Goal: Task Accomplishment & Management: Manage account settings

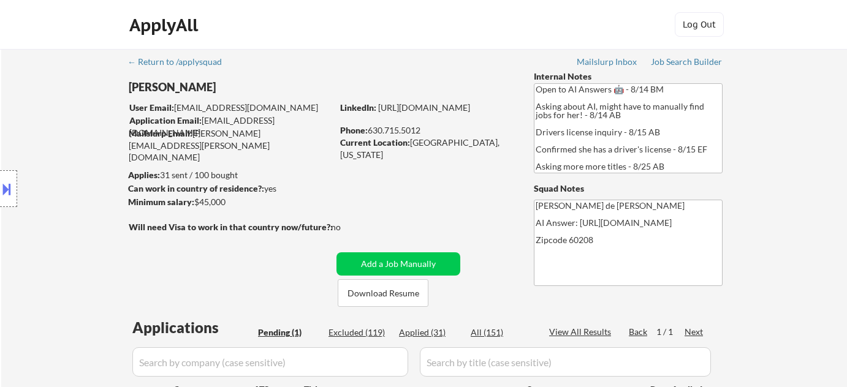
select select ""pending""
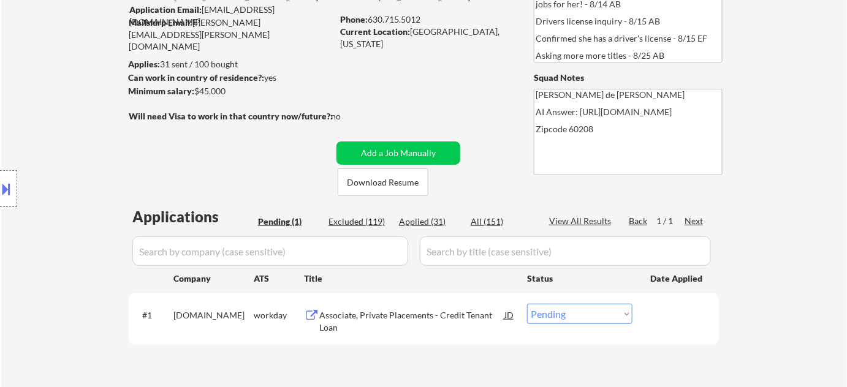
scroll to position [111, 0]
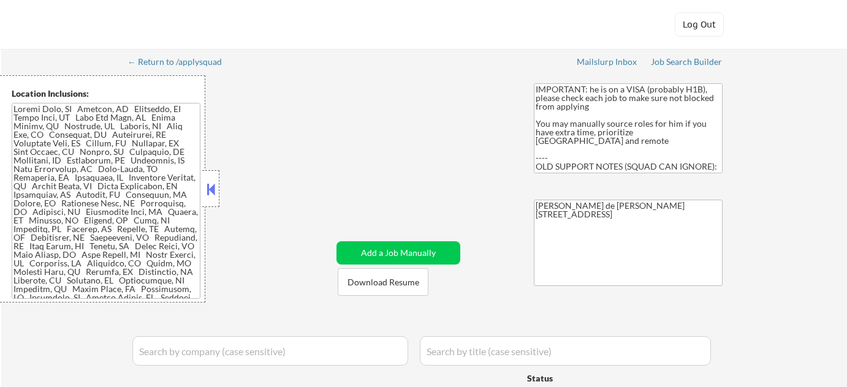
select select ""applied""
select select ""pending""
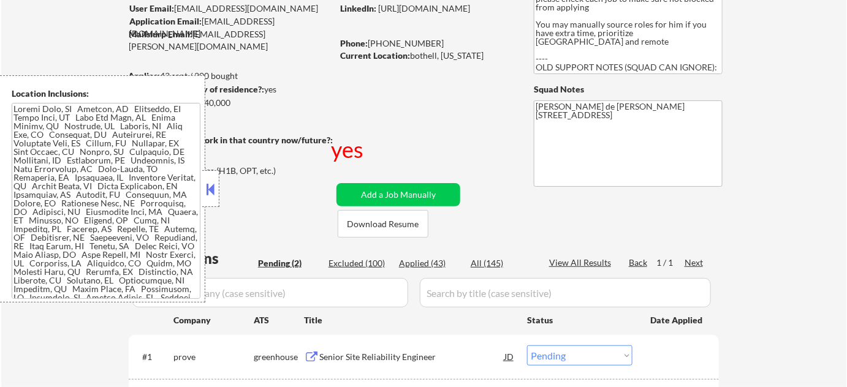
scroll to position [111, 0]
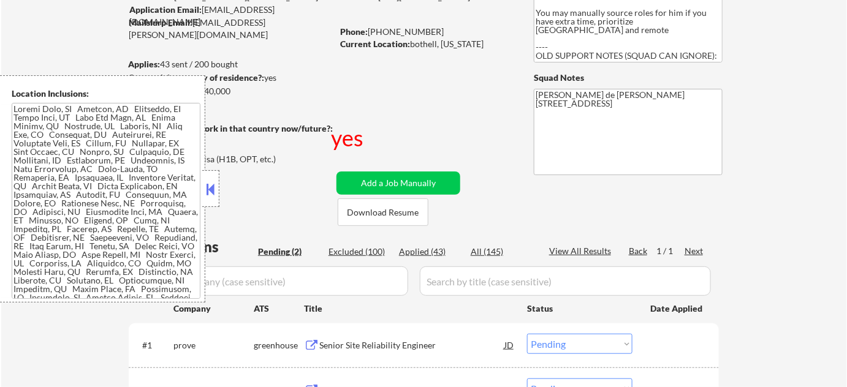
click at [211, 192] on button at bounding box center [210, 189] width 13 height 18
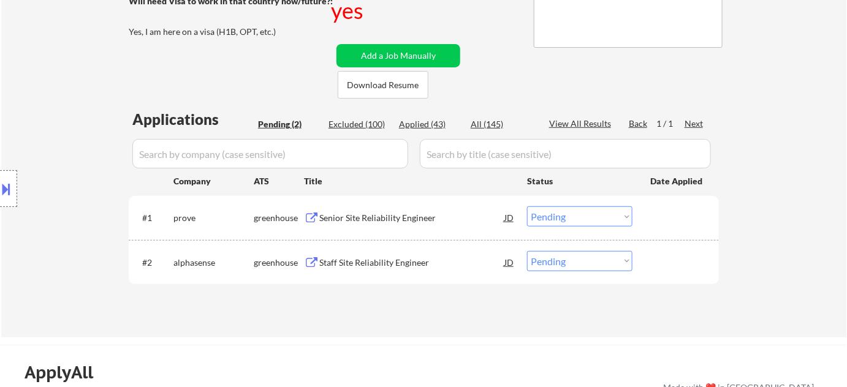
scroll to position [222, 0]
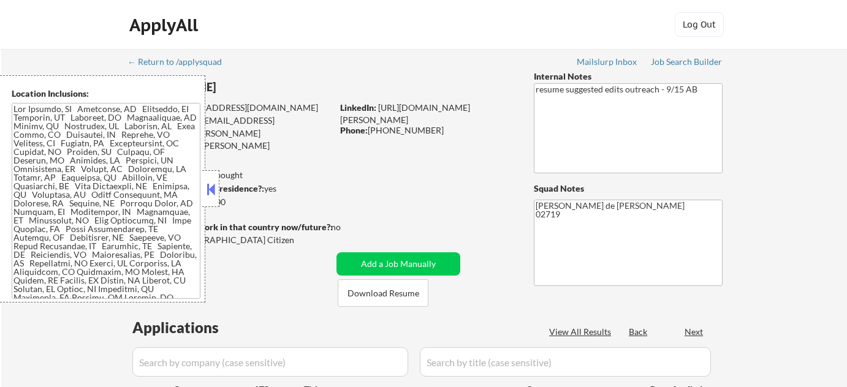
select select ""pending""
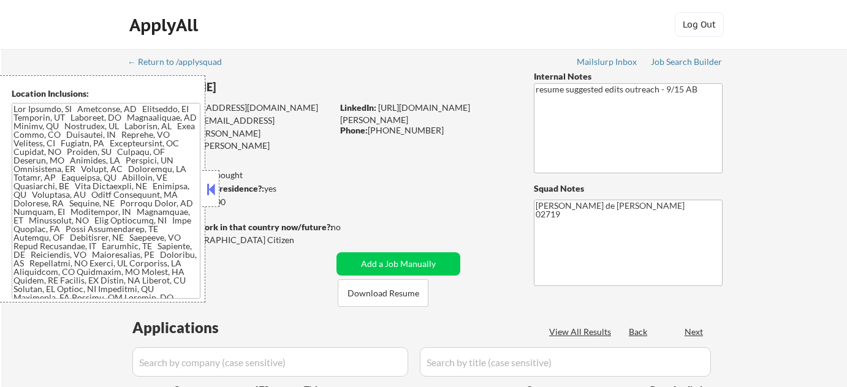
select select ""pending""
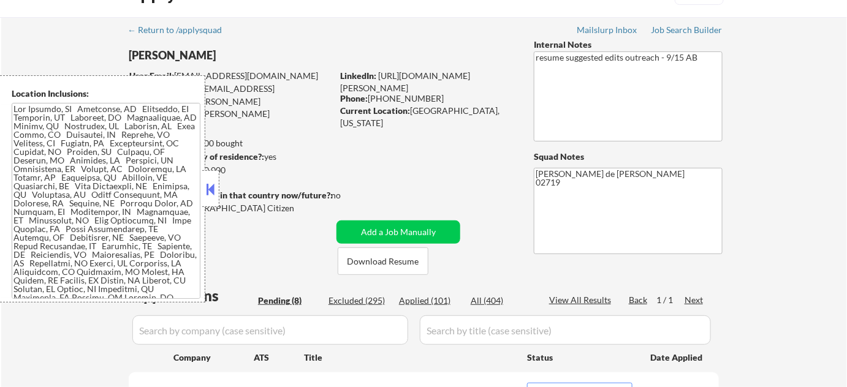
scroll to position [167, 0]
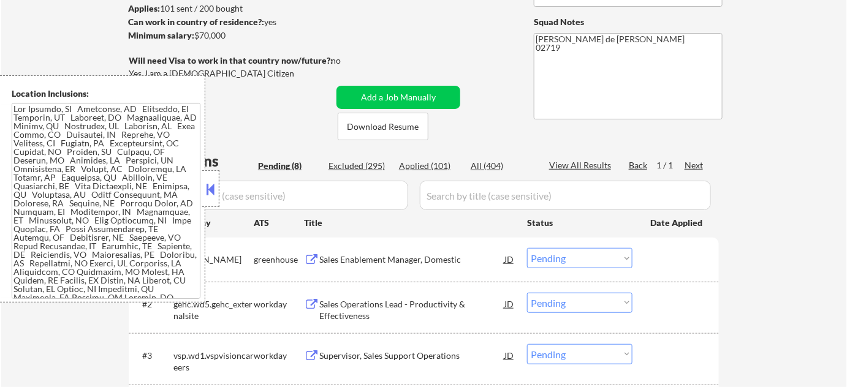
click at [214, 186] on button at bounding box center [210, 189] width 13 height 18
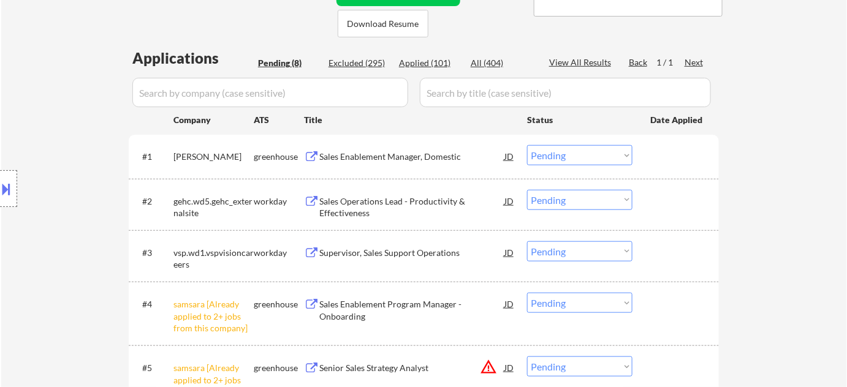
scroll to position [390, 0]
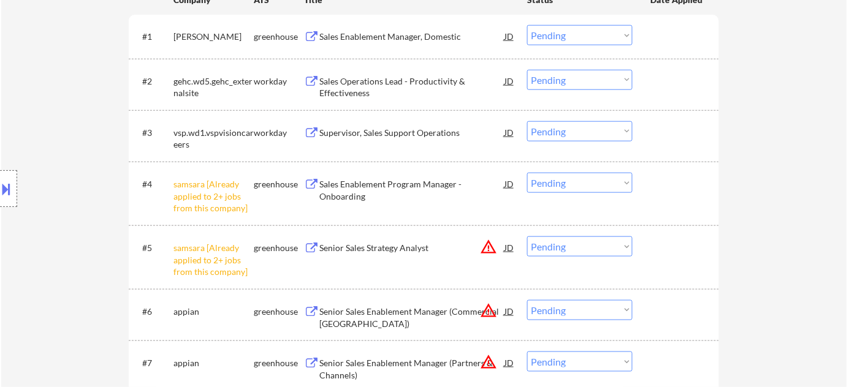
click at [552, 181] on select "Choose an option... Pending Applied Excluded (Questions) Excluded (Expired) Exc…" at bounding box center [579, 183] width 105 height 20
click at [527, 173] on select "Choose an option... Pending Applied Excluded (Questions) Excluded (Expired) Exc…" at bounding box center [579, 183] width 105 height 20
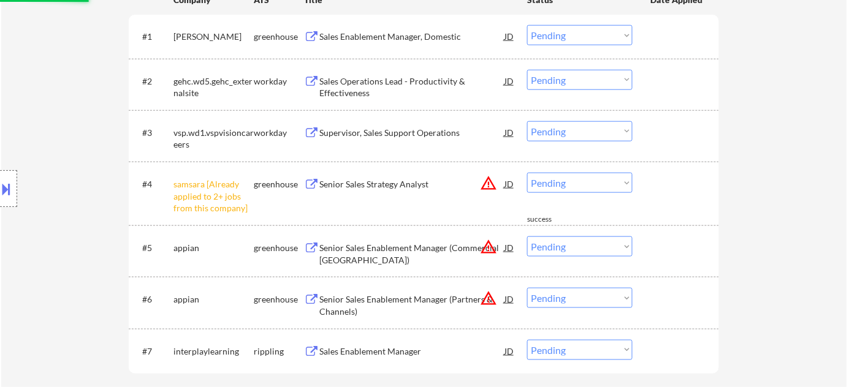
click at [566, 186] on select "Choose an option... Pending Applied Excluded (Questions) Excluded (Expired) Exc…" at bounding box center [579, 183] width 105 height 20
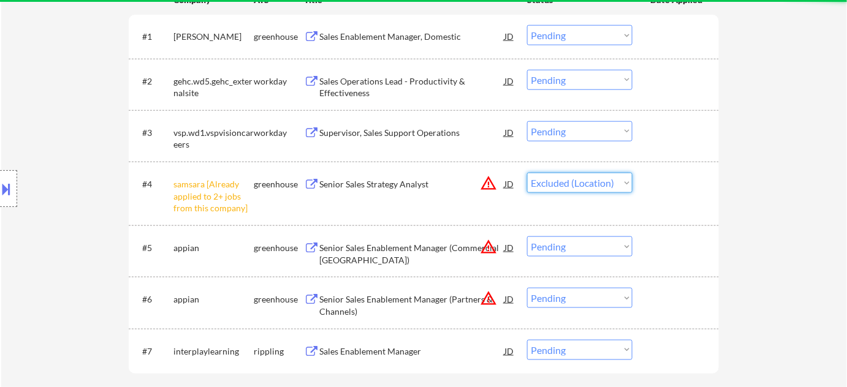
click at [527, 173] on select "Choose an option... Pending Applied Excluded (Questions) Excluded (Expired) Exc…" at bounding box center [579, 183] width 105 height 20
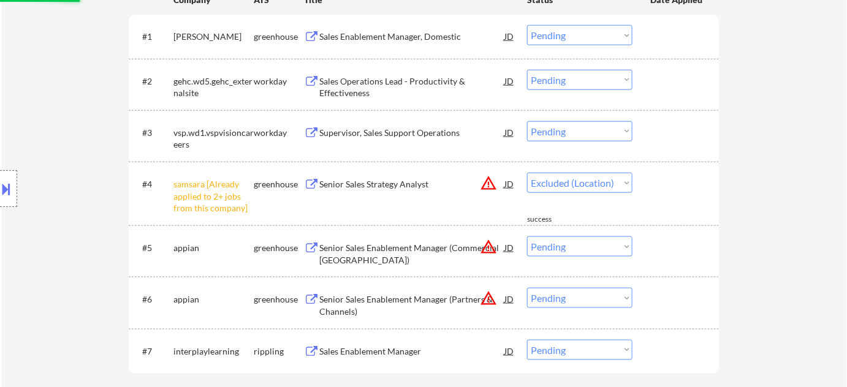
select select ""pending""
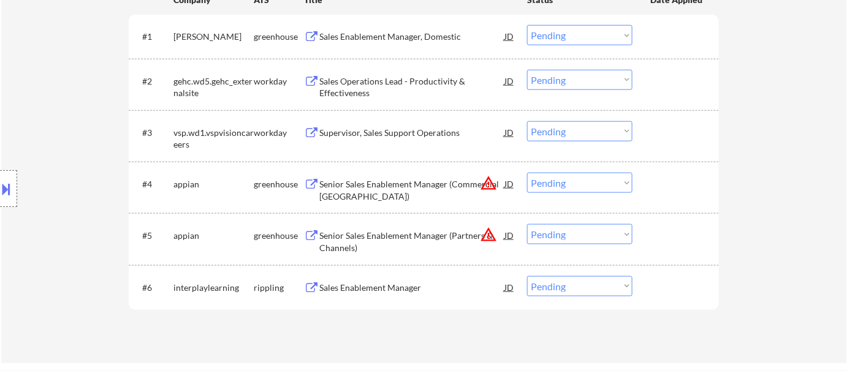
click at [567, 240] on select "Choose an option... Pending Applied Excluded (Questions) Excluded (Expired) Exc…" at bounding box center [579, 234] width 105 height 20
click at [527, 224] on select "Choose an option... Pending Applied Excluded (Questions) Excluded (Expired) Exc…" at bounding box center [579, 234] width 105 height 20
select select ""pending""
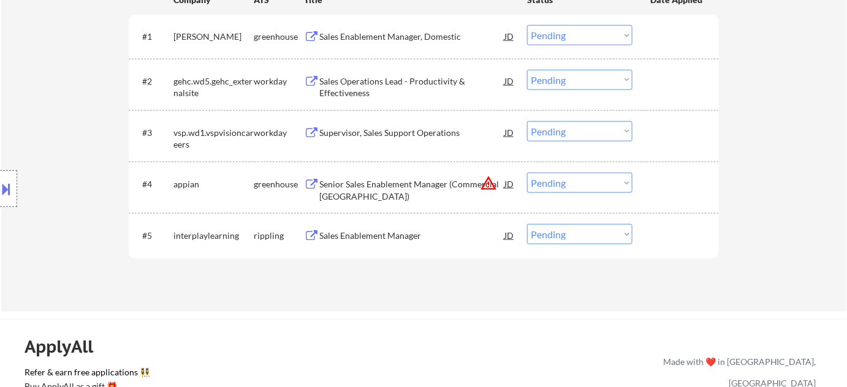
click at [543, 183] on select "Choose an option... Pending Applied Excluded (Questions) Excluded (Expired) Exc…" at bounding box center [579, 183] width 105 height 20
click at [527, 173] on select "Choose an option... Pending Applied Excluded (Questions) Excluded (Expired) Exc…" at bounding box center [579, 183] width 105 height 20
select select ""pending""
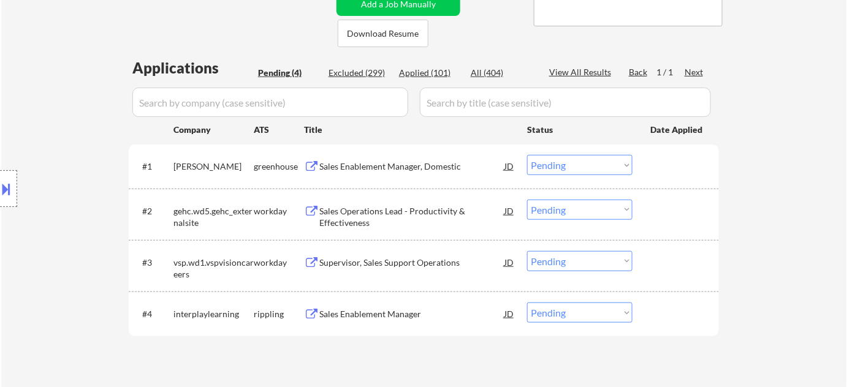
scroll to position [334, 0]
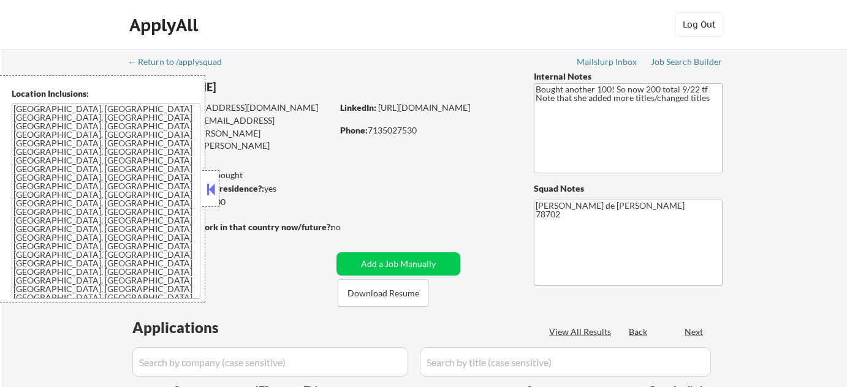
select select ""pending""
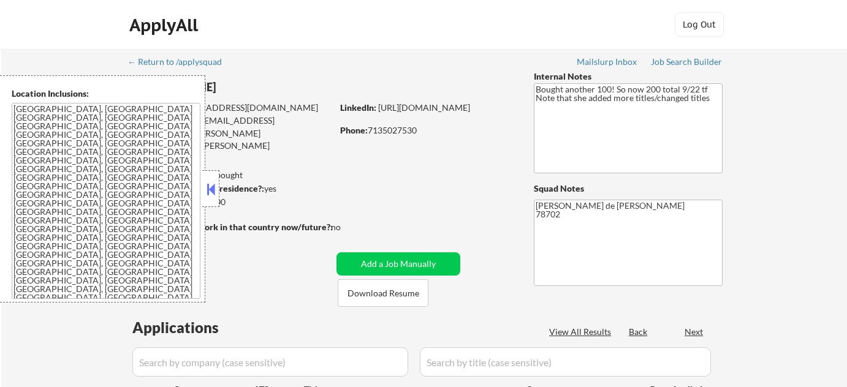
select select ""pending""
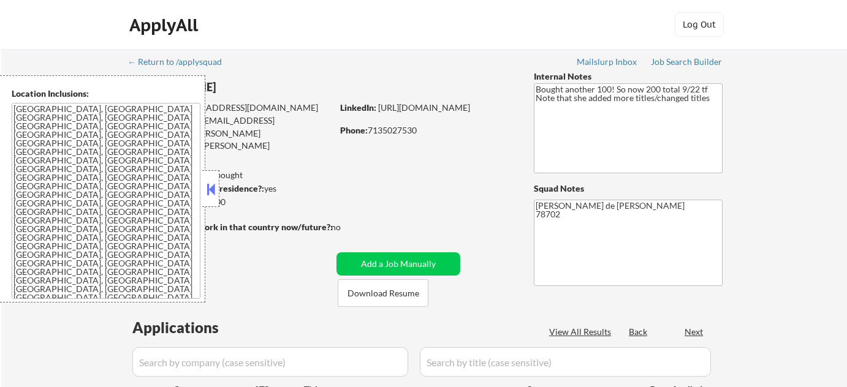
select select ""pending""
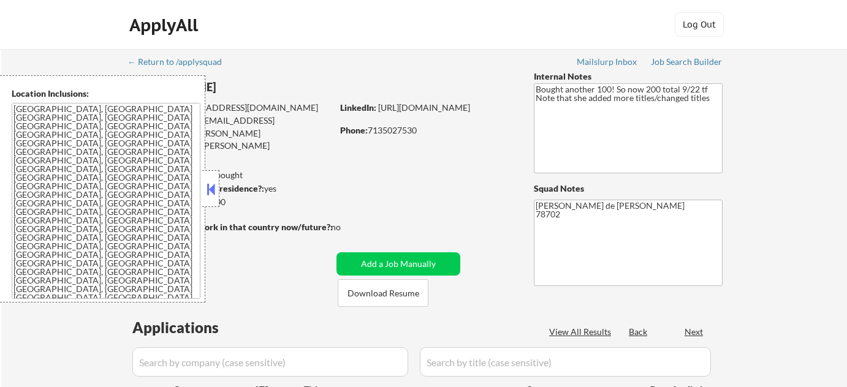
select select ""pending""
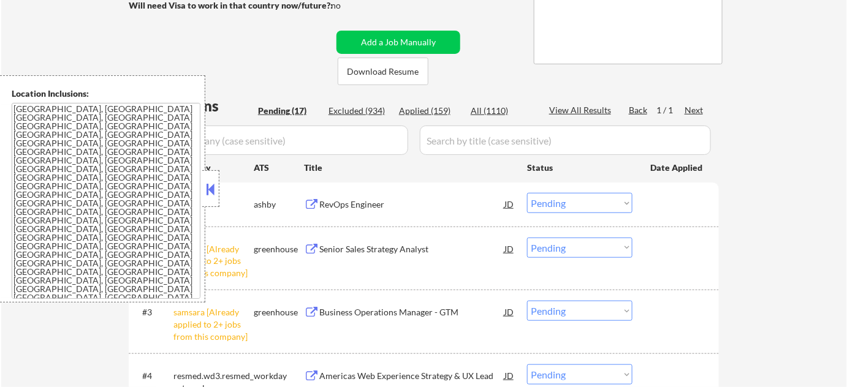
scroll to position [222, 0]
click at [215, 190] on button at bounding box center [210, 189] width 13 height 18
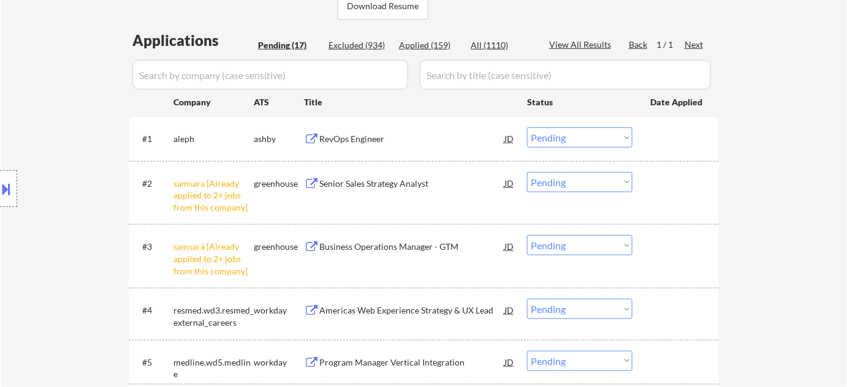
scroll to position [334, 0]
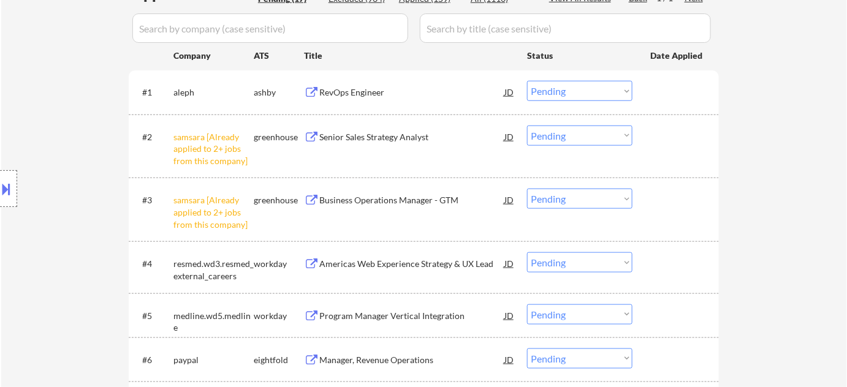
click at [571, 137] on select "Choose an option... Pending Applied Excluded (Questions) Excluded (Expired) Exc…" at bounding box center [579, 136] width 105 height 20
click at [527, 126] on select "Choose an option... Pending Applied Excluded (Questions) Excluded (Expired) Exc…" at bounding box center [579, 136] width 105 height 20
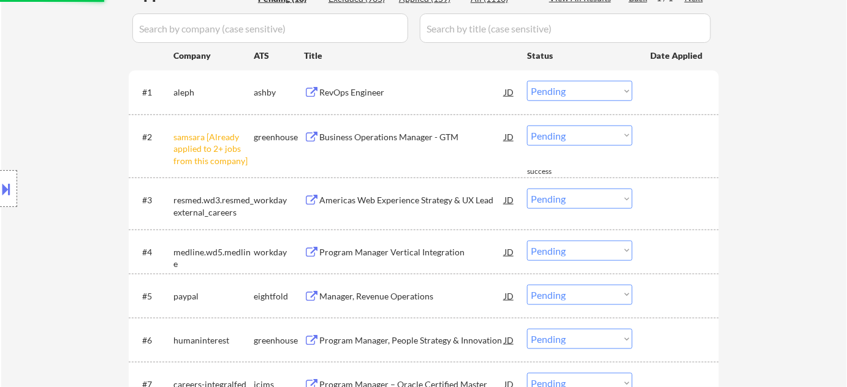
click at [584, 132] on select "Choose an option... Pending Applied Excluded (Questions) Excluded (Expired) Exc…" at bounding box center [579, 136] width 105 height 20
click at [527, 126] on select "Choose an option... Pending Applied Excluded (Questions) Excluded (Expired) Exc…" at bounding box center [579, 136] width 105 height 20
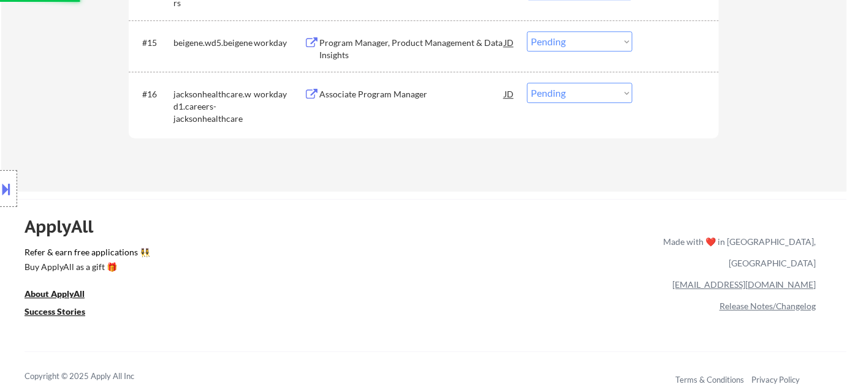
select select ""pending""
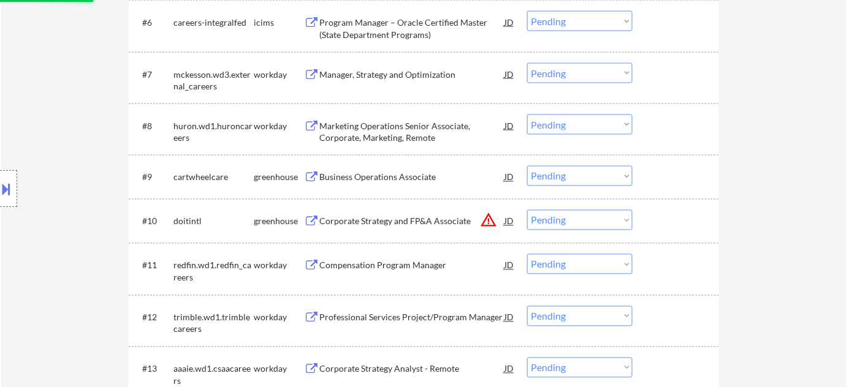
scroll to position [613, 0]
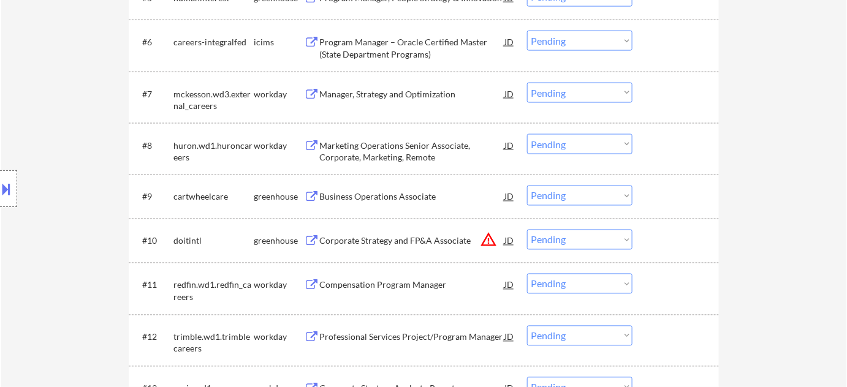
click at [598, 241] on select "Choose an option... Pending Applied Excluded (Questions) Excluded (Expired) Exc…" at bounding box center [579, 240] width 105 height 20
click at [527, 230] on select "Choose an option... Pending Applied Excluded (Questions) Excluded (Expired) Exc…" at bounding box center [579, 240] width 105 height 20
select select ""pending""
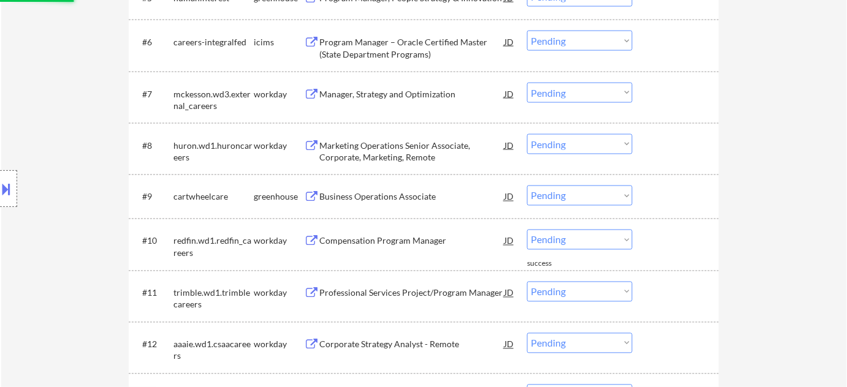
scroll to position [835, 0]
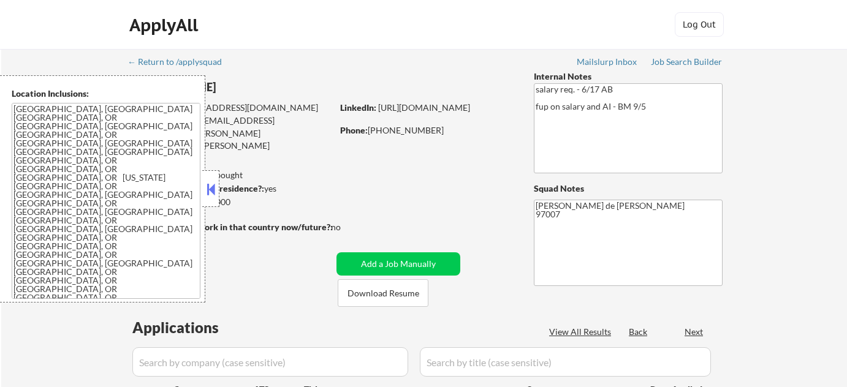
select select ""pending""
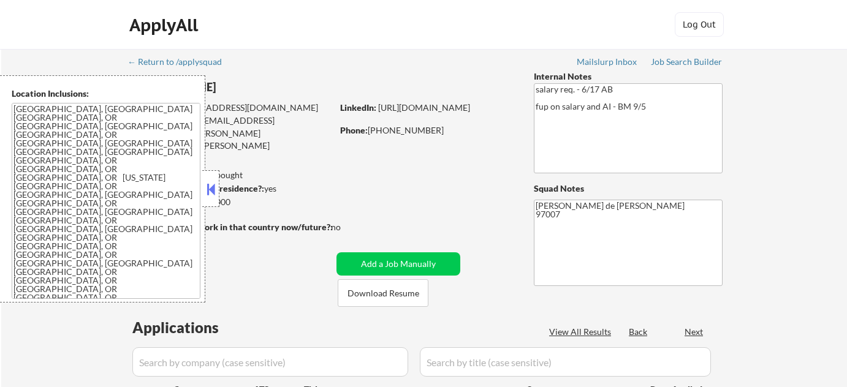
select select ""pending""
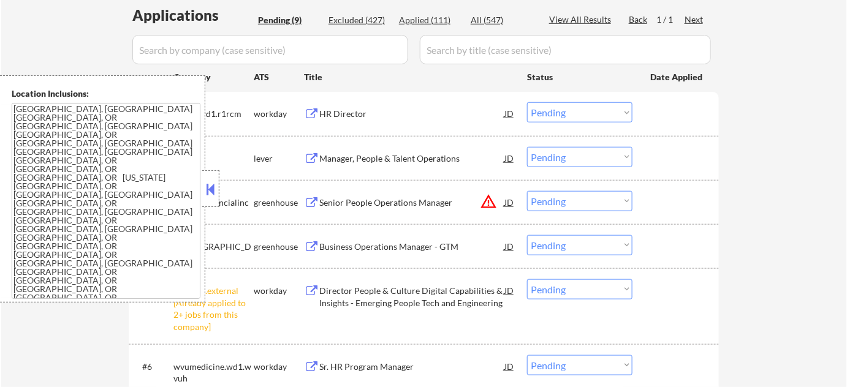
scroll to position [334, 0]
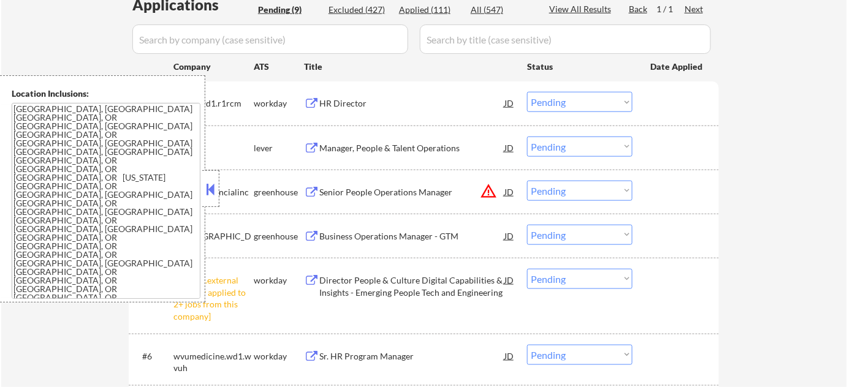
click at [218, 181] on div at bounding box center [210, 188] width 17 height 37
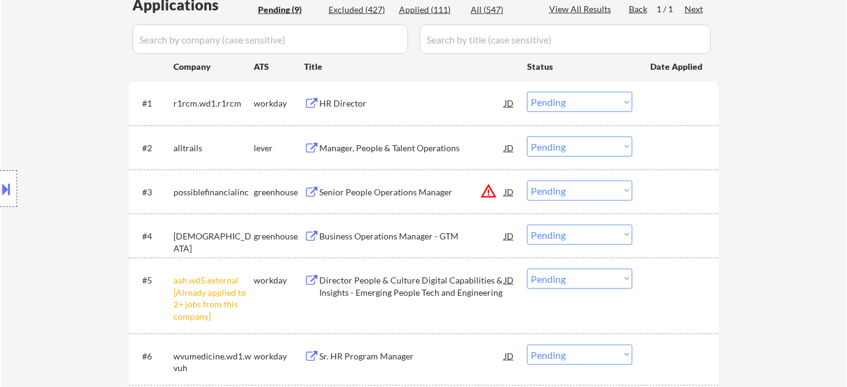
scroll to position [501, 0]
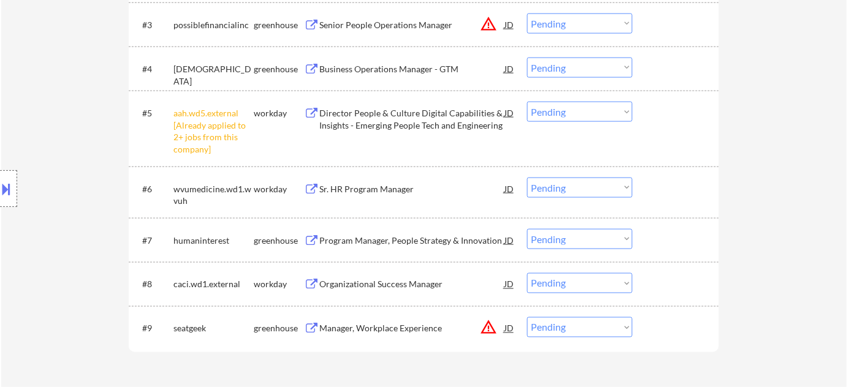
click at [573, 116] on select "Choose an option... Pending Applied Excluded (Questions) Excluded (Expired) Exc…" at bounding box center [579, 112] width 105 height 20
click at [527, 102] on select "Choose an option... Pending Applied Excluded (Questions) Excluded (Expired) Exc…" at bounding box center [579, 112] width 105 height 20
click at [594, 22] on select "Choose an option... Pending Applied Excluded (Questions) Excluded (Expired) Exc…" at bounding box center [579, 23] width 105 height 20
select select ""pending""
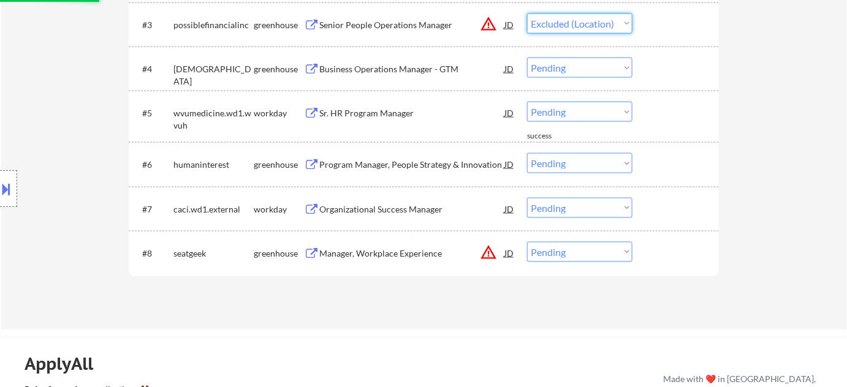
click at [527, 13] on select "Choose an option... Pending Applied Excluded (Questions) Excluded (Expired) Exc…" at bounding box center [579, 23] width 105 height 20
select select ""pending""
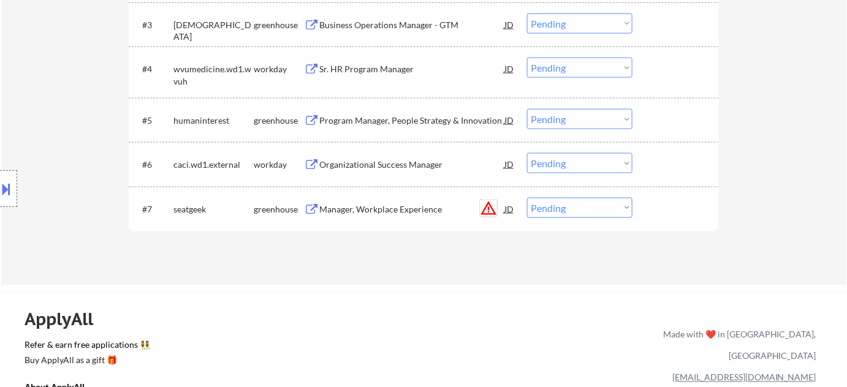
click at [492, 203] on button "warning_amber" at bounding box center [488, 208] width 17 height 17
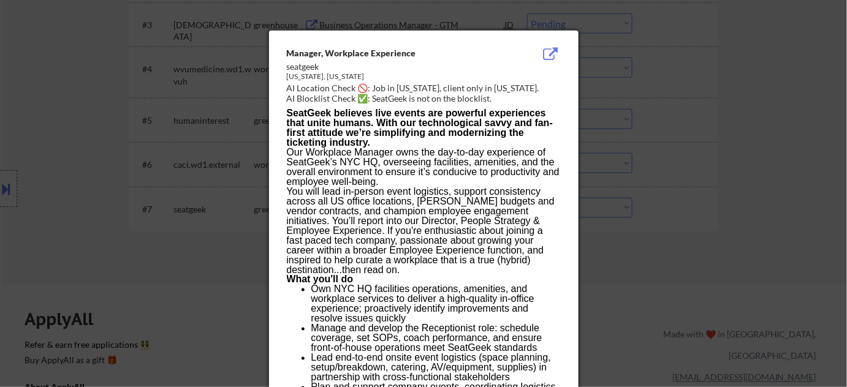
click at [682, 274] on div at bounding box center [423, 193] width 847 height 387
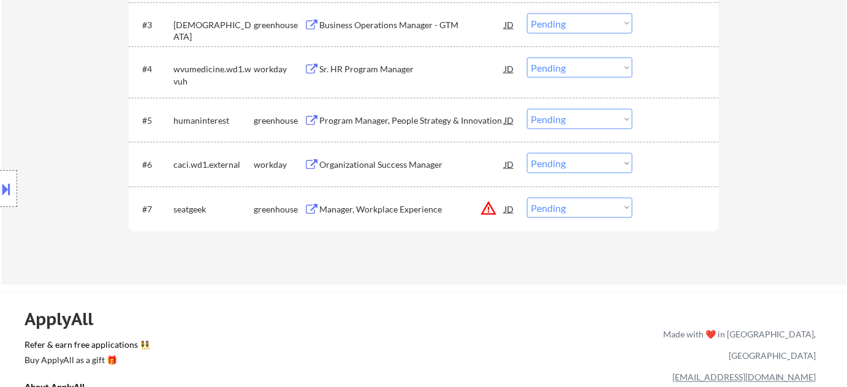
click at [608, 200] on select "Choose an option... Pending Applied Excluded (Questions) Excluded (Expired) Exc…" at bounding box center [579, 208] width 105 height 20
select select ""excluded__location_""
click at [527, 198] on select "Choose an option... Pending Applied Excluded (Questions) Excluded (Expired) Exc…" at bounding box center [579, 208] width 105 height 20
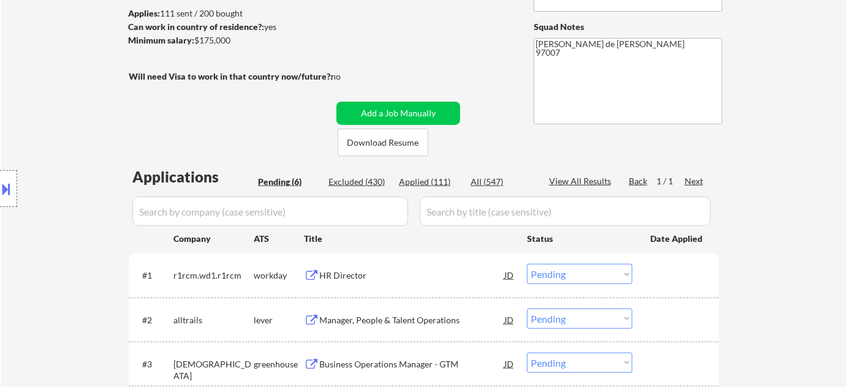
scroll to position [222, 0]
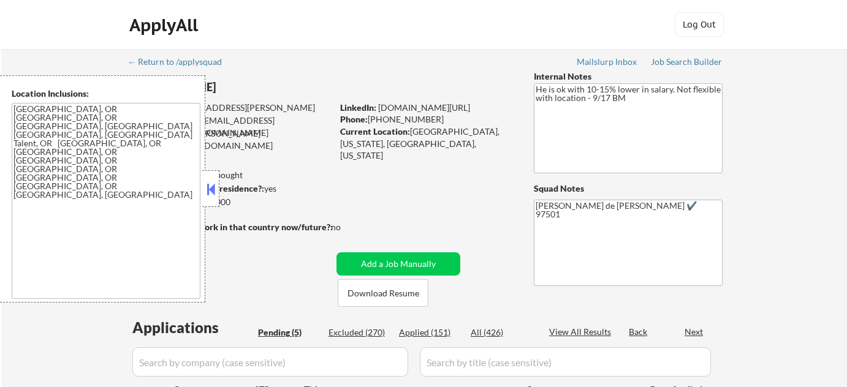
select select ""pending""
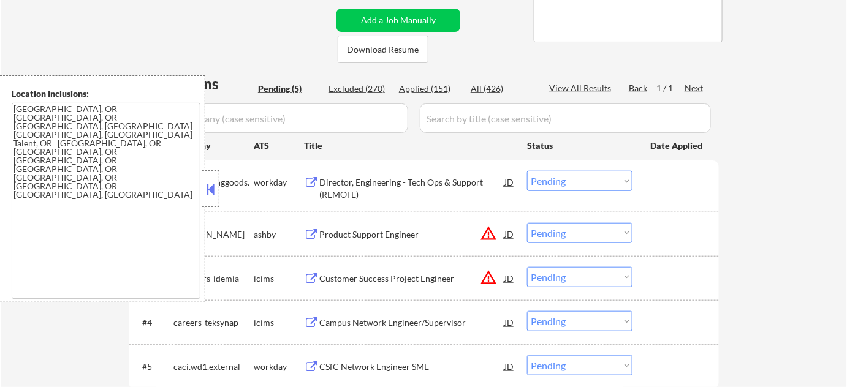
scroll to position [278, 0]
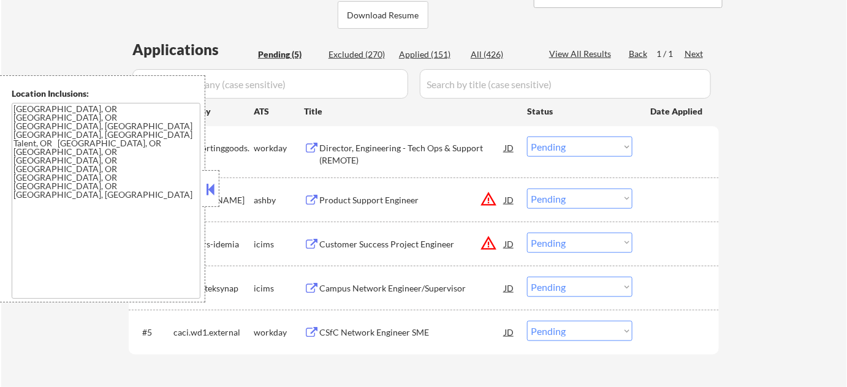
click at [204, 180] on div at bounding box center [210, 188] width 17 height 37
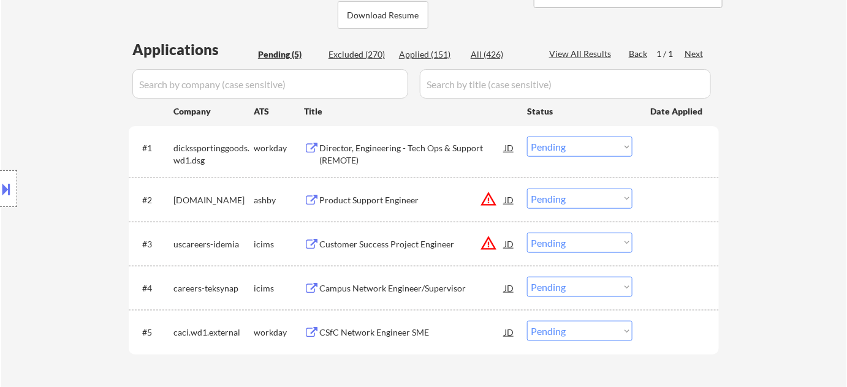
click at [19, 196] on div "Location Inclusions: [GEOGRAPHIC_DATA], OR [GEOGRAPHIC_DATA], OR [GEOGRAPHIC_DA…" at bounding box center [109, 188] width 219 height 227
click at [0, 182] on button at bounding box center [6, 189] width 13 height 20
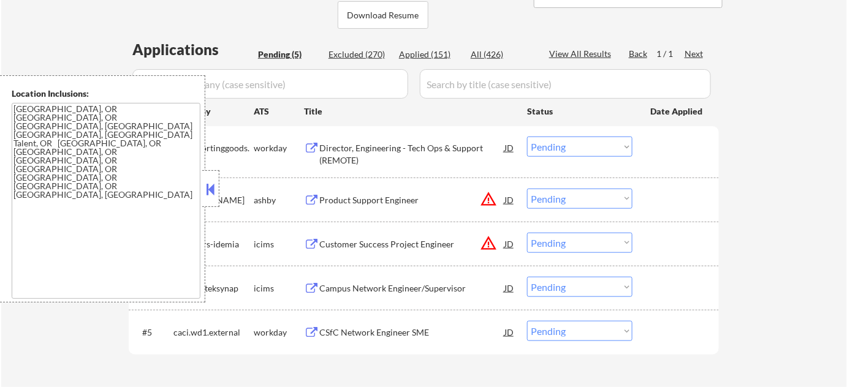
click at [215, 197] on button at bounding box center [210, 189] width 13 height 18
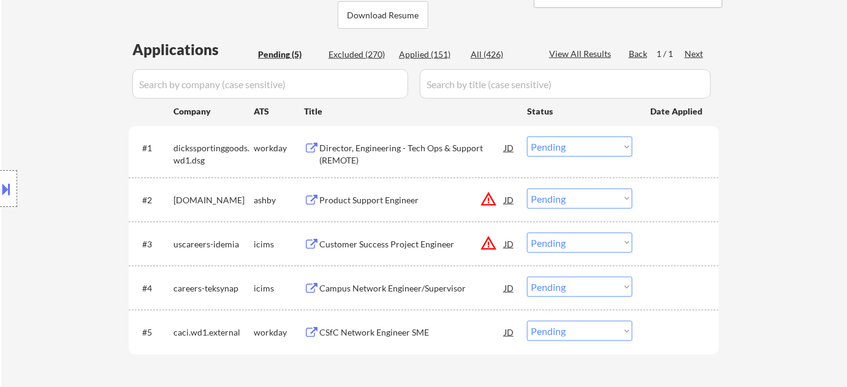
click at [489, 194] on button "warning_amber" at bounding box center [488, 199] width 17 height 17
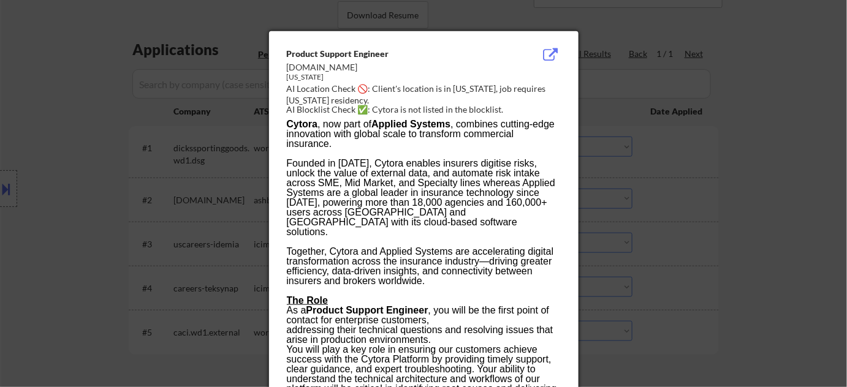
click at [813, 160] on div at bounding box center [423, 193] width 847 height 387
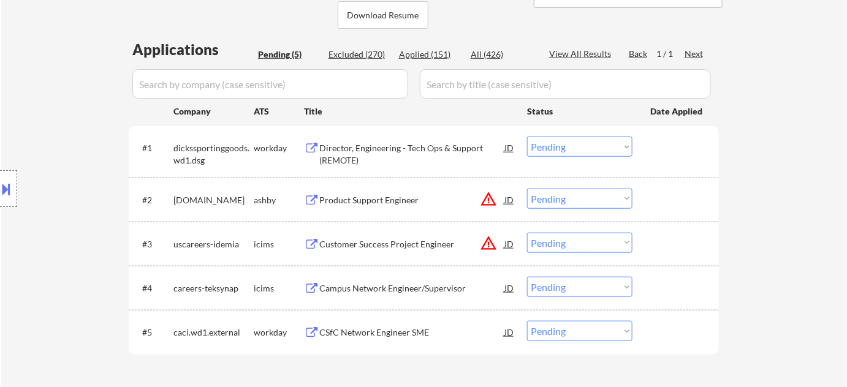
click at [610, 192] on select "Choose an option... Pending Applied Excluded (Questions) Excluded (Expired) Exc…" at bounding box center [579, 199] width 105 height 20
click at [527, 189] on select "Choose an option... Pending Applied Excluded (Questions) Excluded (Expired) Exc…" at bounding box center [579, 199] width 105 height 20
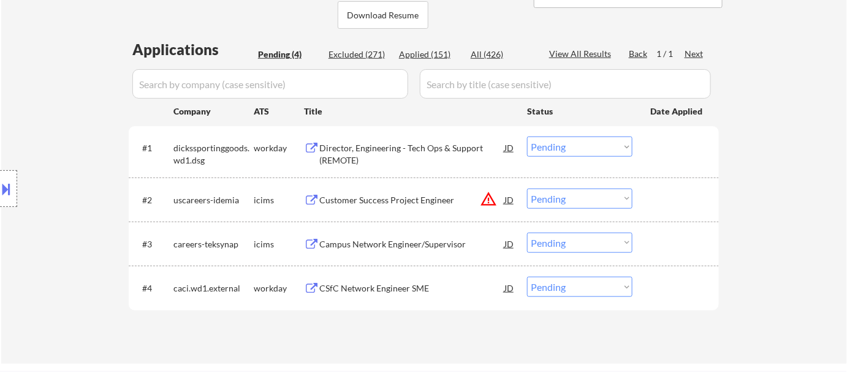
click at [578, 193] on select "Choose an option... Pending Applied Excluded (Questions) Excluded (Expired) Exc…" at bounding box center [579, 199] width 105 height 20
click at [527, 189] on select "Choose an option... Pending Applied Excluded (Questions) Excluded (Expired) Exc…" at bounding box center [579, 199] width 105 height 20
select select ""pending""
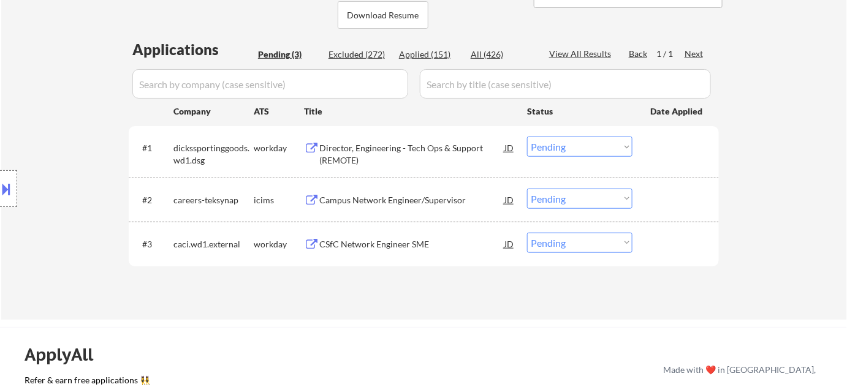
click at [590, 143] on select "Choose an option... Pending Applied Excluded (Questions) Excluded (Expired) Exc…" at bounding box center [579, 147] width 105 height 20
click at [527, 137] on select "Choose an option... Pending Applied Excluded (Questions) Excluded (Expired) Exc…" at bounding box center [579, 147] width 105 height 20
select select ""pending""
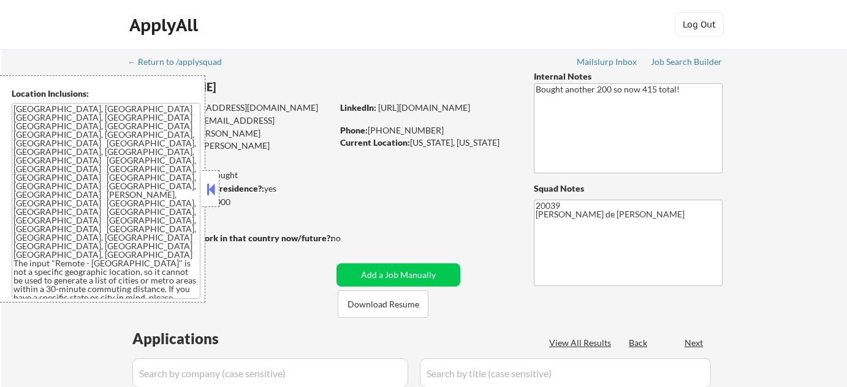
select select ""pending""
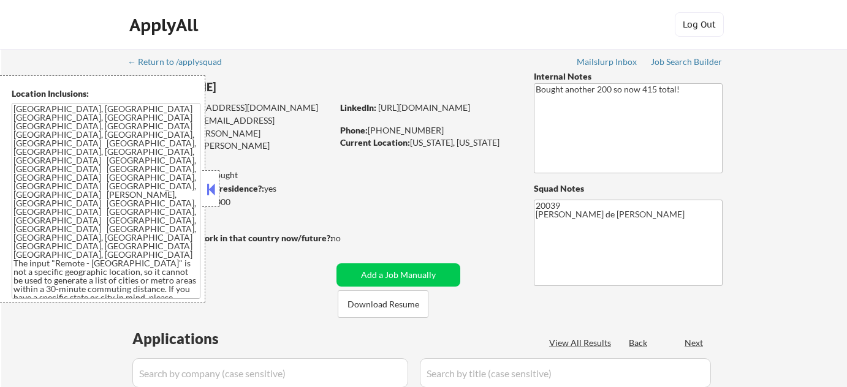
select select ""pending""
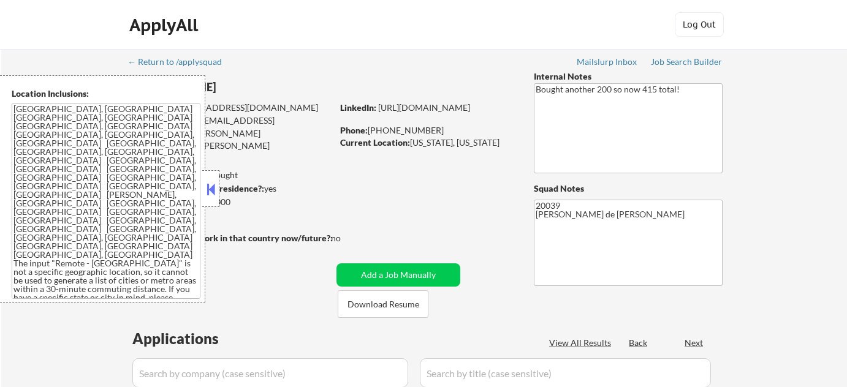
select select ""pending""
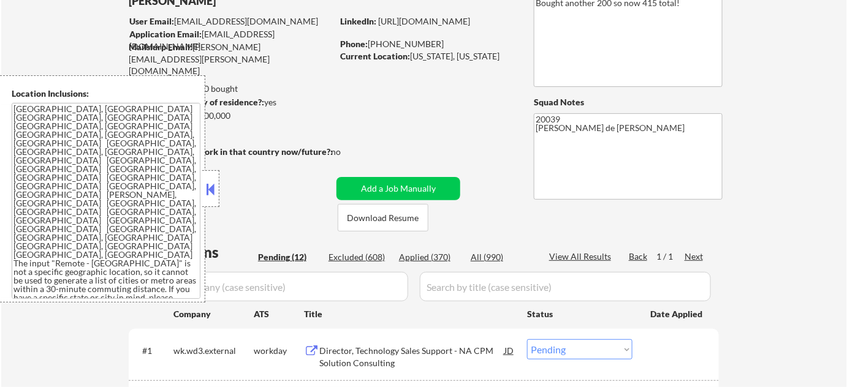
scroll to position [390, 0]
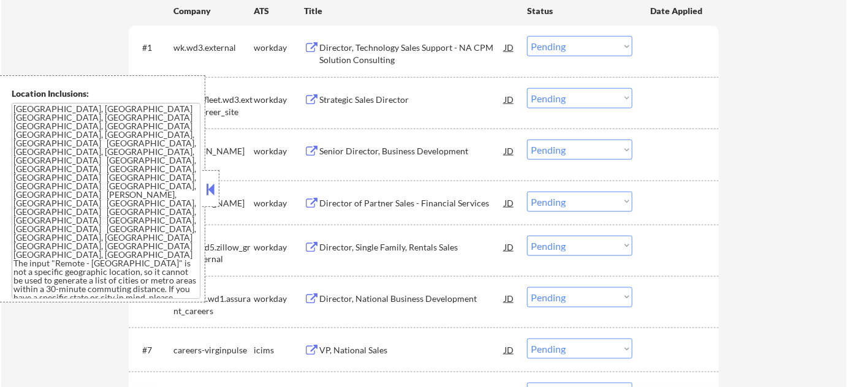
click at [208, 196] on button at bounding box center [210, 189] width 13 height 18
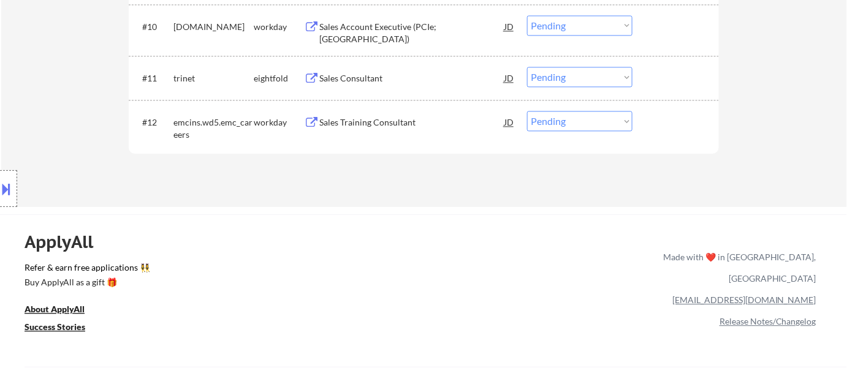
scroll to position [891, 0]
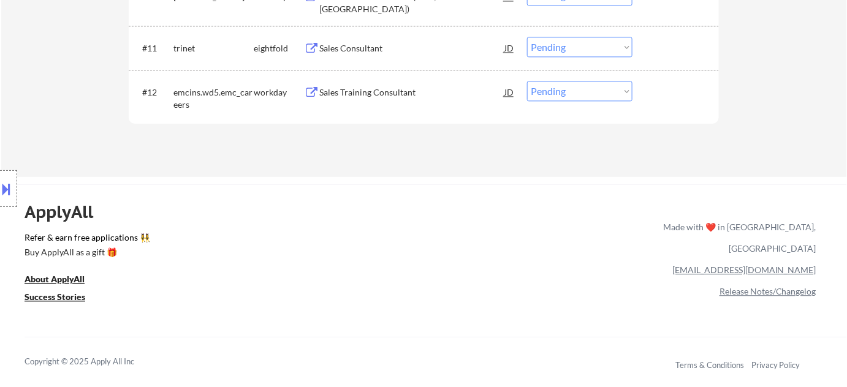
click at [394, 208] on div "ApplyAll Refer & earn free applications 👯‍♀️ Buy ApplyAll as a gift 🎁 About App…" at bounding box center [423, 290] width 847 height 194
drag, startPoint x: 394, startPoint y: 208, endPoint x: 284, endPoint y: 208, distance: 110.3
click at [284, 208] on div "ApplyAll Refer & earn free applications 👯‍♀️ Buy ApplyAll as a gift 🎁 About App…" at bounding box center [423, 290] width 847 height 194
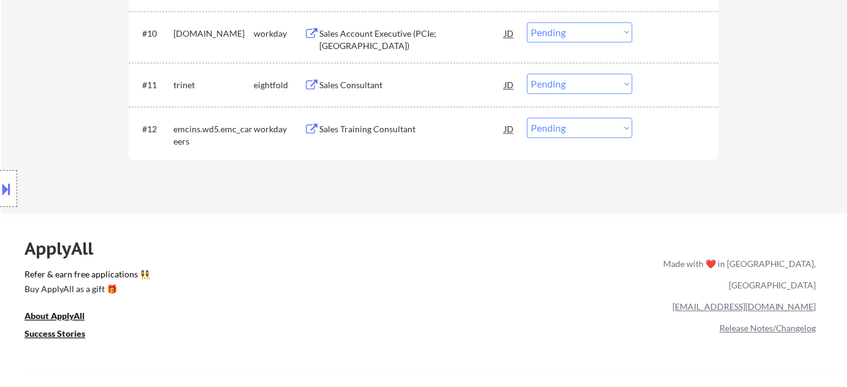
scroll to position [835, 0]
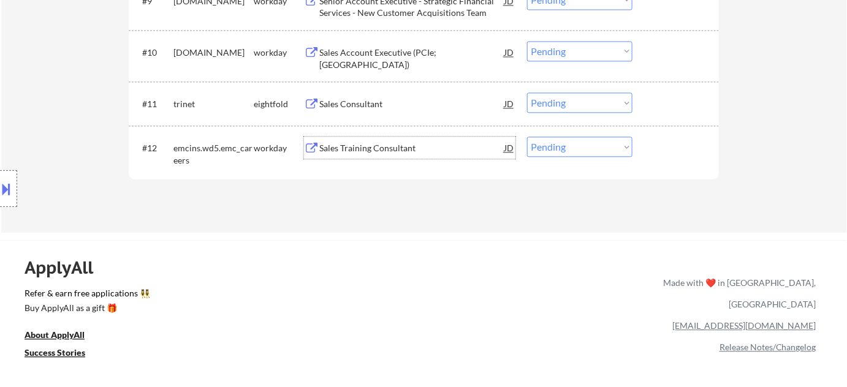
click at [380, 146] on div "Sales Training Consultant" at bounding box center [411, 148] width 185 height 12
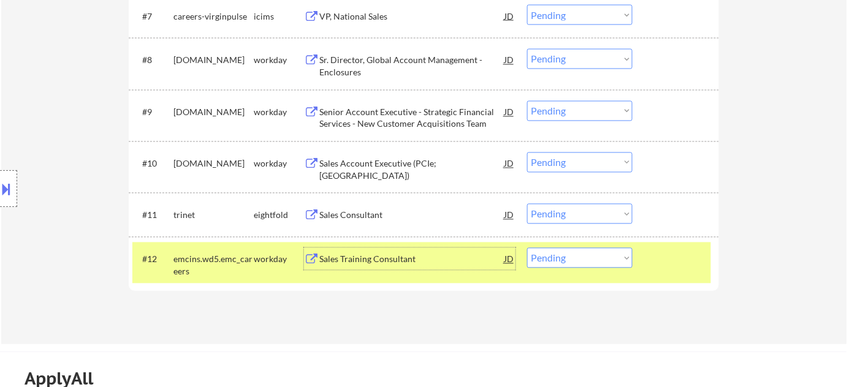
scroll to position [668, 0]
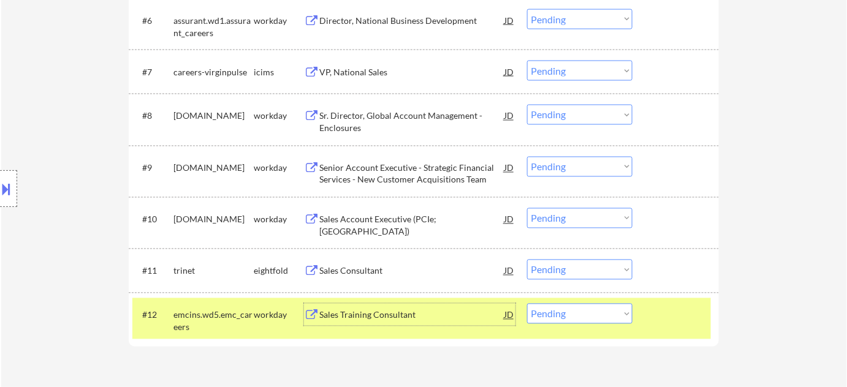
click at [345, 270] on div "Sales Consultant" at bounding box center [411, 271] width 185 height 12
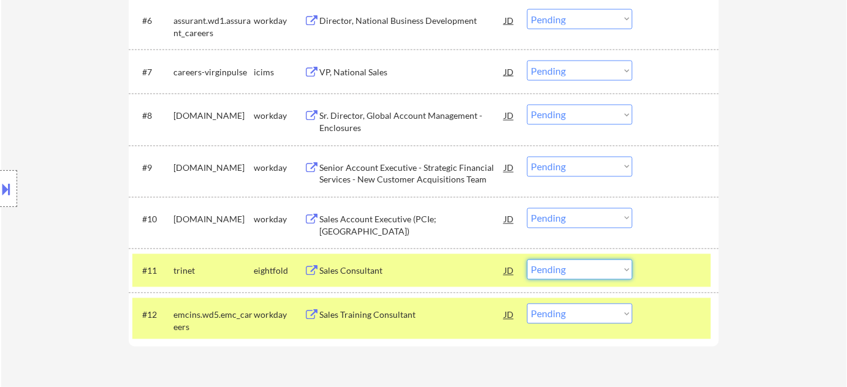
click at [549, 270] on select "Choose an option... Pending Applied Excluded (Questions) Excluded (Expired) Exc…" at bounding box center [579, 270] width 105 height 20
click at [527, 260] on select "Choose an option... Pending Applied Excluded (Questions) Excluded (Expired) Exc…" at bounding box center [579, 270] width 105 height 20
select select ""pending""
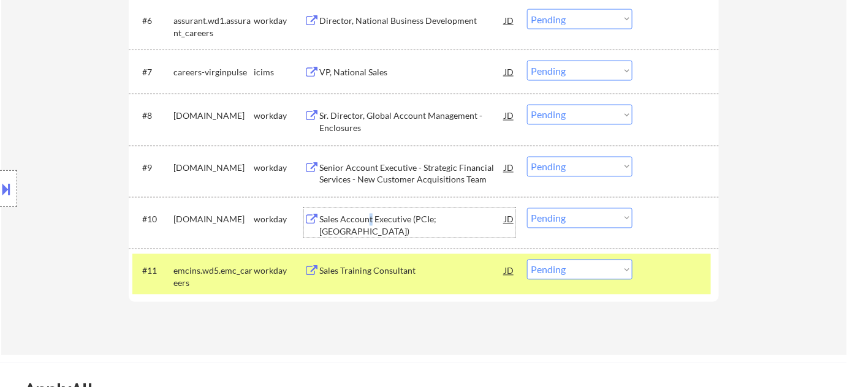
click at [370, 216] on div "Sales Account Executive (PCIe; Eastern US Territory)" at bounding box center [411, 226] width 185 height 24
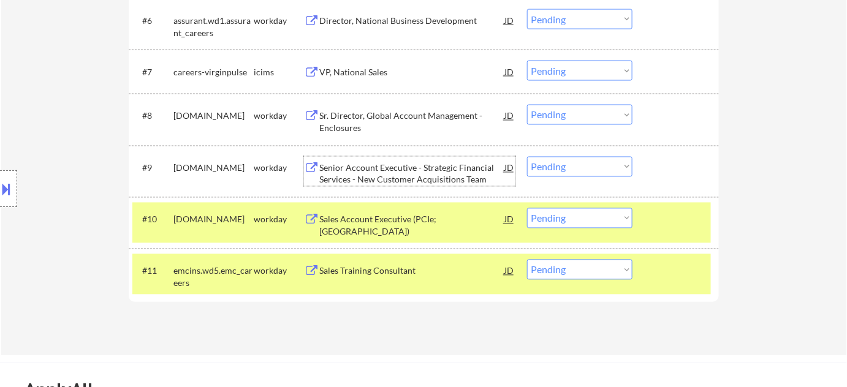
click at [361, 164] on div "Senior Account Executive - Strategic Financial Services - New Customer Acquisit…" at bounding box center [411, 174] width 185 height 24
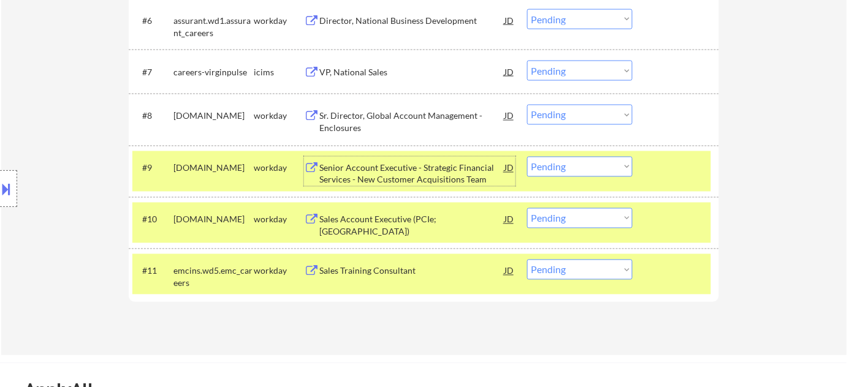
click at [391, 111] on div "Sr. Director, Global Account Management - Enclosures" at bounding box center [411, 122] width 185 height 24
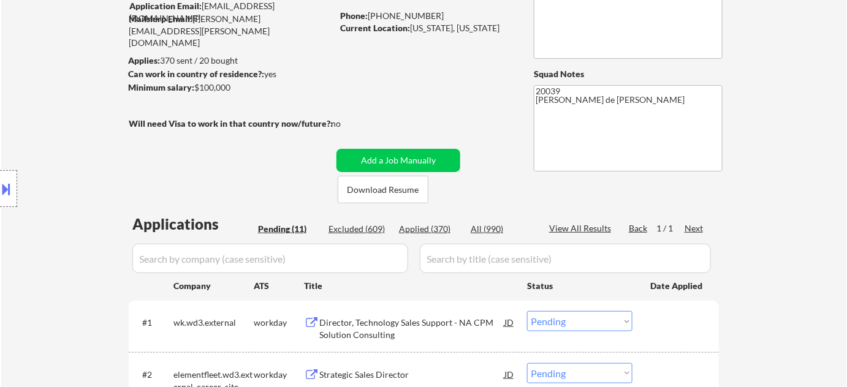
scroll to position [111, 0]
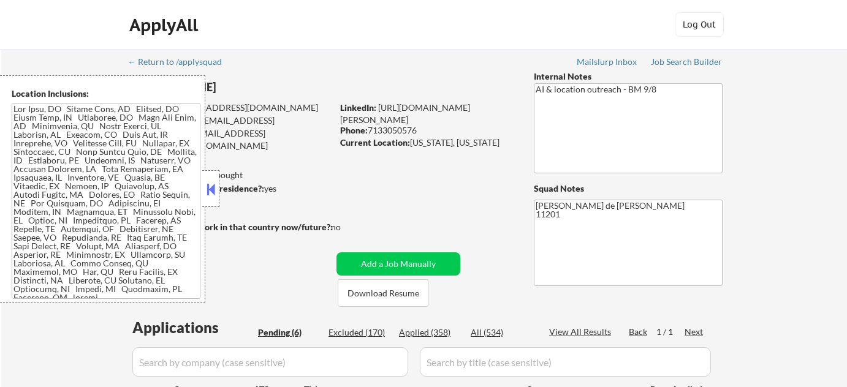
select select ""pending""
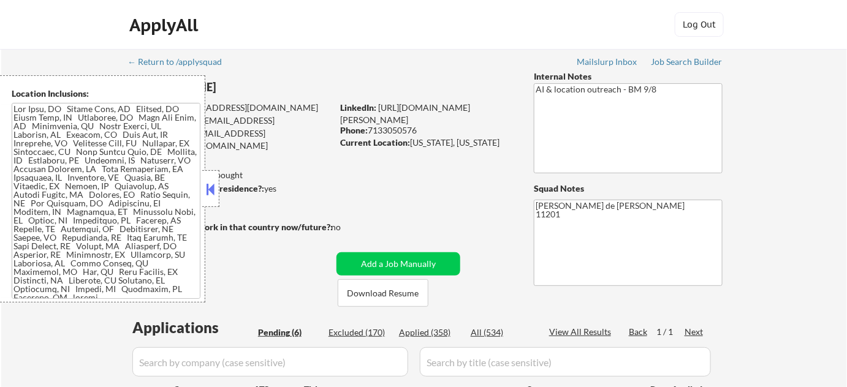
scroll to position [222, 0]
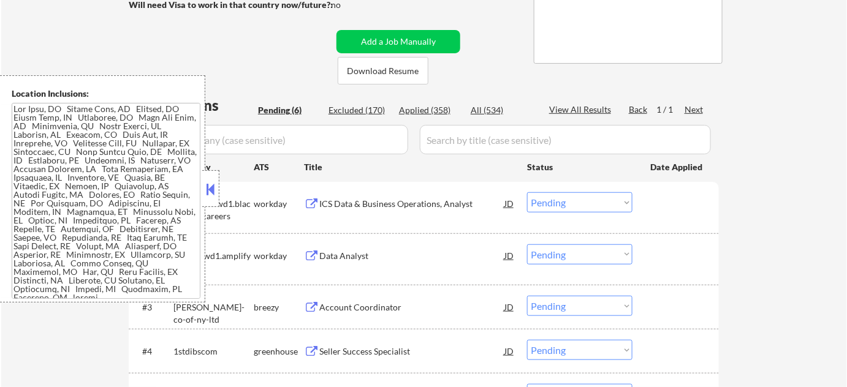
click at [209, 191] on button at bounding box center [210, 189] width 13 height 18
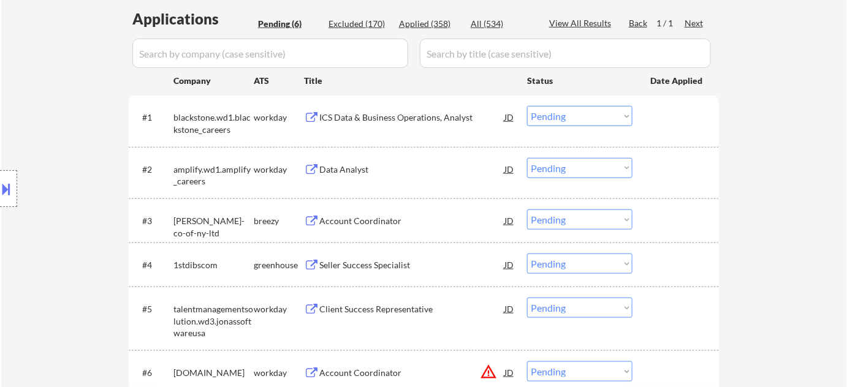
scroll to position [390, 0]
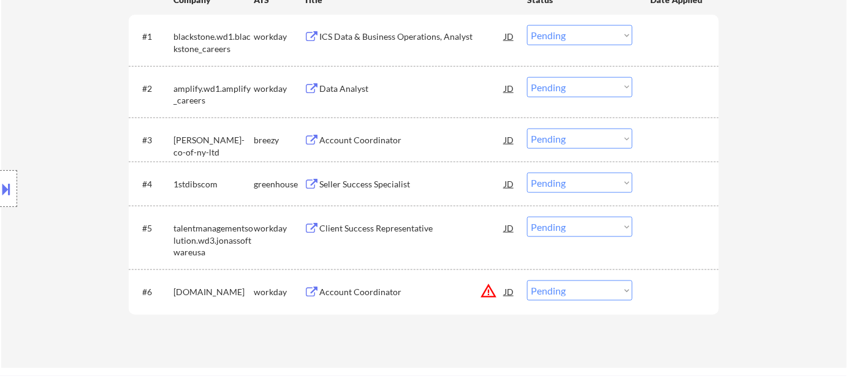
click at [583, 286] on select "Choose an option... Pending Applied Excluded (Questions) Excluded (Expired) Exc…" at bounding box center [579, 291] width 105 height 20
select select ""excluded__location_""
click at [527, 281] on select "Choose an option... Pending Applied Excluded (Questions) Excluded (Expired) Exc…" at bounding box center [579, 291] width 105 height 20
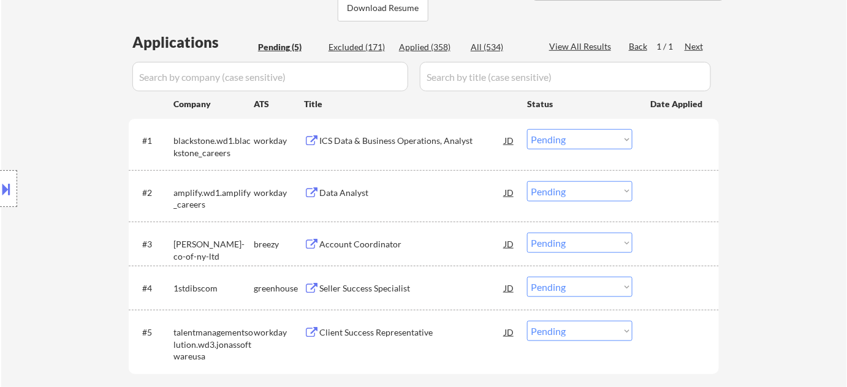
scroll to position [278, 0]
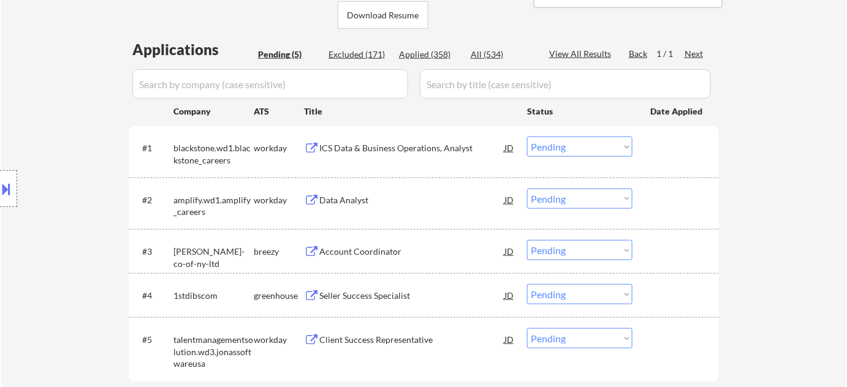
click at [365, 251] on div "Account Coordinator" at bounding box center [411, 252] width 185 height 12
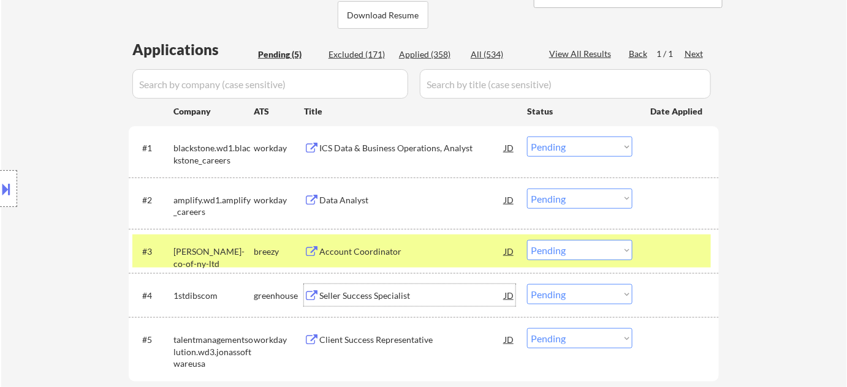
click at [355, 291] on div "Seller Success Specialist" at bounding box center [411, 296] width 185 height 12
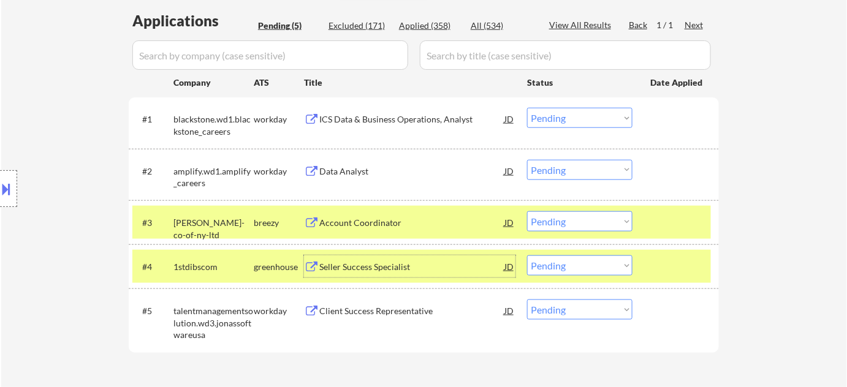
scroll to position [390, 0]
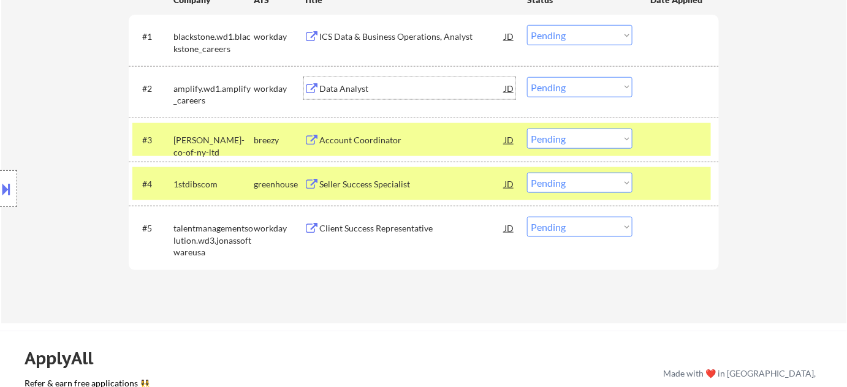
click at [332, 88] on div "Data Analyst" at bounding box center [411, 89] width 185 height 12
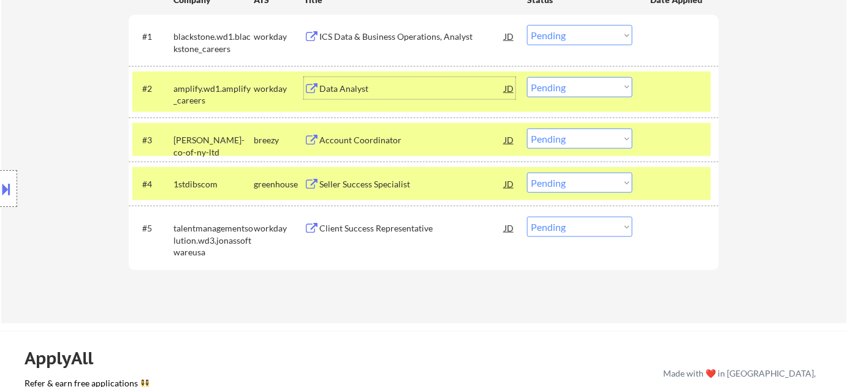
click at [582, 85] on select "Choose an option... Pending Applied Excluded (Questions) Excluded (Expired) Exc…" at bounding box center [579, 87] width 105 height 20
click at [527, 77] on select "Choose an option... Pending Applied Excluded (Questions) Excluded (Expired) Exc…" at bounding box center [579, 87] width 105 height 20
select select ""pending""
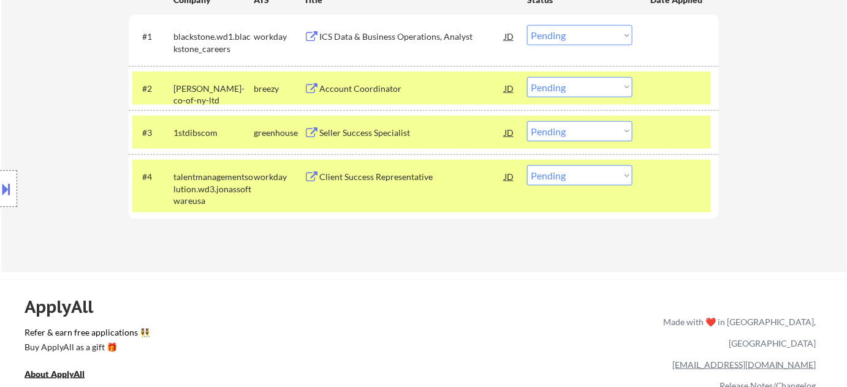
click at [583, 132] on select "Choose an option... Pending Applied Excluded (Questions) Excluded (Expired) Exc…" at bounding box center [579, 131] width 105 height 20
click at [527, 121] on select "Choose an option... Pending Applied Excluded (Questions) Excluded (Expired) Exc…" at bounding box center [579, 131] width 105 height 20
select select ""pending""
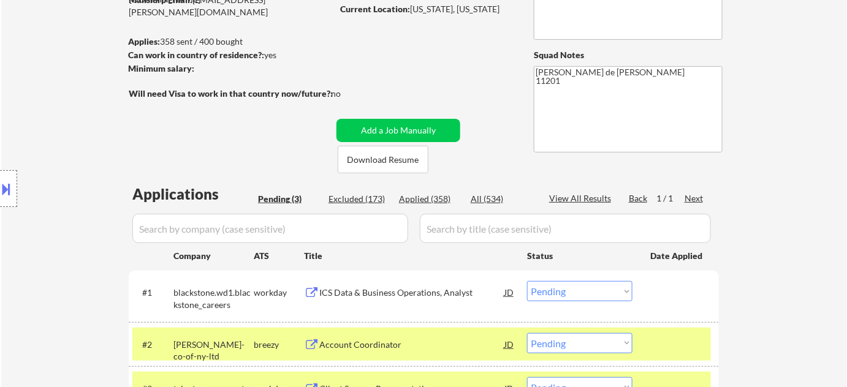
scroll to position [334, 0]
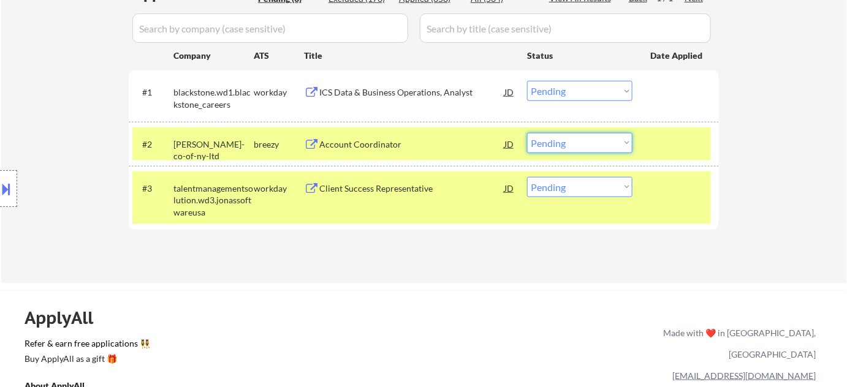
click at [599, 139] on select "Choose an option... Pending Applied Excluded (Questions) Excluded (Expired) Exc…" at bounding box center [579, 143] width 105 height 20
click at [527, 133] on select "Choose an option... Pending Applied Excluded (Questions) Excluded (Expired) Exc…" at bounding box center [579, 143] width 105 height 20
select select ""pending""
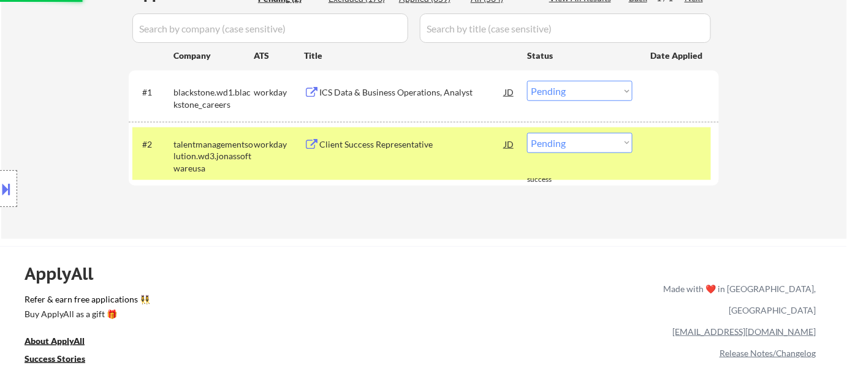
click at [393, 146] on div "Client Success Representative" at bounding box center [411, 145] width 185 height 12
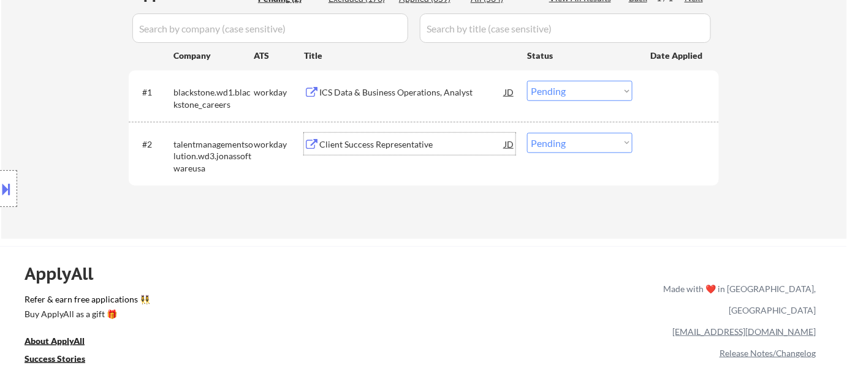
click at [393, 90] on div "ICS Data & Business Operations, Analyst" at bounding box center [411, 92] width 185 height 12
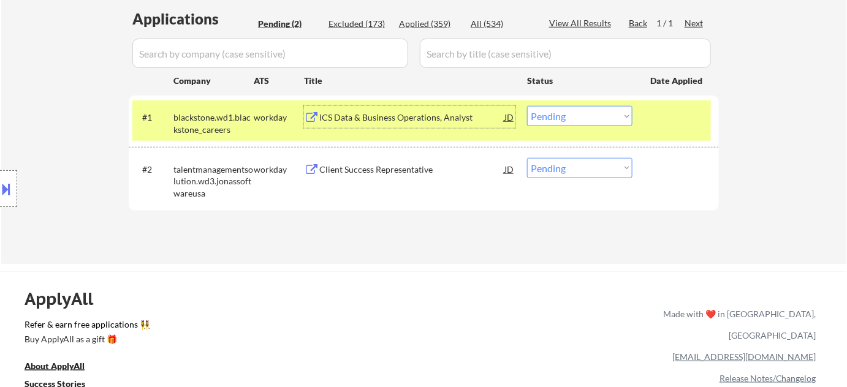
scroll to position [111, 0]
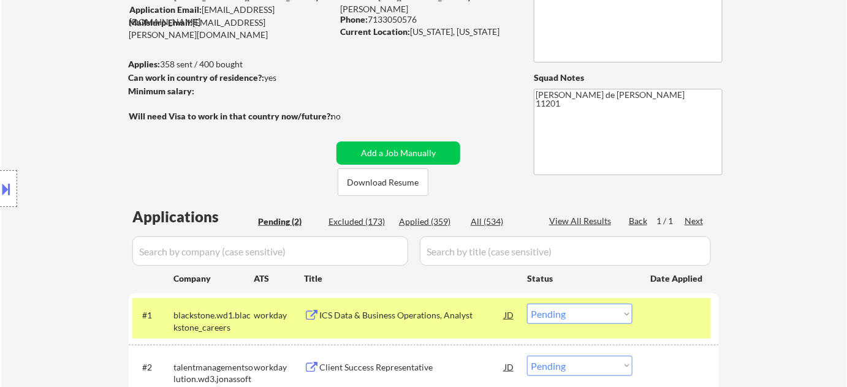
drag, startPoint x: 371, startPoint y: 20, endPoint x: 420, endPoint y: 17, distance: 49.1
click at [420, 17] on div "Phone: 7133050576" at bounding box center [426, 19] width 173 height 12
copy div "7133050576"
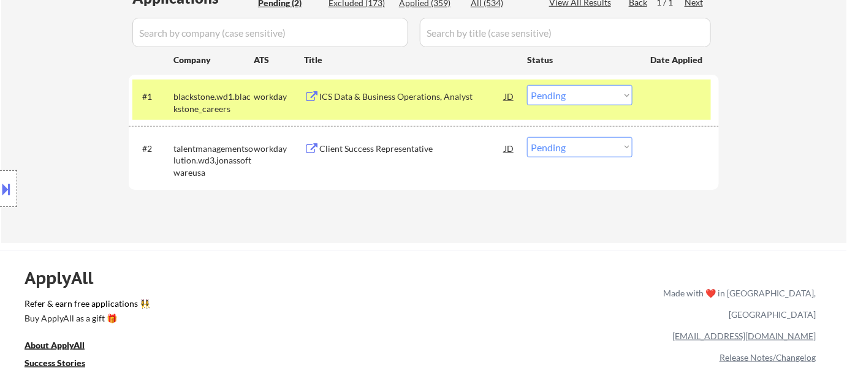
scroll to position [334, 0]
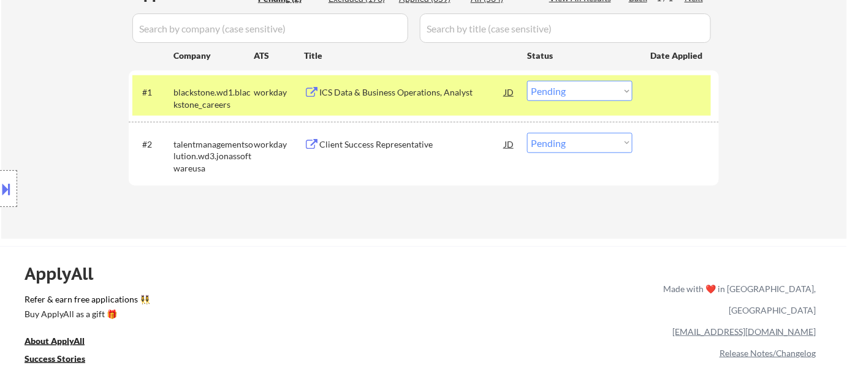
drag, startPoint x: 567, startPoint y: 85, endPoint x: 569, endPoint y: 91, distance: 6.4
click at [567, 84] on select "Choose an option... Pending Applied Excluded (Questions) Excluded (Expired) Exc…" at bounding box center [579, 91] width 105 height 20
click at [527, 81] on select "Choose an option... Pending Applied Excluded (Questions) Excluded (Expired) Exc…" at bounding box center [579, 91] width 105 height 20
select select ""pending""
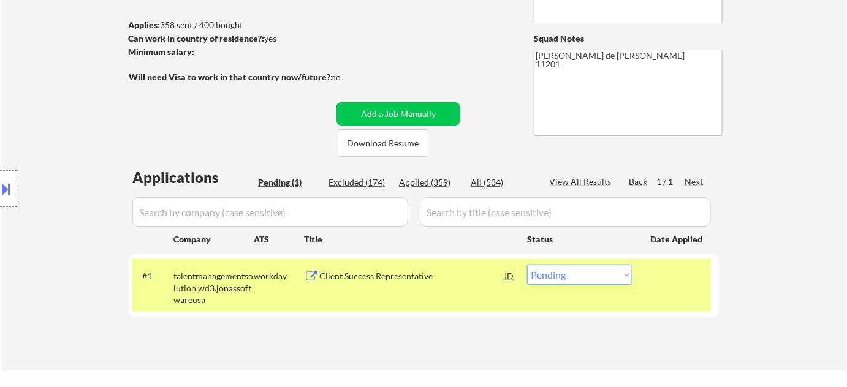
scroll to position [111, 0]
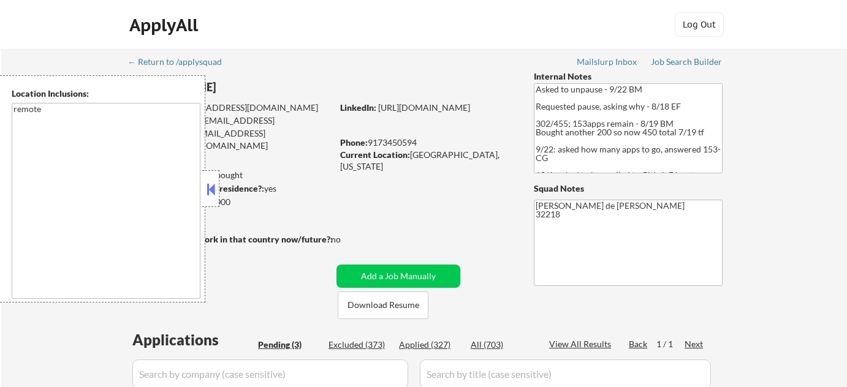
select select ""pending""
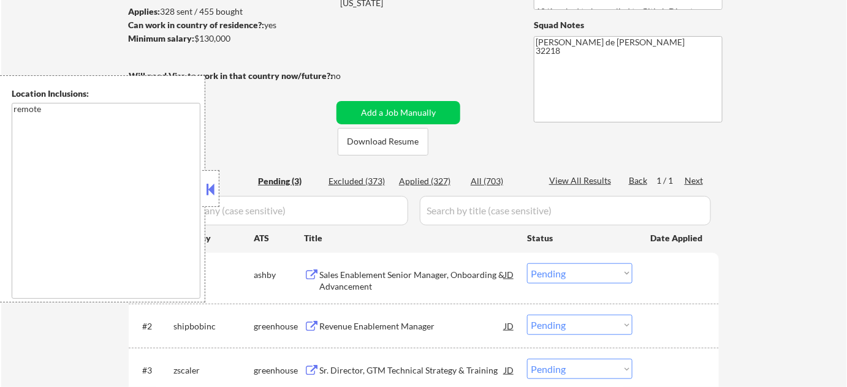
scroll to position [222, 0]
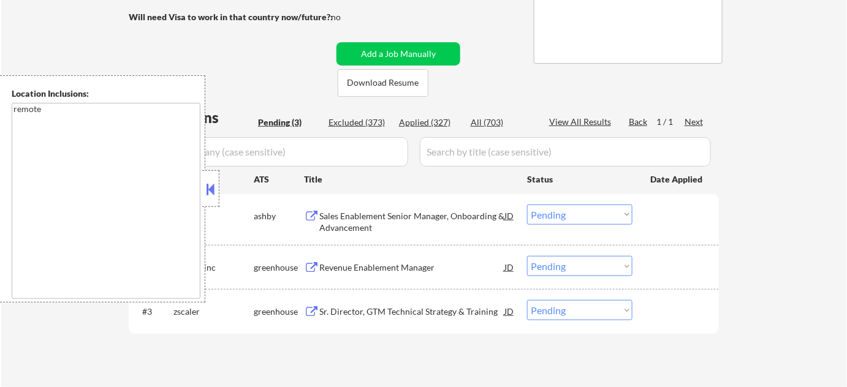
click at [211, 184] on button at bounding box center [210, 189] width 13 height 18
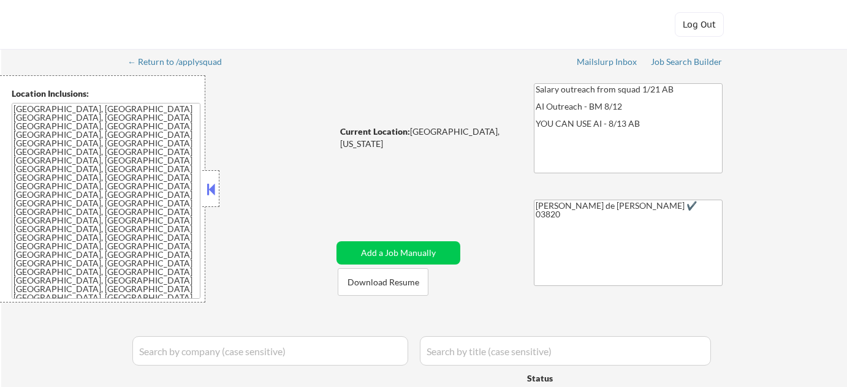
select select ""pending""
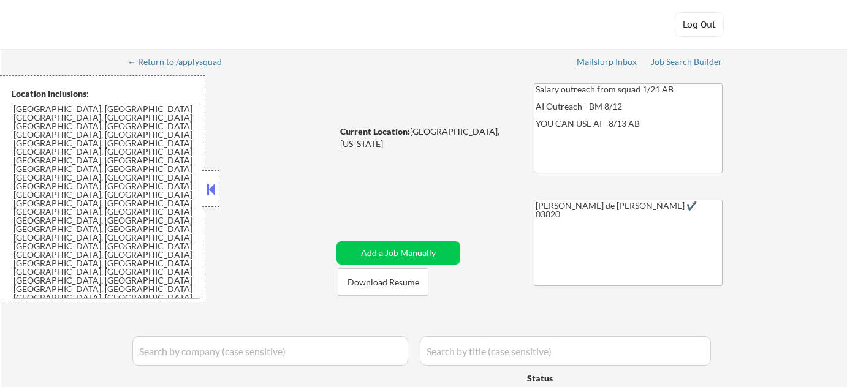
select select ""pending""
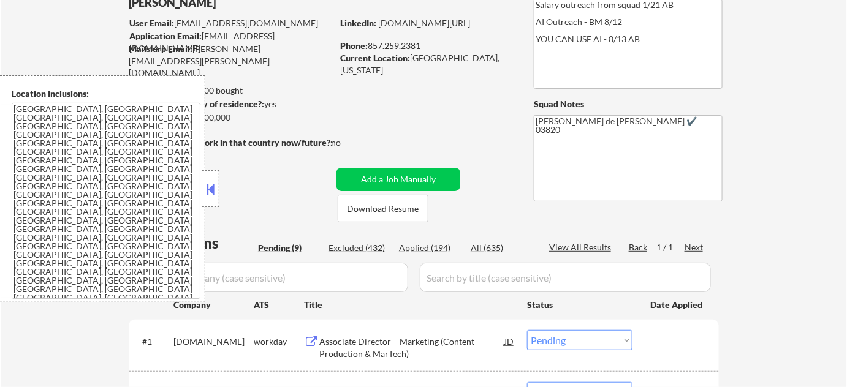
scroll to position [278, 0]
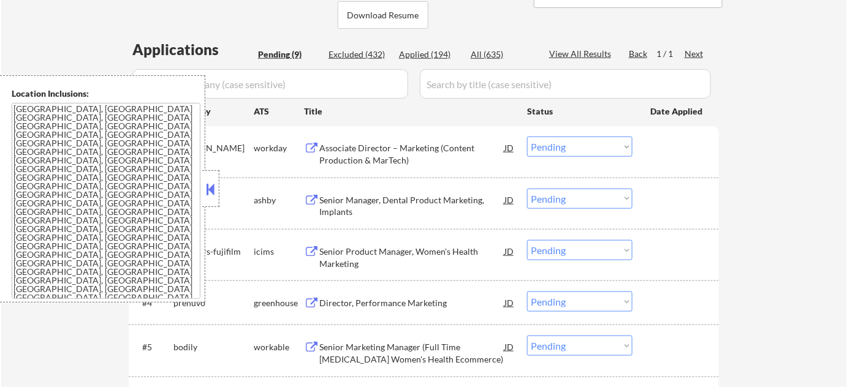
click at [219, 191] on div at bounding box center [210, 188] width 17 height 37
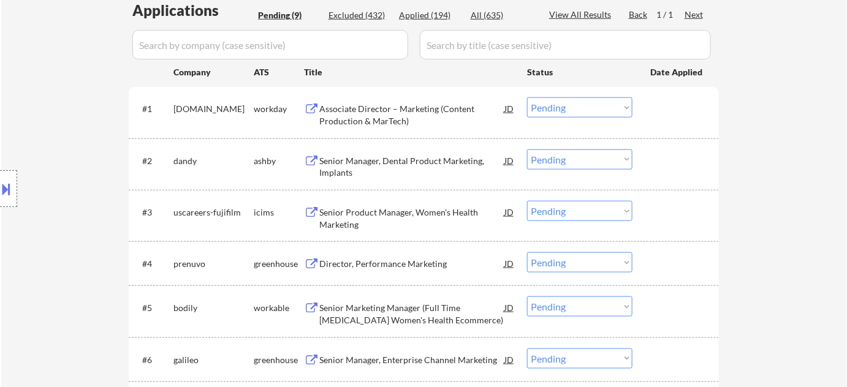
scroll to position [334, 0]
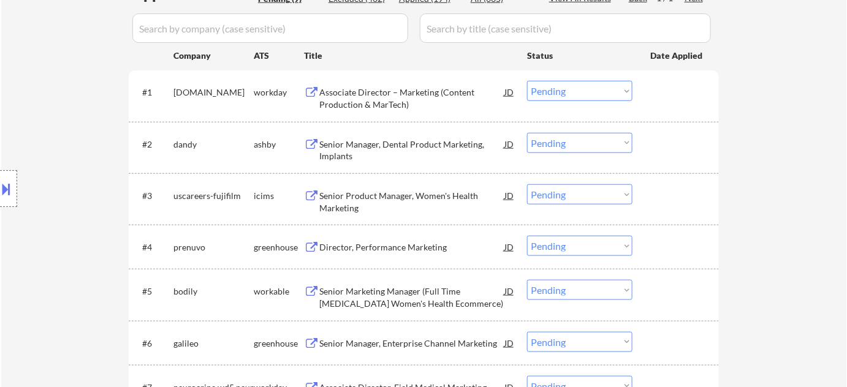
click at [351, 142] on div "Senior Manager, Dental Product Marketing, Implants" at bounding box center [411, 151] width 185 height 24
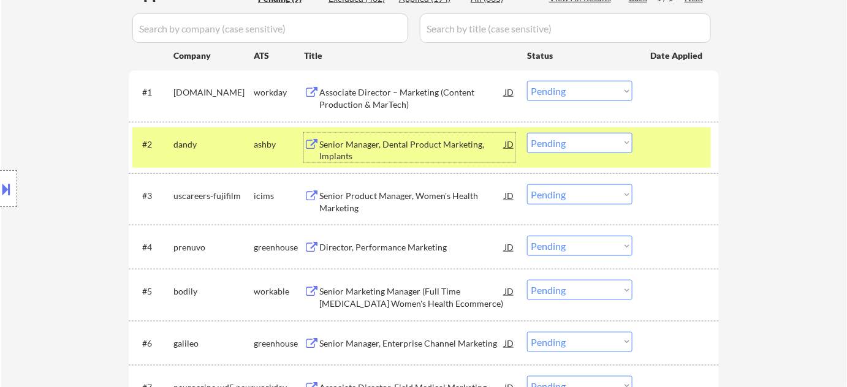
click at [614, 143] on select "Choose an option... Pending Applied Excluded (Questions) Excluded (Expired) Exc…" at bounding box center [579, 143] width 105 height 20
click at [527, 133] on select "Choose an option... Pending Applied Excluded (Questions) Excluded (Expired) Exc…" at bounding box center [579, 143] width 105 height 20
select select ""pending""
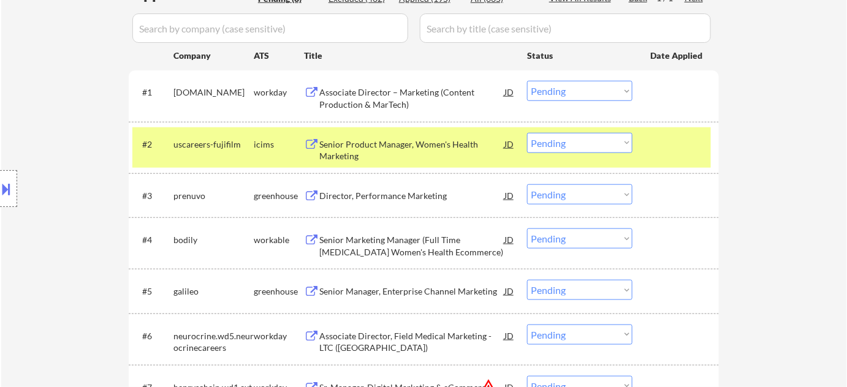
click at [422, 191] on div "Director, Performance Marketing" at bounding box center [411, 196] width 185 height 12
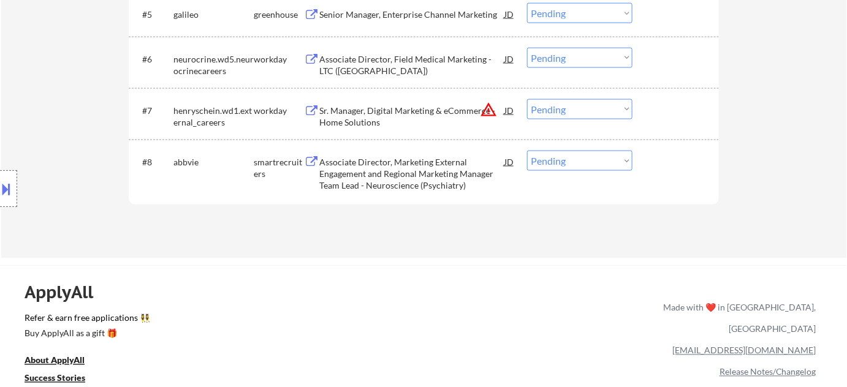
scroll to position [613, 0]
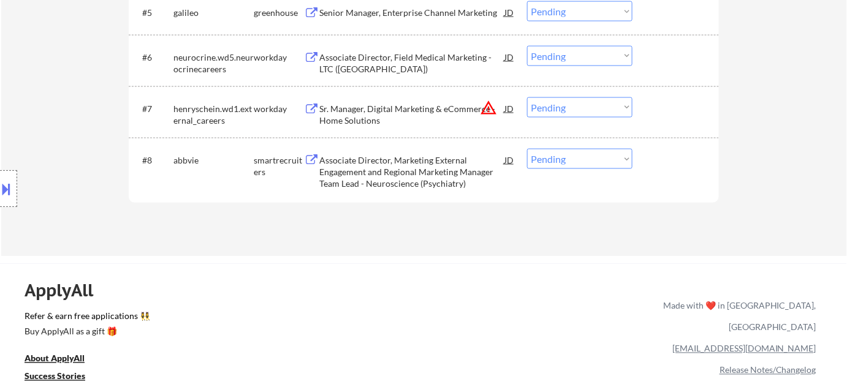
click at [572, 113] on select "Choose an option... Pending Applied Excluded (Questions) Excluded (Expired) Exc…" at bounding box center [579, 107] width 105 height 20
click at [527, 97] on select "Choose an option... Pending Applied Excluded (Questions) Excluded (Expired) Exc…" at bounding box center [579, 107] width 105 height 20
select select ""pending""
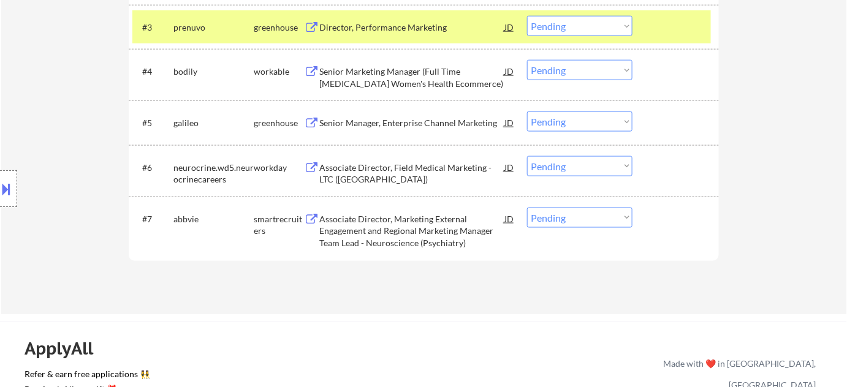
scroll to position [501, 0]
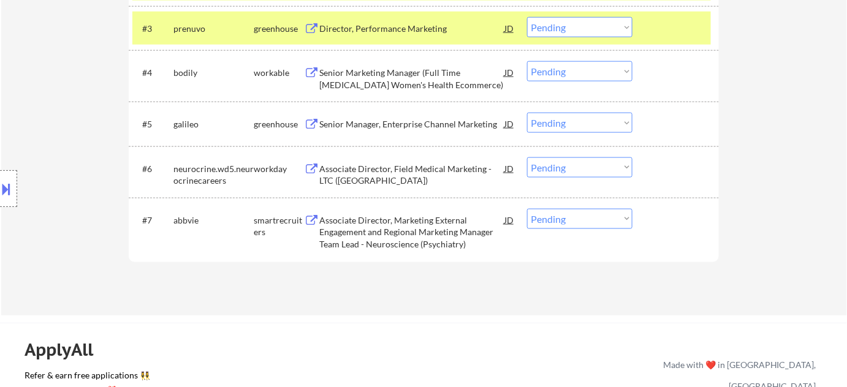
click at [420, 125] on div "Senior Manager, Enterprise Channel Marketing" at bounding box center [411, 124] width 185 height 12
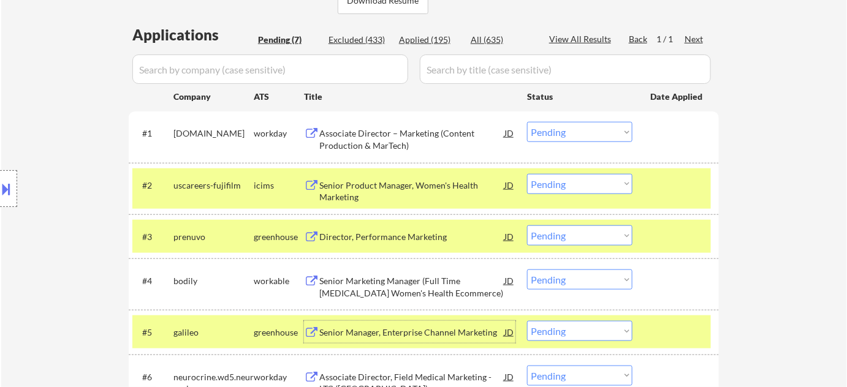
scroll to position [278, 0]
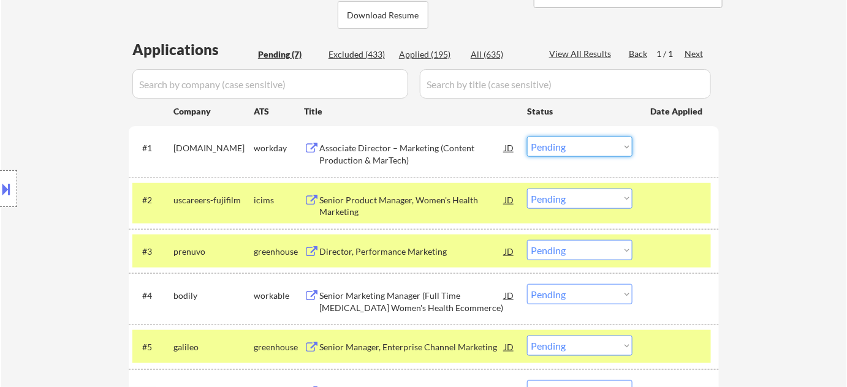
click at [545, 148] on select "Choose an option... Pending Applied Excluded (Questions) Excluded (Expired) Exc…" at bounding box center [579, 147] width 105 height 20
click at [527, 137] on select "Choose an option... Pending Applied Excluded (Questions) Excluded (Expired) Exc…" at bounding box center [579, 147] width 105 height 20
select select ""pending""
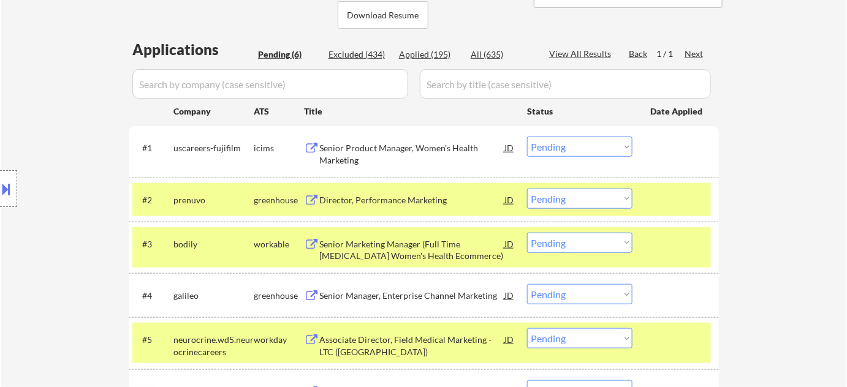
click at [352, 156] on div "Senior Product Manager, Women's Health Marketing" at bounding box center [411, 154] width 185 height 24
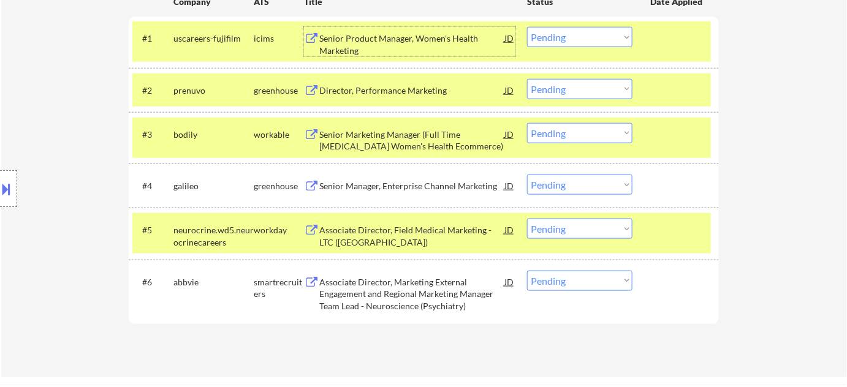
scroll to position [390, 0]
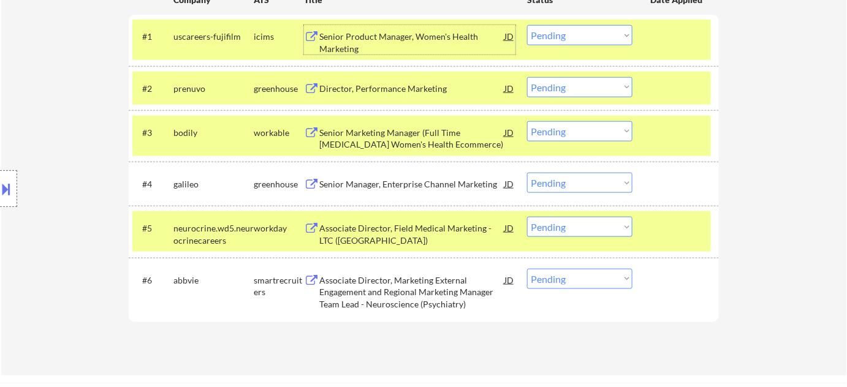
click at [559, 177] on select "Choose an option... Pending Applied Excluded (Questions) Excluded (Expired) Exc…" at bounding box center [579, 183] width 105 height 20
click at [527, 173] on select "Choose an option... Pending Applied Excluded (Questions) Excluded (Expired) Exc…" at bounding box center [579, 183] width 105 height 20
select select ""pending""
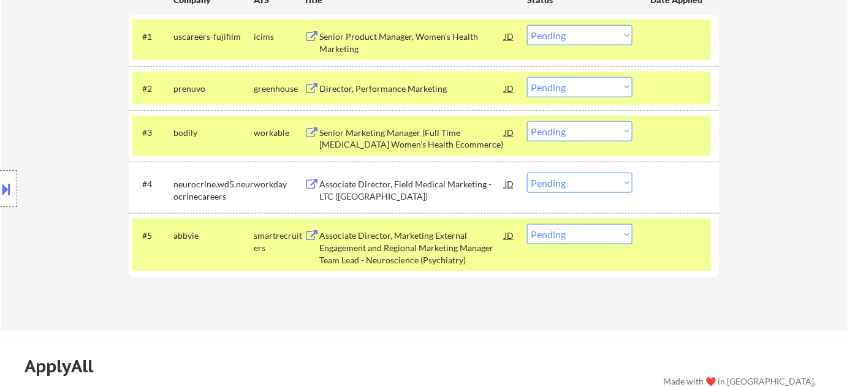
click at [376, 141] on div "Senior Marketing Manager (Full Time Retainer Women's Health Ecommerce)" at bounding box center [411, 139] width 185 height 24
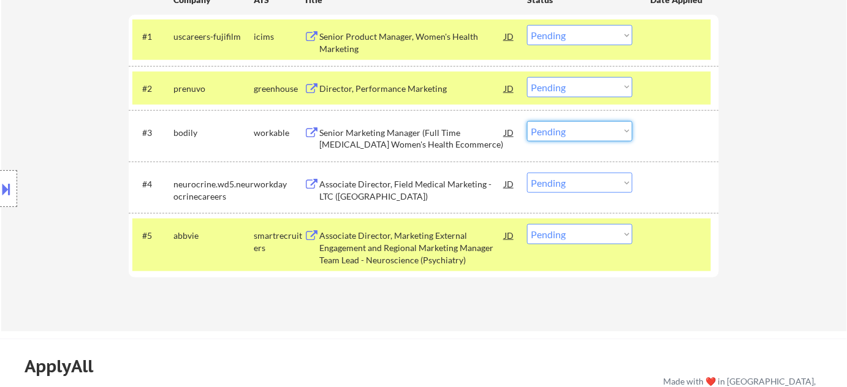
click at [585, 136] on select "Choose an option... Pending Applied Excluded (Questions) Excluded (Expired) Exc…" at bounding box center [579, 131] width 105 height 20
click at [527, 121] on select "Choose an option... Pending Applied Excluded (Questions) Excluded (Expired) Exc…" at bounding box center [579, 131] width 105 height 20
select select ""pending""
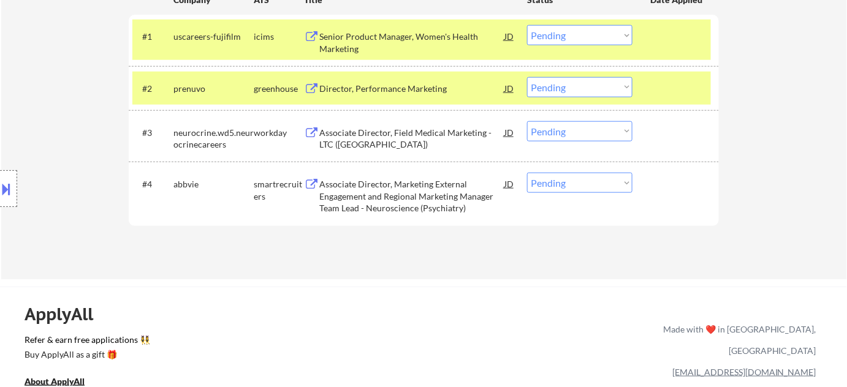
click at [415, 194] on div "Associate Director, Marketing External Engagement and Regional Marketing Manage…" at bounding box center [411, 196] width 185 height 36
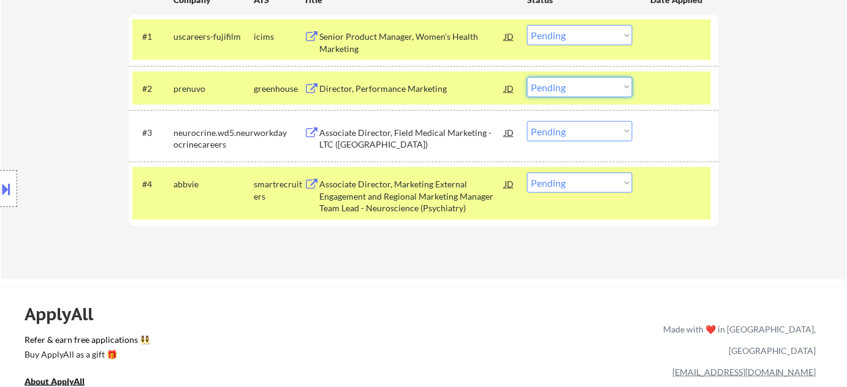
click at [544, 88] on select "Choose an option... Pending Applied Excluded (Questions) Excluded (Expired) Exc…" at bounding box center [579, 87] width 105 height 20
click at [527, 77] on select "Choose an option... Pending Applied Excluded (Questions) Excluded (Expired) Exc…" at bounding box center [579, 87] width 105 height 20
select select ""pending""
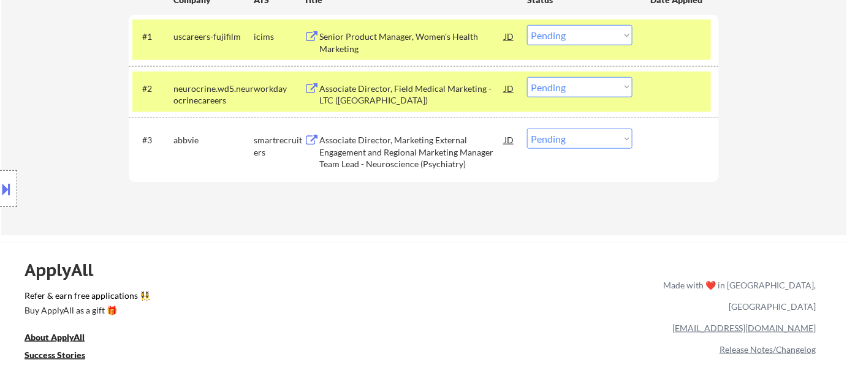
click at [344, 96] on div "Associate Director, Field Medical Marketing - LTC (East Region)" at bounding box center [411, 95] width 185 height 24
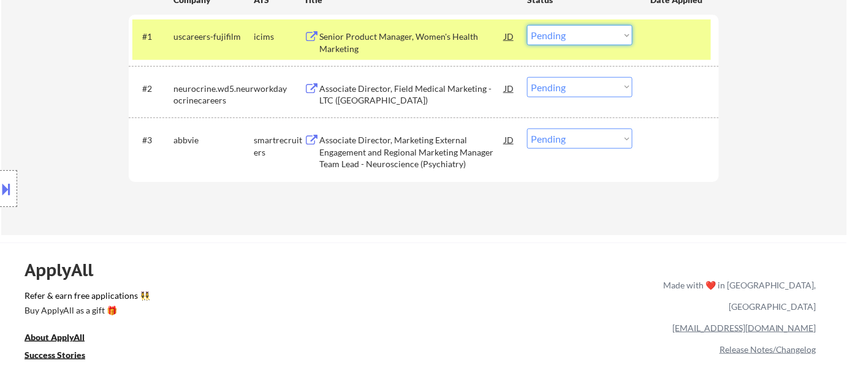
click at [577, 37] on select "Choose an option... Pending Applied Excluded (Questions) Excluded (Expired) Exc…" at bounding box center [579, 35] width 105 height 20
click at [527, 25] on select "Choose an option... Pending Applied Excluded (Questions) Excluded (Expired) Exc…" at bounding box center [579, 35] width 105 height 20
select select ""pending""
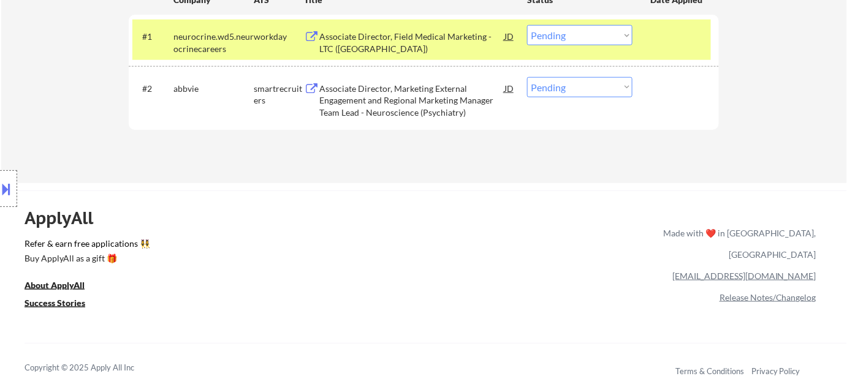
drag, startPoint x: 540, startPoint y: 88, endPoint x: 545, endPoint y: 96, distance: 9.7
click at [540, 88] on select "Choose an option... Pending Applied Excluded (Questions) Excluded (Expired) Exc…" at bounding box center [579, 87] width 105 height 20
select select ""applied""
click at [527, 77] on select "Choose an option... Pending Applied Excluded (Questions) Excluded (Expired) Exc…" at bounding box center [579, 87] width 105 height 20
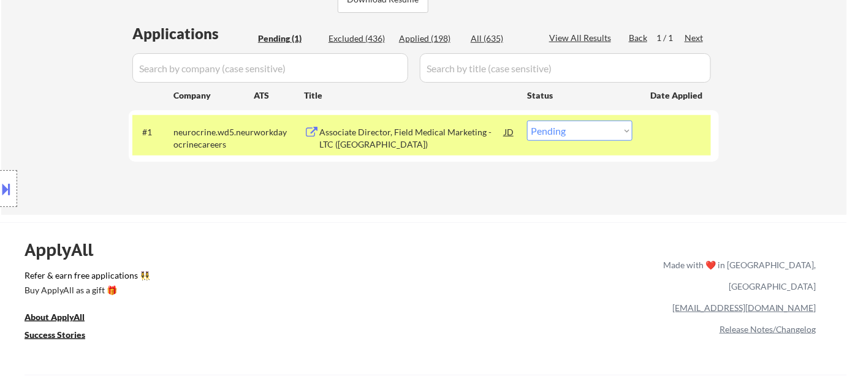
scroll to position [222, 0]
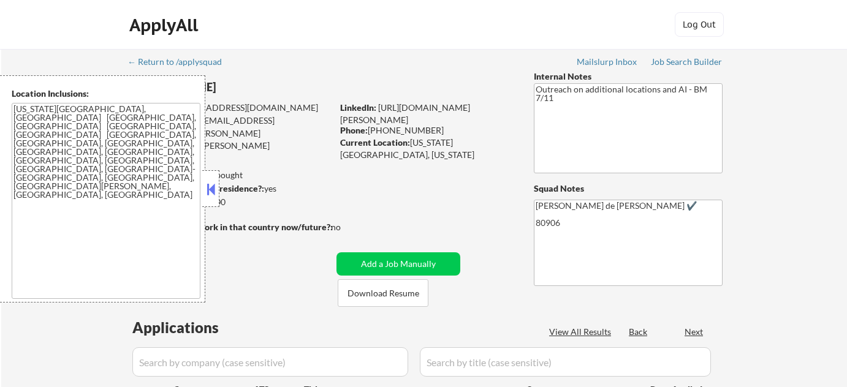
select select ""pending""
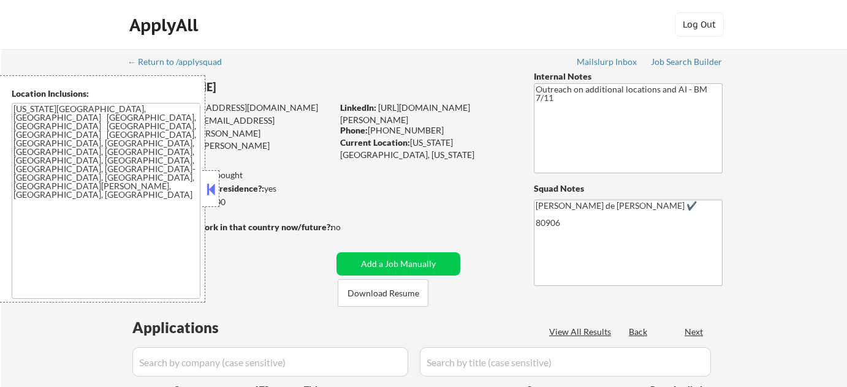
select select ""pending""
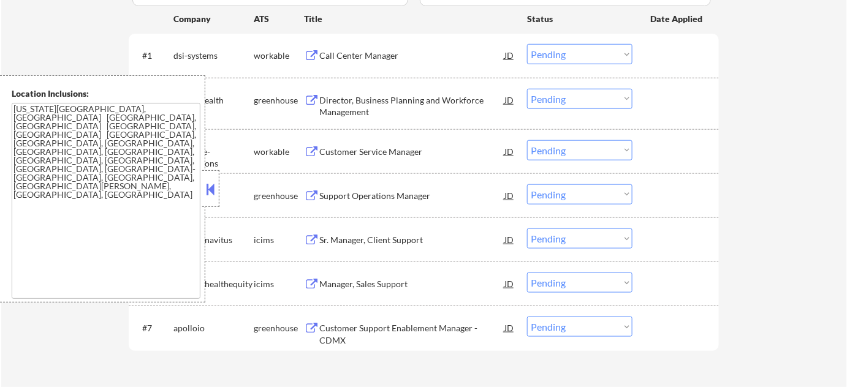
scroll to position [390, 0]
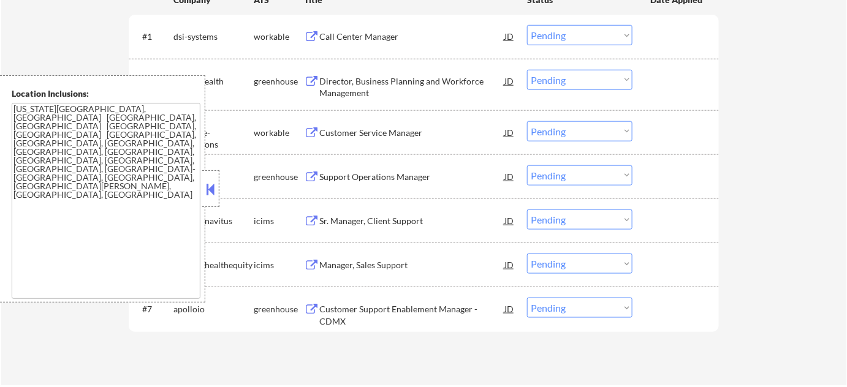
click at [212, 202] on div at bounding box center [210, 188] width 17 height 37
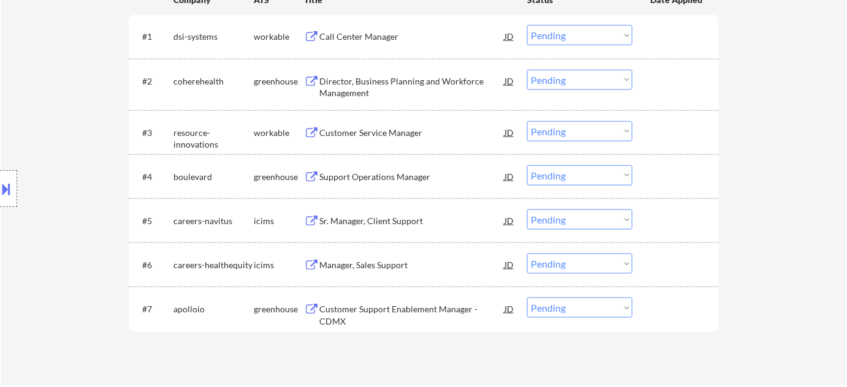
click at [371, 42] on div "Call Center Manager" at bounding box center [411, 37] width 185 height 12
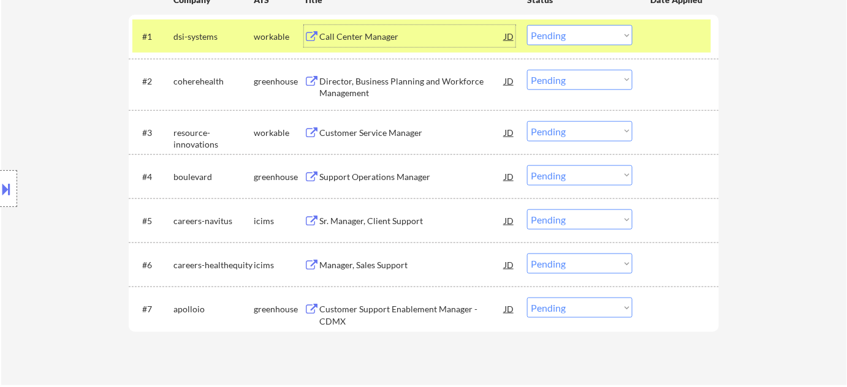
click at [372, 174] on div "Support Operations Manager" at bounding box center [411, 177] width 185 height 12
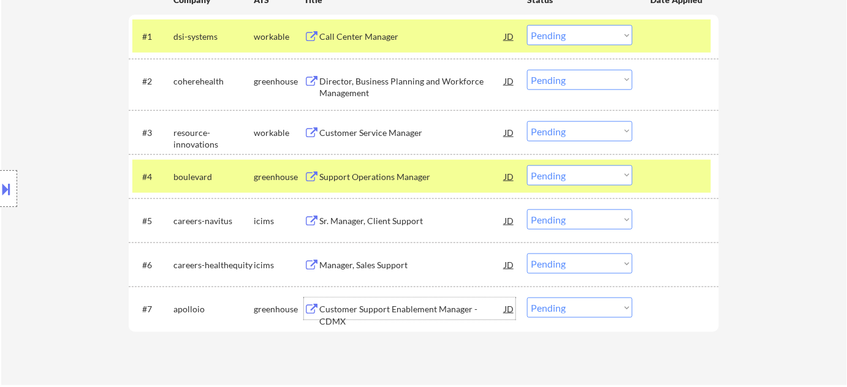
click at [433, 306] on div "Customer Support Enablement Manager - CDMX" at bounding box center [411, 315] width 185 height 24
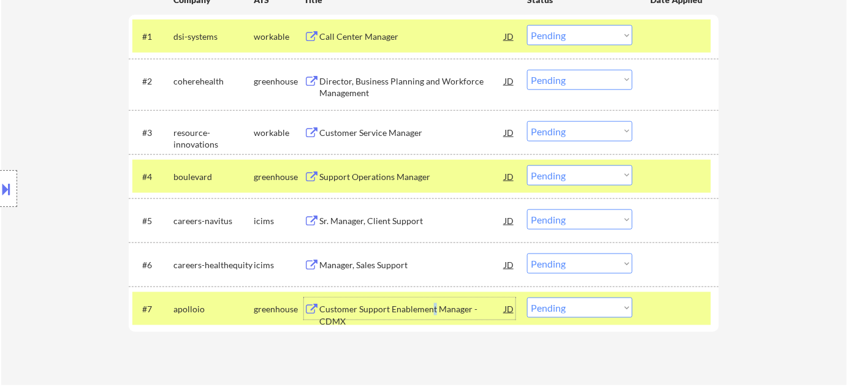
drag, startPoint x: 580, startPoint y: 29, endPoint x: 580, endPoint y: 44, distance: 14.7
click at [580, 28] on select "Choose an option... Pending Applied Excluded (Questions) Excluded (Expired) Exc…" at bounding box center [579, 35] width 105 height 20
click at [527, 25] on select "Choose an option... Pending Applied Excluded (Questions) Excluded (Expired) Exc…" at bounding box center [579, 35] width 105 height 20
select select ""pending""
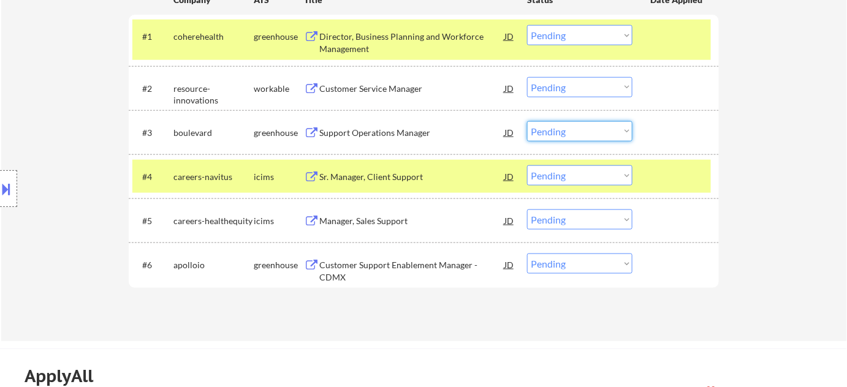
drag, startPoint x: 542, startPoint y: 129, endPoint x: 542, endPoint y: 140, distance: 11.0
click at [542, 129] on select "Choose an option... Pending Applied Excluded (Questions) Excluded (Expired) Exc…" at bounding box center [579, 131] width 105 height 20
click at [527, 121] on select "Choose an option... Pending Applied Excluded (Questions) Excluded (Expired) Exc…" at bounding box center [579, 131] width 105 height 20
select select ""pending""
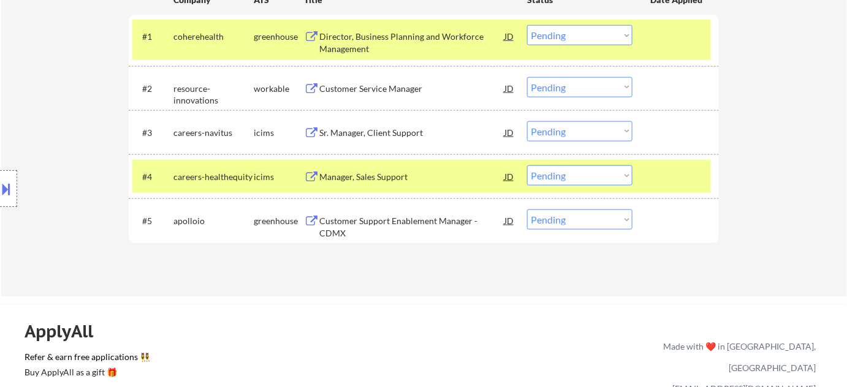
click at [579, 222] on select "Choose an option... Pending Applied Excluded (Questions) Excluded (Expired) Exc…" at bounding box center [579, 220] width 105 height 20
select select ""excluded__bad_match_""
click at [527, 210] on select "Choose an option... Pending Applied Excluded (Questions) Excluded (Expired) Exc…" at bounding box center [579, 220] width 105 height 20
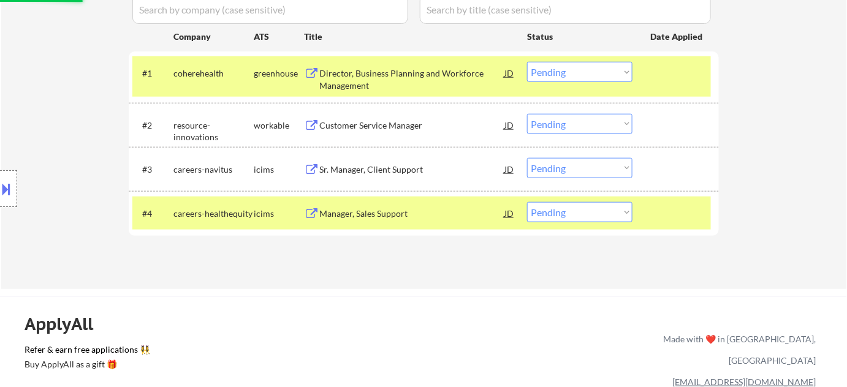
scroll to position [334, 0]
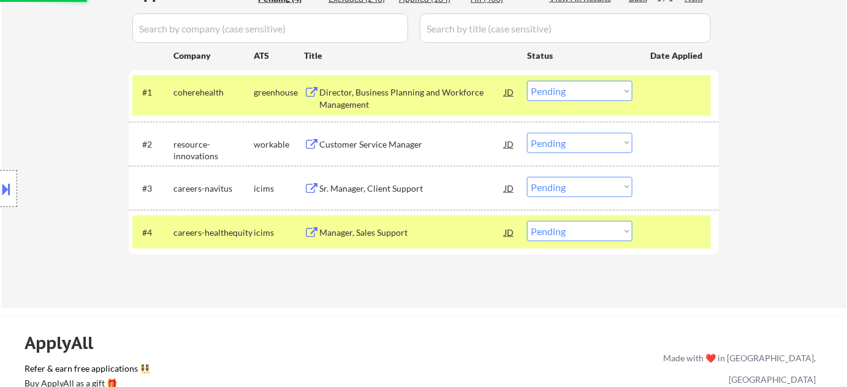
click at [384, 145] on div "Customer Service Manager" at bounding box center [411, 145] width 185 height 12
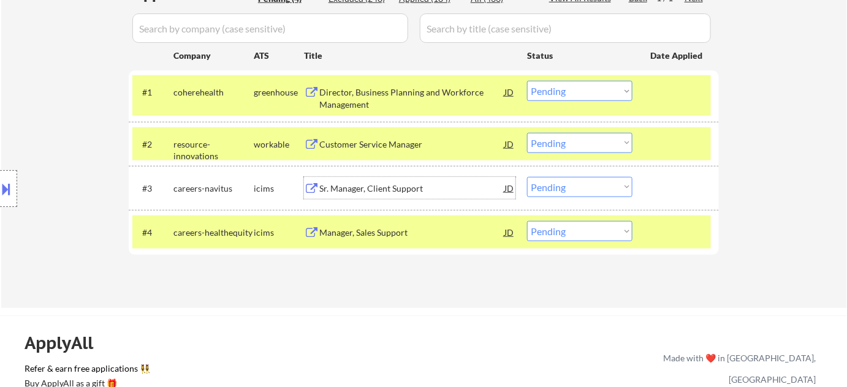
click at [387, 184] on div "Sr. Manager, Client Support" at bounding box center [411, 189] width 185 height 12
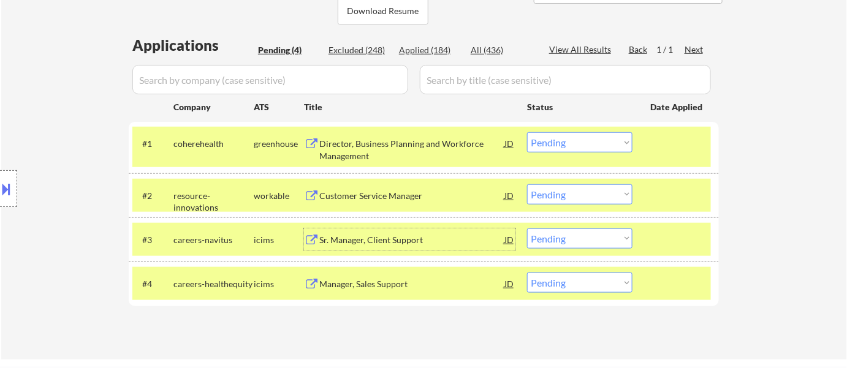
scroll to position [222, 0]
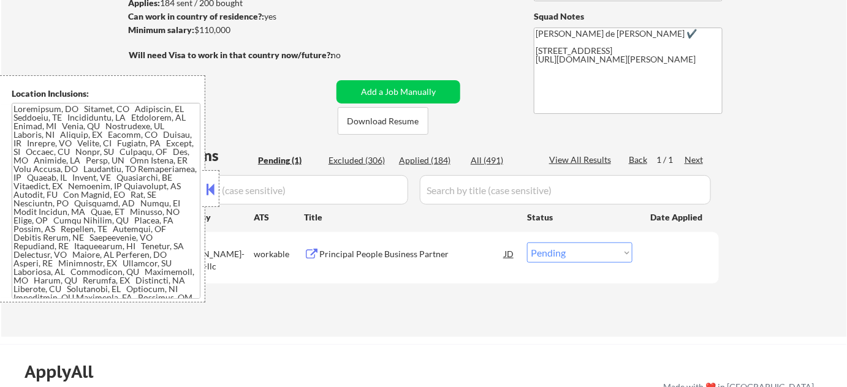
scroll to position [278, 0]
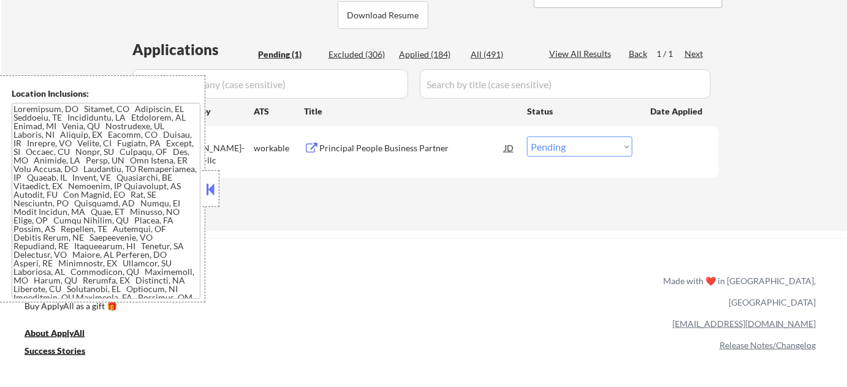
click at [209, 194] on button at bounding box center [210, 189] width 13 height 18
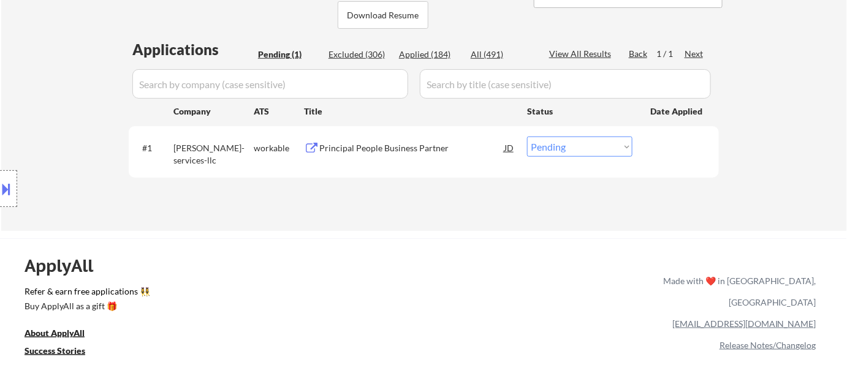
click at [404, 145] on div "Principal People Business Partner" at bounding box center [411, 148] width 185 height 12
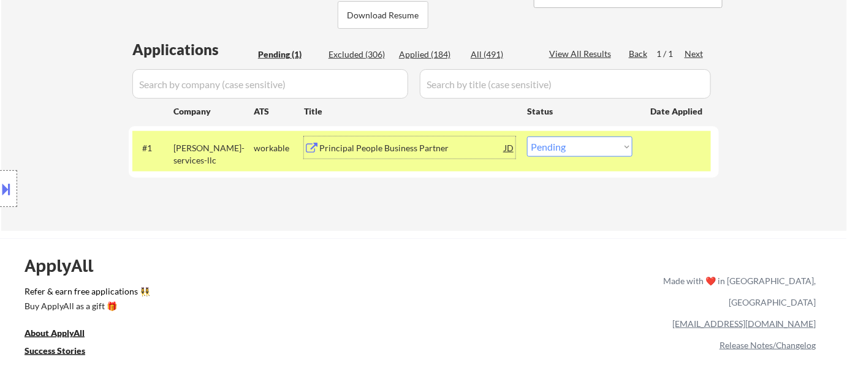
click at [13, 178] on div at bounding box center [8, 188] width 17 height 37
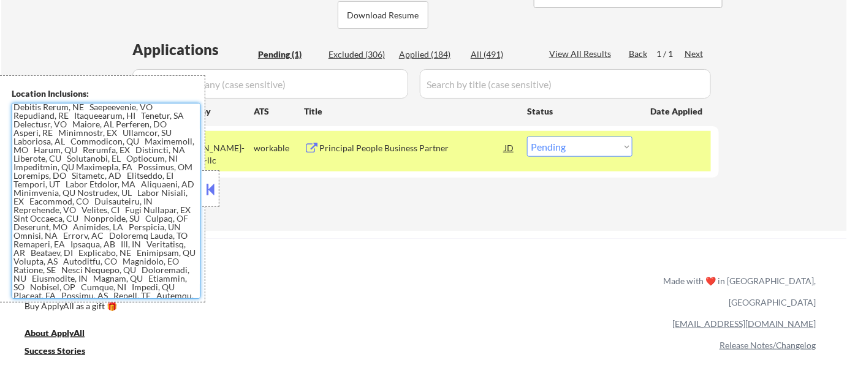
scroll to position [227, 0]
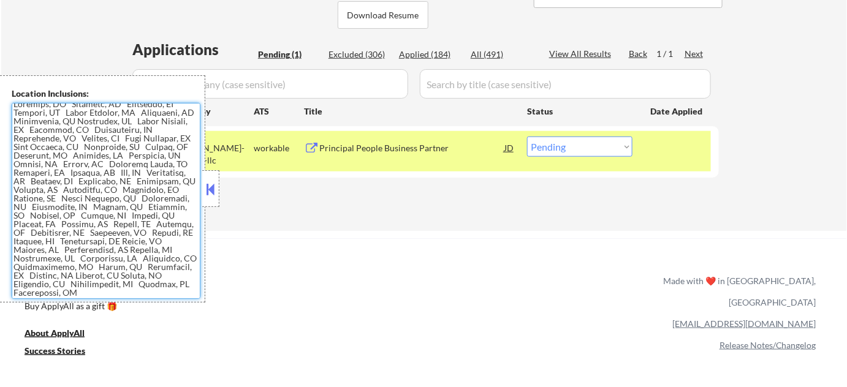
click at [574, 156] on div "#1 [PERSON_NAME]-services-llc workable Principal People Business Partner JD Cho…" at bounding box center [421, 151] width 579 height 40
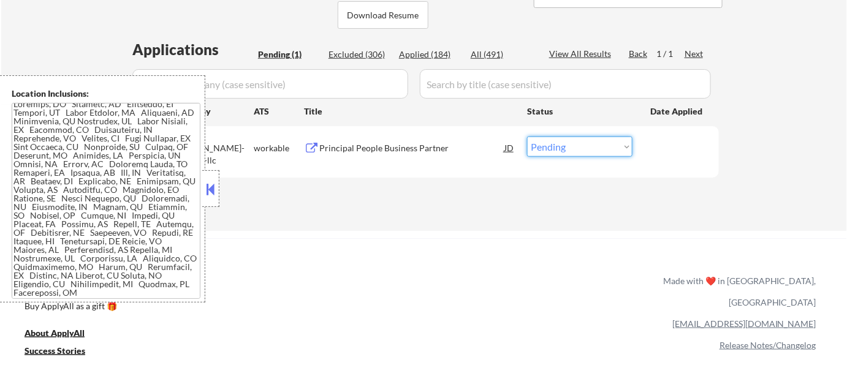
click at [579, 149] on select "Choose an option... Pending Applied Excluded (Questions) Excluded (Expired) Exc…" at bounding box center [579, 147] width 105 height 20
select select ""applied""
click at [527, 137] on select "Choose an option... Pending Applied Excluded (Questions) Excluded (Expired) Exc…" at bounding box center [579, 147] width 105 height 20
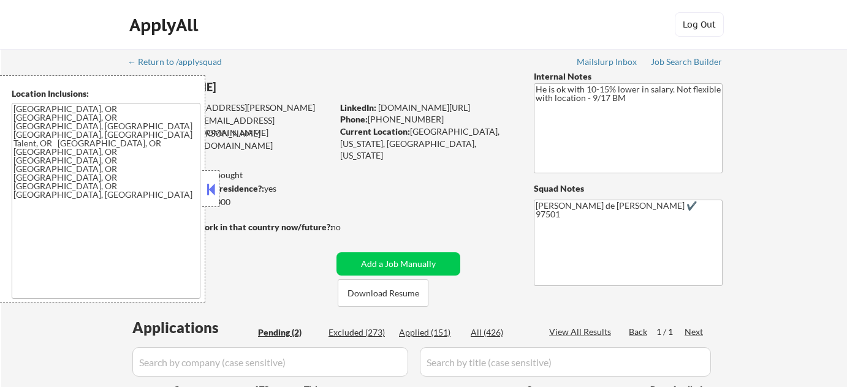
select select ""pending""
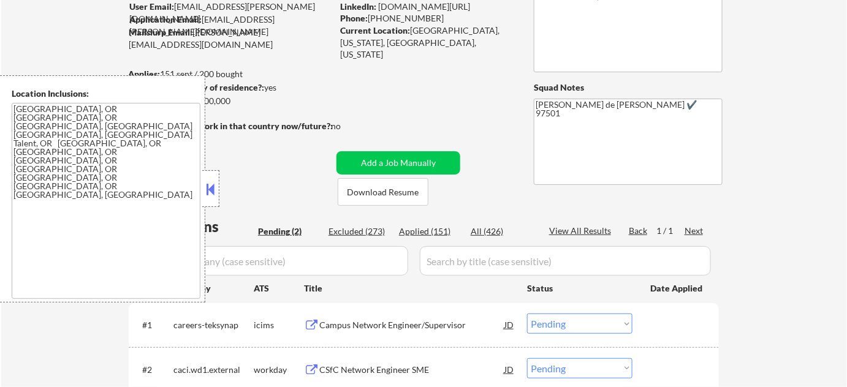
scroll to position [222, 0]
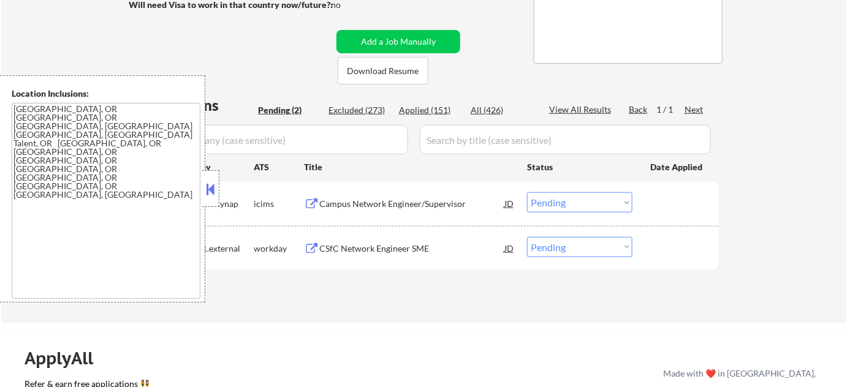
click at [215, 188] on button at bounding box center [210, 189] width 13 height 18
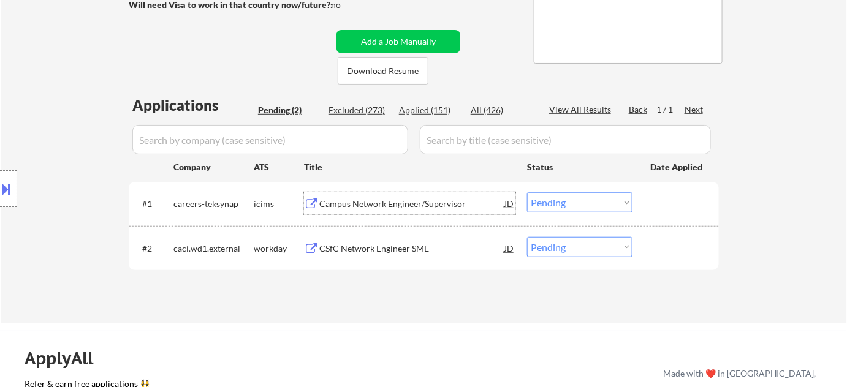
click at [397, 207] on div "Campus Network Engineer/Supervisor" at bounding box center [411, 204] width 185 height 12
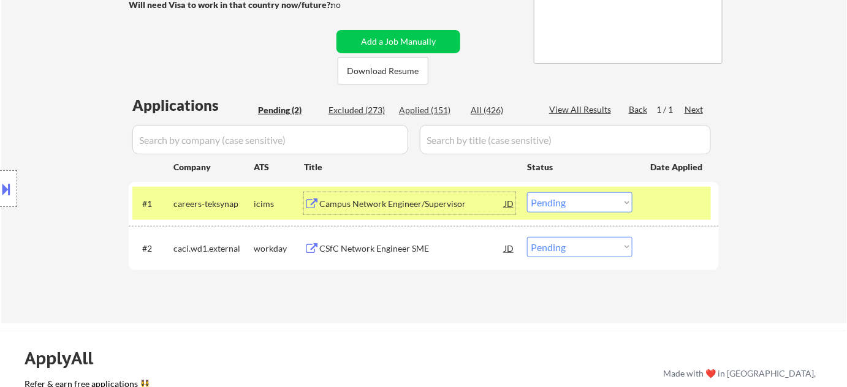
click at [392, 243] on div "CSfC Network Engineer SME" at bounding box center [411, 249] width 185 height 12
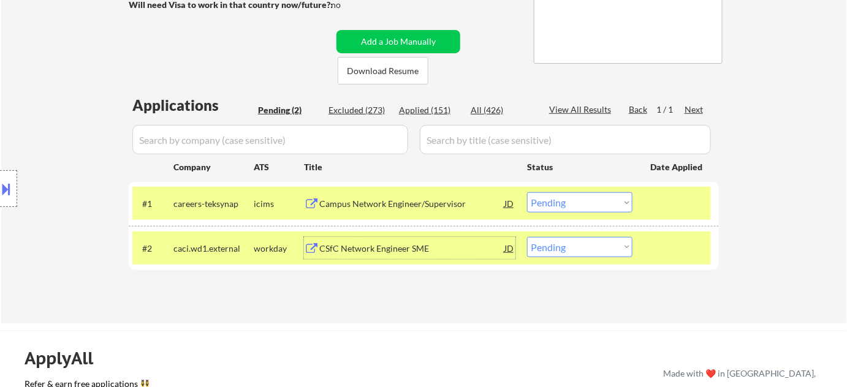
click at [545, 244] on select "Choose an option... Pending Applied Excluded (Questions) Excluded (Expired) Exc…" at bounding box center [579, 247] width 105 height 20
select select ""excluded__expired_""
click at [527, 237] on select "Choose an option... Pending Applied Excluded (Questions) Excluded (Expired) Exc…" at bounding box center [579, 247] width 105 height 20
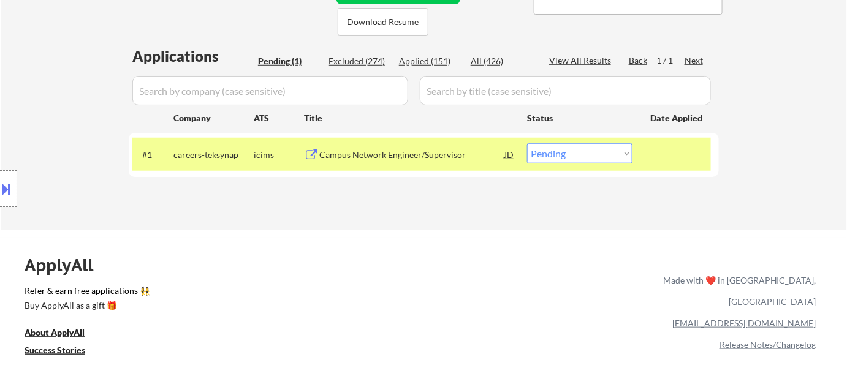
scroll to position [278, 0]
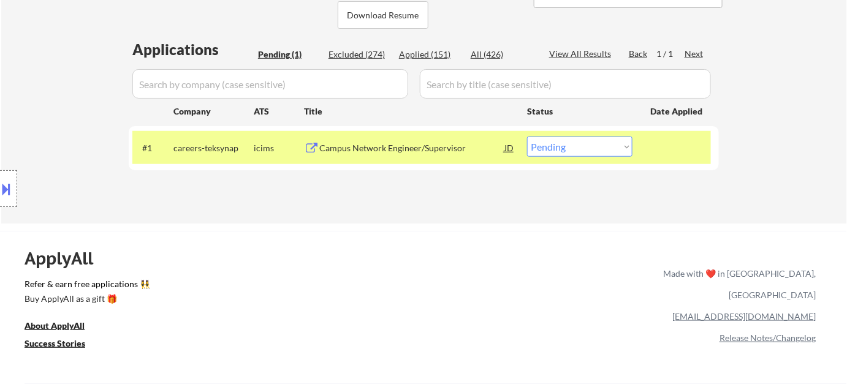
click at [579, 150] on select "Choose an option... Pending Applied Excluded (Questions) Excluded (Expired) Exc…" at bounding box center [579, 147] width 105 height 20
select select ""applied""
click at [527, 137] on select "Choose an option... Pending Applied Excluded (Questions) Excluded (Expired) Exc…" at bounding box center [579, 147] width 105 height 20
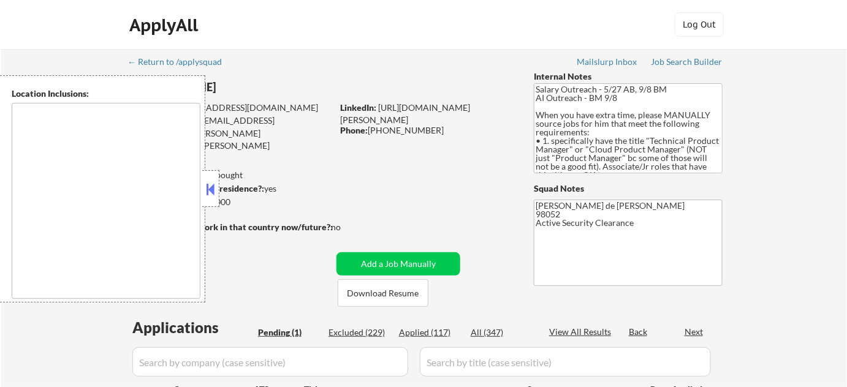
select select ""pending""
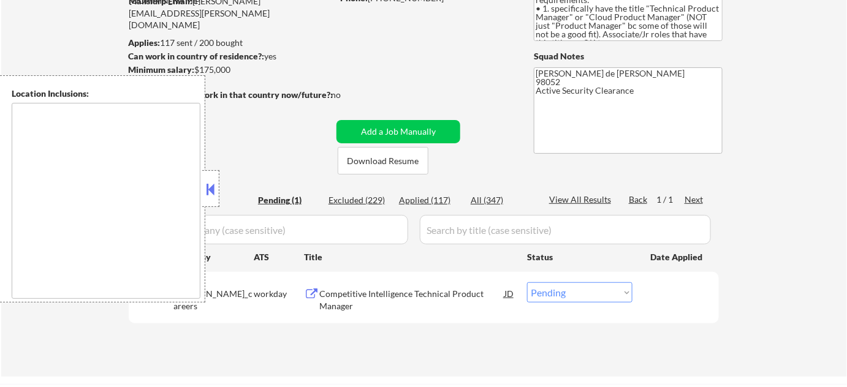
scroll to position [167, 0]
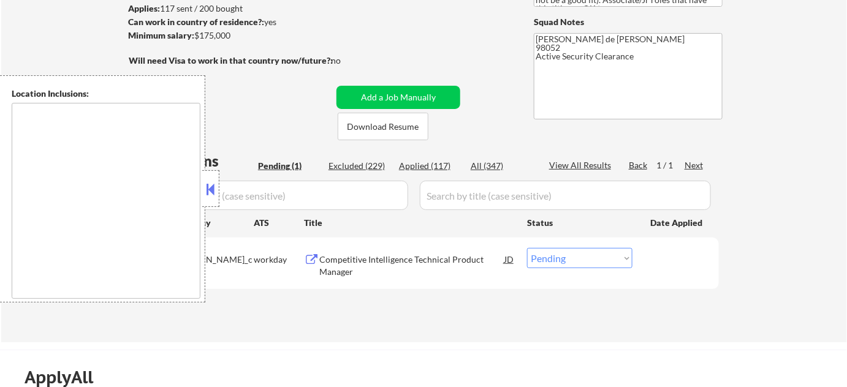
type textarea "[GEOGRAPHIC_DATA], [GEOGRAPHIC_DATA] [GEOGRAPHIC_DATA], [GEOGRAPHIC_DATA] [GEOG…"
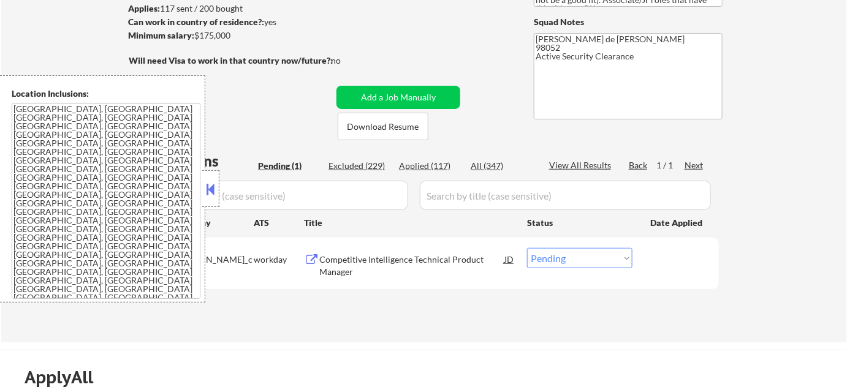
click at [211, 194] on button at bounding box center [210, 189] width 13 height 18
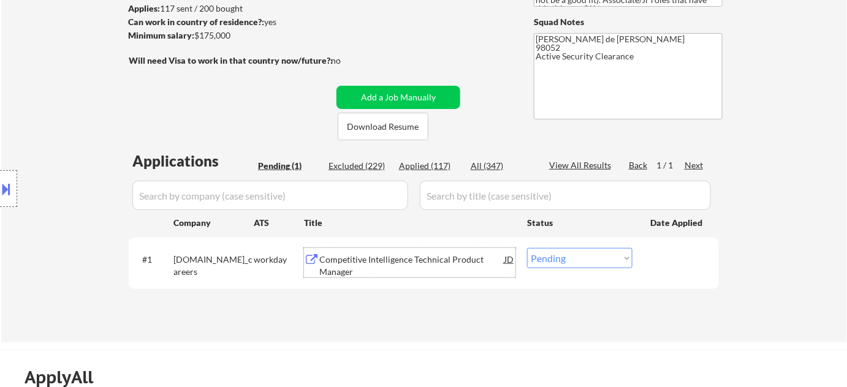
click at [398, 262] on div "Competitive Intelligence Technical Product Manager" at bounding box center [411, 266] width 185 height 24
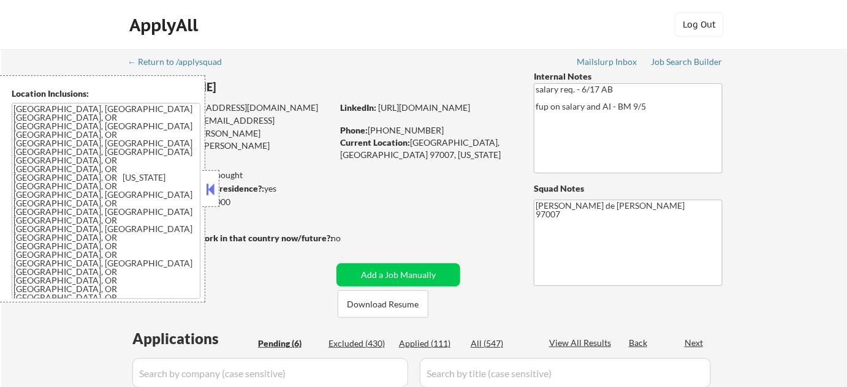
select select ""pending""
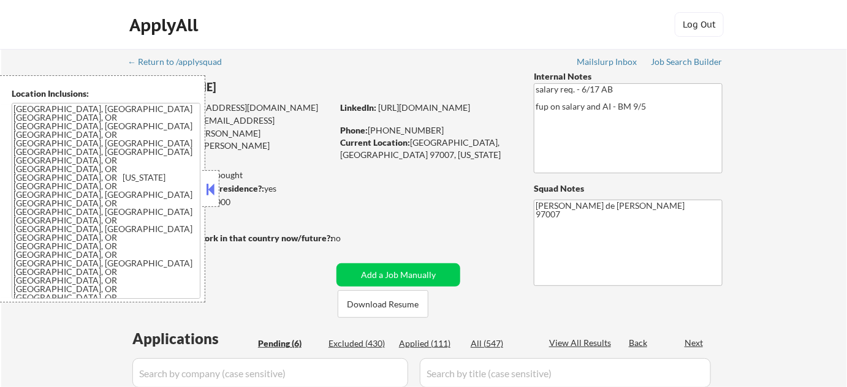
select select ""pending""
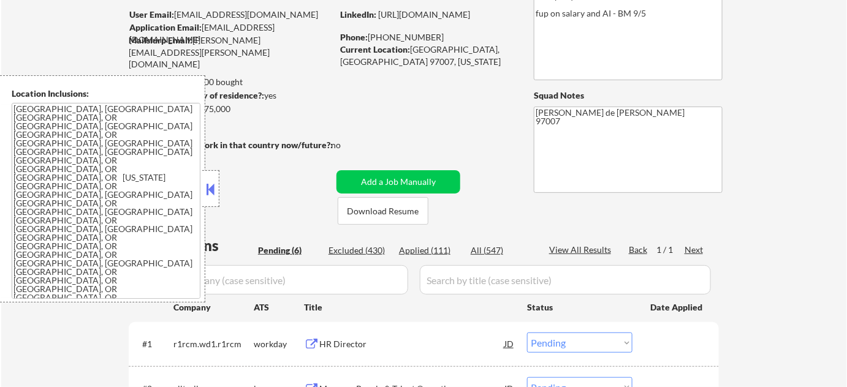
scroll to position [111, 0]
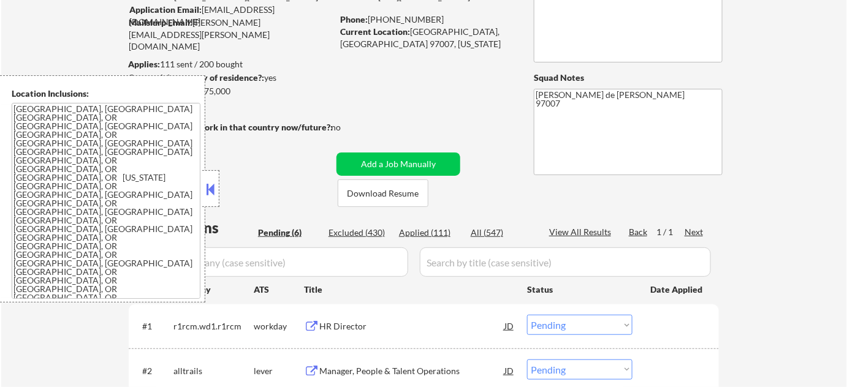
click at [215, 197] on button at bounding box center [210, 189] width 13 height 18
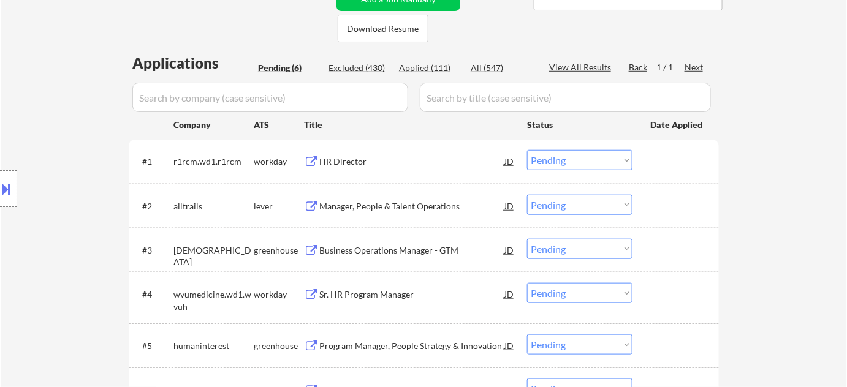
scroll to position [278, 0]
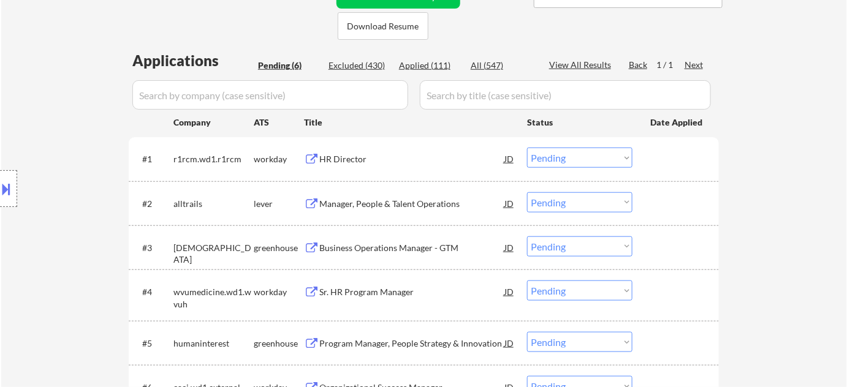
click at [408, 199] on div "Manager, People & Talent Operations" at bounding box center [411, 204] width 185 height 12
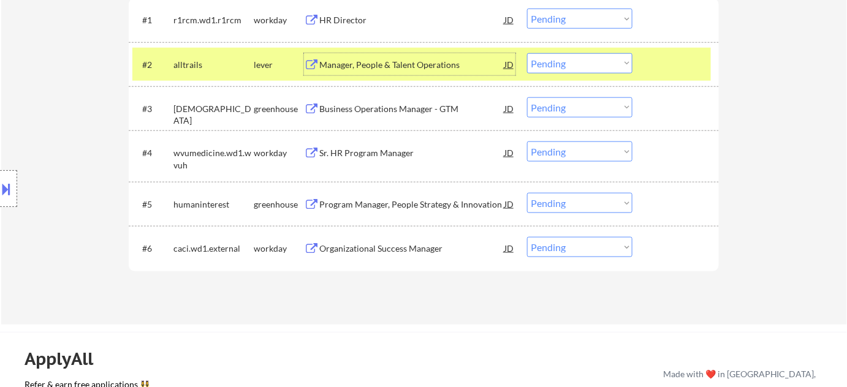
scroll to position [446, 0]
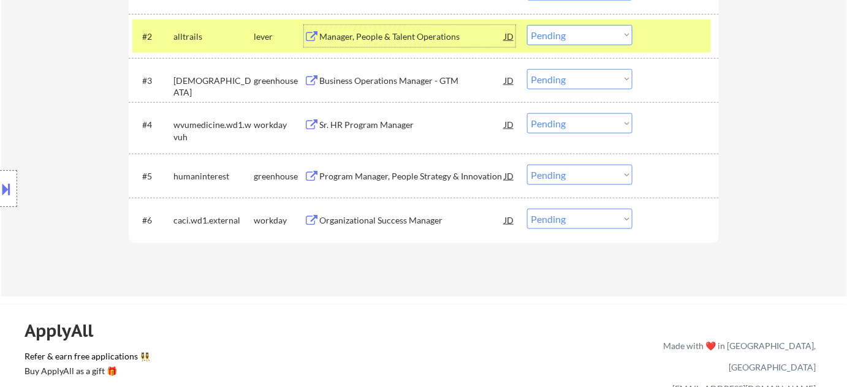
click at [376, 177] on div "Program Manager, People Strategy & Innovation" at bounding box center [411, 176] width 185 height 12
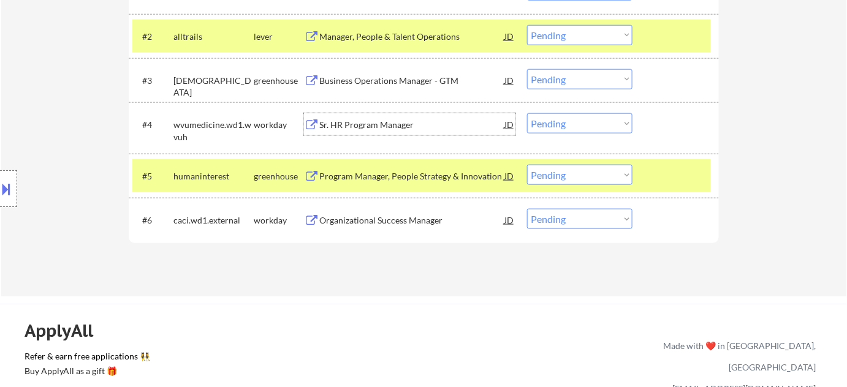
click at [390, 123] on div "Sr. HR Program Manager" at bounding box center [411, 125] width 185 height 12
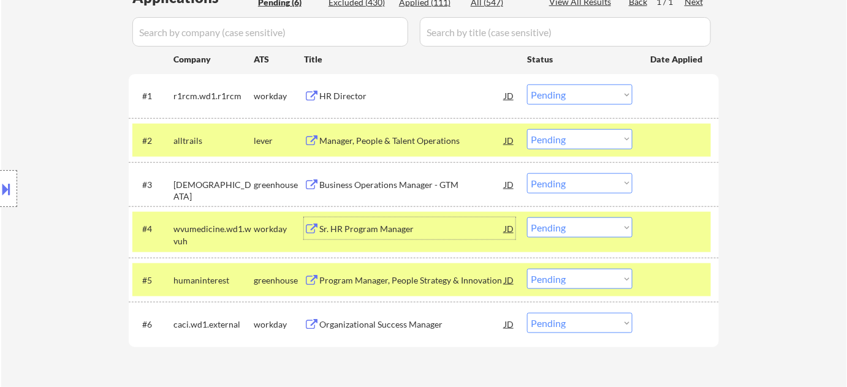
scroll to position [334, 0]
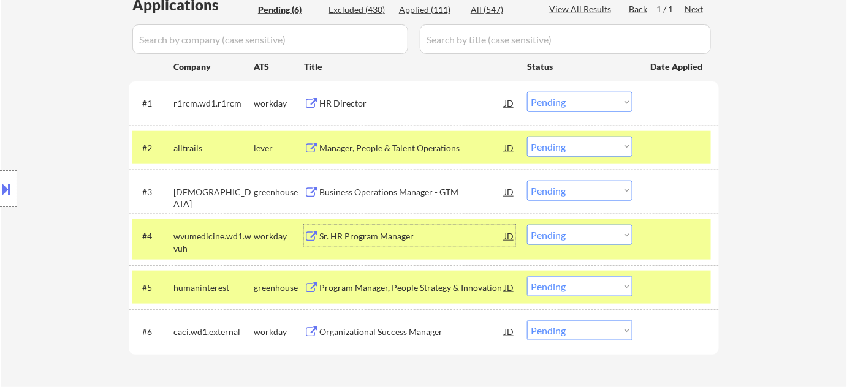
click at [349, 105] on div "HR Director" at bounding box center [411, 103] width 185 height 12
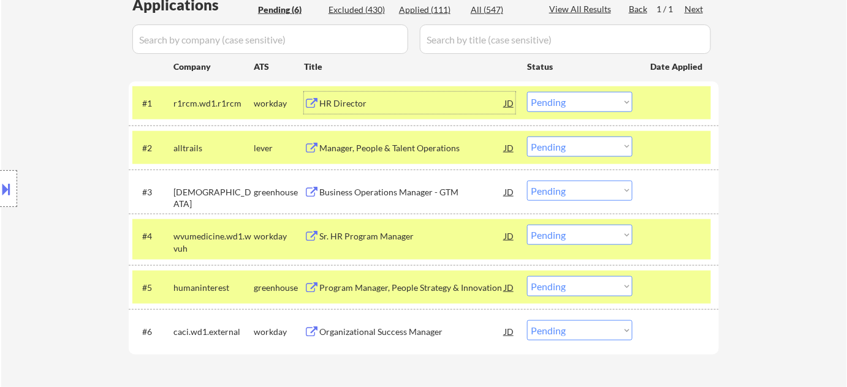
click at [601, 156] on div "#2 alltrails lever Manager, People & Talent Operations JD Choose an option... P…" at bounding box center [421, 147] width 579 height 33
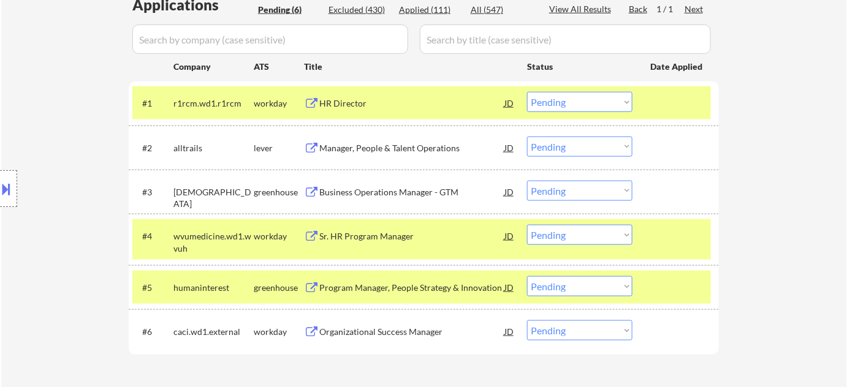
click at [602, 151] on select "Choose an option... Pending Applied Excluded (Questions) Excluded (Expired) Exc…" at bounding box center [579, 147] width 105 height 20
click at [527, 137] on select "Choose an option... Pending Applied Excluded (Questions) Excluded (Expired) Exc…" at bounding box center [579, 147] width 105 height 20
select select ""pending""
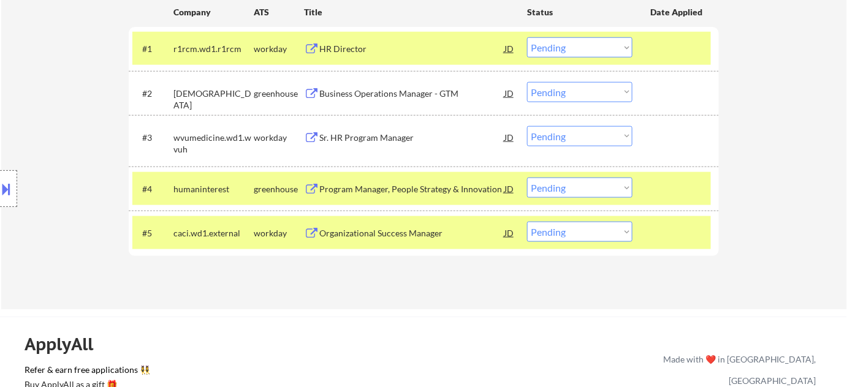
scroll to position [390, 0]
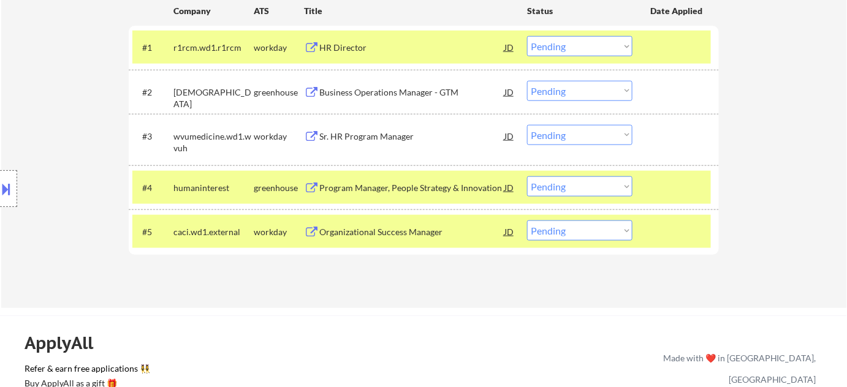
click at [379, 90] on div "Business Operations Manager - GTM" at bounding box center [411, 92] width 185 height 12
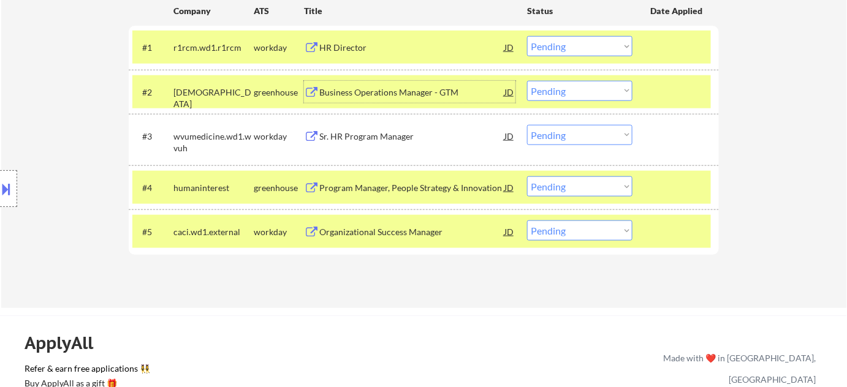
click at [576, 189] on select "Choose an option... Pending Applied Excluded (Questions) Excluded (Expired) Exc…" at bounding box center [579, 187] width 105 height 20
click at [527, 177] on select "Choose an option... Pending Applied Excluded (Questions) Excluded (Expired) Exc…" at bounding box center [579, 187] width 105 height 20
select select ""pending""
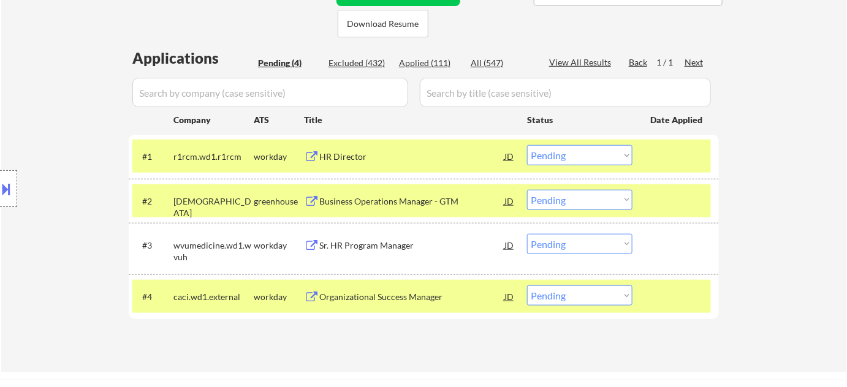
scroll to position [278, 0]
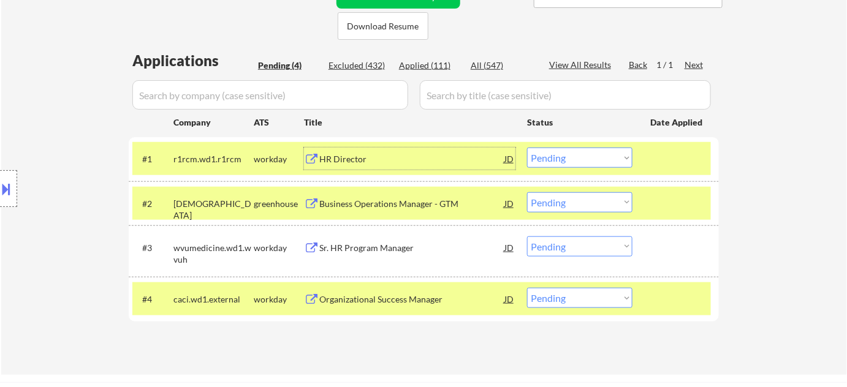
click at [341, 163] on div "HR Director" at bounding box center [411, 159] width 185 height 12
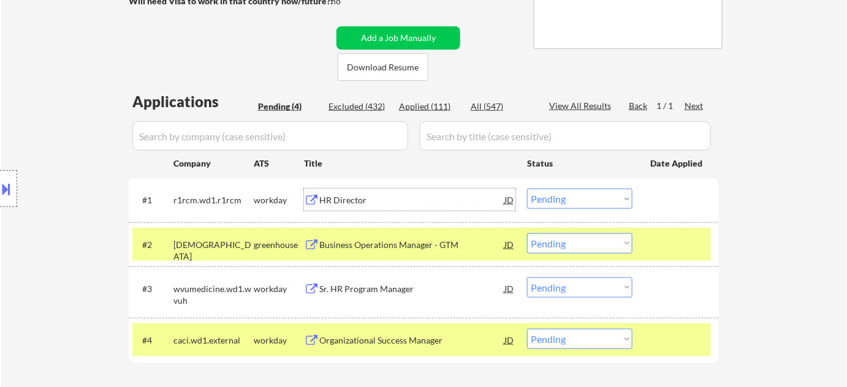
scroll to position [222, 0]
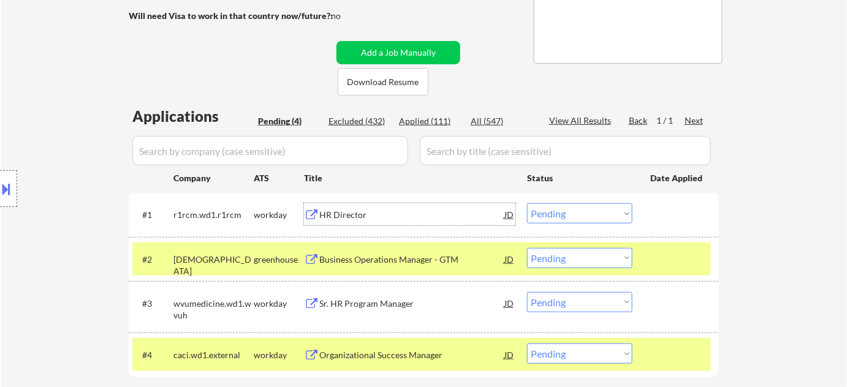
click at [601, 254] on select "Choose an option... Pending Applied Excluded (Questions) Excluded (Expired) Exc…" at bounding box center [579, 258] width 105 height 20
click at [527, 248] on select "Choose an option... Pending Applied Excluded (Questions) Excluded (Expired) Exc…" at bounding box center [579, 258] width 105 height 20
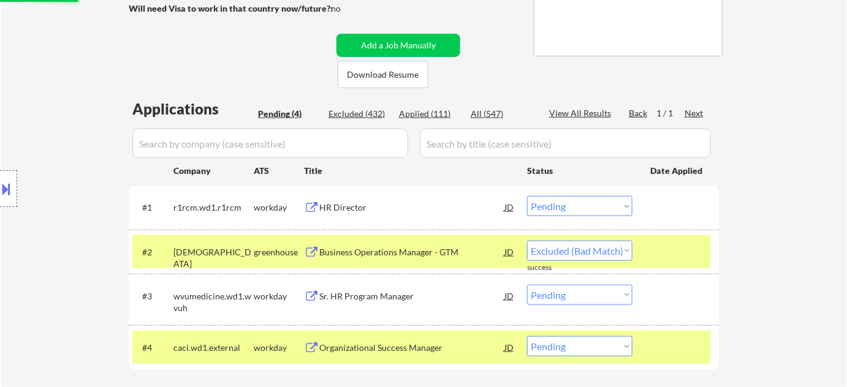
select select ""pending""
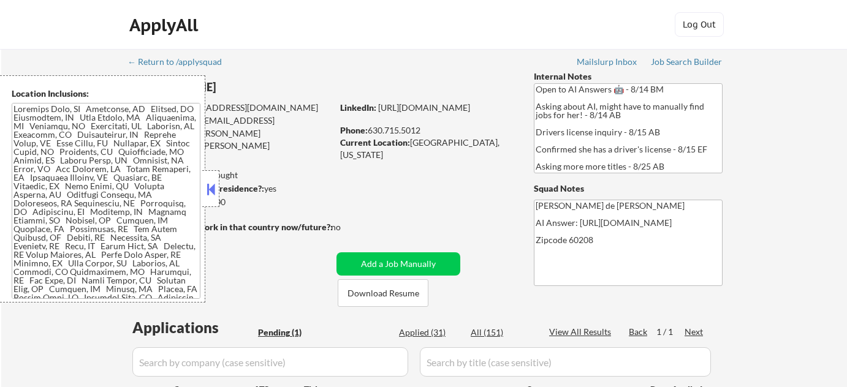
select select ""pending""
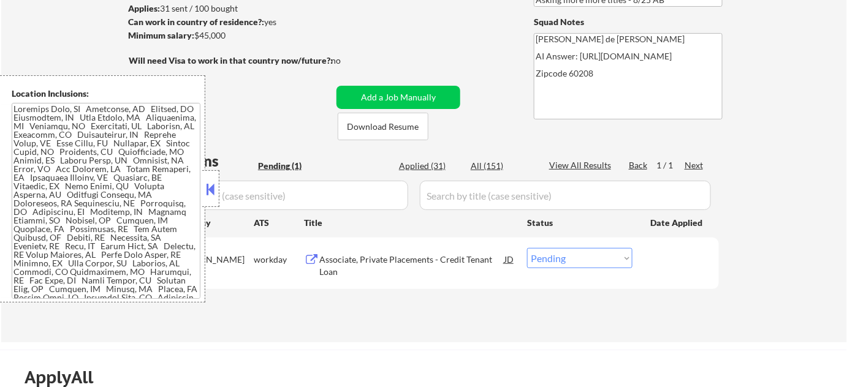
scroll to position [167, 0]
click at [427, 263] on div "Associate, Private Placements - Credit Tenant Loan" at bounding box center [411, 266] width 185 height 24
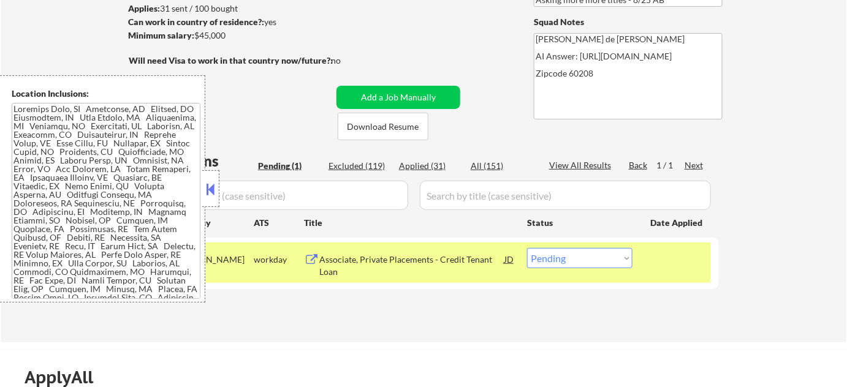
click at [212, 194] on button at bounding box center [210, 189] width 13 height 18
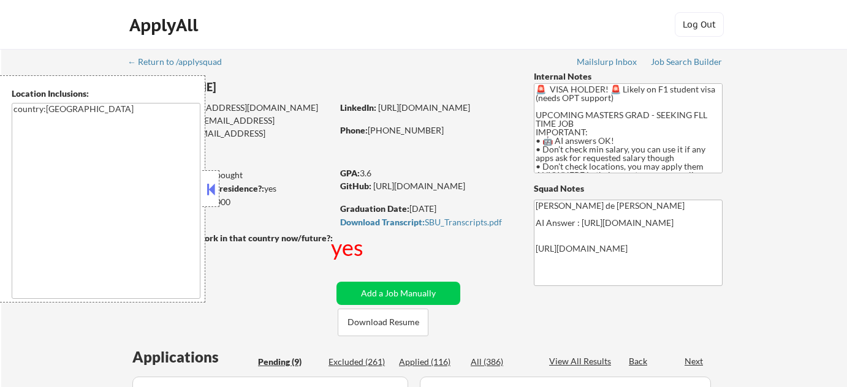
select select ""pending""
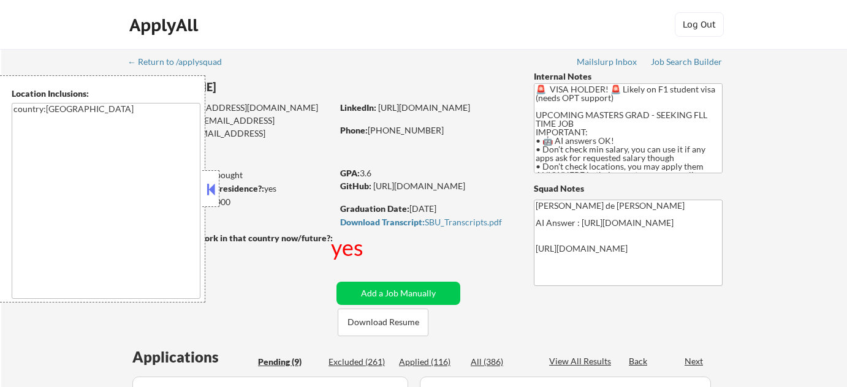
select select ""pending""
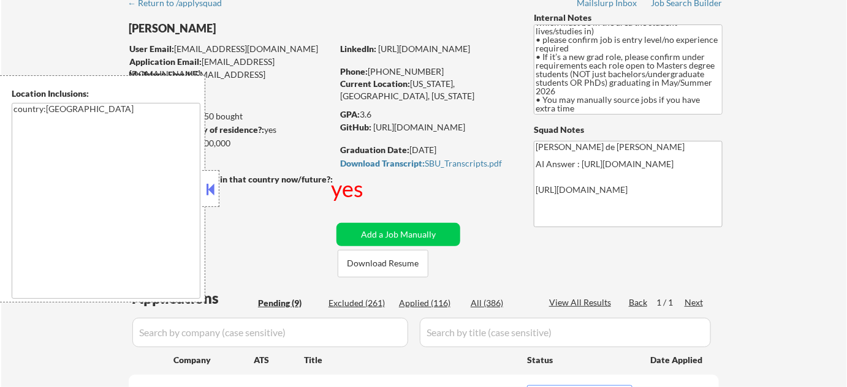
scroll to position [222, 0]
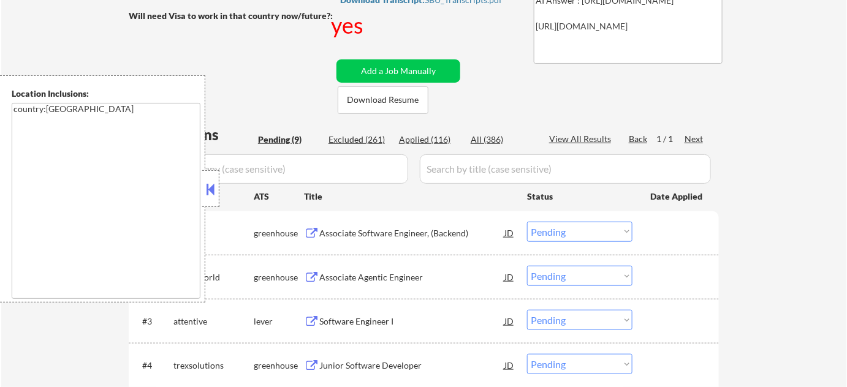
click at [215, 186] on button at bounding box center [210, 189] width 13 height 18
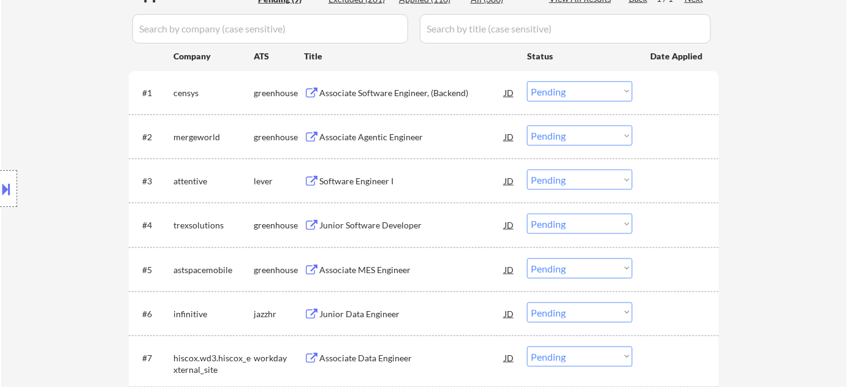
scroll to position [278, 0]
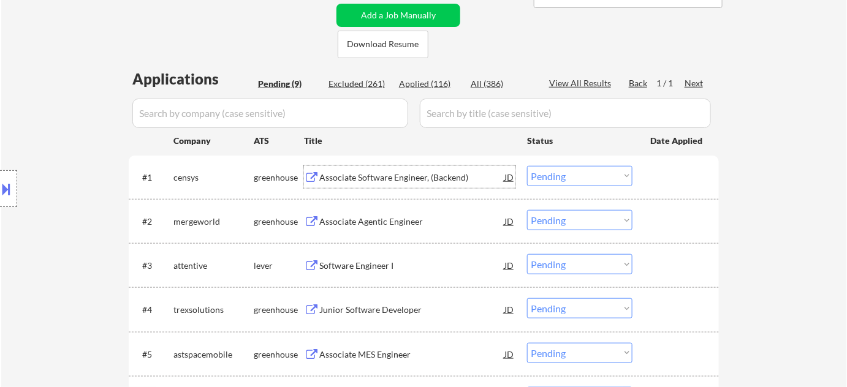
click at [405, 175] on div "Associate Software Engineer, (Backend)" at bounding box center [411, 178] width 185 height 12
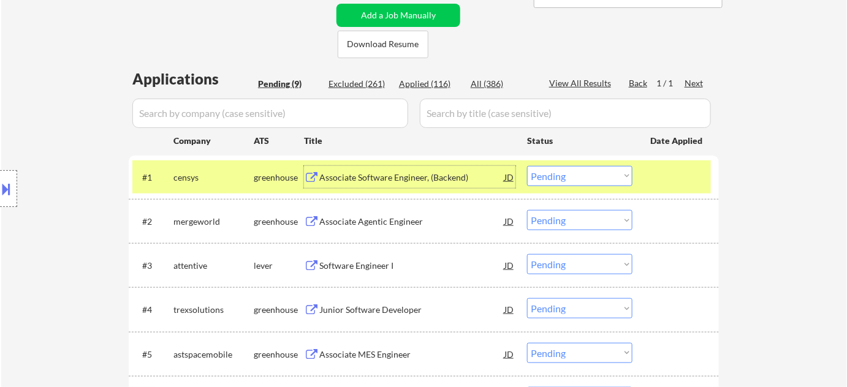
scroll to position [111, 0]
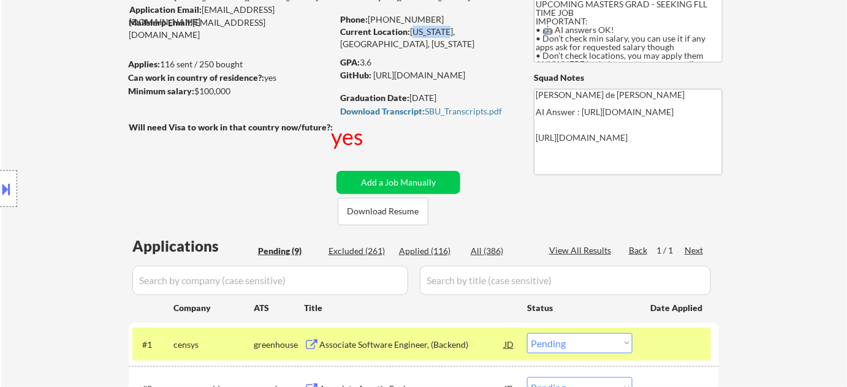
drag, startPoint x: 412, startPoint y: 32, endPoint x: 447, endPoint y: 36, distance: 35.7
click at [447, 36] on div "Current Location: New York, USA, New York" at bounding box center [426, 38] width 173 height 24
copy div "New York"
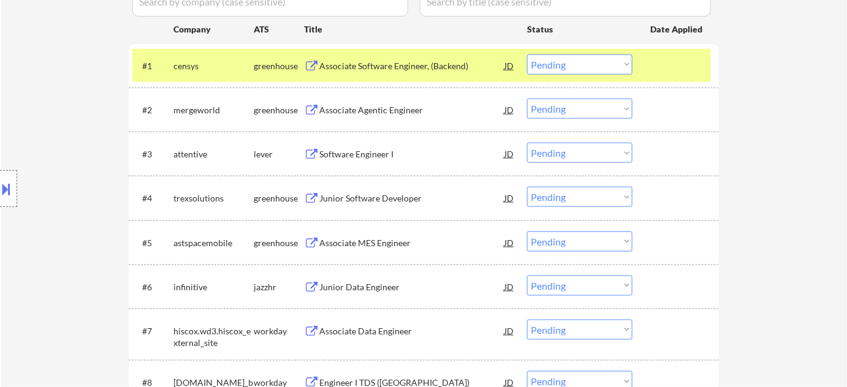
click at [608, 62] on select "Choose an option... Pending Applied Excluded (Questions) Excluded (Expired) Exc…" at bounding box center [579, 65] width 105 height 20
click at [527, 55] on select "Choose an option... Pending Applied Excluded (Questions) Excluded (Expired) Exc…" at bounding box center [579, 65] width 105 height 20
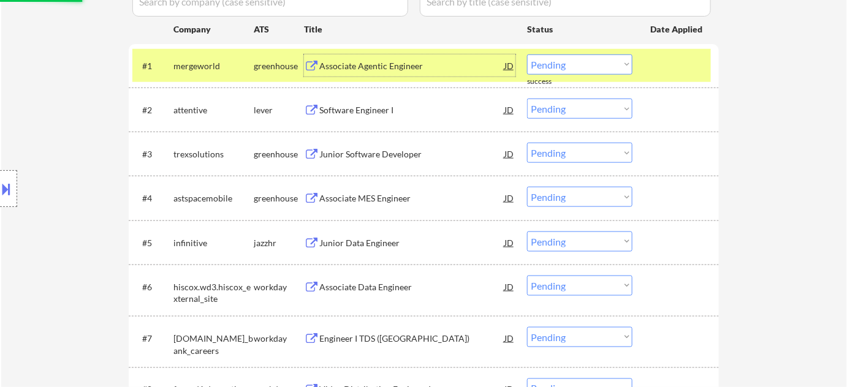
click at [393, 67] on div "Associate Agentic Engineer" at bounding box center [411, 66] width 185 height 12
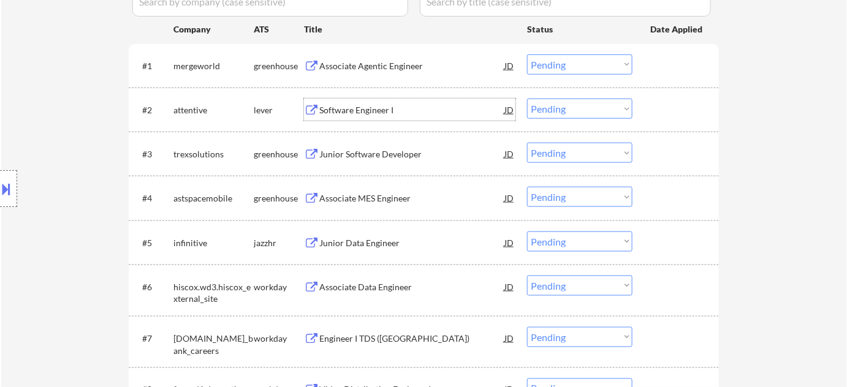
click at [372, 108] on div "Software Engineer I" at bounding box center [411, 110] width 185 height 12
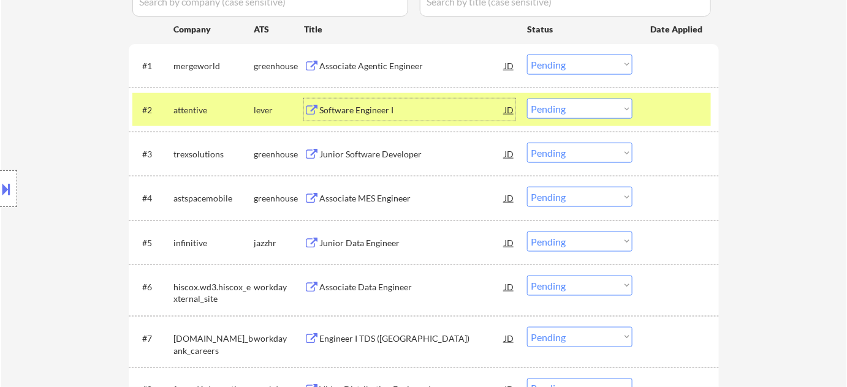
drag, startPoint x: 611, startPoint y: 61, endPoint x: 611, endPoint y: 70, distance: 9.2
click at [611, 61] on select "Choose an option... Pending Applied Excluded (Questions) Excluded (Expired) Exc…" at bounding box center [579, 65] width 105 height 20
click at [527, 55] on select "Choose an option... Pending Applied Excluded (Questions) Excluded (Expired) Exc…" at bounding box center [579, 65] width 105 height 20
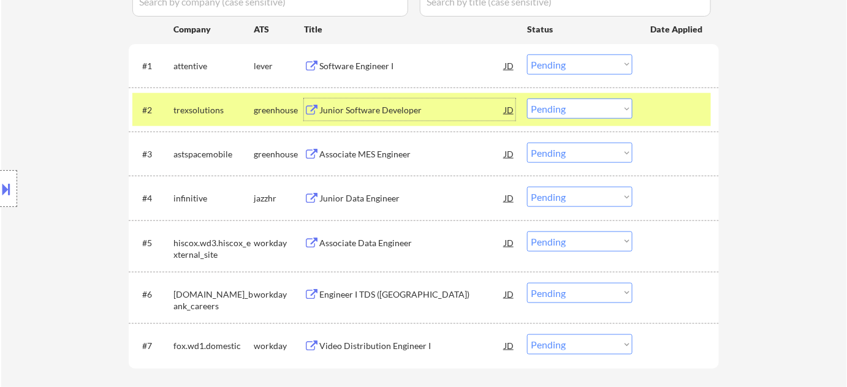
click at [378, 102] on div "Junior Software Developer" at bounding box center [411, 110] width 185 height 22
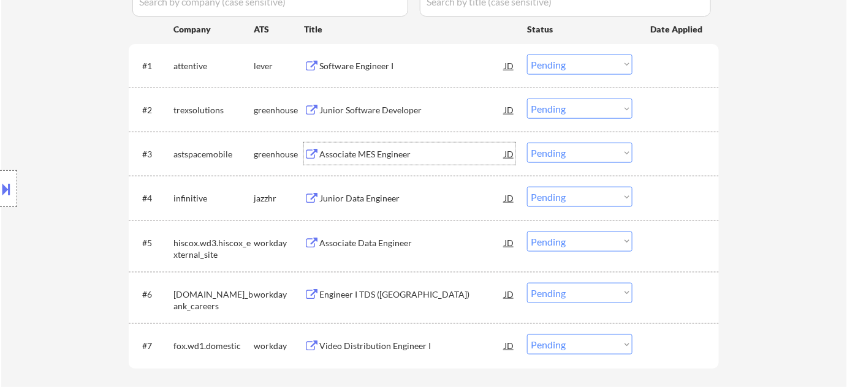
click at [374, 143] on div "Associate MES Engineer" at bounding box center [411, 154] width 185 height 22
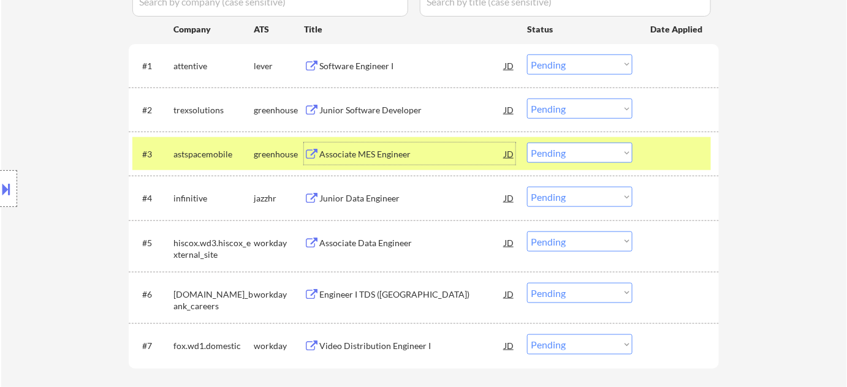
click at [370, 184] on div "#4 infinitive jazzhr Junior Data Engineer JD Choose an option... Pending Applie…" at bounding box center [421, 197] width 579 height 33
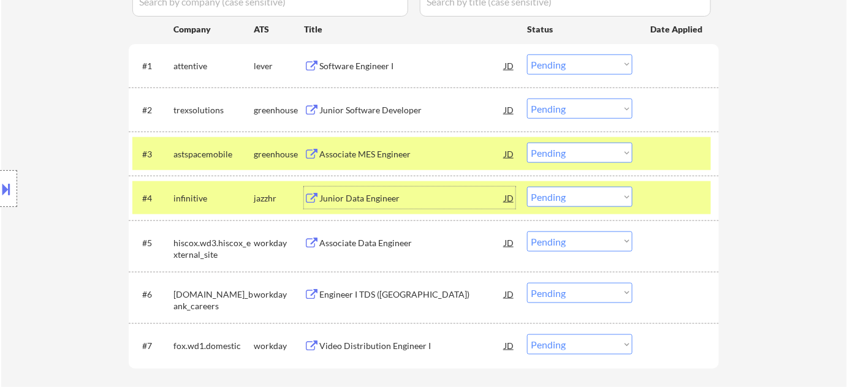
click at [370, 192] on div "Junior Data Engineer" at bounding box center [411, 198] width 185 height 12
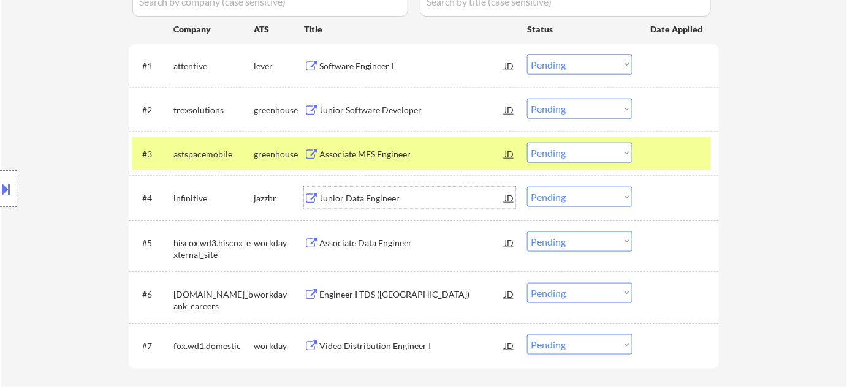
drag, startPoint x: 599, startPoint y: 63, endPoint x: 595, endPoint y: 73, distance: 10.7
click at [599, 63] on select "Choose an option... Pending Applied Excluded (Questions) Excluded (Expired) Exc…" at bounding box center [579, 65] width 105 height 20
click at [527, 55] on select "Choose an option... Pending Applied Excluded (Questions) Excluded (Expired) Exc…" at bounding box center [579, 65] width 105 height 20
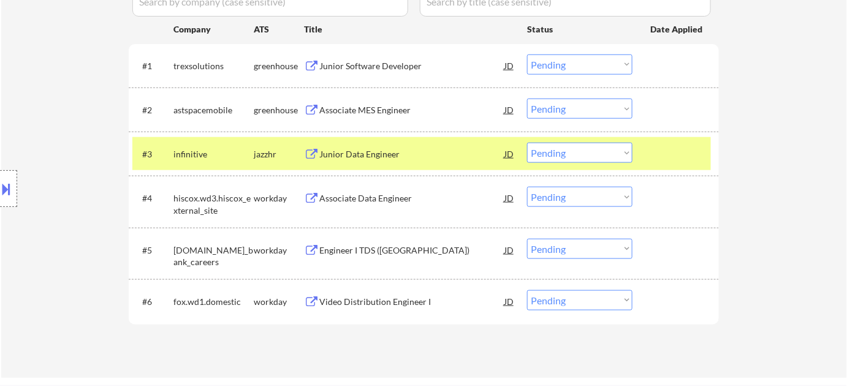
click at [582, 70] on select "Choose an option... Pending Applied Excluded (Questions) Excluded (Expired) Exc…" at bounding box center [579, 65] width 105 height 20
click at [527, 55] on select "Choose an option... Pending Applied Excluded (Questions) Excluded (Expired) Exc…" at bounding box center [579, 65] width 105 height 20
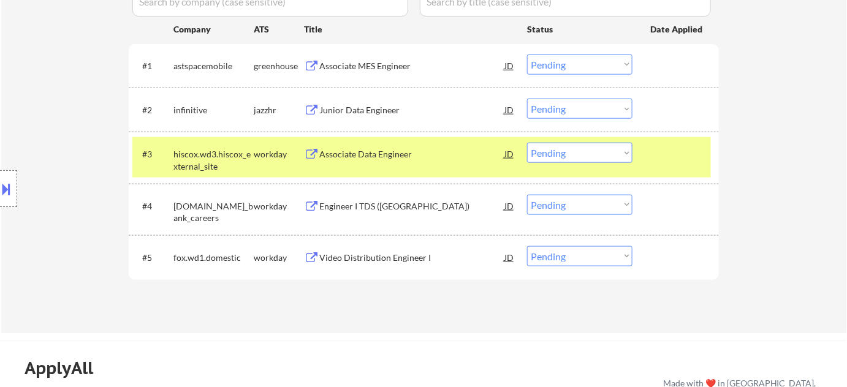
click at [584, 62] on select "Choose an option... Pending Applied Excluded (Questions) Excluded (Expired) Exc…" at bounding box center [579, 65] width 105 height 20
click at [527, 55] on select "Choose an option... Pending Applied Excluded (Questions) Excluded (Expired) Exc…" at bounding box center [579, 65] width 105 height 20
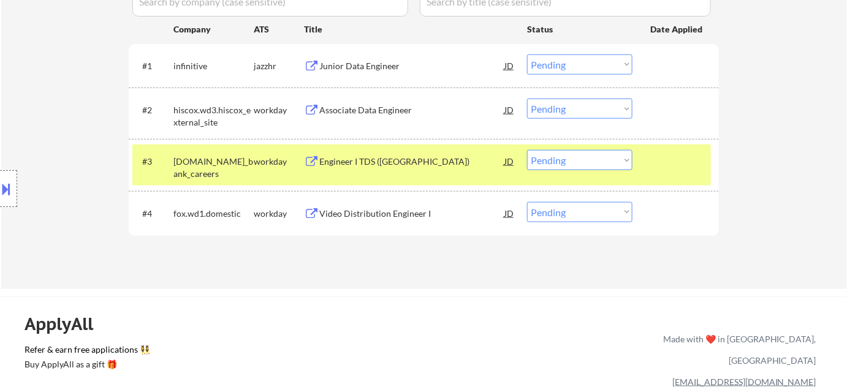
click at [612, 64] on select "Choose an option... Pending Applied Excluded (Questions) Excluded (Expired) Exc…" at bounding box center [579, 65] width 105 height 20
click at [527, 55] on select "Choose an option... Pending Applied Excluded (Questions) Excluded (Expired) Exc…" at bounding box center [579, 65] width 105 height 20
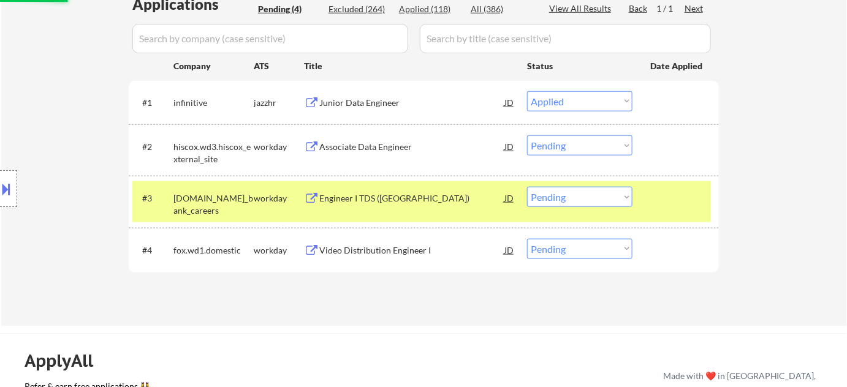
scroll to position [334, 0]
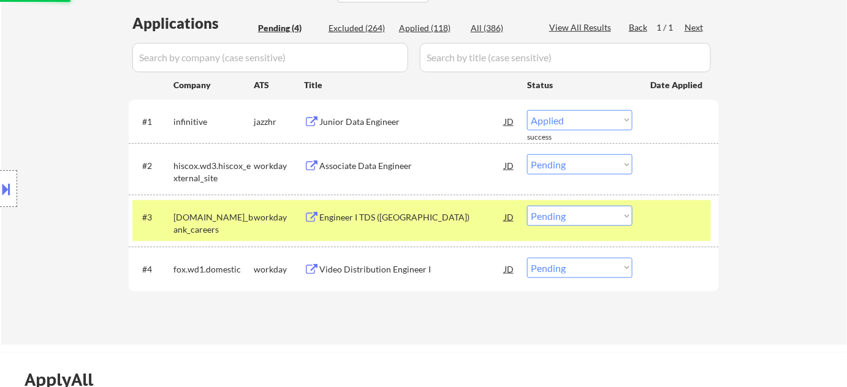
select select ""pending""
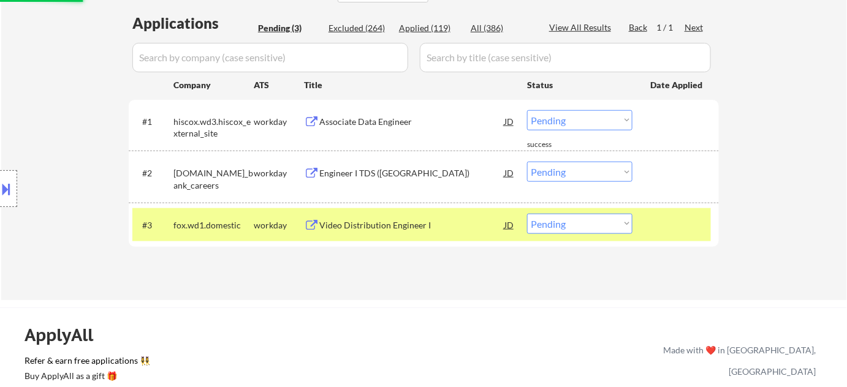
click at [352, 121] on div "Associate Data Engineer" at bounding box center [411, 122] width 185 height 12
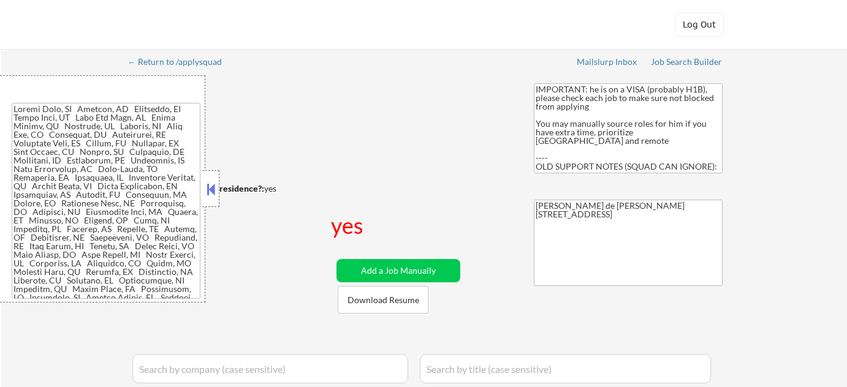
select select ""pending""
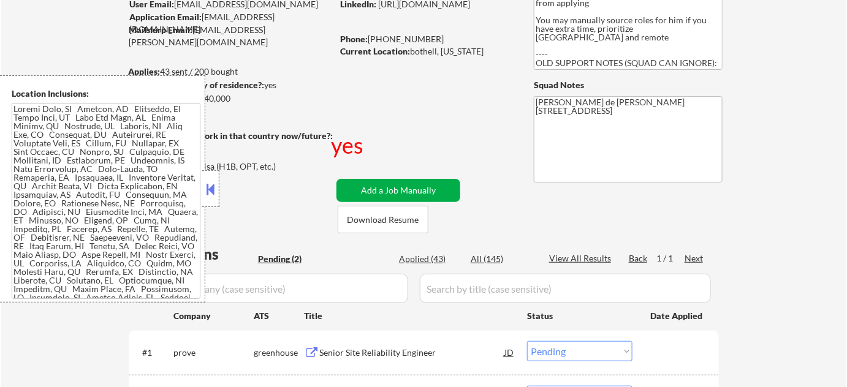
scroll to position [167, 0]
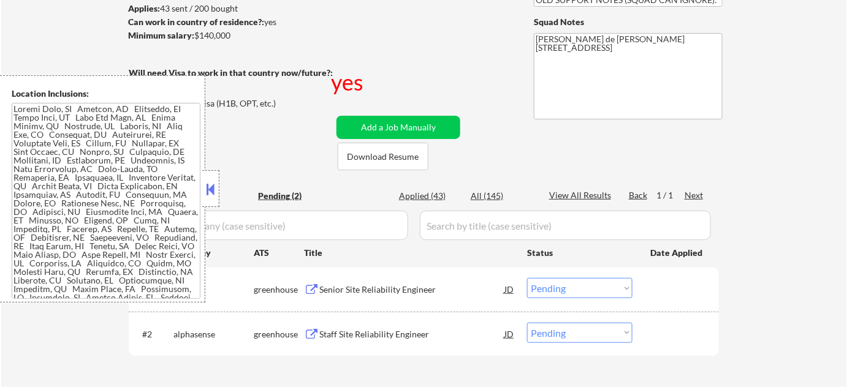
drag, startPoint x: 209, startPoint y: 183, endPoint x: 241, endPoint y: 198, distance: 35.4
click at [209, 183] on button at bounding box center [210, 189] width 13 height 18
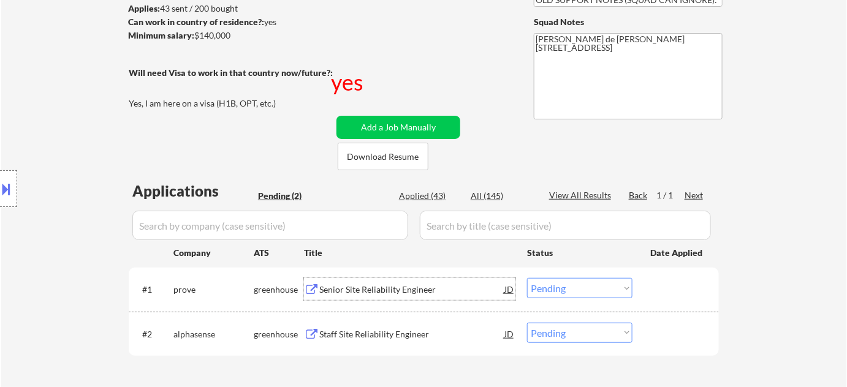
click at [371, 294] on div "Senior Site Reliability Engineer" at bounding box center [411, 290] width 185 height 12
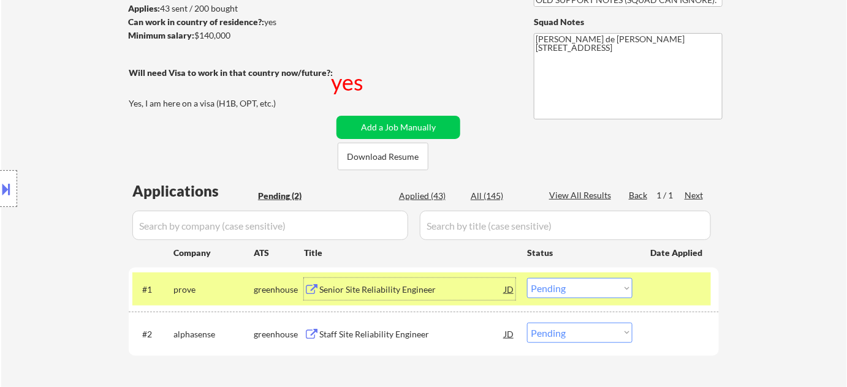
click at [379, 333] on div "Staff Site Reliability Engineer" at bounding box center [411, 335] width 185 height 12
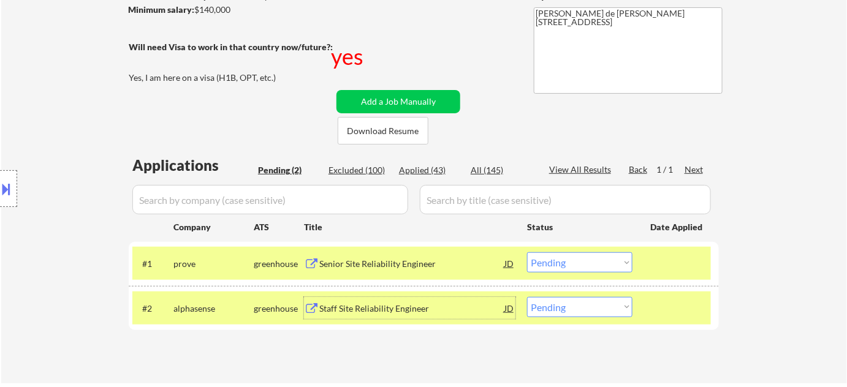
scroll to position [222, 0]
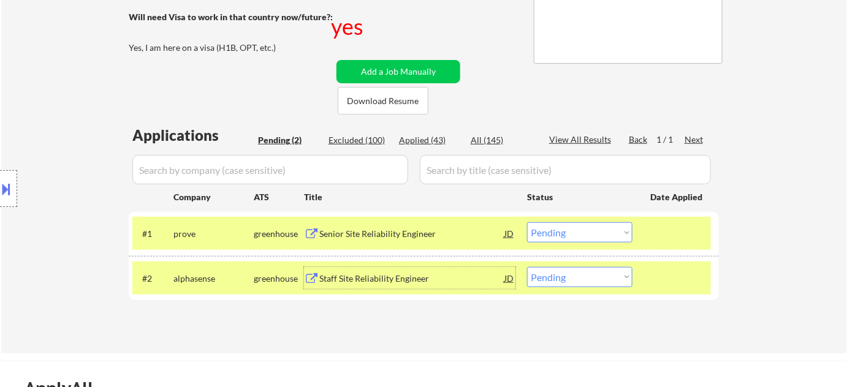
click at [547, 226] on select "Choose an option... Pending Applied Excluded (Questions) Excluded (Expired) Exc…" at bounding box center [579, 232] width 105 height 20
click at [527, 222] on select "Choose an option... Pending Applied Excluded (Questions) Excluded (Expired) Exc…" at bounding box center [579, 232] width 105 height 20
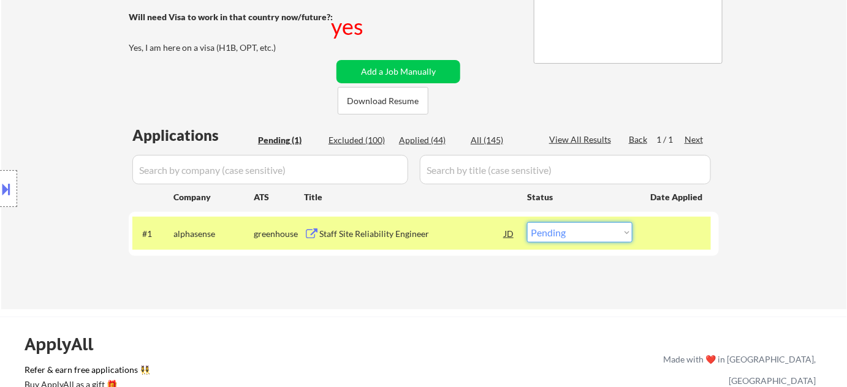
click at [587, 233] on select "Choose an option... Pending Applied Excluded (Questions) Excluded (Expired) Exc…" at bounding box center [579, 232] width 105 height 20
select select ""applied""
click at [527, 222] on select "Choose an option... Pending Applied Excluded (Questions) Excluded (Expired) Exc…" at bounding box center [579, 232] width 105 height 20
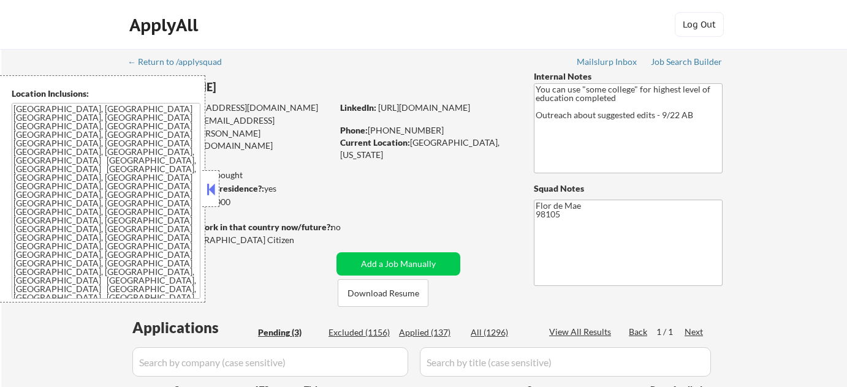
select select ""pending""
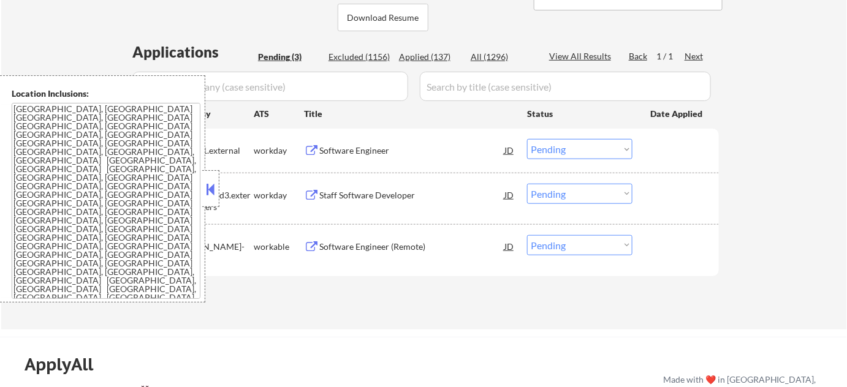
scroll to position [278, 0]
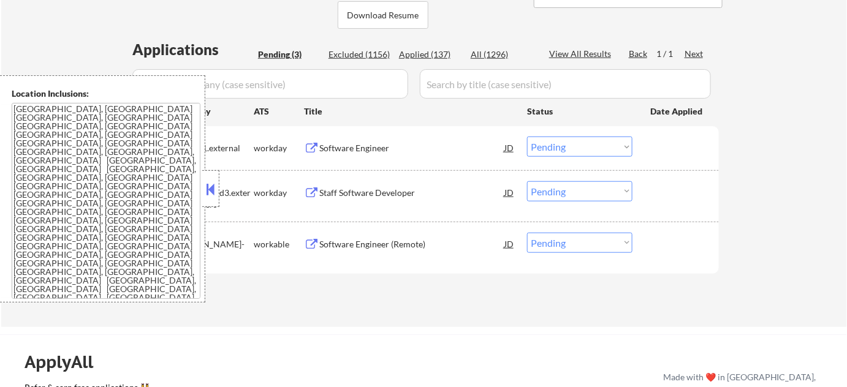
click at [209, 191] on button at bounding box center [210, 189] width 13 height 18
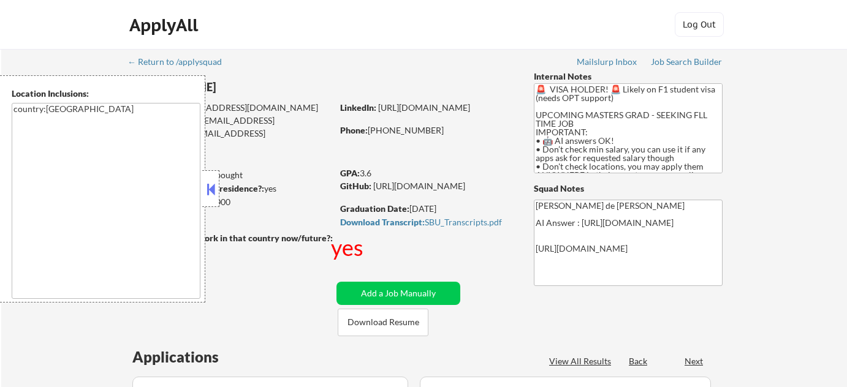
select select ""pending""
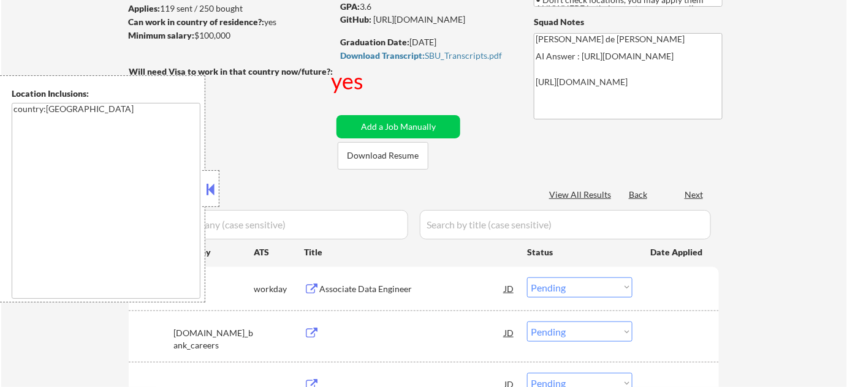
scroll to position [167, 0]
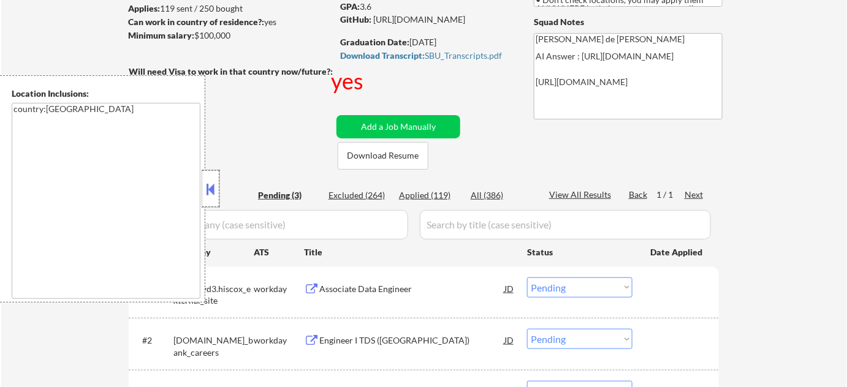
click at [217, 178] on div at bounding box center [210, 188] width 17 height 37
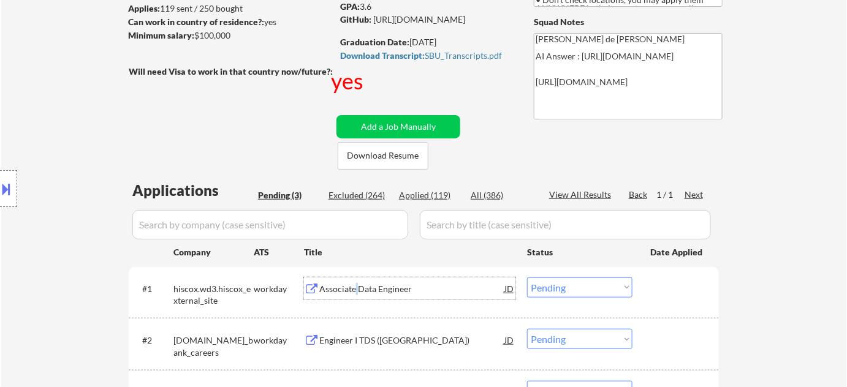
click at [355, 291] on div "Associate Data Engineer" at bounding box center [411, 289] width 185 height 12
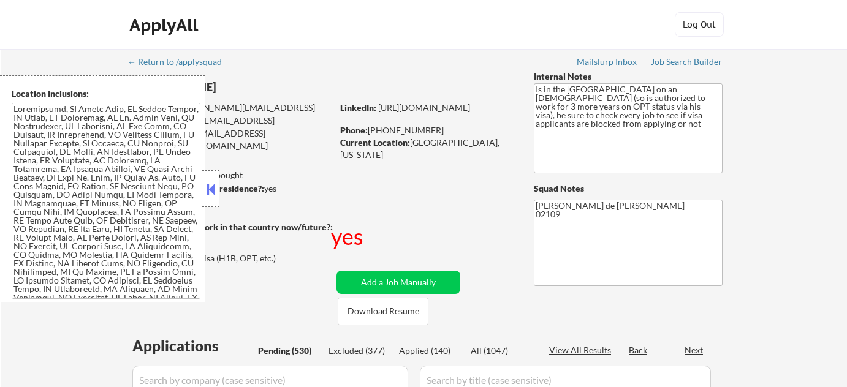
select select ""pending""
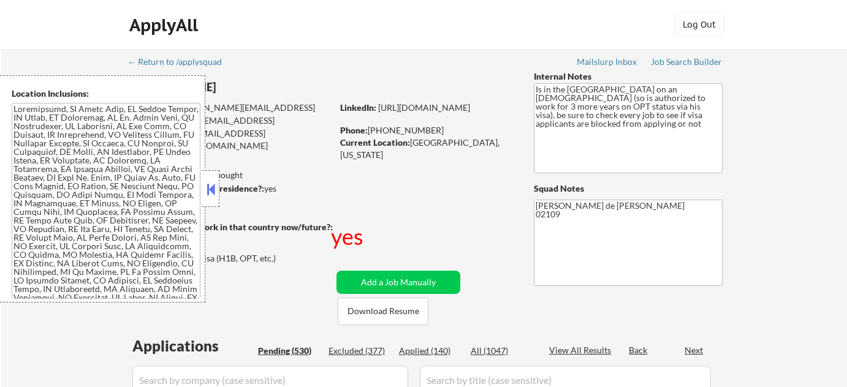
select select ""pending""
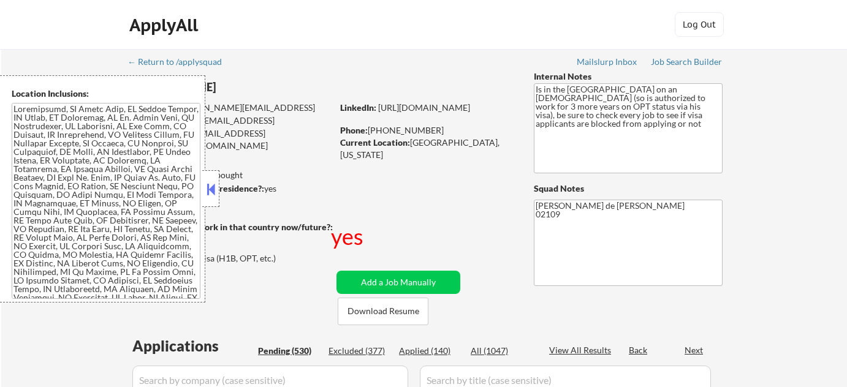
select select ""pending""
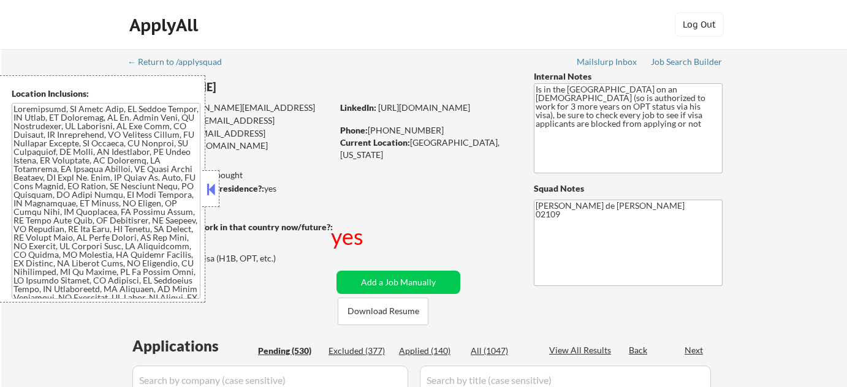
select select ""pending""
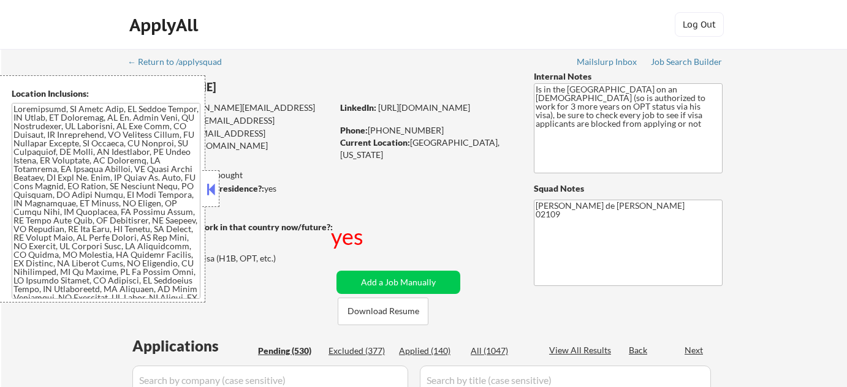
select select ""pending""
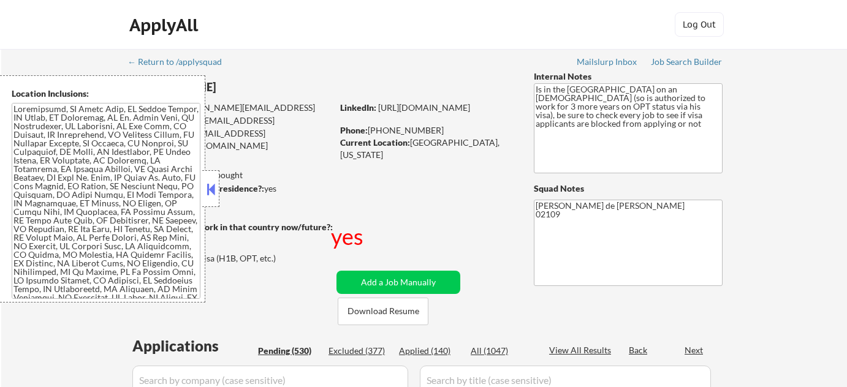
select select ""pending""
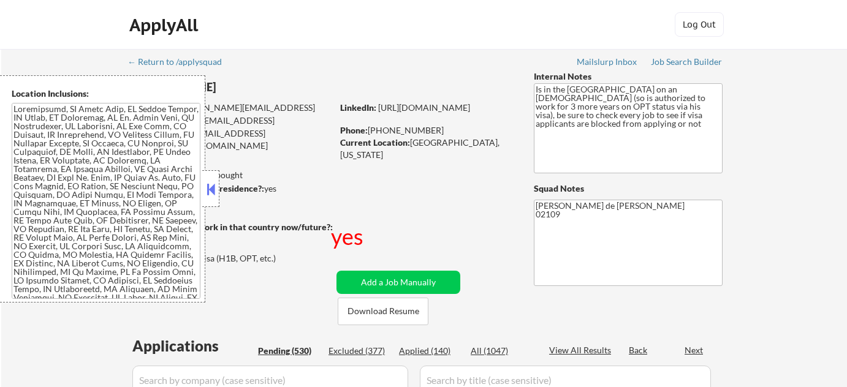
select select ""pending""
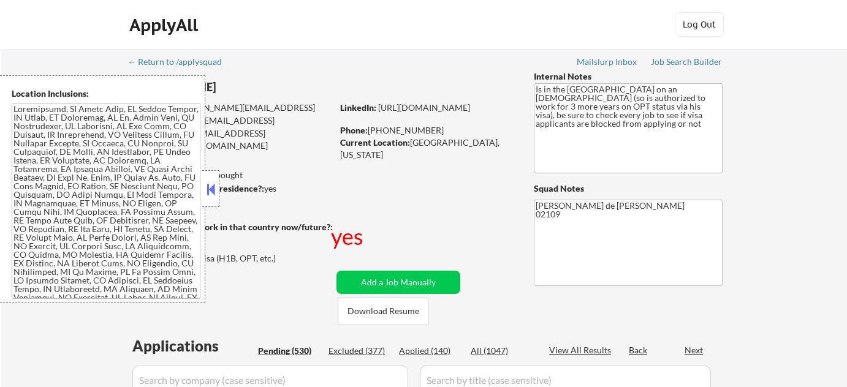
select select ""pending""
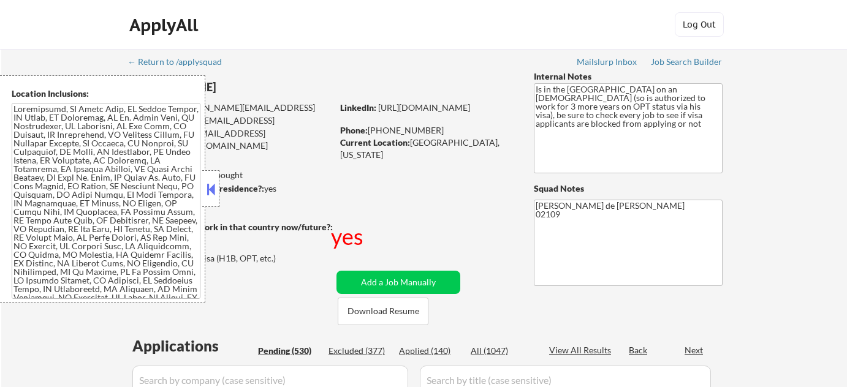
select select ""pending""
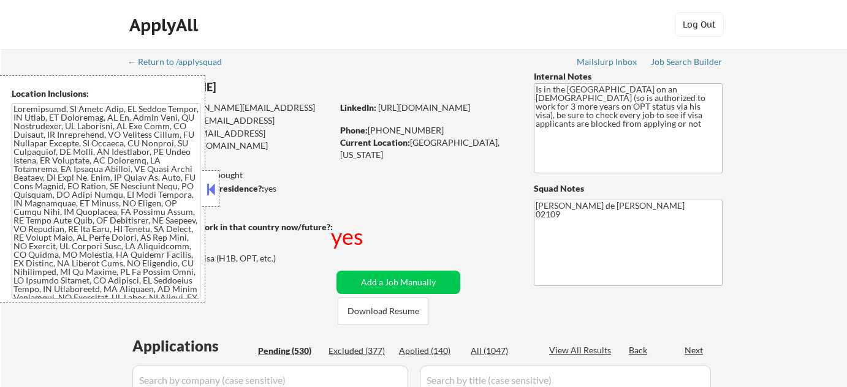
select select ""pending""
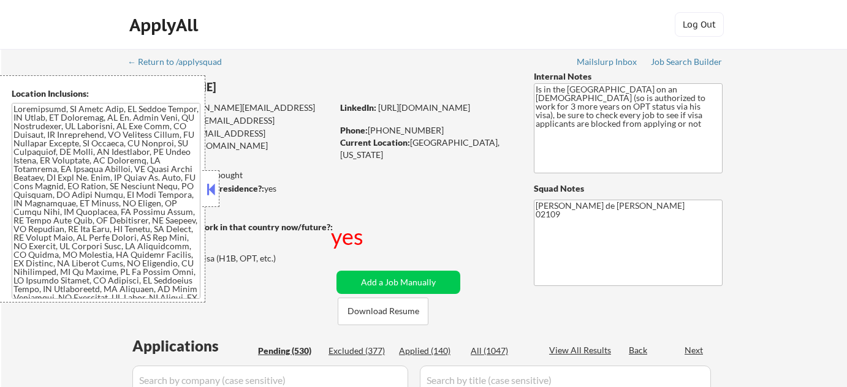
select select ""pending""
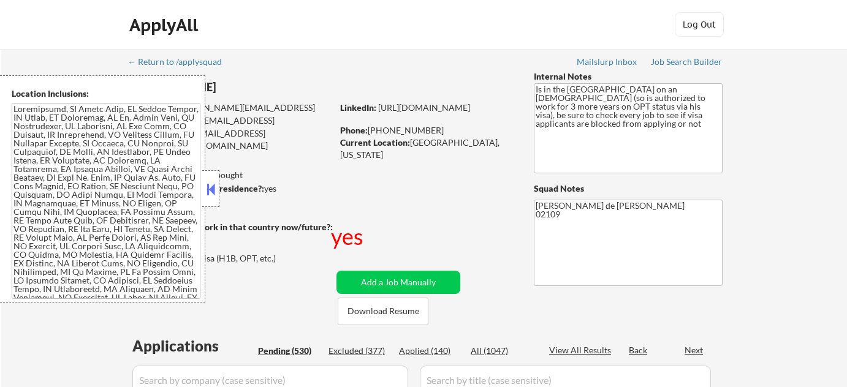
select select ""pending""
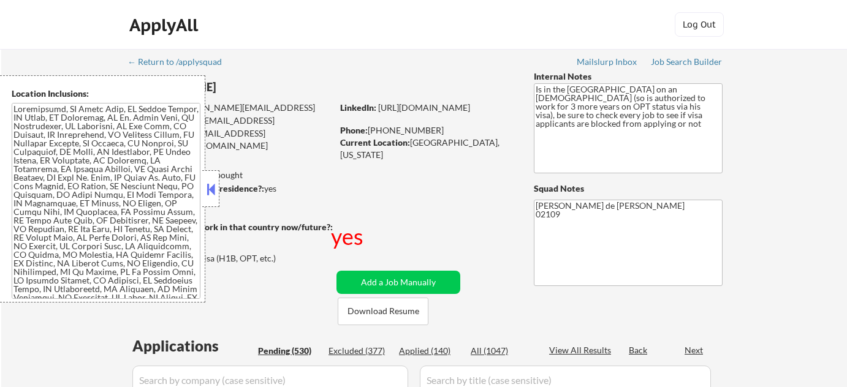
select select ""pending""
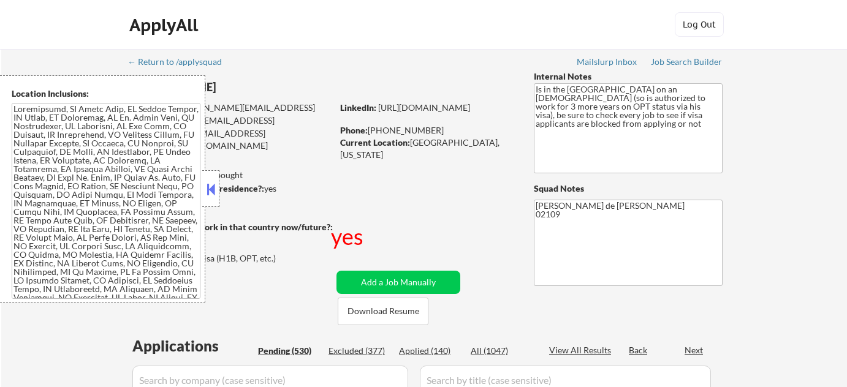
select select ""pending""
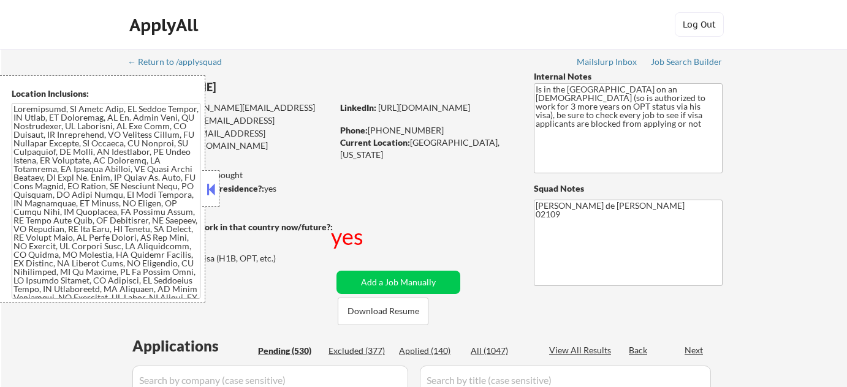
select select ""pending""
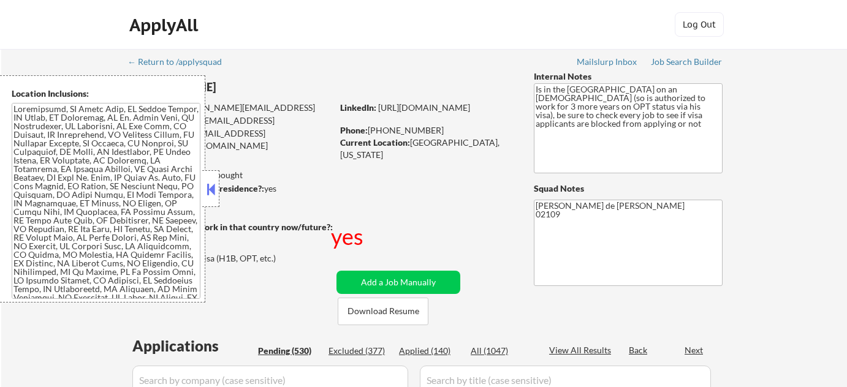
select select ""pending""
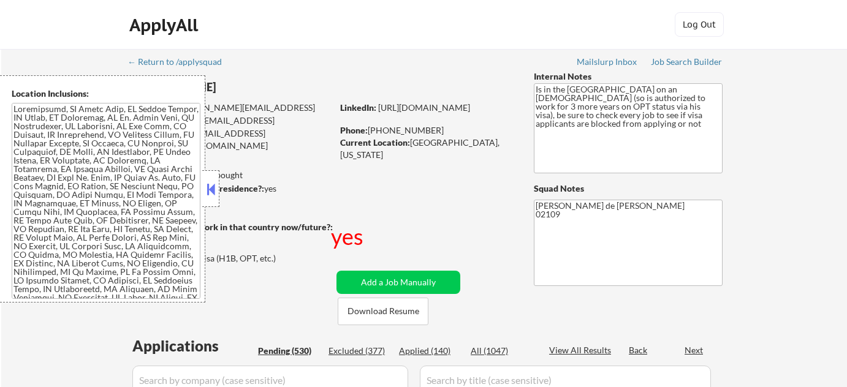
select select ""pending""
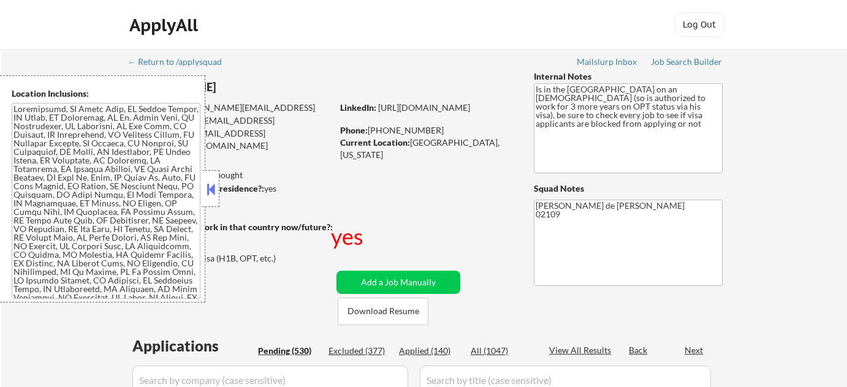
select select ""pending""
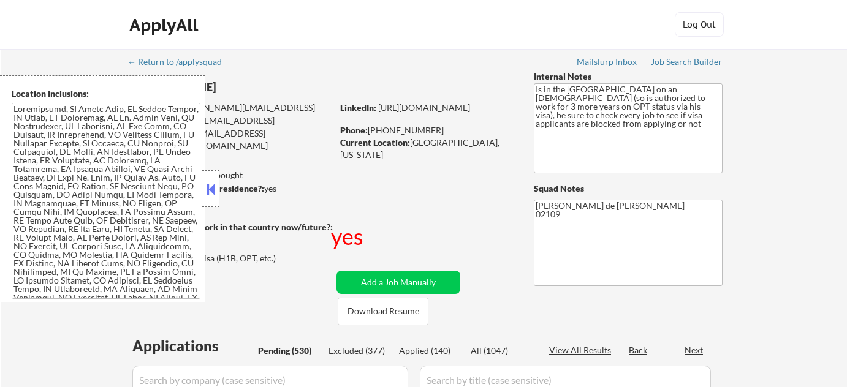
select select ""pending""
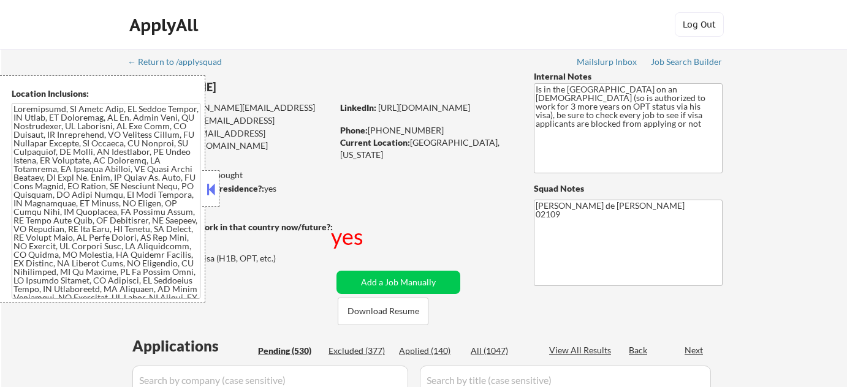
select select ""pending""
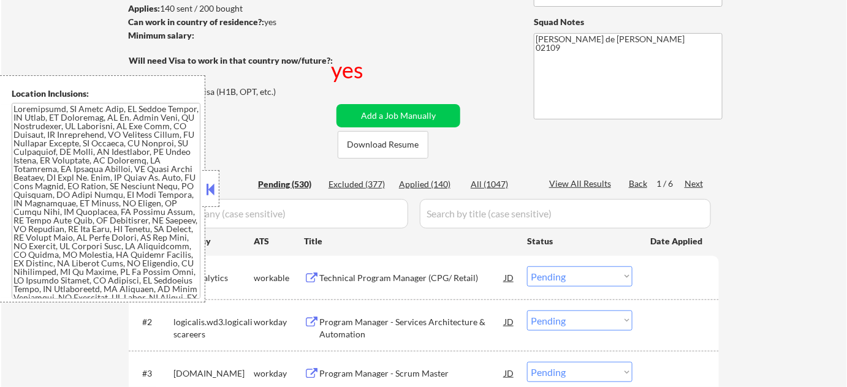
click at [214, 184] on button at bounding box center [210, 189] width 13 height 18
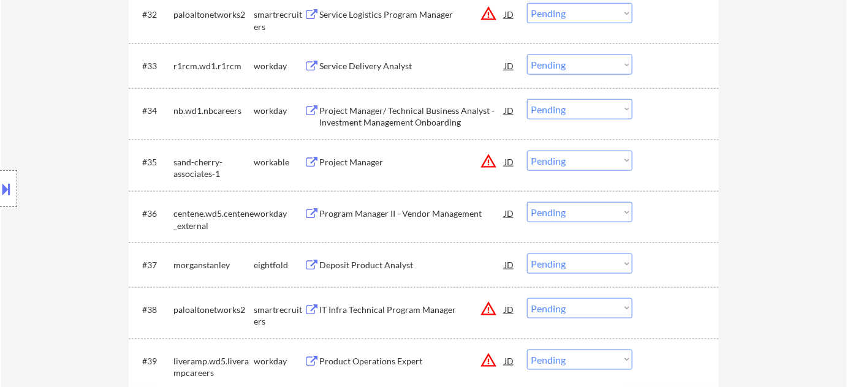
scroll to position [1894, 0]
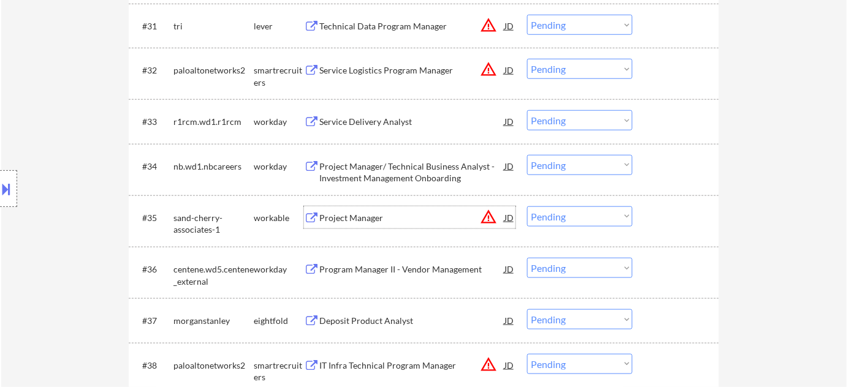
click at [356, 224] on div "Project Manager" at bounding box center [411, 218] width 185 height 22
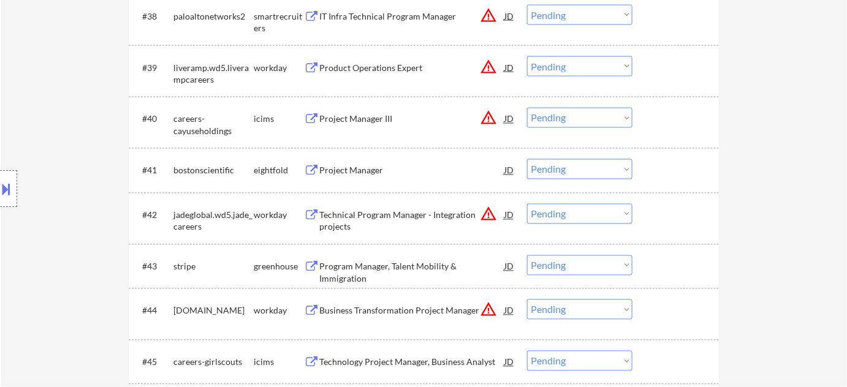
scroll to position [2452, 0]
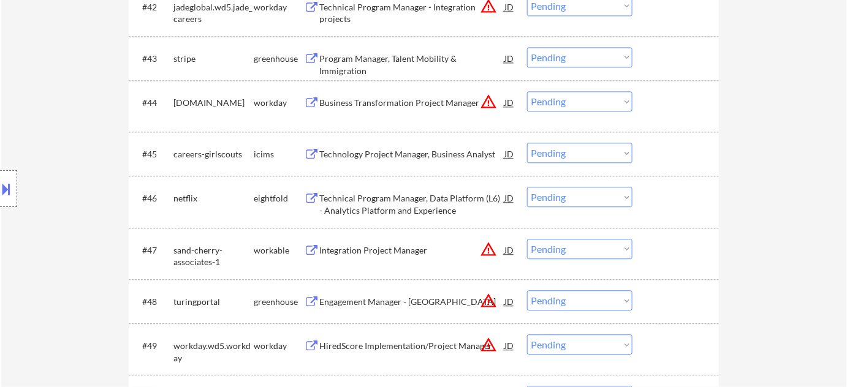
click at [365, 150] on div "Technology Project Manager, Business Analyst" at bounding box center [411, 154] width 185 height 12
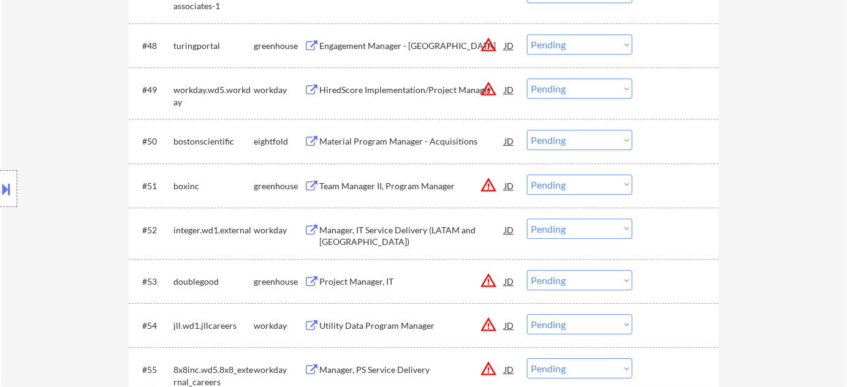
scroll to position [2730, 0]
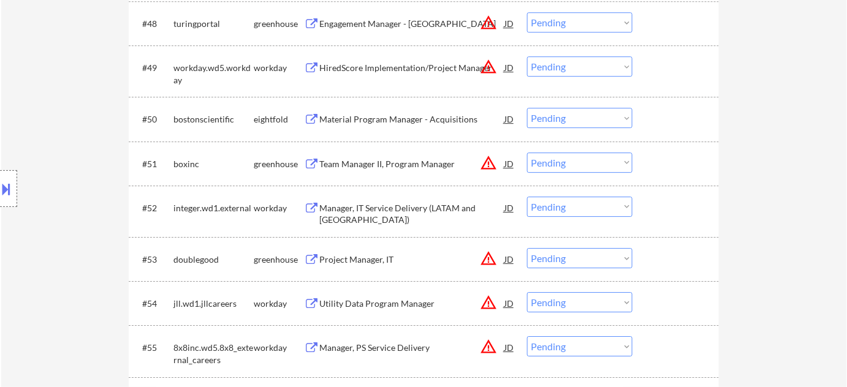
click at [435, 207] on div "Manager, IT Service Delivery (LATAM and Central USA)" at bounding box center [411, 214] width 185 height 24
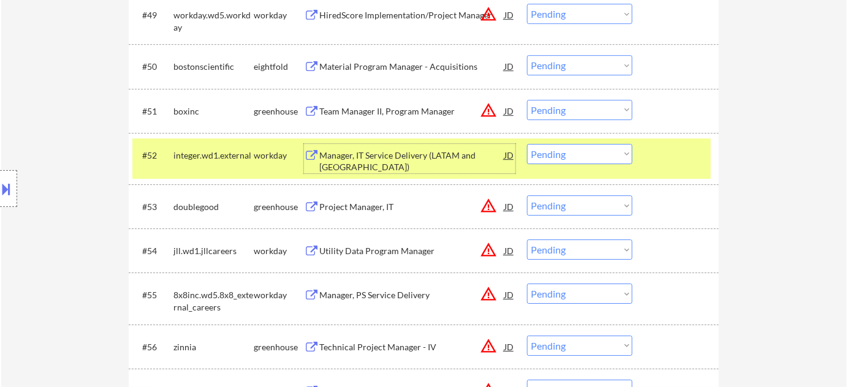
scroll to position [2841, 0]
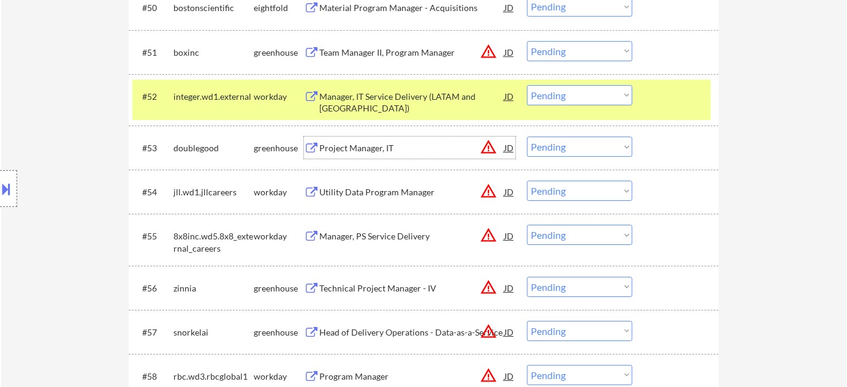
click at [359, 150] on div "Project Manager, IT" at bounding box center [411, 148] width 185 height 12
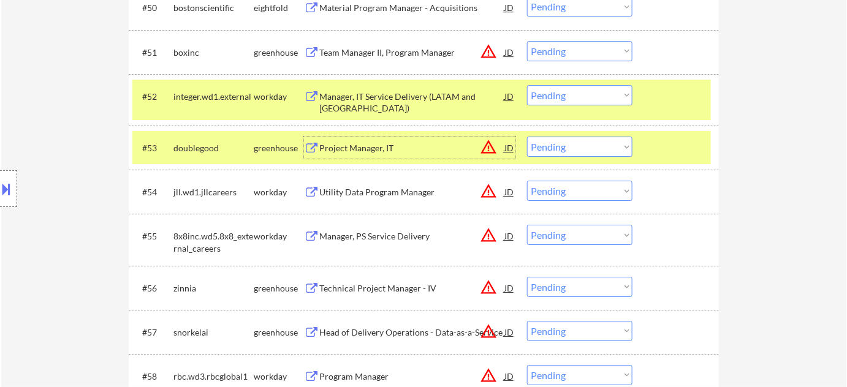
click at [587, 153] on select "Choose an option... Pending Applied Excluded (Questions) Excluded (Expired) Exc…" at bounding box center [579, 147] width 105 height 20
click at [527, 137] on select "Choose an option... Pending Applied Excluded (Questions) Excluded (Expired) Exc…" at bounding box center [579, 147] width 105 height 20
select select ""pending""
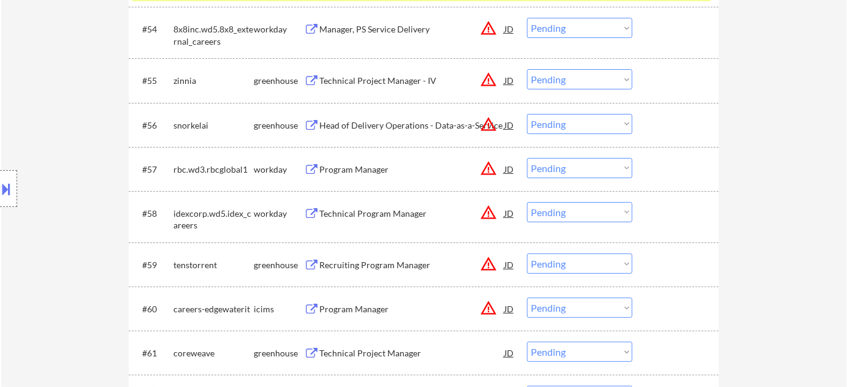
scroll to position [3009, 0]
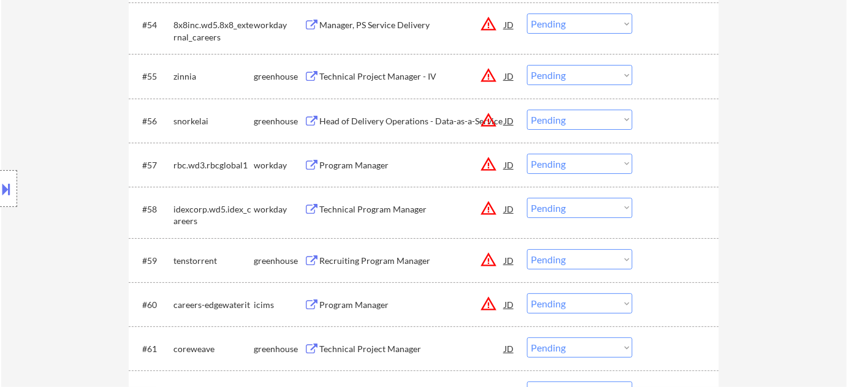
click at [373, 158] on div "Program Manager" at bounding box center [411, 165] width 185 height 22
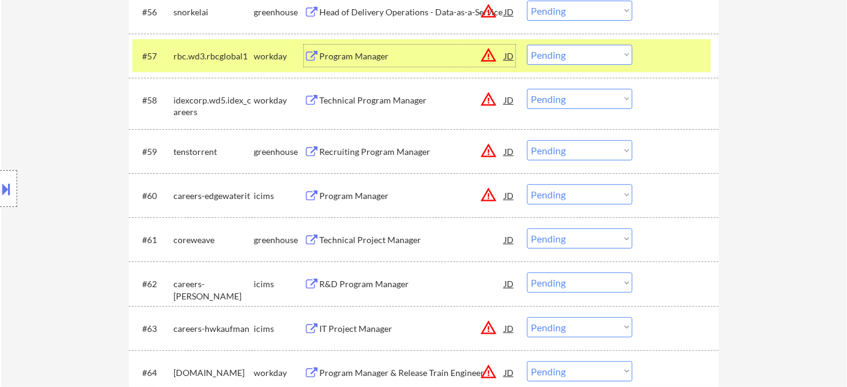
scroll to position [3120, 0]
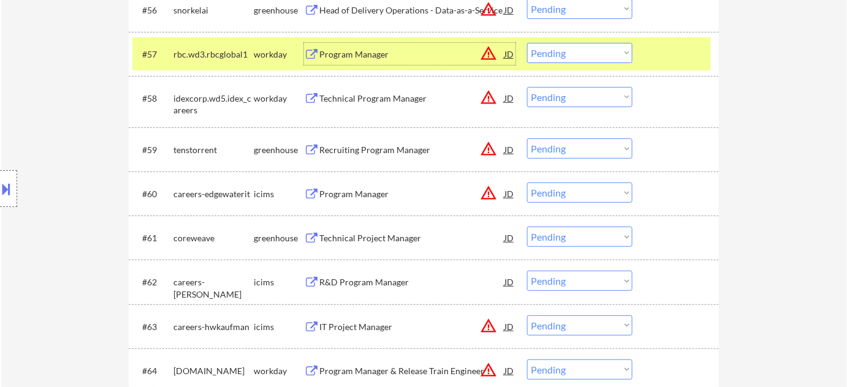
click at [408, 238] on div "Technical Project Manager" at bounding box center [411, 238] width 185 height 12
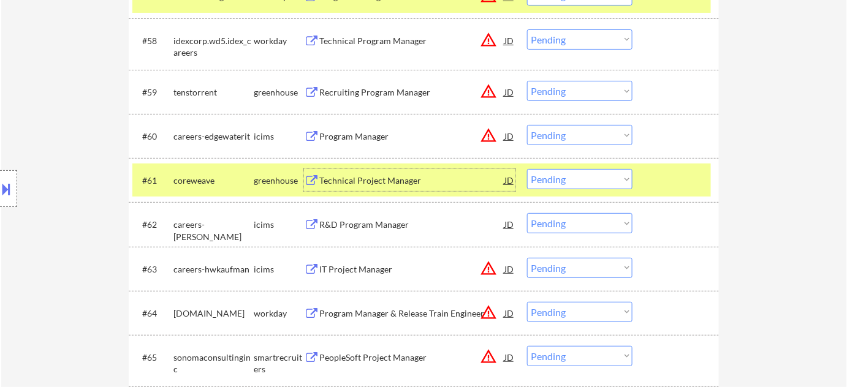
scroll to position [3287, 0]
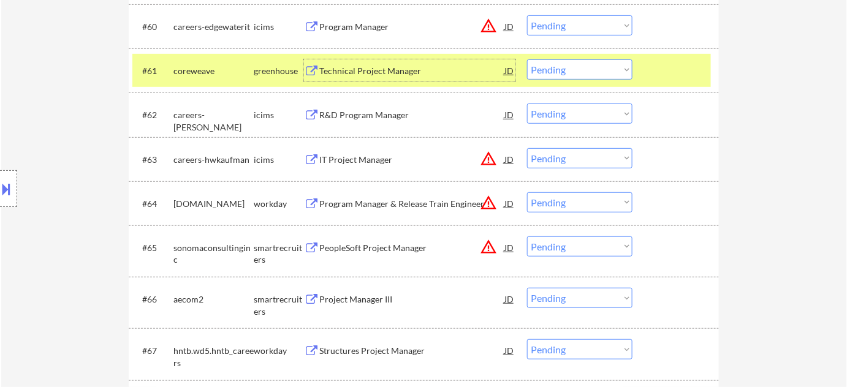
click at [381, 158] on div "IT Project Manager" at bounding box center [411, 160] width 185 height 12
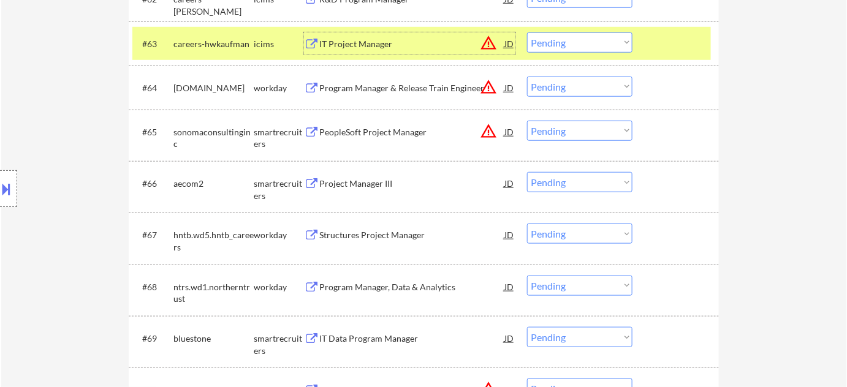
scroll to position [3454, 0]
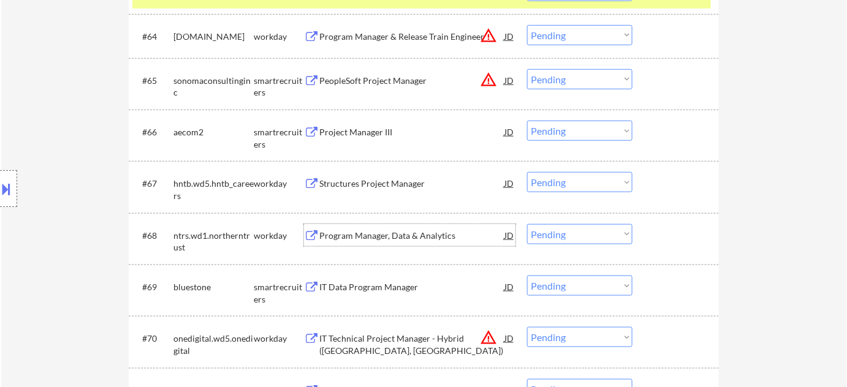
click at [385, 234] on div "Program Manager, Data & Analytics" at bounding box center [411, 236] width 185 height 12
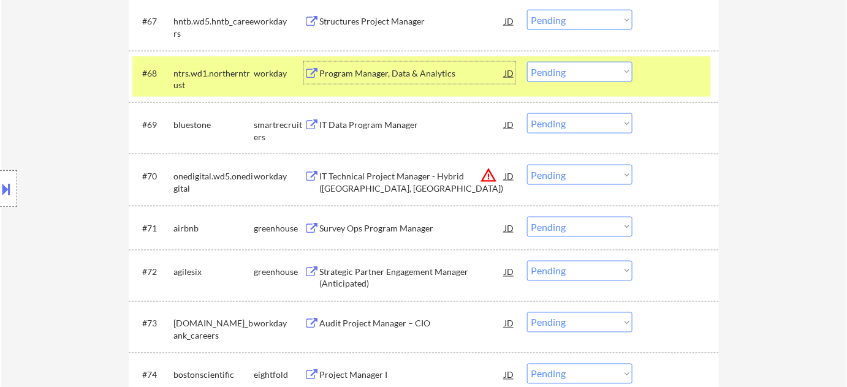
scroll to position [3622, 0]
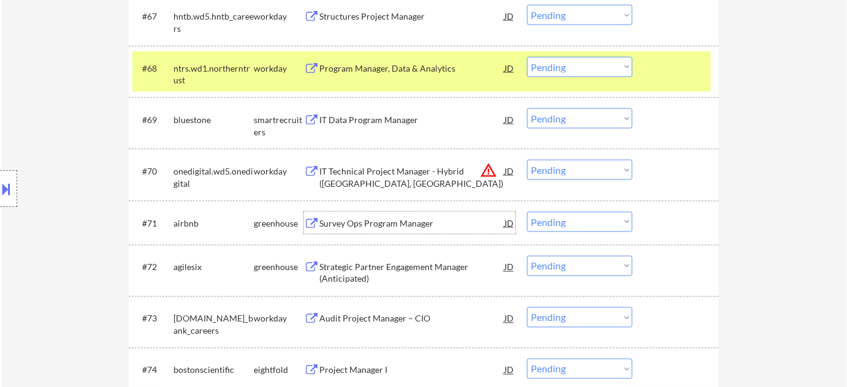
click at [371, 222] on div "Survey Ops Program Manager" at bounding box center [411, 224] width 185 height 12
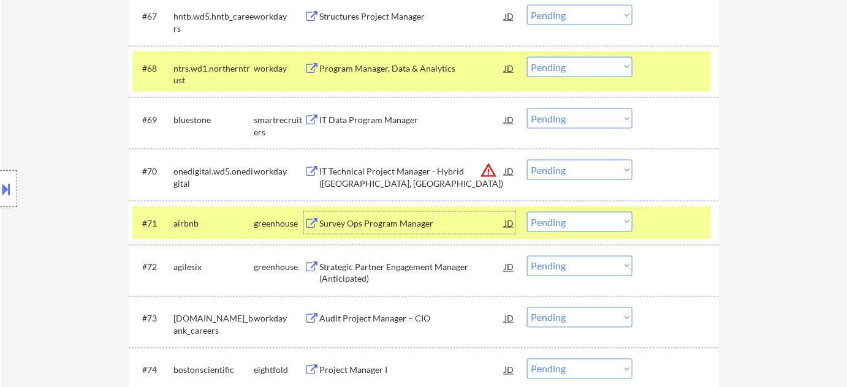
click at [588, 232] on div "#71 airbnb greenhouse Survey Ops Program Manager JD warning_amber Choose an opt…" at bounding box center [421, 223] width 579 height 33
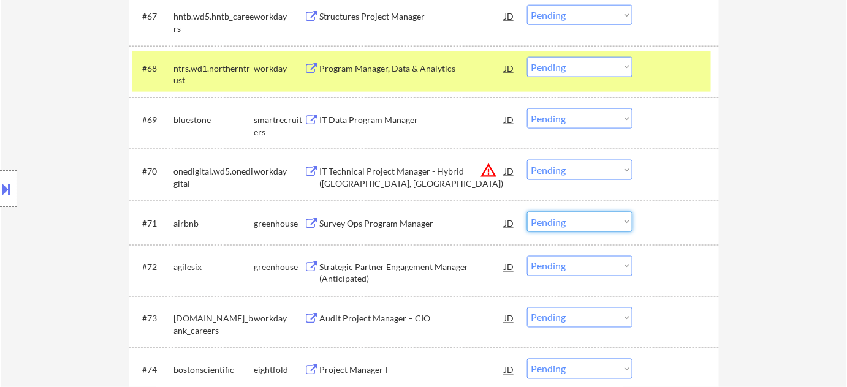
click at [593, 223] on select "Choose an option... Pending Applied Excluded (Questions) Excluded (Expired) Exc…" at bounding box center [579, 222] width 105 height 20
click at [527, 212] on select "Choose an option... Pending Applied Excluded (Questions) Excluded (Expired) Exc…" at bounding box center [579, 222] width 105 height 20
select select ""pending""
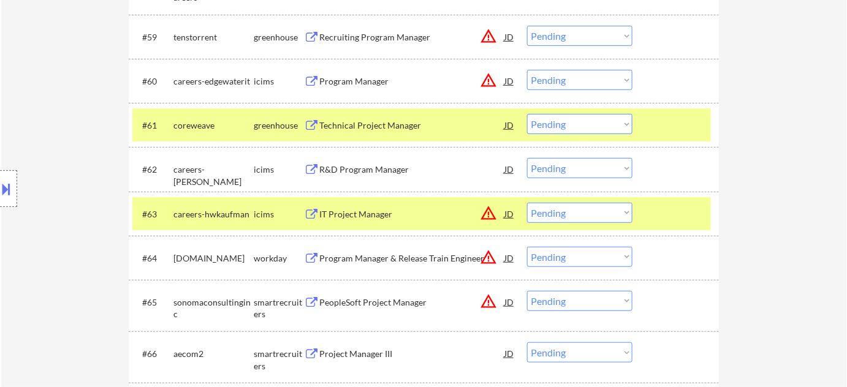
scroll to position [3231, 0]
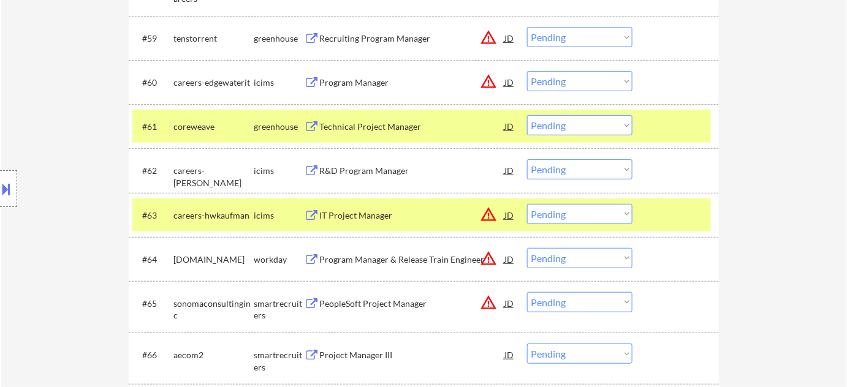
drag, startPoint x: 572, startPoint y: 126, endPoint x: 575, endPoint y: 132, distance: 6.6
click at [572, 126] on select "Choose an option... Pending Applied Excluded (Questions) Excluded (Expired) Exc…" at bounding box center [579, 125] width 105 height 20
click at [527, 115] on select "Choose an option... Pending Applied Excluded (Questions) Excluded (Expired) Exc…" at bounding box center [579, 125] width 105 height 20
select select ""pending""
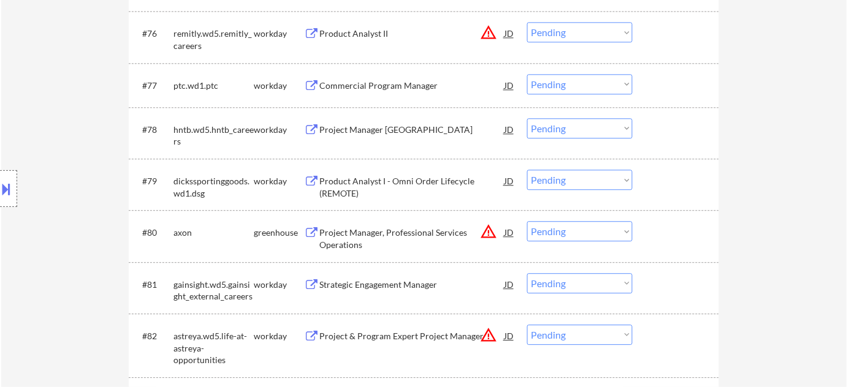
scroll to position [4067, 0]
click at [372, 241] on div "Project Manager, Professional Services Operations" at bounding box center [411, 238] width 185 height 24
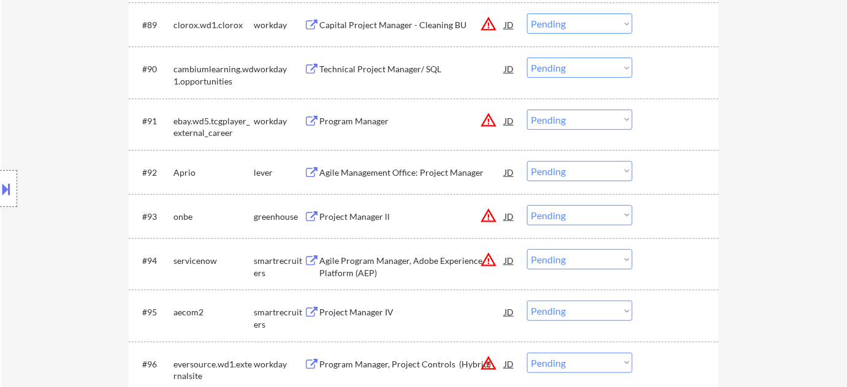
scroll to position [4736, 0]
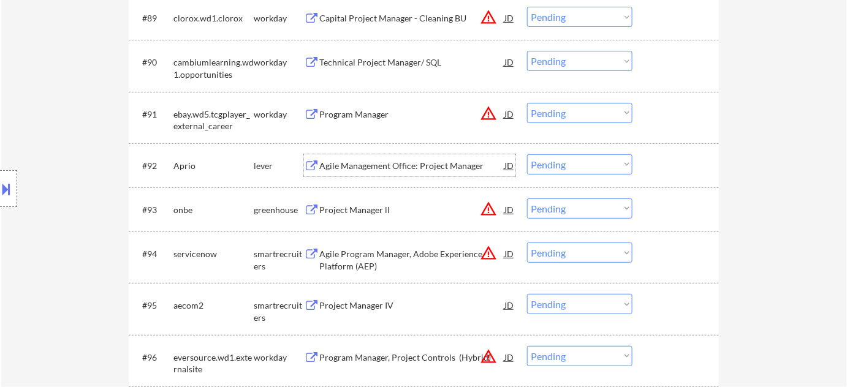
click at [393, 167] on div "Agile Management Office: Project Manager" at bounding box center [411, 166] width 185 height 12
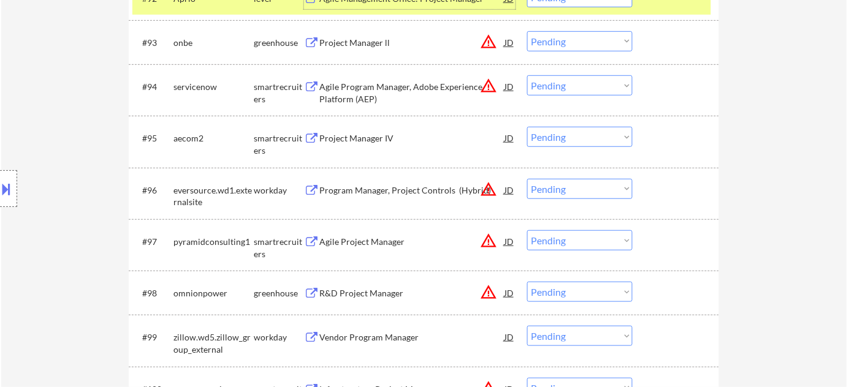
scroll to position [5014, 0]
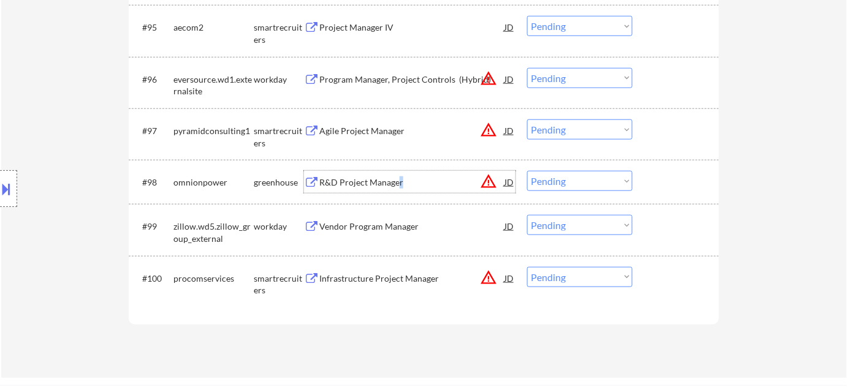
click at [398, 178] on div "R&D Project Manager" at bounding box center [411, 183] width 185 height 12
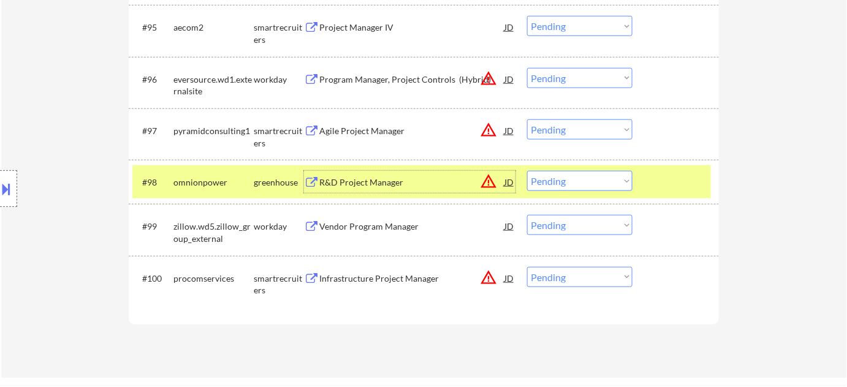
click at [349, 125] on div "Agile Project Manager" at bounding box center [411, 131] width 185 height 12
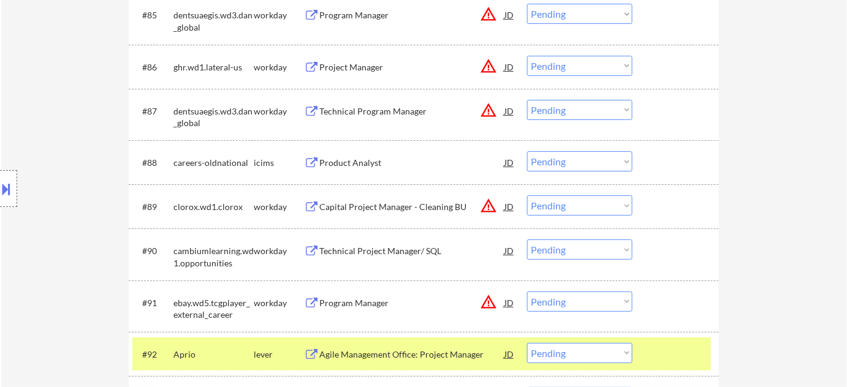
scroll to position [4457, 0]
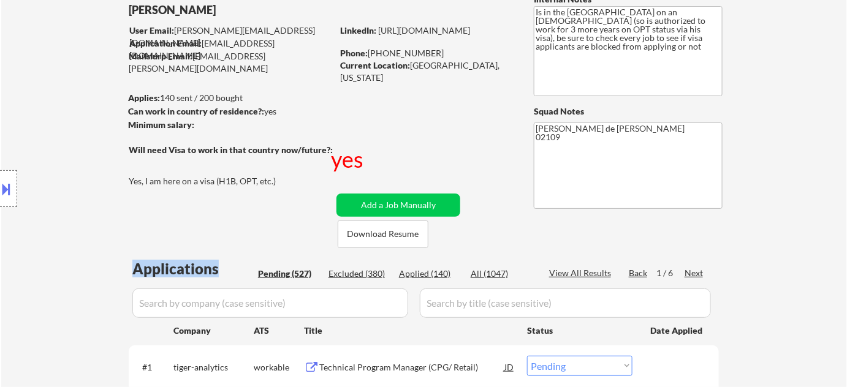
scroll to position [111, 0]
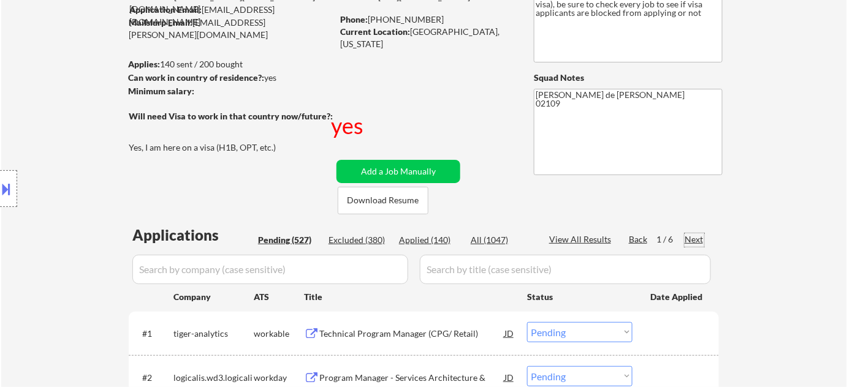
click at [695, 237] on div "Next" at bounding box center [695, 240] width 20 height 12
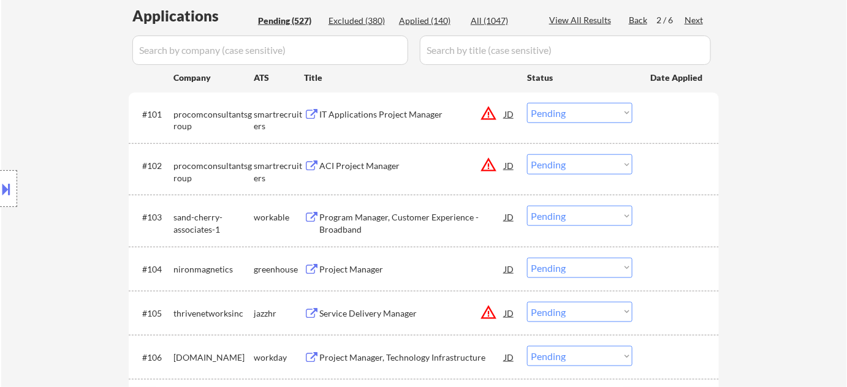
scroll to position [390, 0]
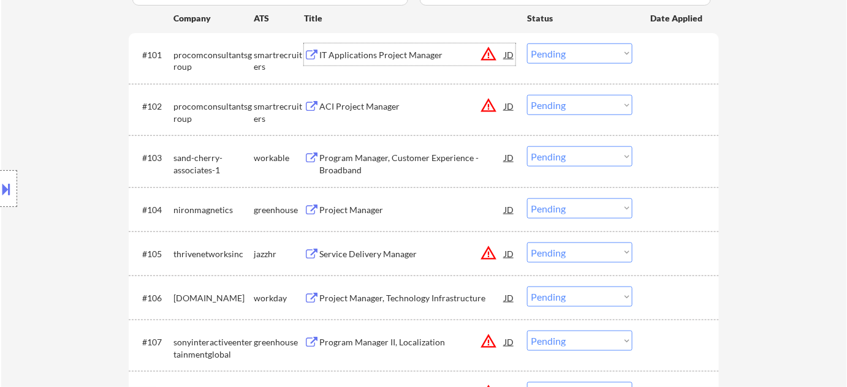
click at [378, 51] on div "IT Applications Project Manager" at bounding box center [411, 55] width 185 height 12
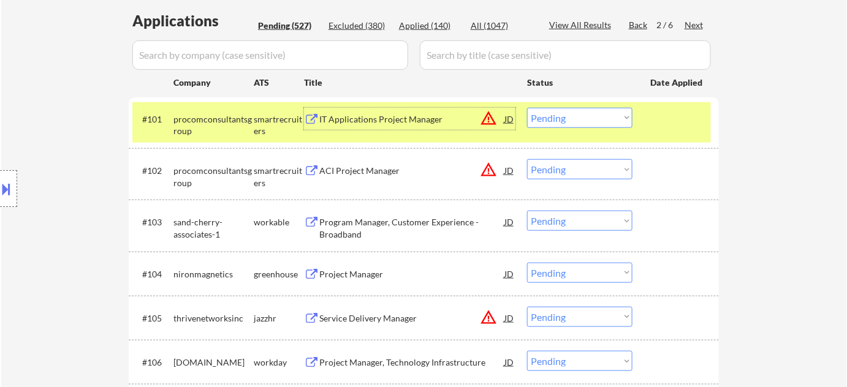
scroll to position [278, 0]
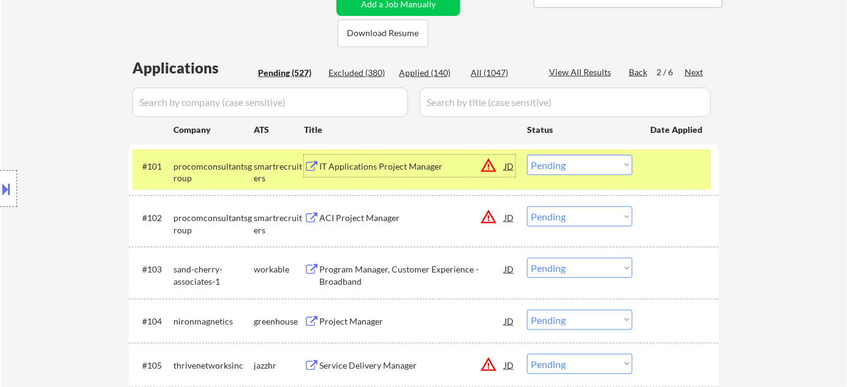
click at [288, 101] on input "input" at bounding box center [270, 102] width 276 height 29
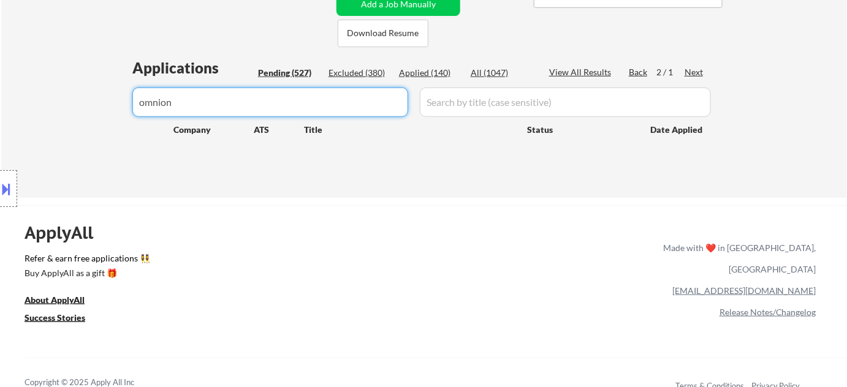
drag, startPoint x: 300, startPoint y: 100, endPoint x: 0, endPoint y: 73, distance: 301.5
click at [0, 74] on div "← Return to /applysquad Mailslurp Inbox Job Search Builder Ankit Malviya User E…" at bounding box center [423, 274] width 847 height 1104
type input "p"
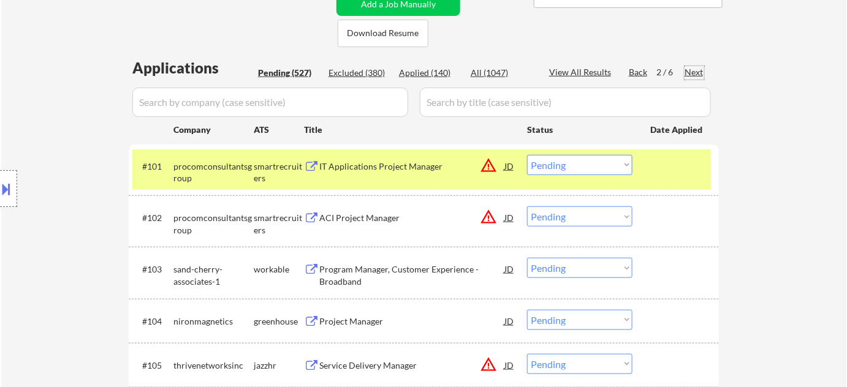
click at [696, 67] on div "Next" at bounding box center [695, 72] width 20 height 12
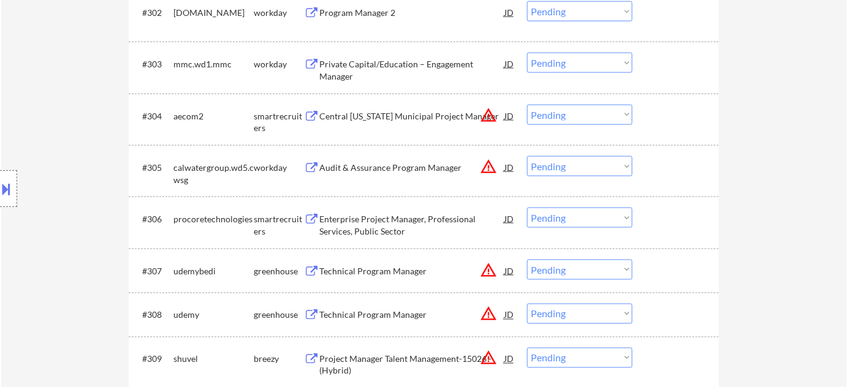
scroll to position [501, 0]
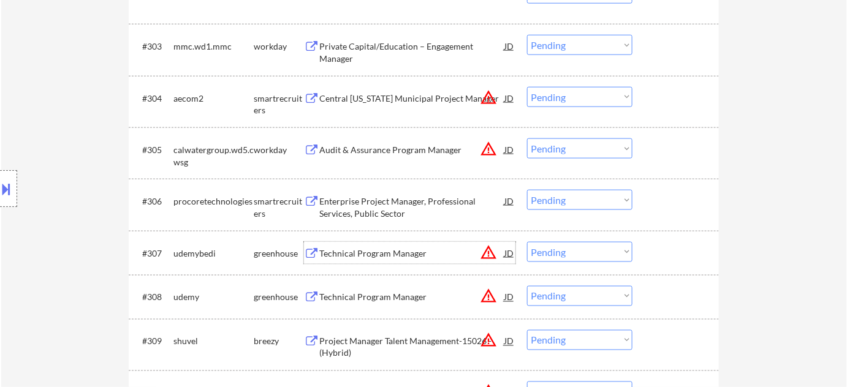
click at [413, 248] on div "Technical Program Manager" at bounding box center [411, 254] width 185 height 12
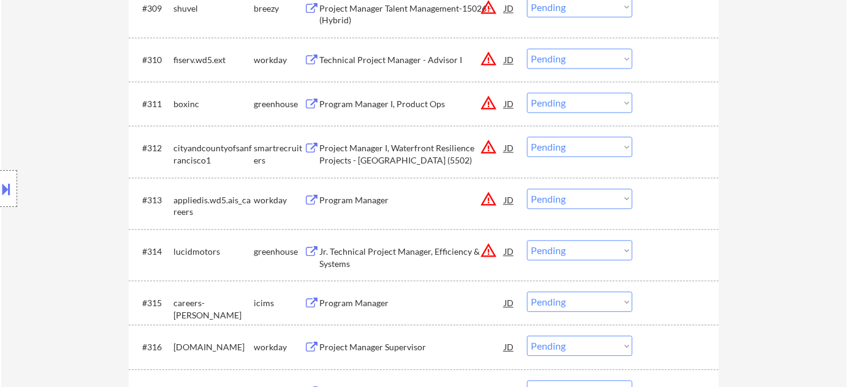
scroll to position [835, 0]
click at [373, 192] on div "Program Manager" at bounding box center [411, 199] width 185 height 22
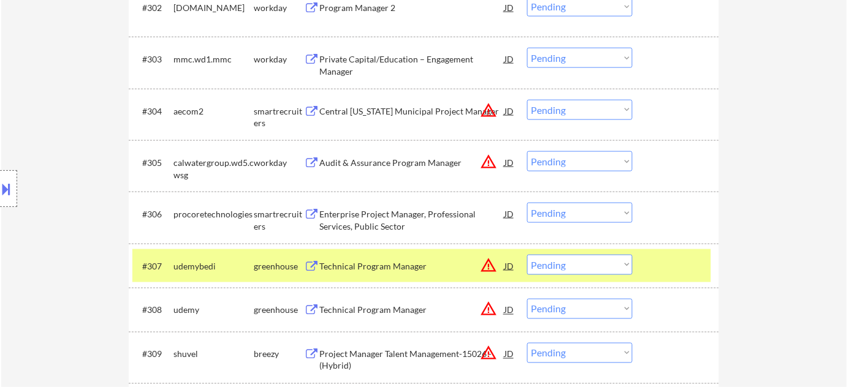
scroll to position [501, 0]
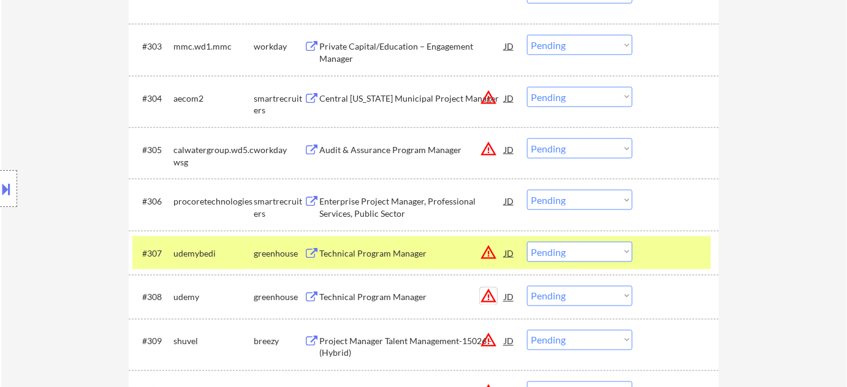
click at [485, 298] on button "warning_amber" at bounding box center [488, 296] width 17 height 17
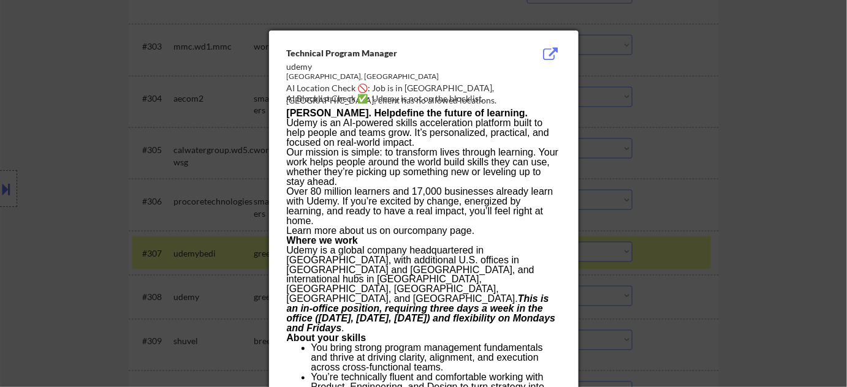
click at [789, 267] on div at bounding box center [423, 193] width 847 height 387
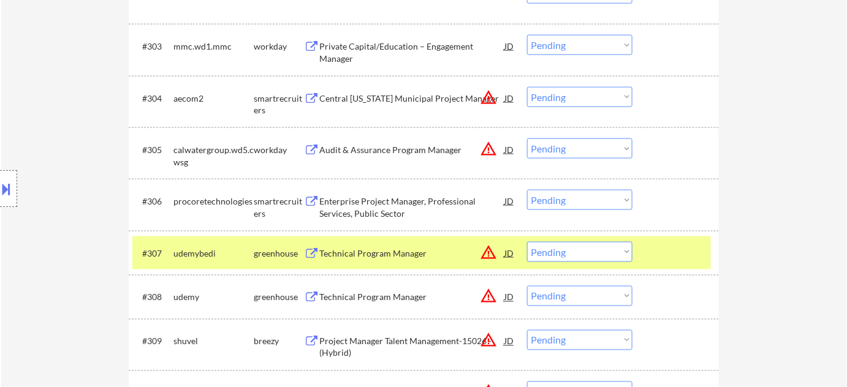
click at [474, 255] on div "Technical Program Manager JD warning_amber" at bounding box center [417, 253] width 196 height 22
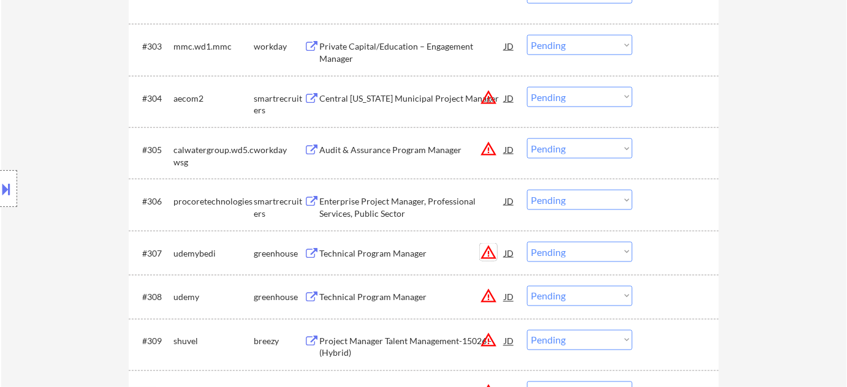
click at [6, 192] on button at bounding box center [6, 189] width 13 height 20
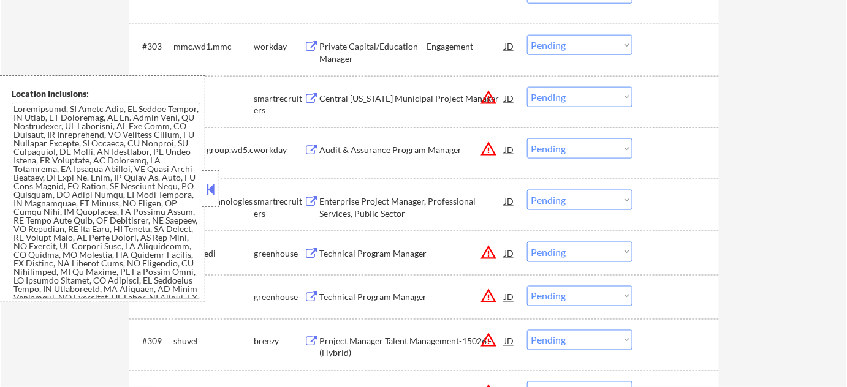
scroll to position [2627, 0]
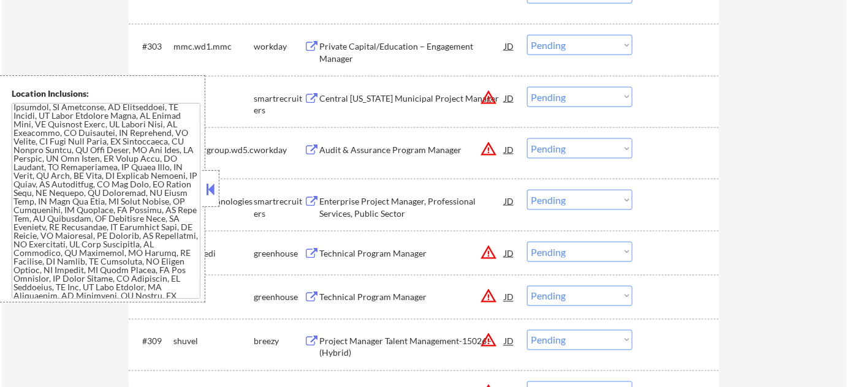
click at [209, 193] on button at bounding box center [210, 189] width 13 height 18
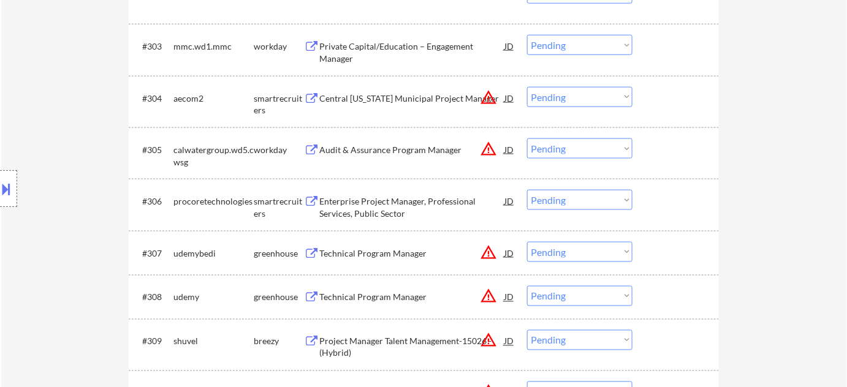
click at [601, 256] on select "Choose an option... Pending Applied Excluded (Questions) Excluded (Expired) Exc…" at bounding box center [579, 252] width 105 height 20
click at [527, 242] on select "Choose an option... Pending Applied Excluded (Questions) Excluded (Expired) Exc…" at bounding box center [579, 252] width 105 height 20
select select ""pending""
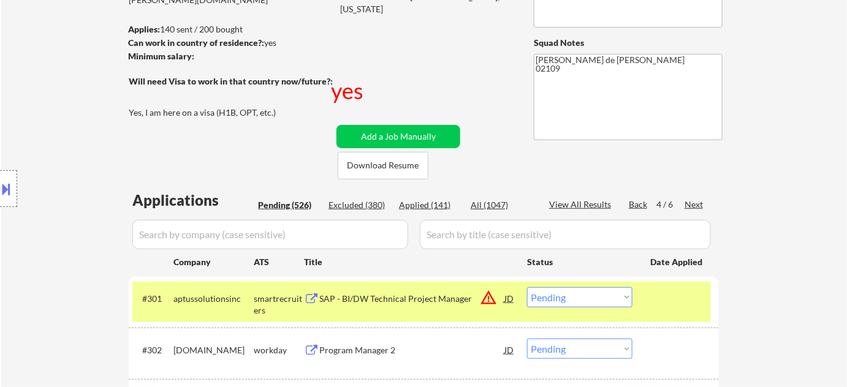
scroll to position [0, 0]
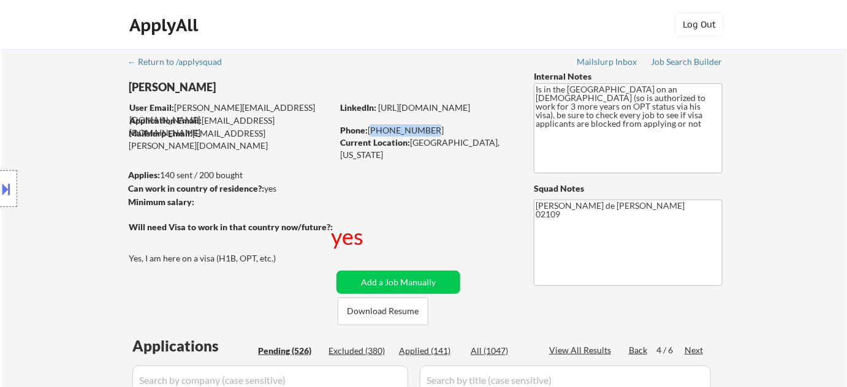
drag, startPoint x: 370, startPoint y: 133, endPoint x: 424, endPoint y: 128, distance: 54.2
click at [424, 128] on div "Phone: 763-313-8241" at bounding box center [426, 130] width 173 height 12
copy div "763-313-8241"
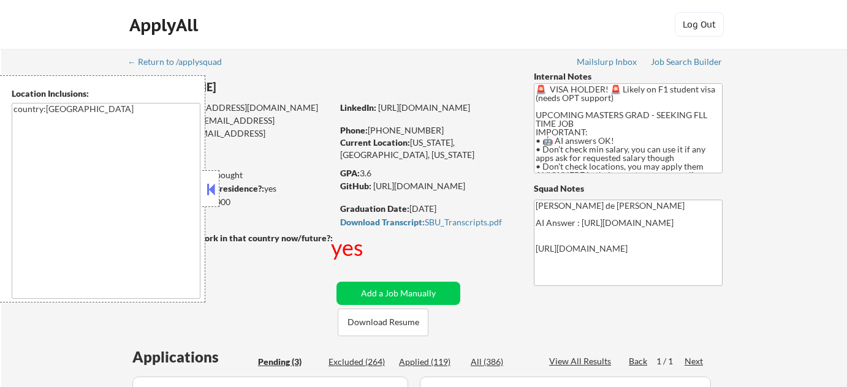
select select ""pending""
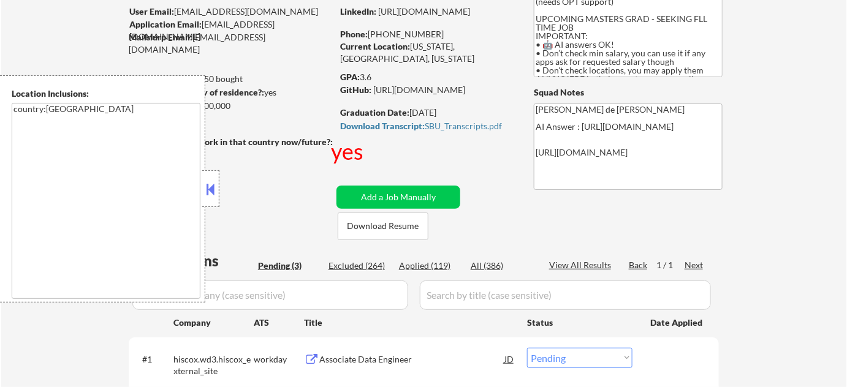
scroll to position [222, 0]
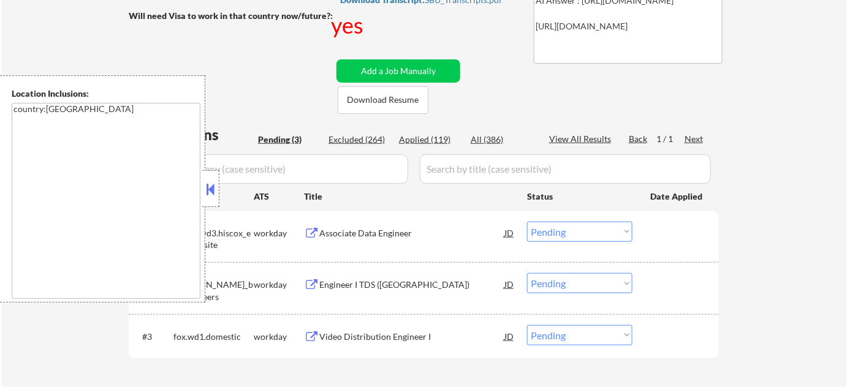
click at [221, 189] on div "Company" at bounding box center [213, 196] width 80 height 22
click at [216, 189] on button at bounding box center [210, 189] width 13 height 18
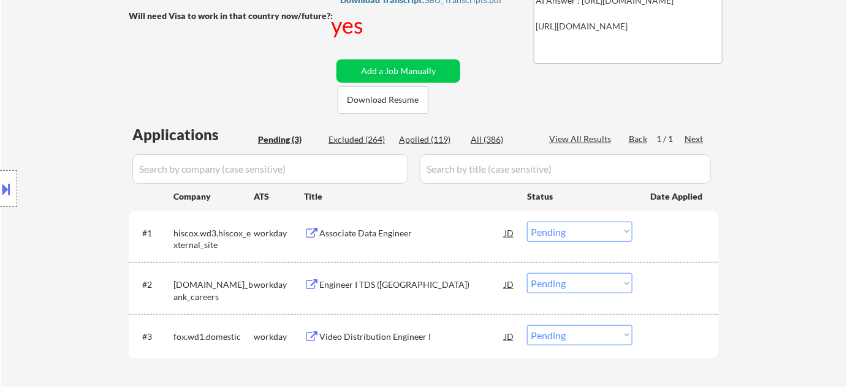
click at [360, 235] on div "Associate Data Engineer" at bounding box center [411, 233] width 185 height 12
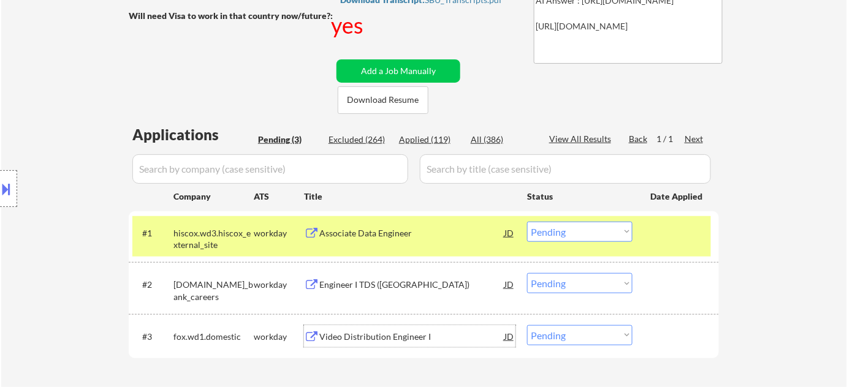
click at [383, 339] on div "Video Distribution Engineer I" at bounding box center [411, 337] width 185 height 12
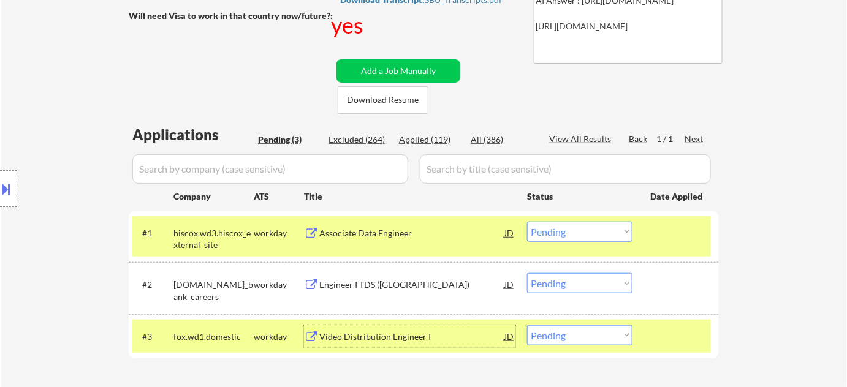
click at [384, 233] on div "Associate Data Engineer" at bounding box center [411, 233] width 185 height 12
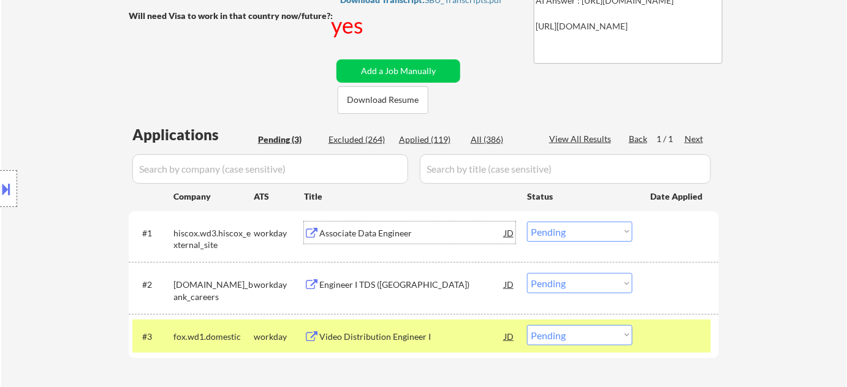
click at [370, 219] on div "#1 hiscox.wd3.hiscox_external_site workday Associate Data Engineer JD Choose an…" at bounding box center [421, 236] width 579 height 40
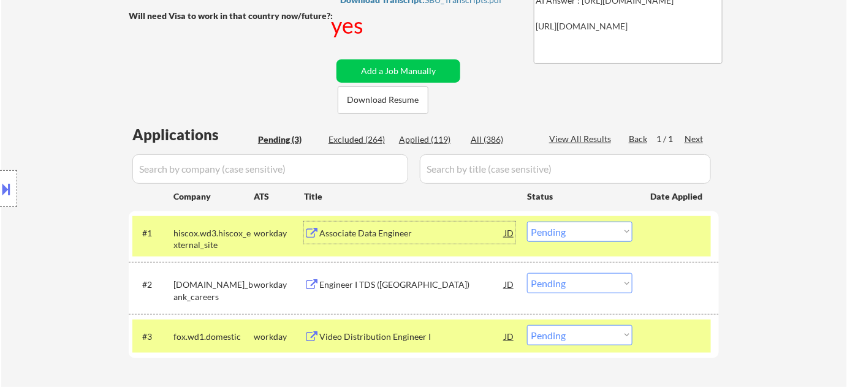
click at [370, 229] on div "Associate Data Engineer" at bounding box center [411, 233] width 185 height 12
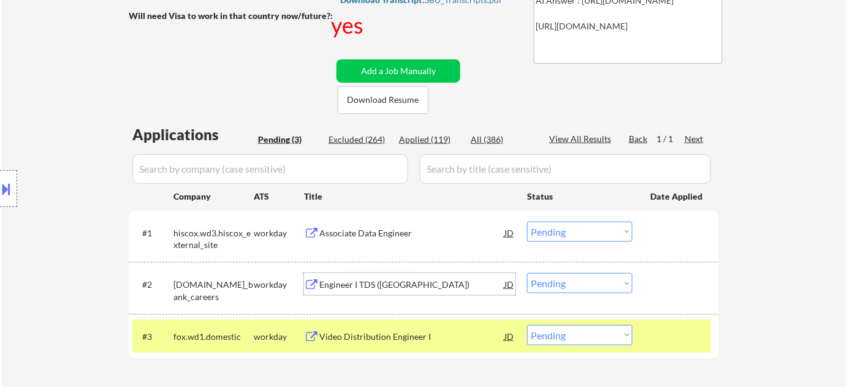
click at [378, 284] on div "Engineer I TDS (US)" at bounding box center [411, 285] width 185 height 12
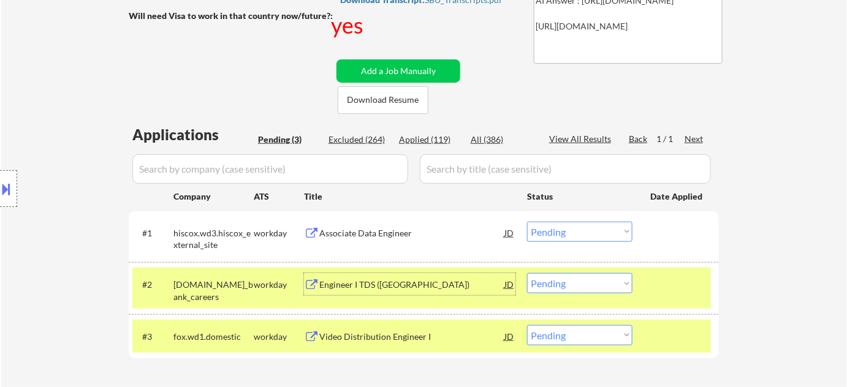
click at [427, 135] on div "Applied (119)" at bounding box center [429, 140] width 61 height 12
select select ""applied""
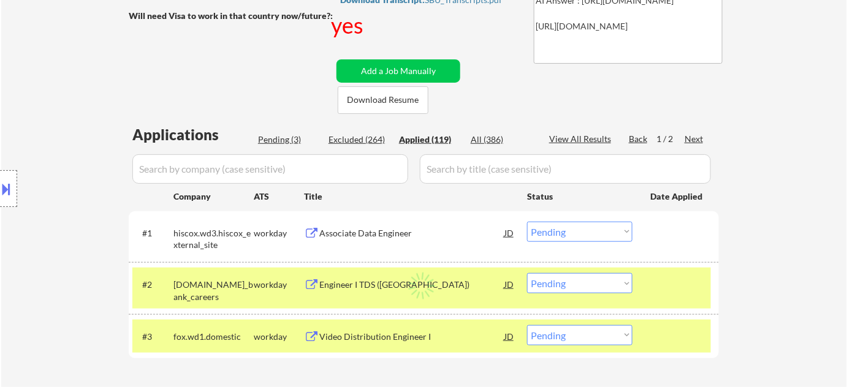
select select ""applied""
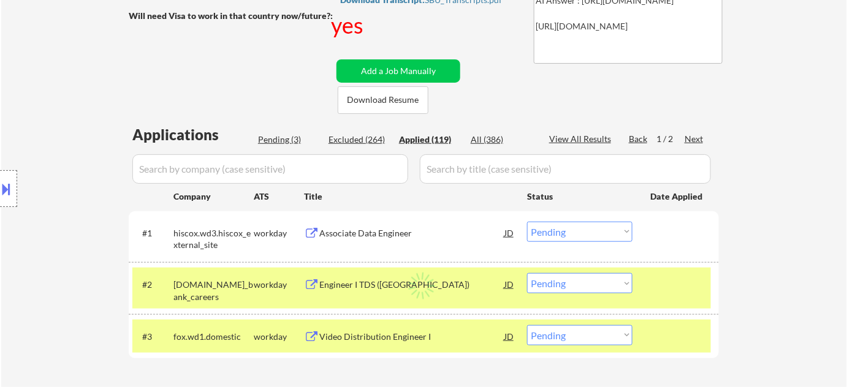
select select ""applied""
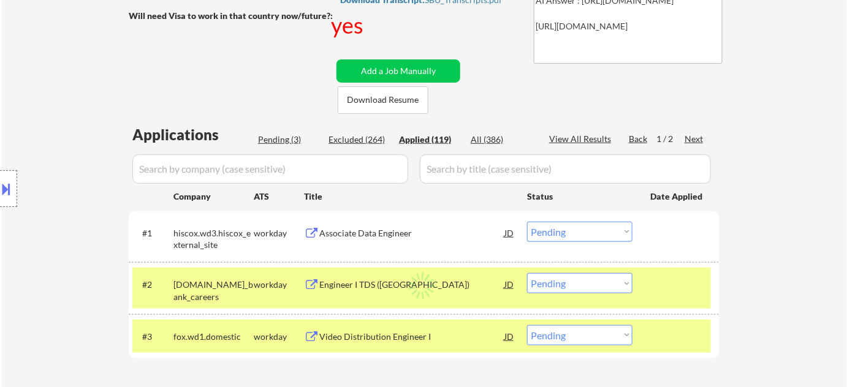
select select ""applied""
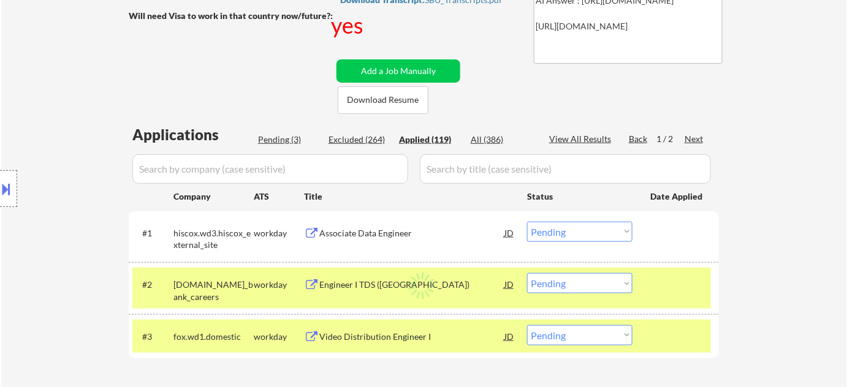
select select ""applied""
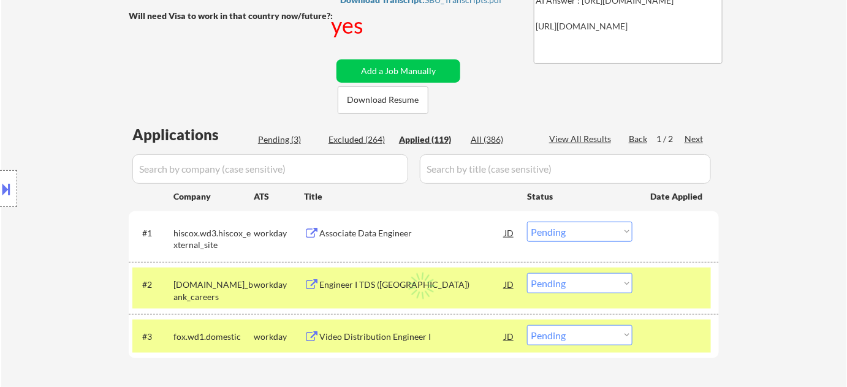
select select ""applied""
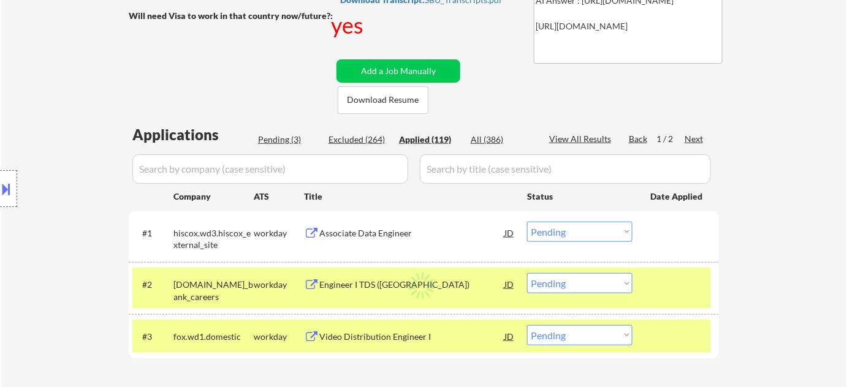
select select ""applied""
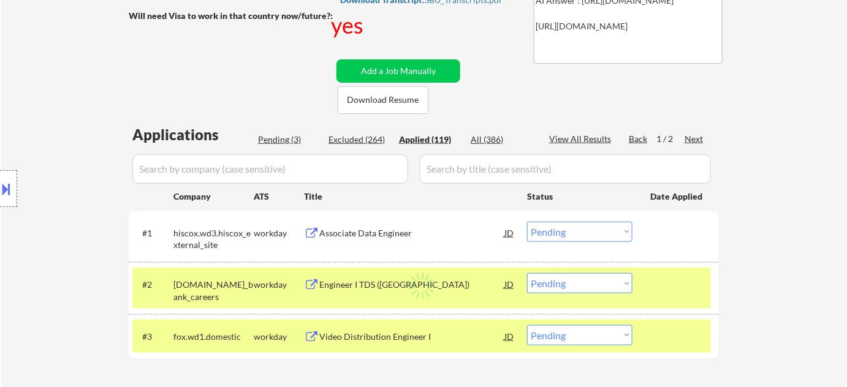
select select ""applied""
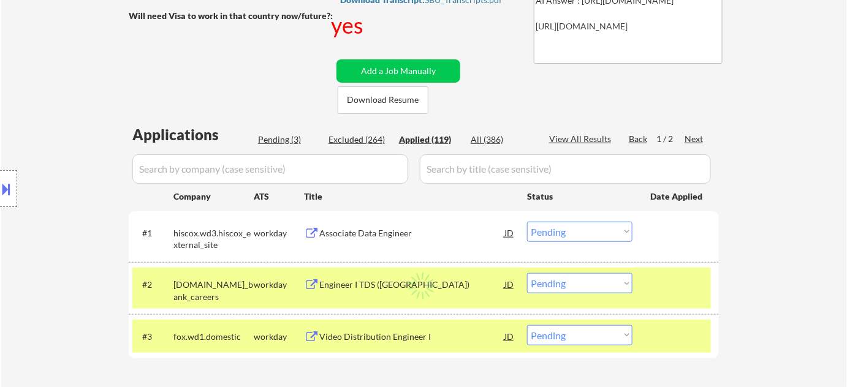
select select ""applied""
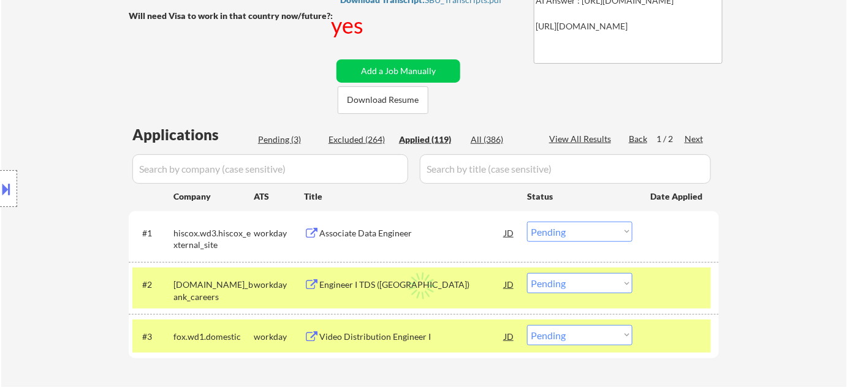
select select ""applied""
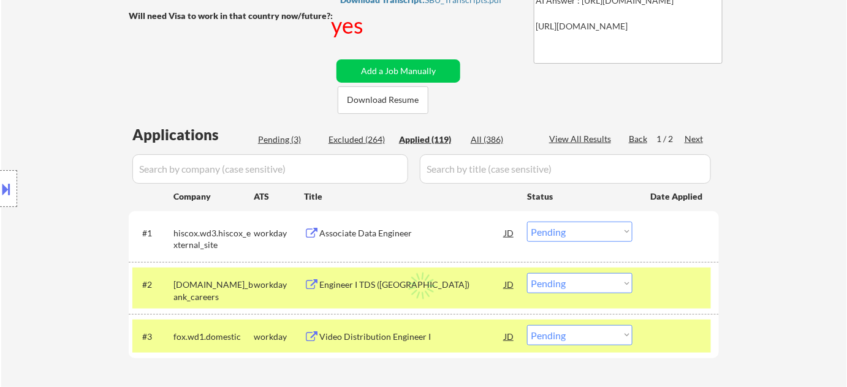
select select ""applied""
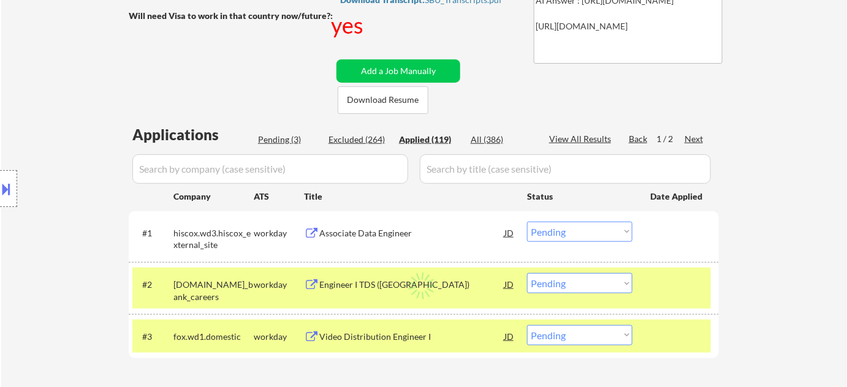
select select ""applied""
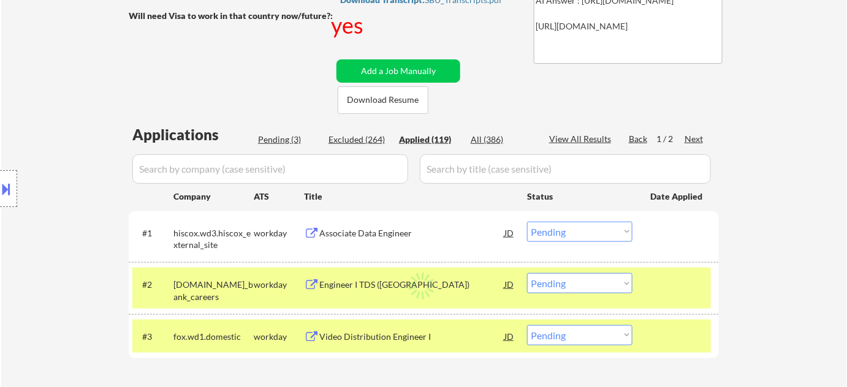
select select ""applied""
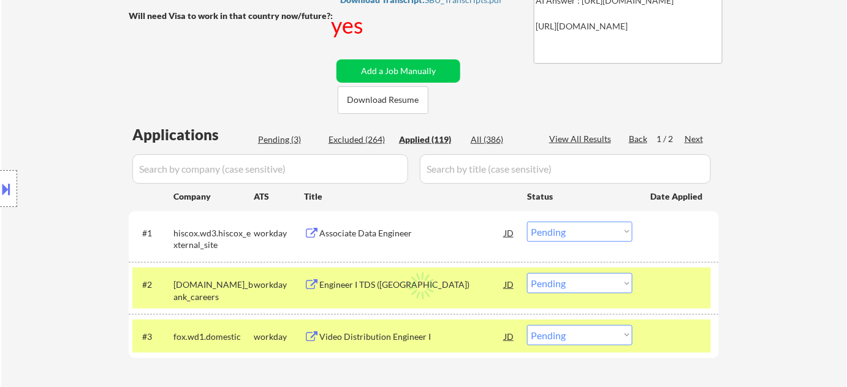
select select ""applied""
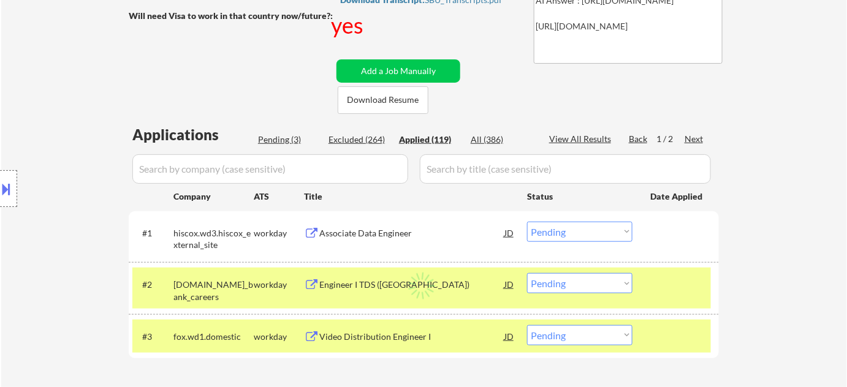
select select ""applied""
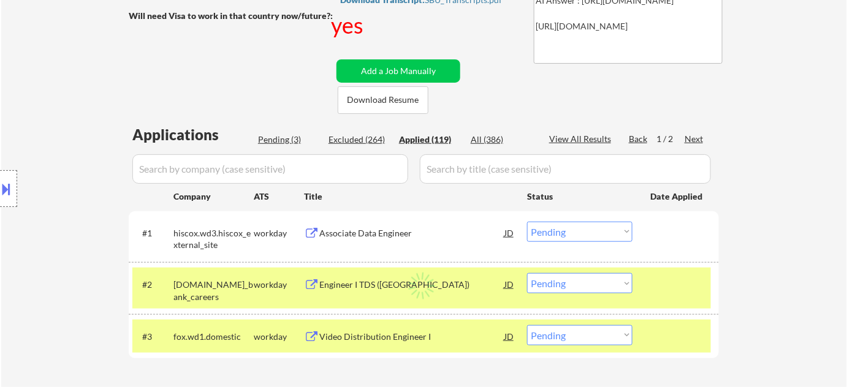
select select ""applied""
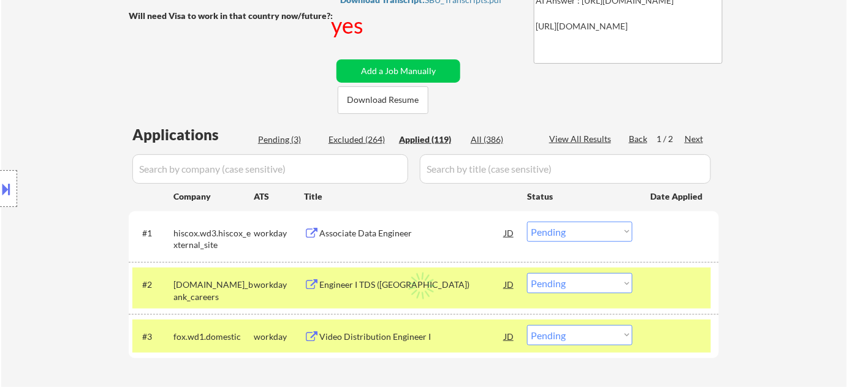
select select ""applied""
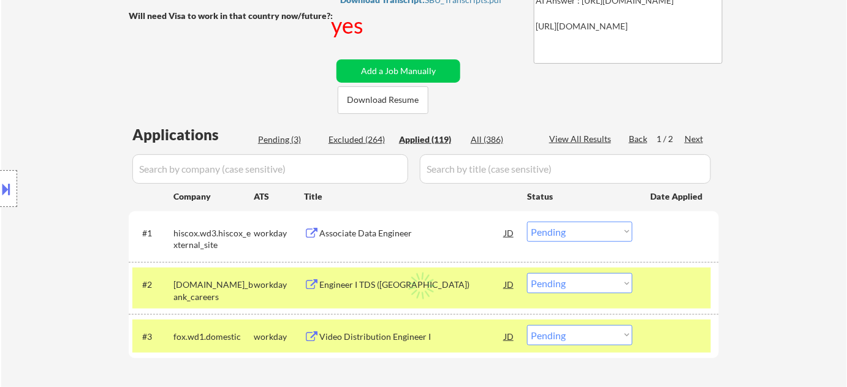
select select ""applied""
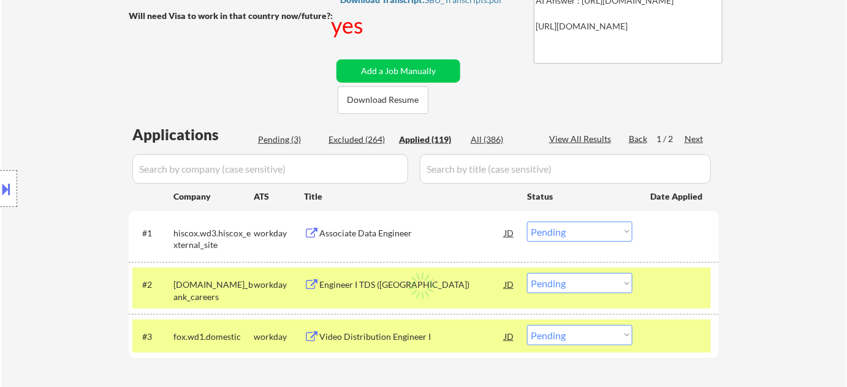
select select ""applied""
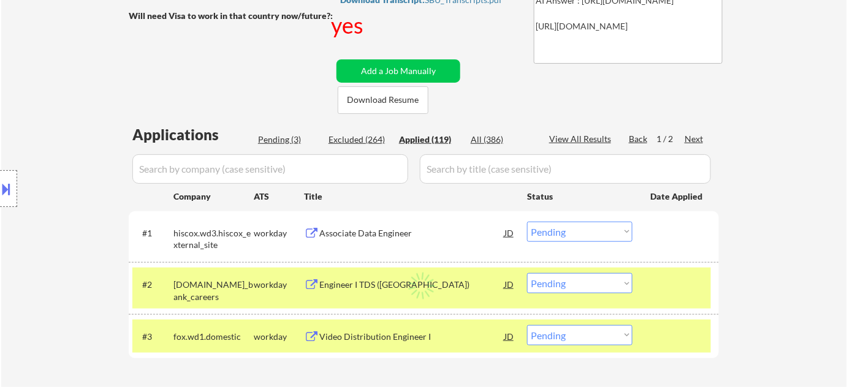
select select ""applied""
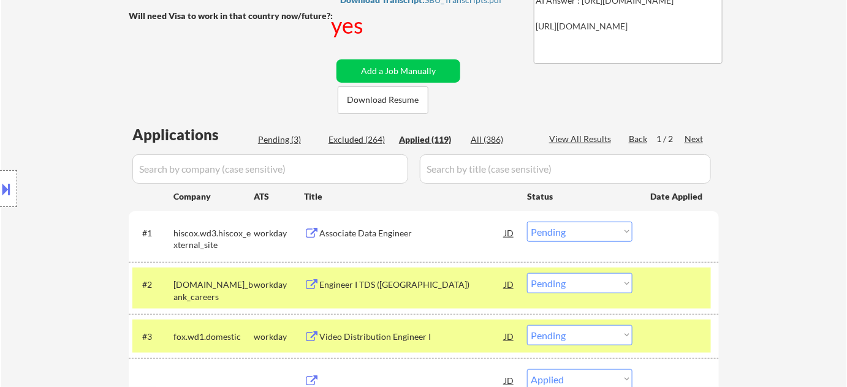
select select ""applied""
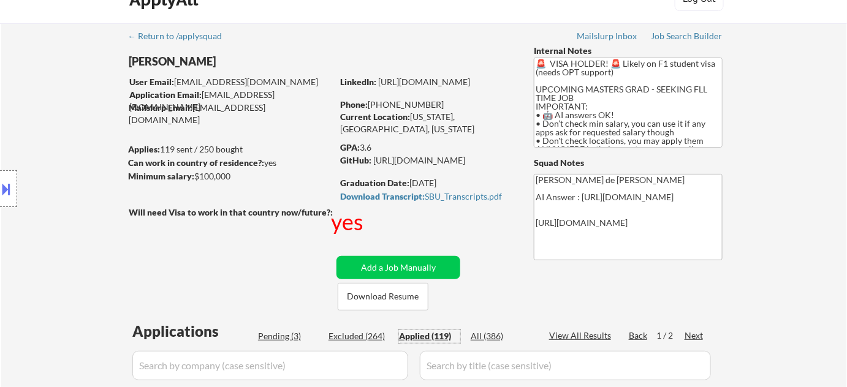
scroll to position [0, 0]
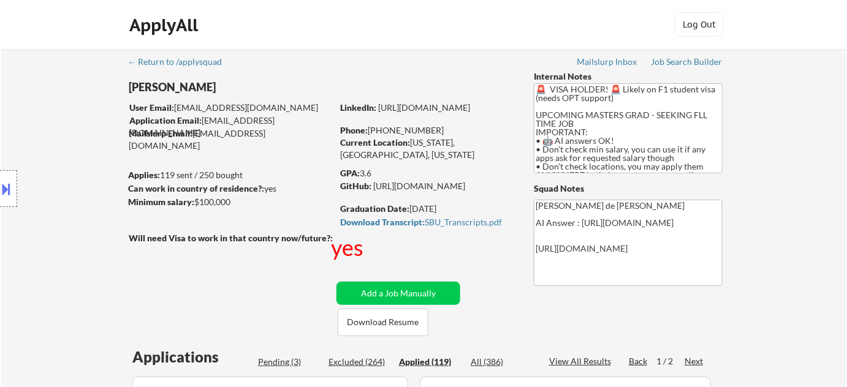
drag, startPoint x: 382, startPoint y: 125, endPoint x: 435, endPoint y: 124, distance: 52.7
click at [435, 124] on div "Phone: +1 516-434-1033" at bounding box center [426, 130] width 173 height 12
copy div "516-434-1033"
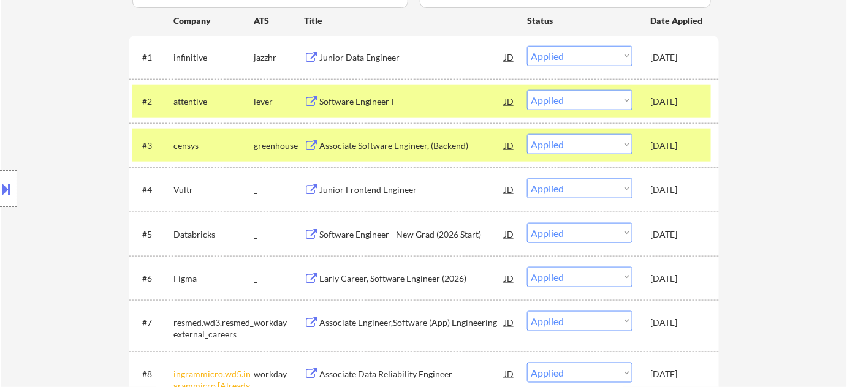
scroll to position [222, 0]
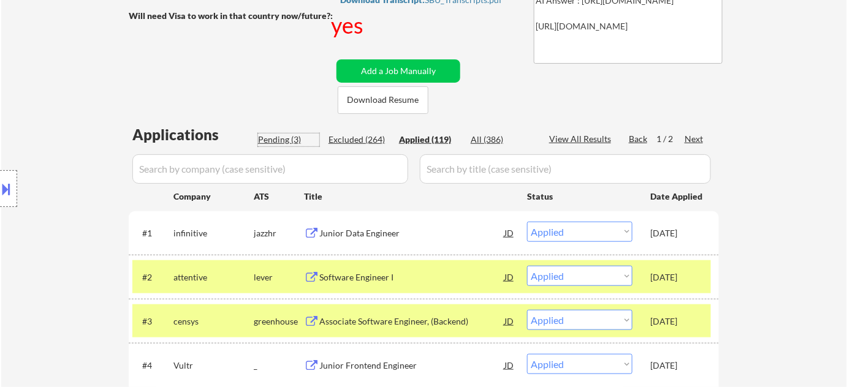
click at [275, 138] on div "Pending (3)" at bounding box center [288, 140] width 61 height 12
select select ""pending""
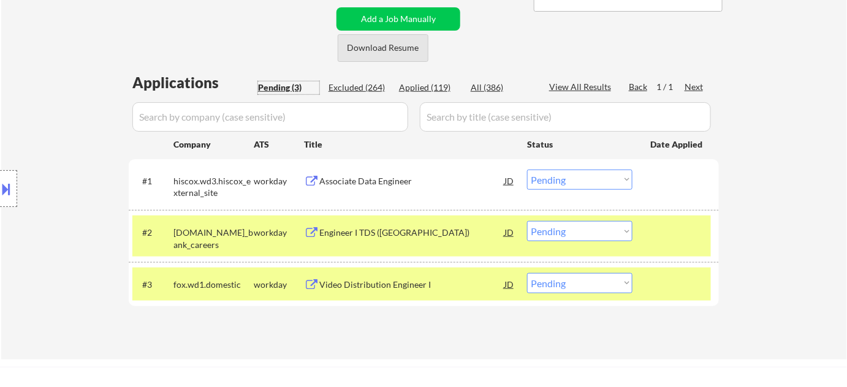
scroll to position [334, 0]
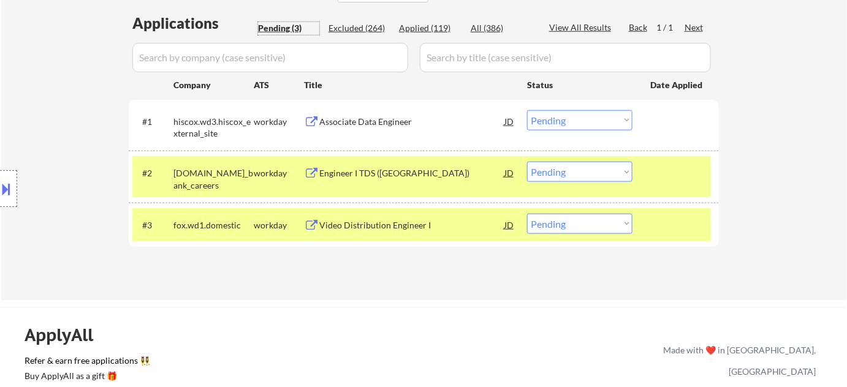
drag, startPoint x: 547, startPoint y: 171, endPoint x: 550, endPoint y: 177, distance: 7.1
click at [547, 171] on select "Choose an option... Pending Applied Excluded (Questions) Excluded (Expired) Exc…" at bounding box center [579, 172] width 105 height 20
click at [527, 162] on select "Choose an option... Pending Applied Excluded (Questions) Excluded (Expired) Exc…" at bounding box center [579, 172] width 105 height 20
select select ""pending""
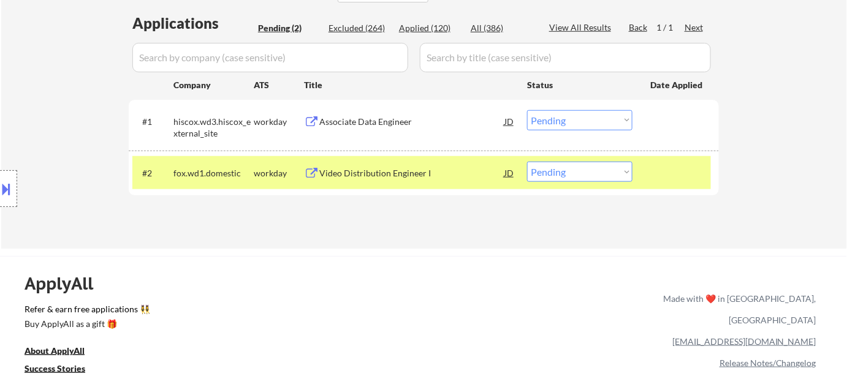
click at [427, 30] on div "Applied (120)" at bounding box center [429, 28] width 61 height 12
select select ""applied""
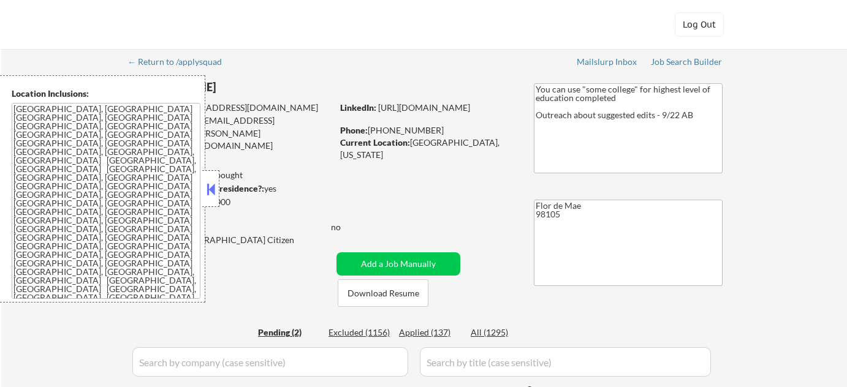
select select ""pending""
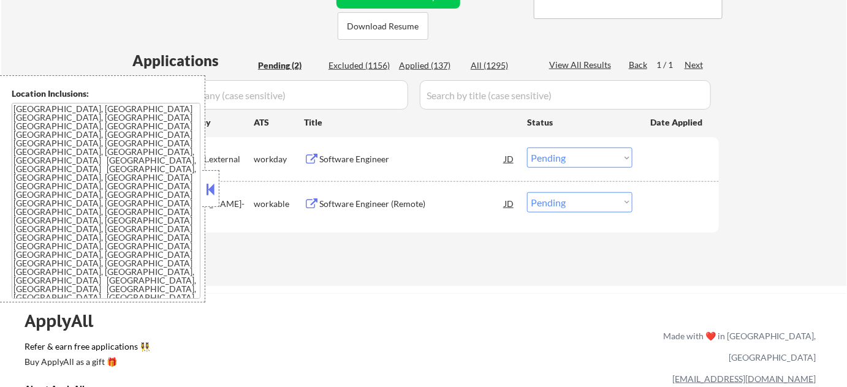
scroll to position [278, 0]
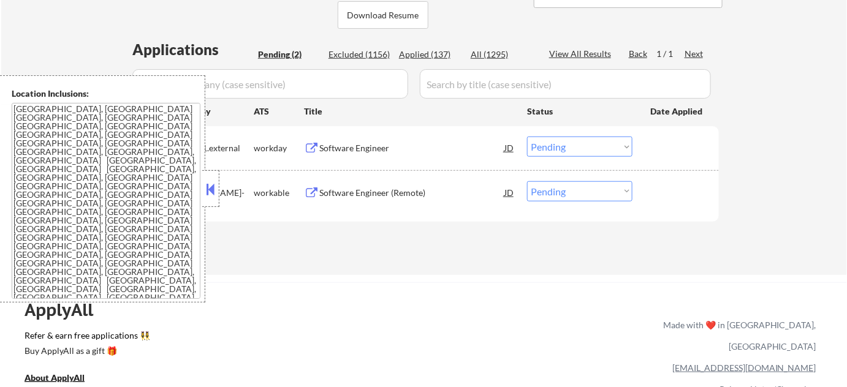
click at [209, 197] on button at bounding box center [210, 189] width 13 height 18
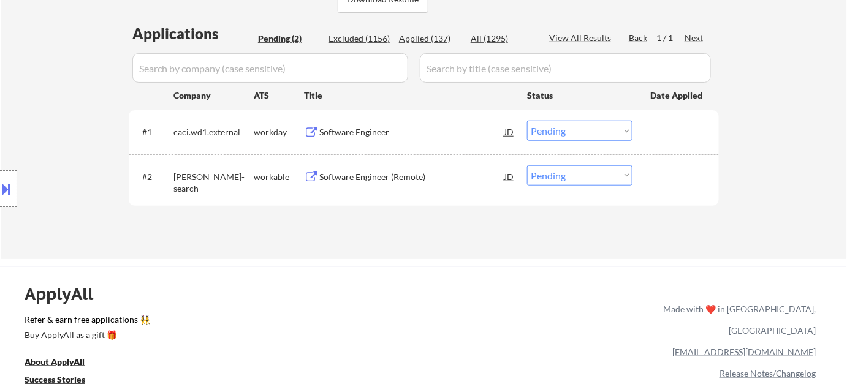
scroll to position [334, 0]
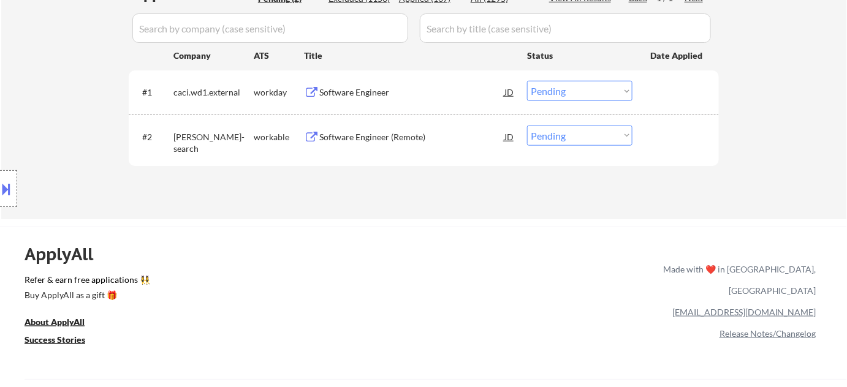
click at [571, 135] on select "Choose an option... Pending Applied Excluded (Questions) Excluded (Expired) Exc…" at bounding box center [579, 136] width 105 height 20
select select ""excluded__bad_match_""
click at [527, 126] on select "Choose an option... Pending Applied Excluded (Questions) Excluded (Expired) Exc…" at bounding box center [579, 136] width 105 height 20
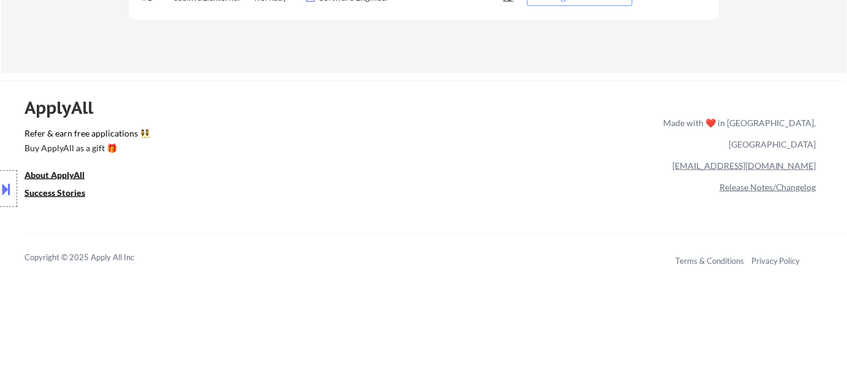
scroll to position [278, 0]
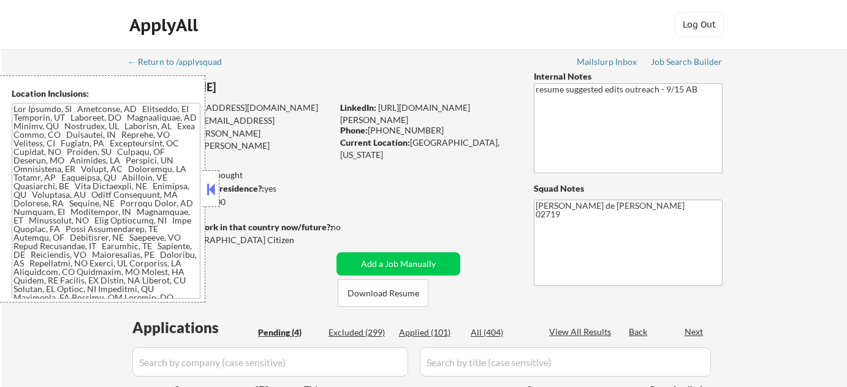
select select ""pending""
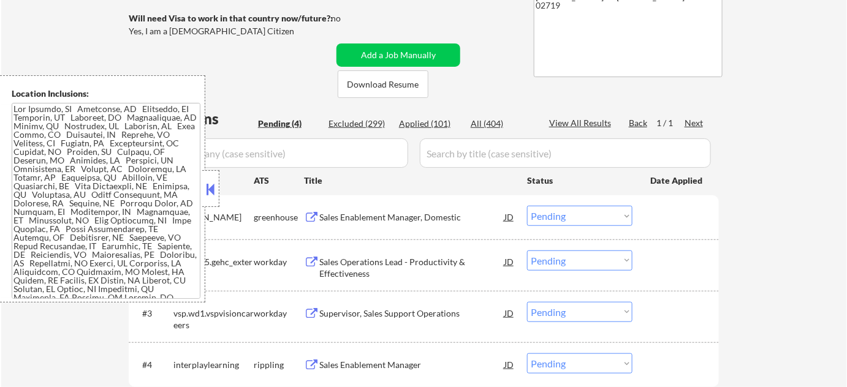
scroll to position [222, 0]
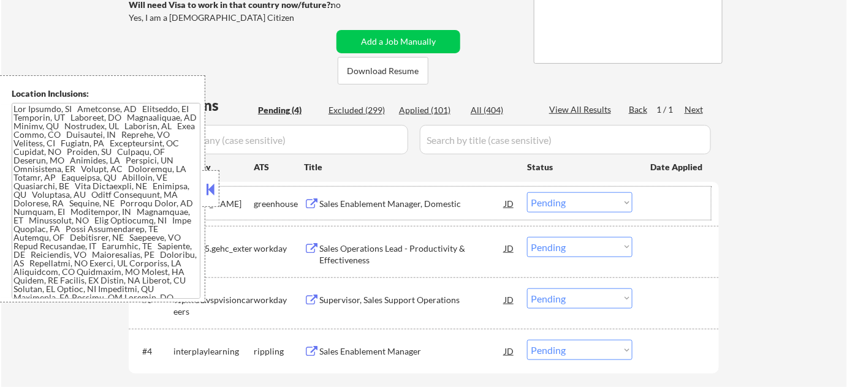
click at [209, 184] on button at bounding box center [210, 189] width 13 height 18
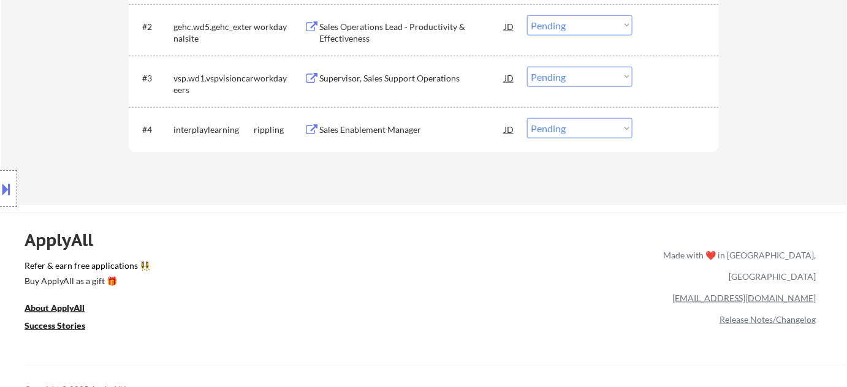
scroll to position [446, 0]
click at [366, 130] on div "Sales Enablement Manager" at bounding box center [411, 129] width 185 height 12
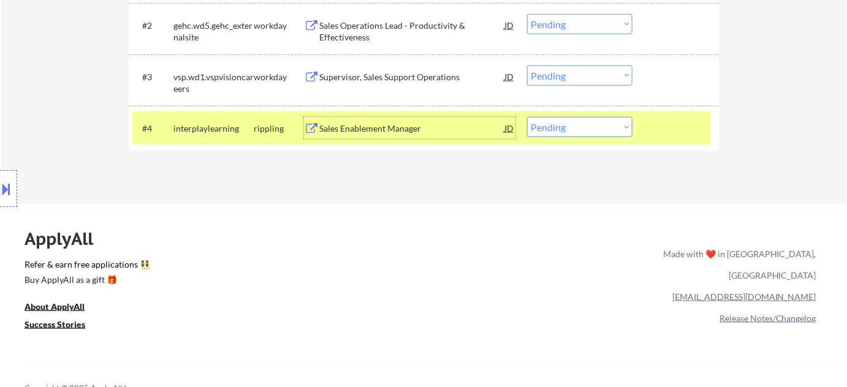
click at [435, 76] on div "Supervisor, Sales Support Operations" at bounding box center [411, 77] width 185 height 12
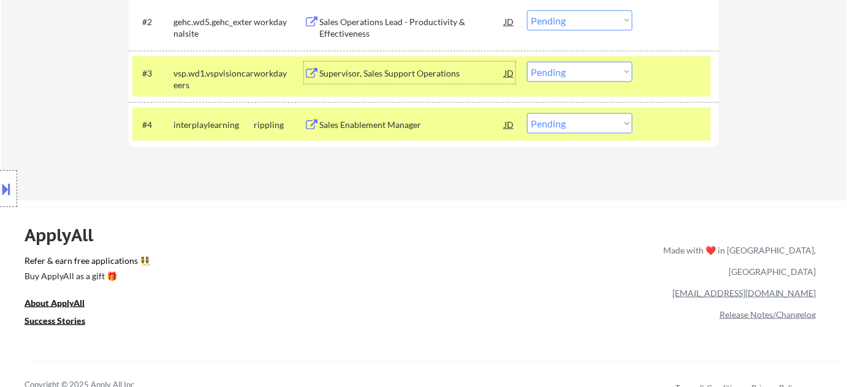
scroll to position [450, 0]
click at [566, 118] on select "Choose an option... Pending Applied Excluded (Questions) Excluded (Expired) Exc…" at bounding box center [579, 123] width 105 height 20
select select ""excluded""
click at [527, 113] on select "Choose an option... Pending Applied Excluded (Questions) Excluded (Expired) Exc…" at bounding box center [579, 123] width 105 height 20
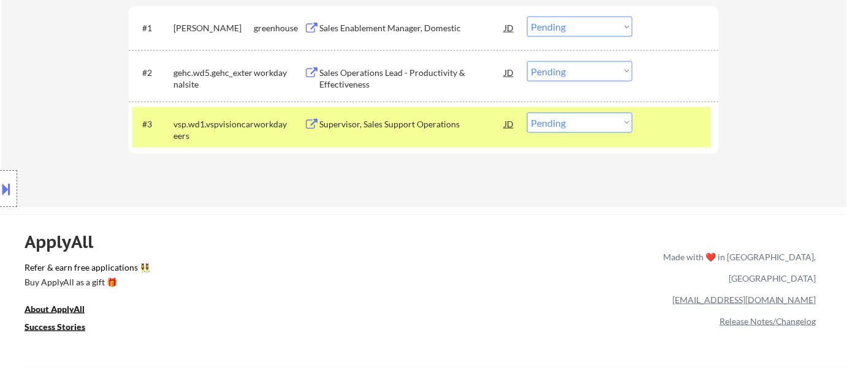
scroll to position [338, 0]
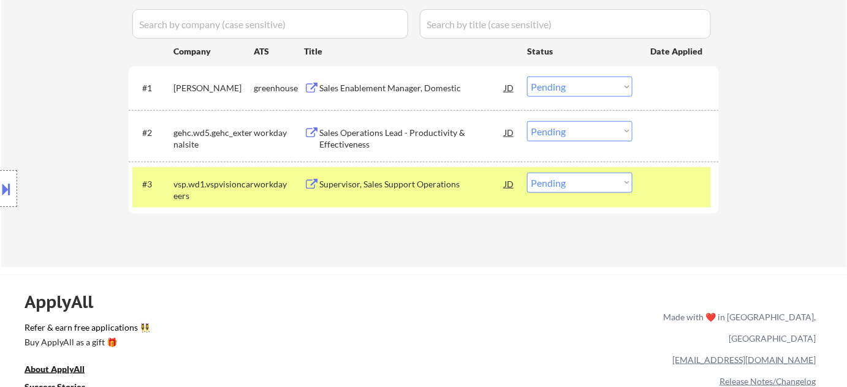
click at [383, 87] on div "Sales Enablement Manager, Domestic" at bounding box center [411, 88] width 185 height 12
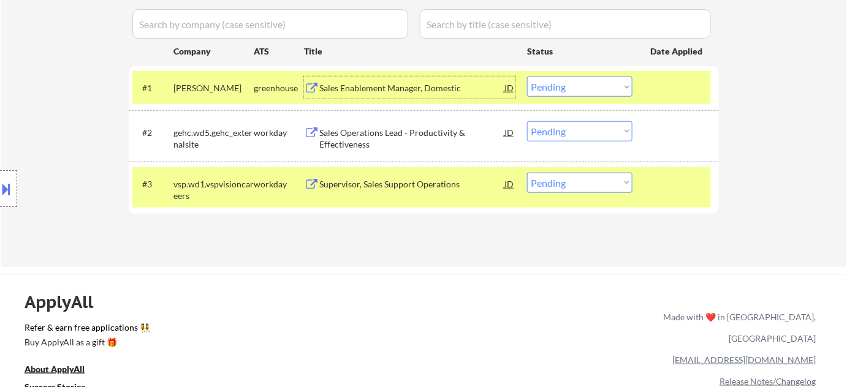
click at [566, 86] on select "Choose an option... Pending Applied Excluded (Questions) Excluded (Expired) Exc…" at bounding box center [579, 87] width 105 height 20
click at [527, 77] on select "Choose an option... Pending Applied Excluded (Questions) Excluded (Expired) Exc…" at bounding box center [579, 87] width 105 height 20
select select ""pending""
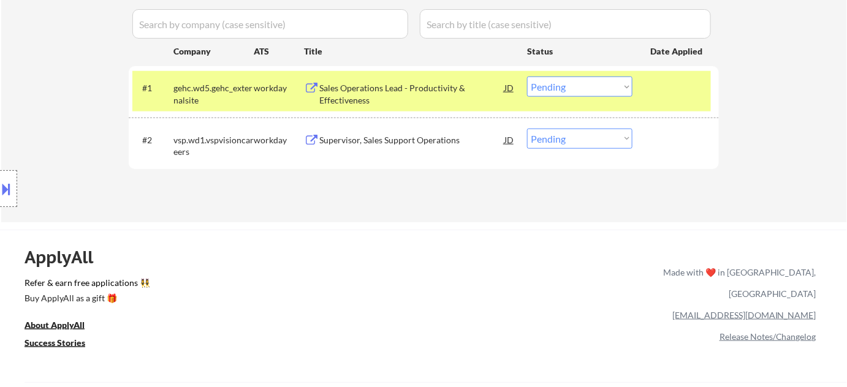
click at [390, 91] on div "Sales Operations Lead - Productivity & Effectiveness" at bounding box center [411, 94] width 185 height 24
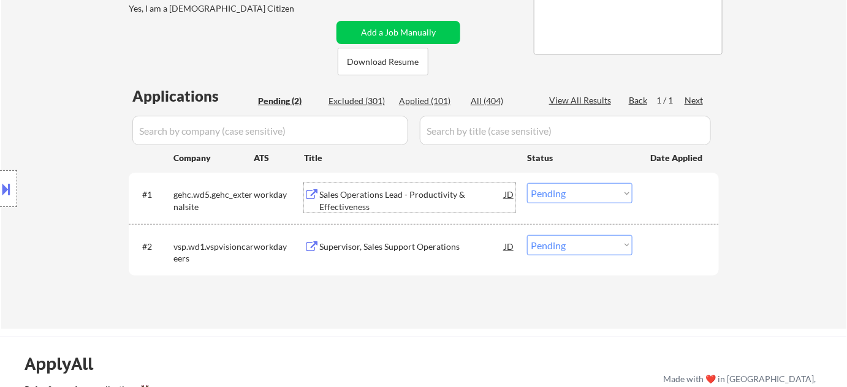
scroll to position [227, 0]
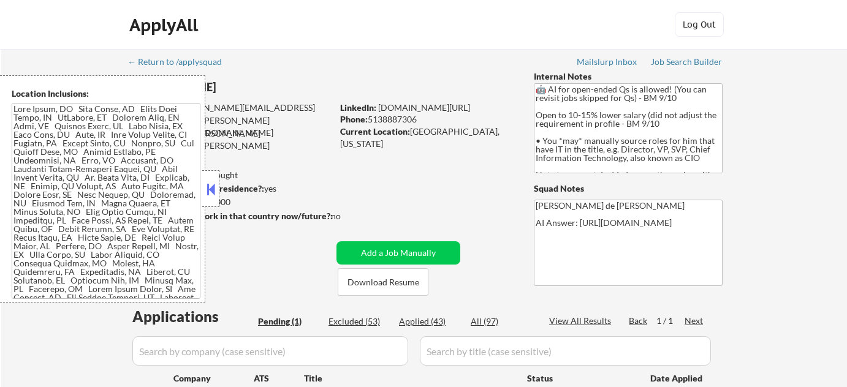
select select ""pending""
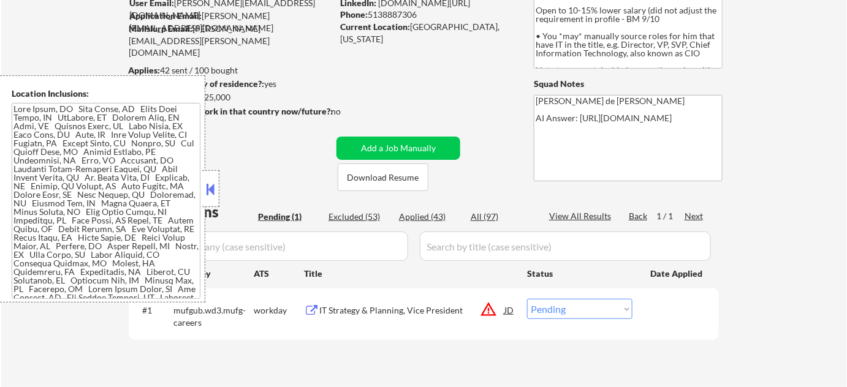
scroll to position [111, 0]
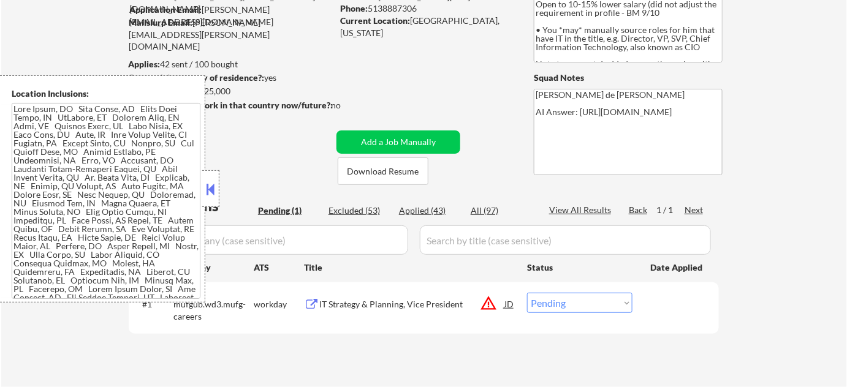
click at [213, 182] on button at bounding box center [210, 189] width 13 height 18
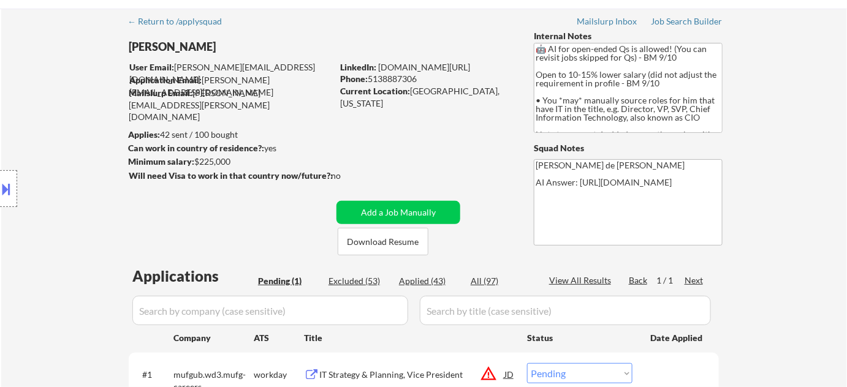
scroll to position [0, 0]
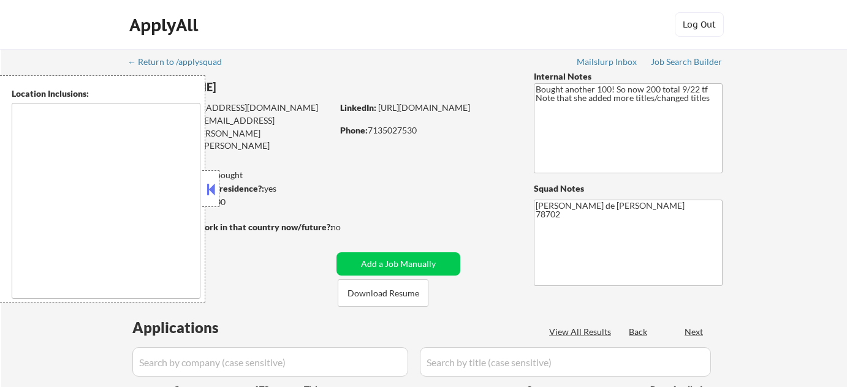
select select ""pending""
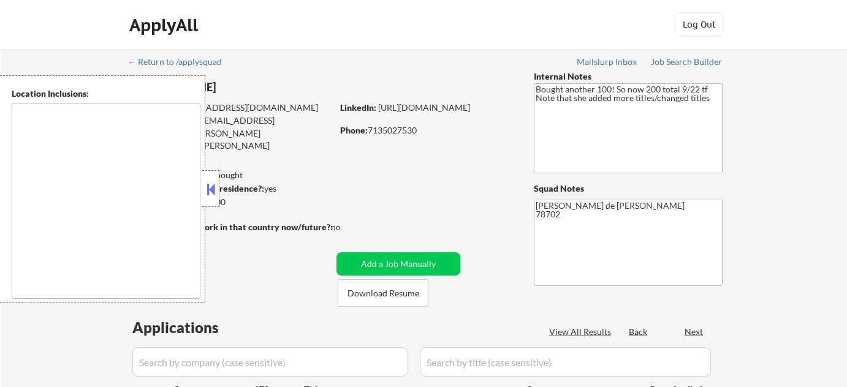
select select ""pending""
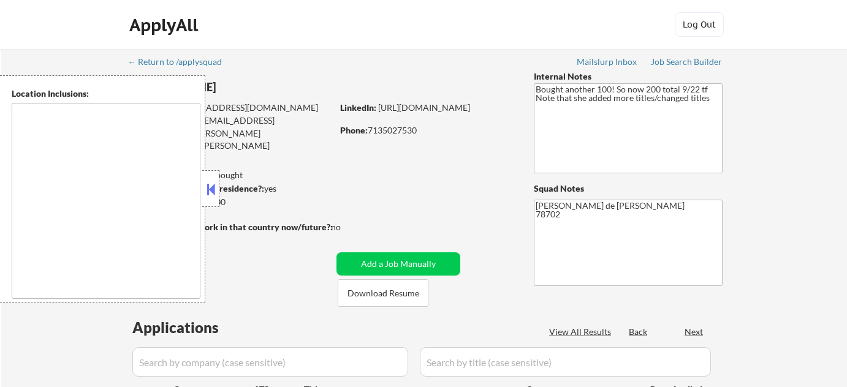
select select ""pending""
type textarea "[GEOGRAPHIC_DATA], [GEOGRAPHIC_DATA] [GEOGRAPHIC_DATA], [GEOGRAPHIC_DATA] [GEOG…"
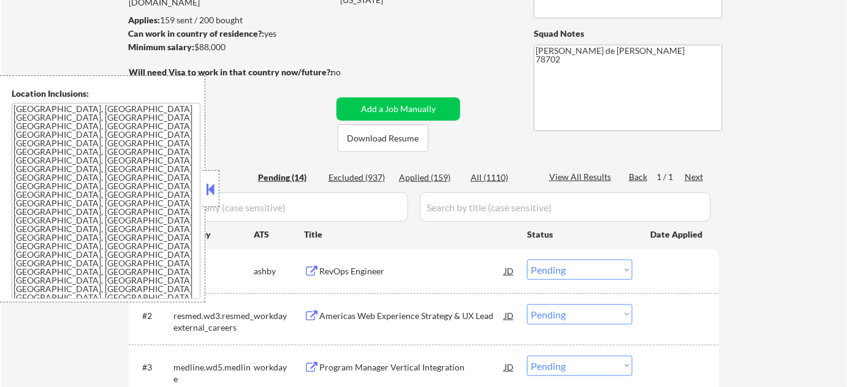
scroll to position [334, 0]
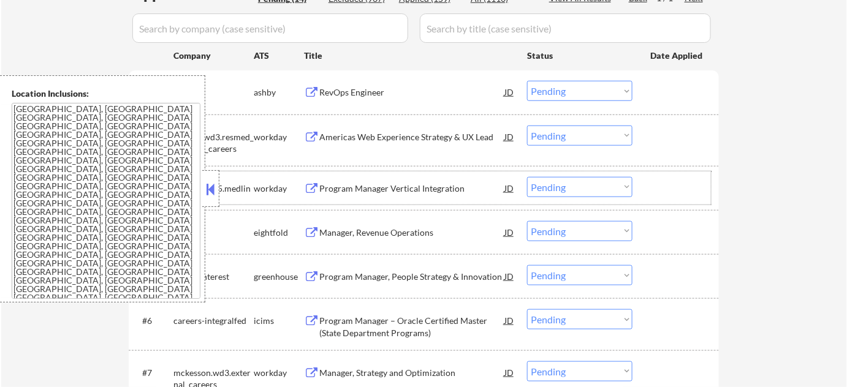
click at [221, 183] on div "medline.wd5.medline" at bounding box center [213, 195] width 80 height 24
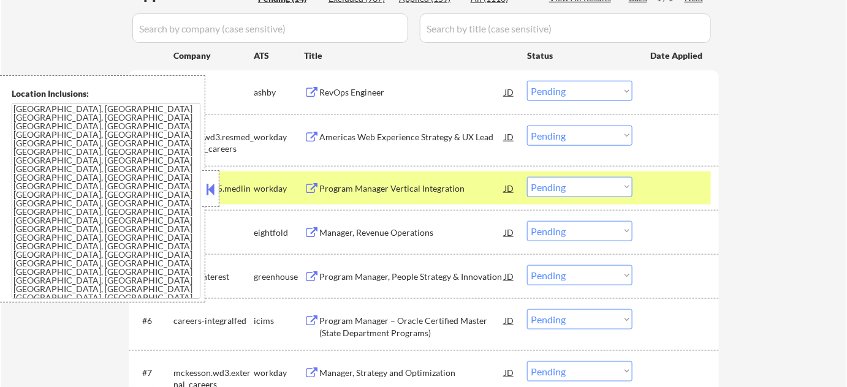
click at [213, 181] on button at bounding box center [210, 189] width 13 height 18
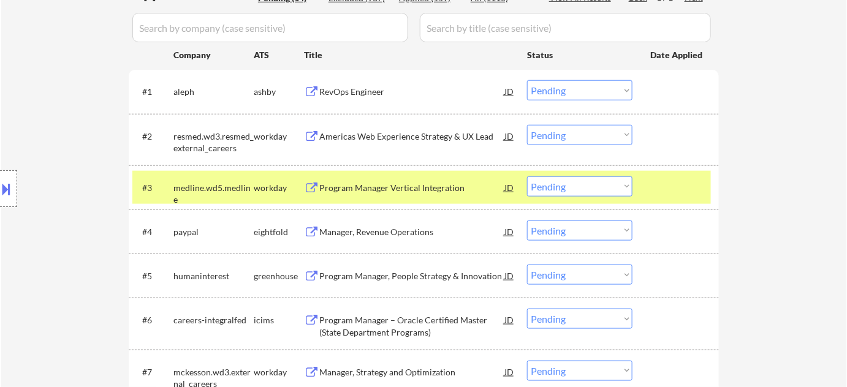
scroll to position [222, 0]
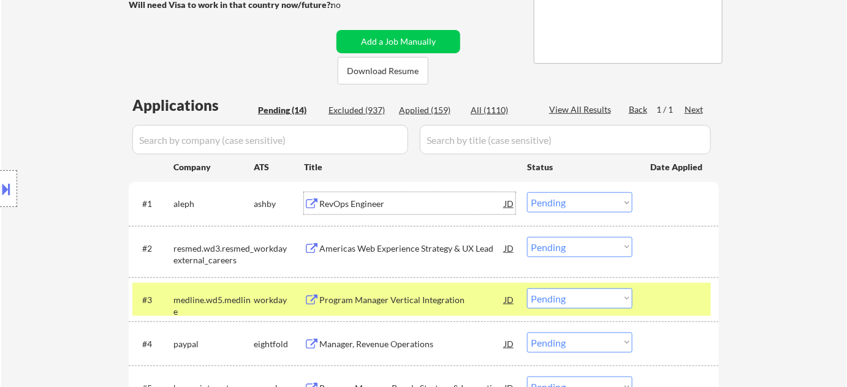
click at [353, 205] on div "RevOps Engineer" at bounding box center [411, 204] width 185 height 12
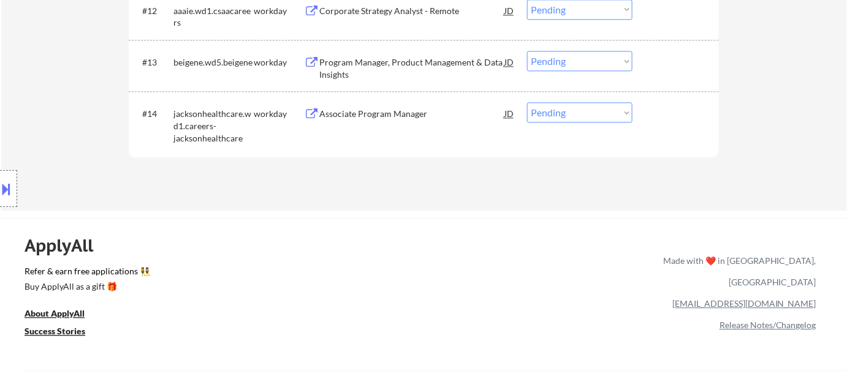
scroll to position [891, 0]
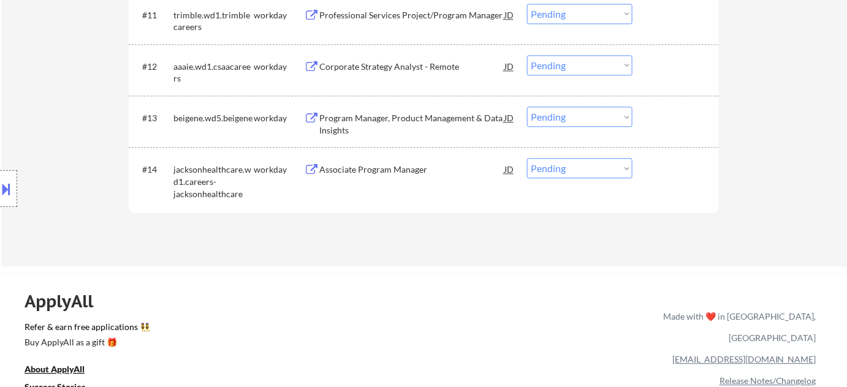
click at [381, 165] on div "Associate Program Manager" at bounding box center [411, 170] width 185 height 12
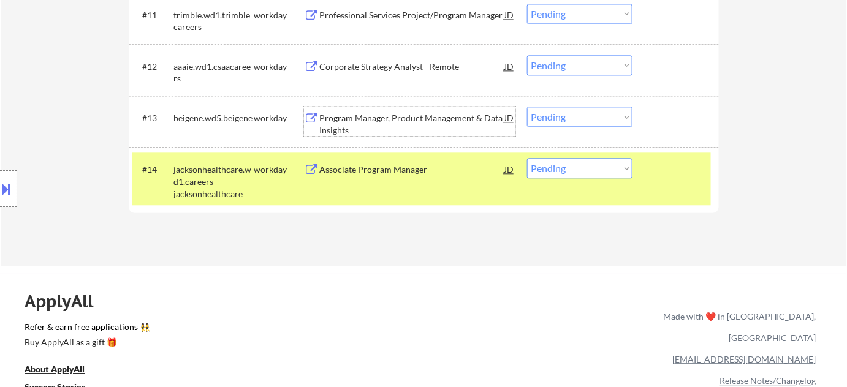
click at [387, 128] on div "Program Manager, Product Management & Data Insights" at bounding box center [411, 124] width 185 height 24
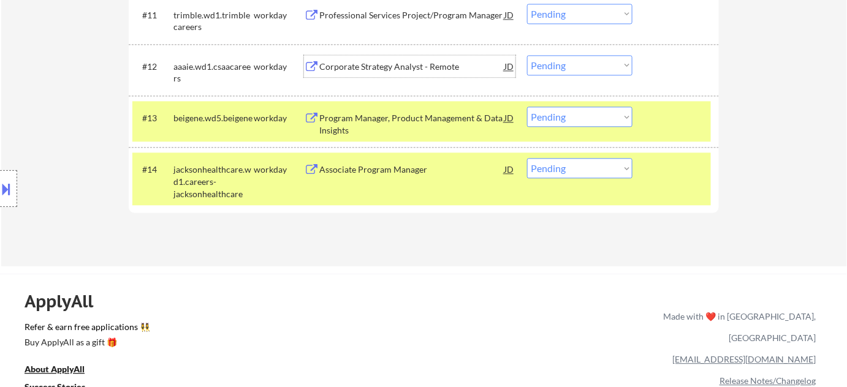
click at [376, 56] on div "Corporate Strategy Analyst - Remote" at bounding box center [411, 66] width 185 height 22
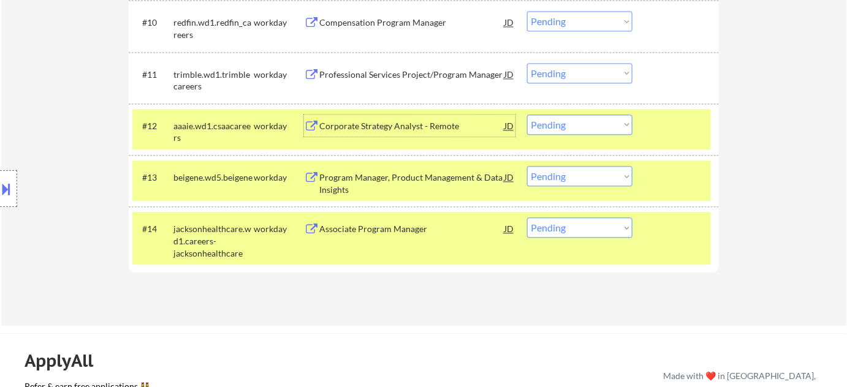
scroll to position [780, 0]
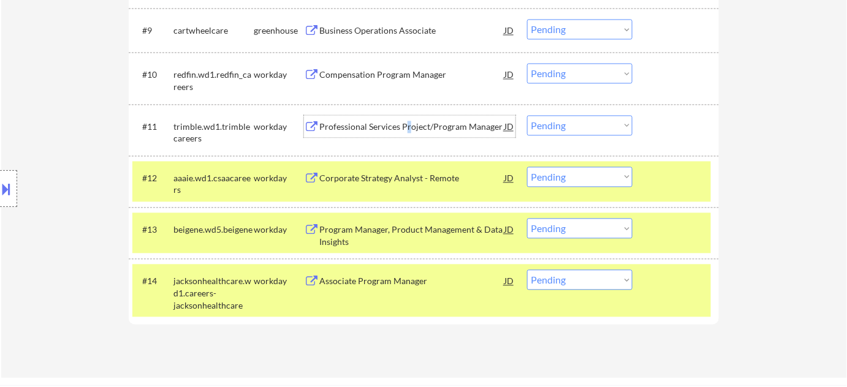
click at [407, 122] on div "Professional Services Project/Program Manager" at bounding box center [411, 127] width 185 height 12
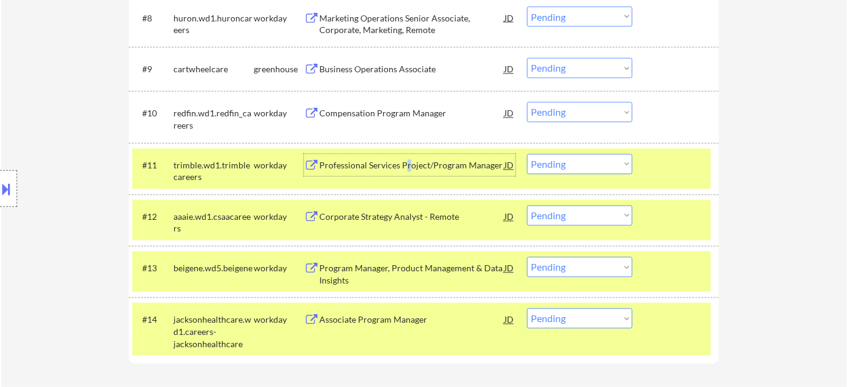
scroll to position [724, 0]
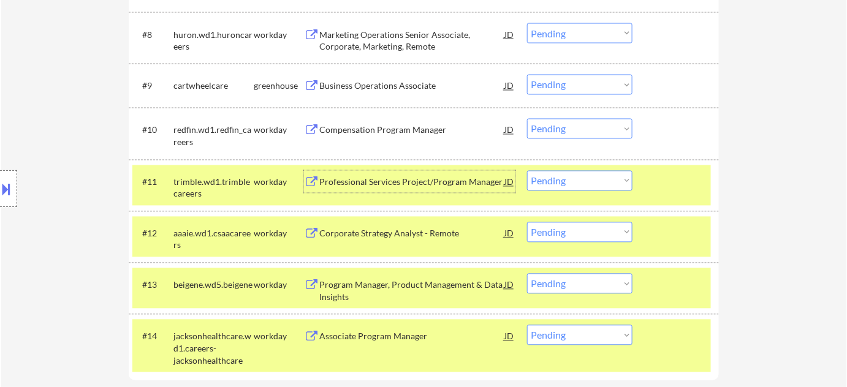
click at [387, 117] on div "#10 redfin.wd1.redfin_careers workday Compensation Program Manager JD Choose an…" at bounding box center [421, 133] width 579 height 40
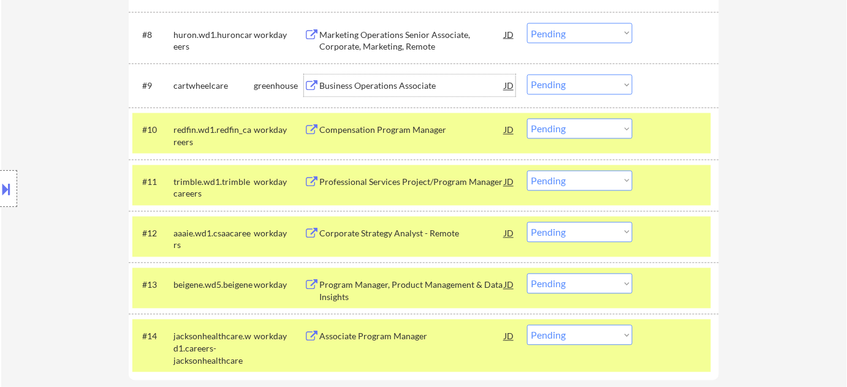
click at [349, 85] on div "Business Operations Associate" at bounding box center [411, 86] width 185 height 12
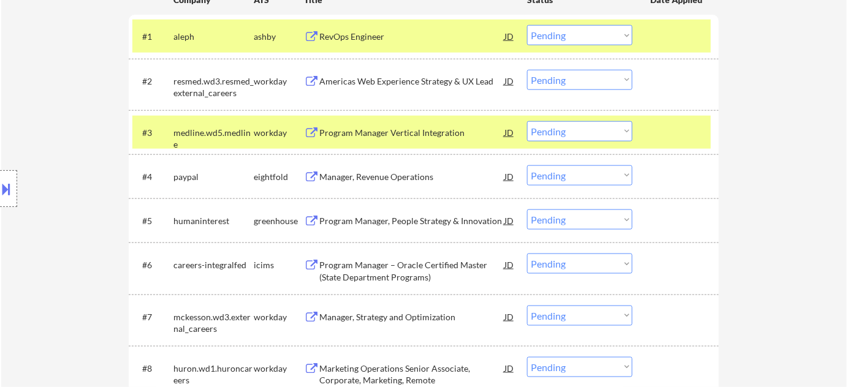
scroll to position [334, 0]
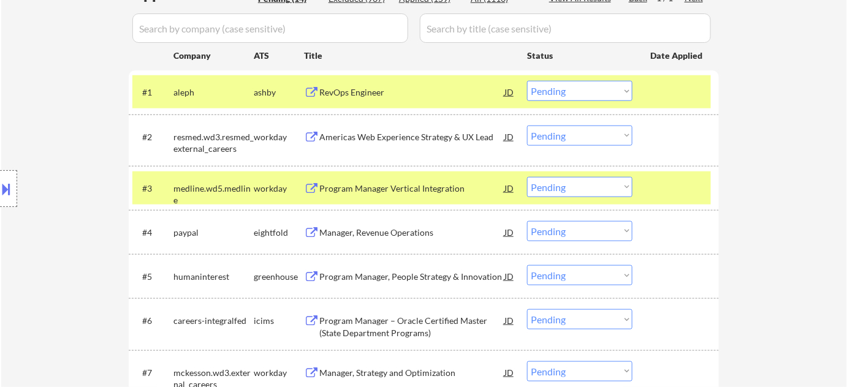
click at [559, 98] on select "Choose an option... Pending Applied Excluded (Questions) Excluded (Expired) Exc…" at bounding box center [579, 91] width 105 height 20
click at [527, 81] on select "Choose an option... Pending Applied Excluded (Questions) Excluded (Expired) Exc…" at bounding box center [579, 91] width 105 height 20
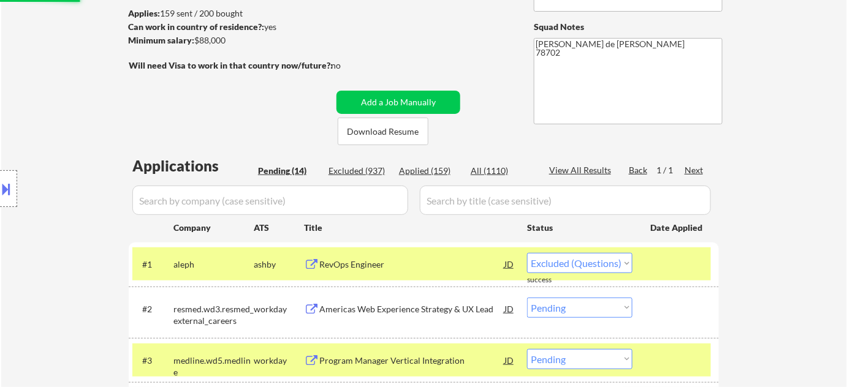
scroll to position [21, 0]
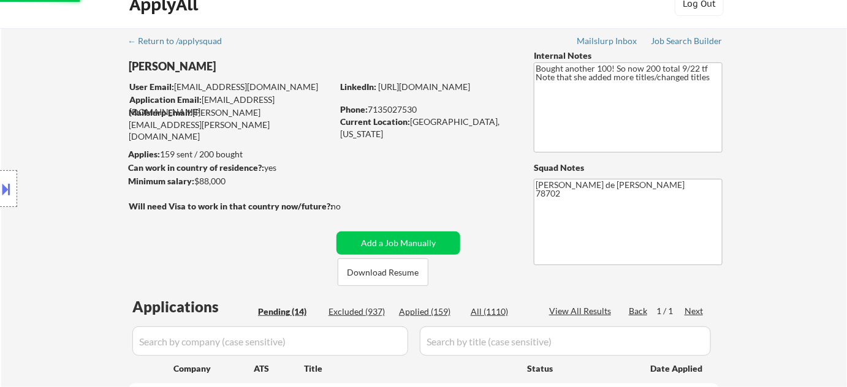
select select ""pending""
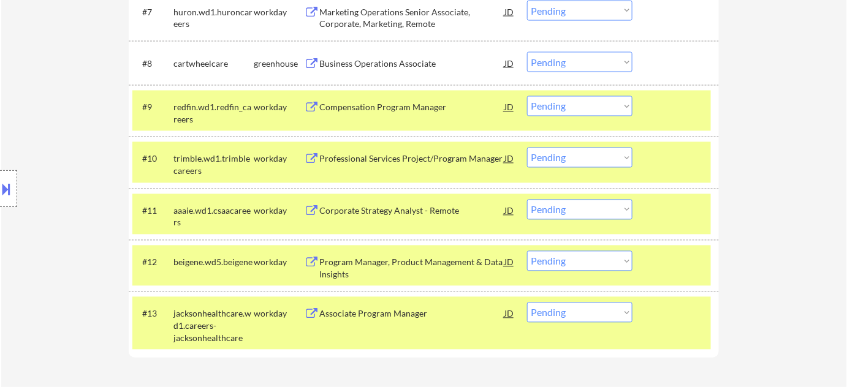
scroll to position [724, 0]
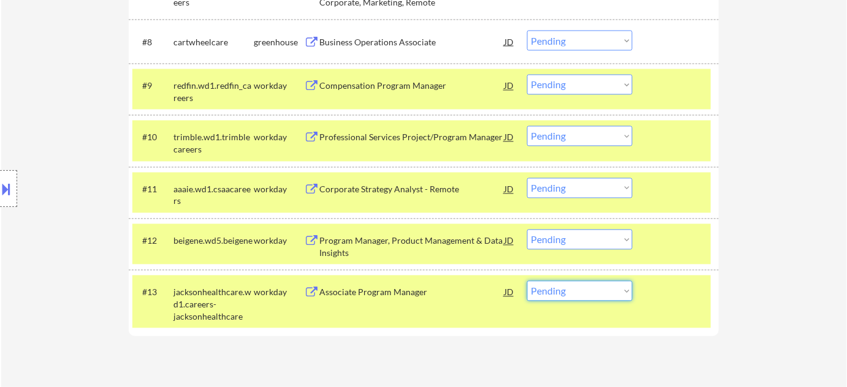
click at [561, 297] on select "Choose an option... Pending Applied Excluded (Questions) Excluded (Expired) Exc…" at bounding box center [579, 291] width 105 height 20
select select ""excluded__bad_match_""
click at [527, 281] on select "Choose an option... Pending Applied Excluded (Questions) Excluded (Expired) Exc…" at bounding box center [579, 291] width 105 height 20
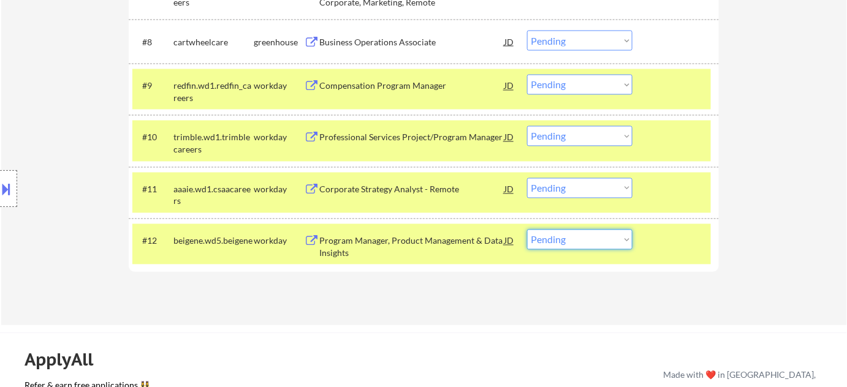
click at [569, 241] on select "Choose an option... Pending Applied Excluded (Questions) Excluded (Expired) Exc…" at bounding box center [579, 240] width 105 height 20
select select ""excluded__bad_match_""
click at [527, 230] on select "Choose an option... Pending Applied Excluded (Questions) Excluded (Expired) Exc…" at bounding box center [579, 240] width 105 height 20
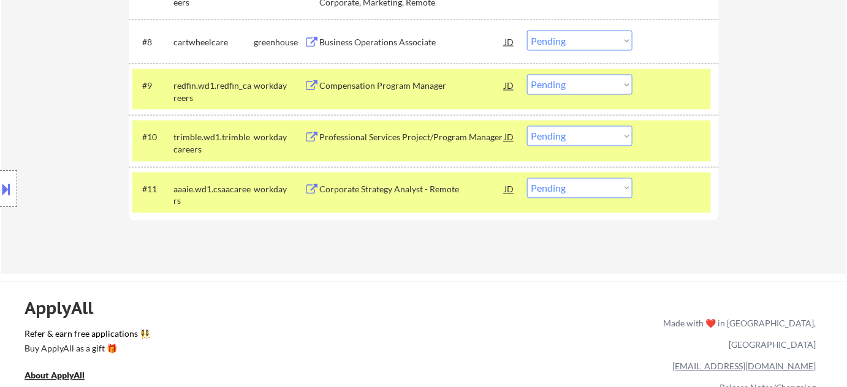
click at [587, 191] on select "Choose an option... Pending Applied Excluded (Questions) Excluded (Expired) Exc…" at bounding box center [579, 188] width 105 height 20
select select ""excluded__bad_match_""
click at [527, 178] on select "Choose an option... Pending Applied Excluded (Questions) Excluded (Expired) Exc…" at bounding box center [579, 188] width 105 height 20
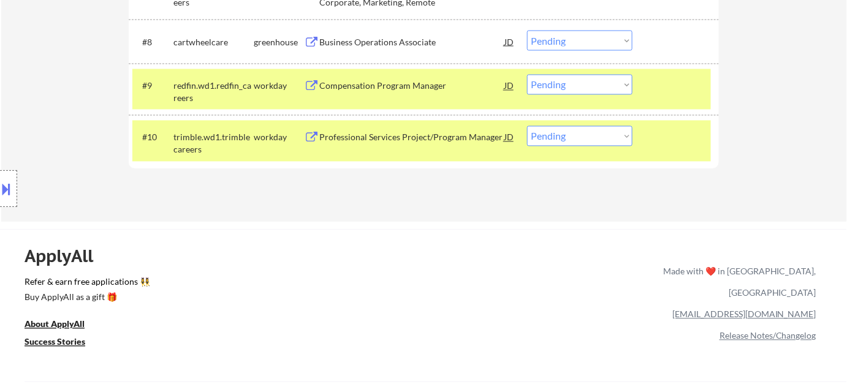
click at [575, 132] on select "Choose an option... Pending Applied Excluded (Questions) Excluded (Expired) Exc…" at bounding box center [579, 136] width 105 height 20
select select ""excluded__bad_match_""
click at [527, 126] on select "Choose an option... Pending Applied Excluded (Questions) Excluded (Expired) Exc…" at bounding box center [579, 136] width 105 height 20
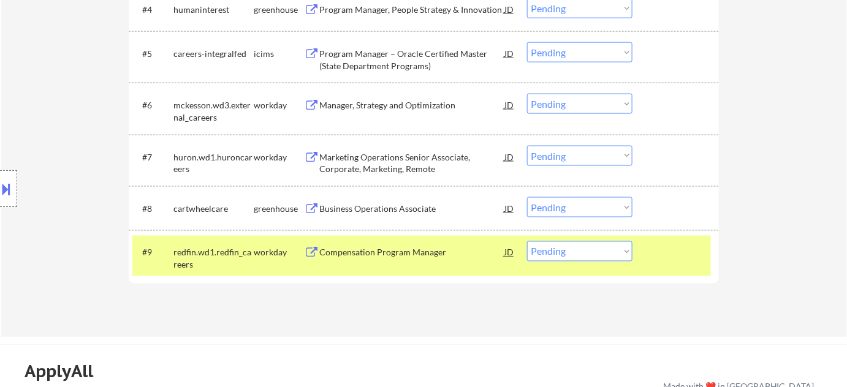
scroll to position [557, 0]
click at [403, 208] on div "Business Operations Associate" at bounding box center [411, 209] width 185 height 12
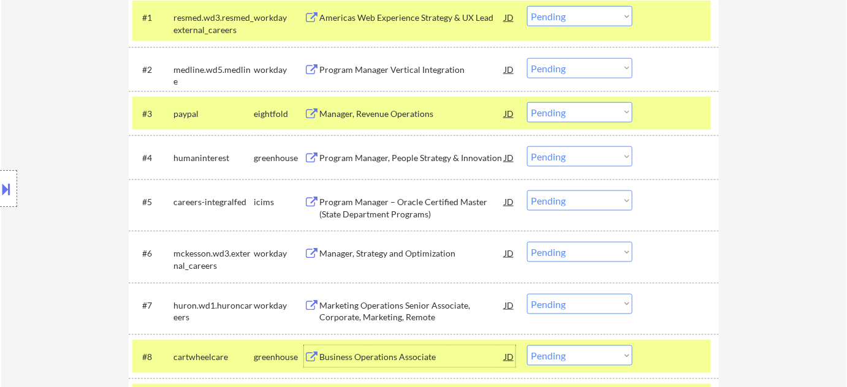
scroll to position [390, 0]
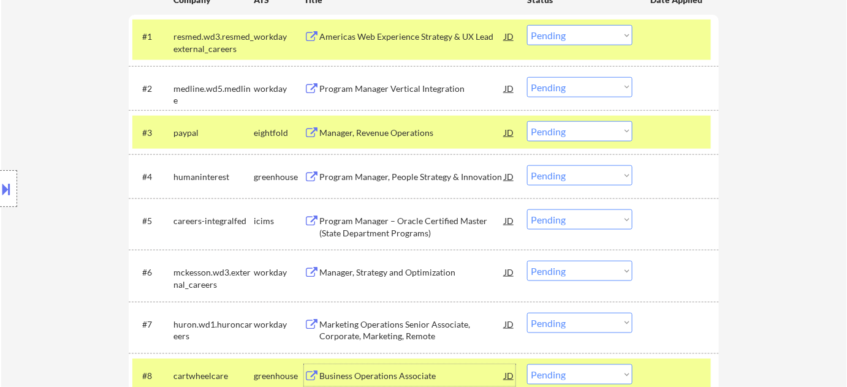
click at [393, 172] on div "Program Manager, People Strategy & Innovation" at bounding box center [411, 177] width 185 height 12
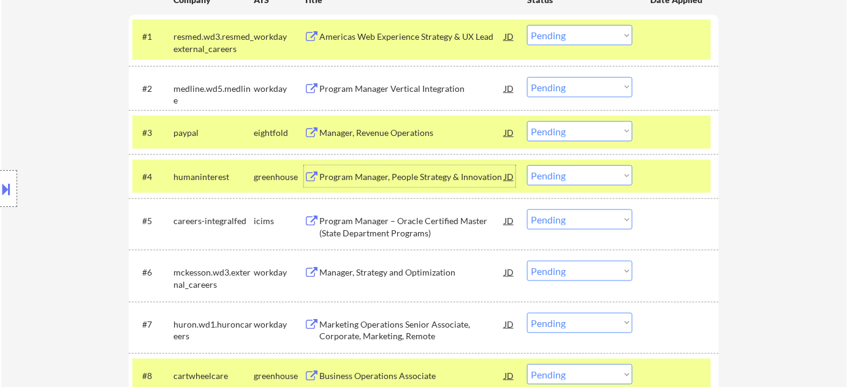
scroll to position [557, 0]
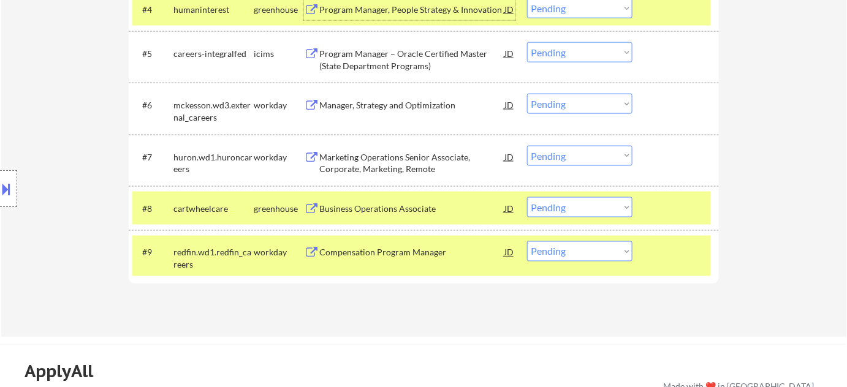
click at [556, 206] on select "Choose an option... Pending Applied Excluded (Questions) Excluded (Expired) Exc…" at bounding box center [579, 207] width 105 height 20
click at [527, 197] on select "Choose an option... Pending Applied Excluded (Questions) Excluded (Expired) Exc…" at bounding box center [579, 207] width 105 height 20
select select ""pending""
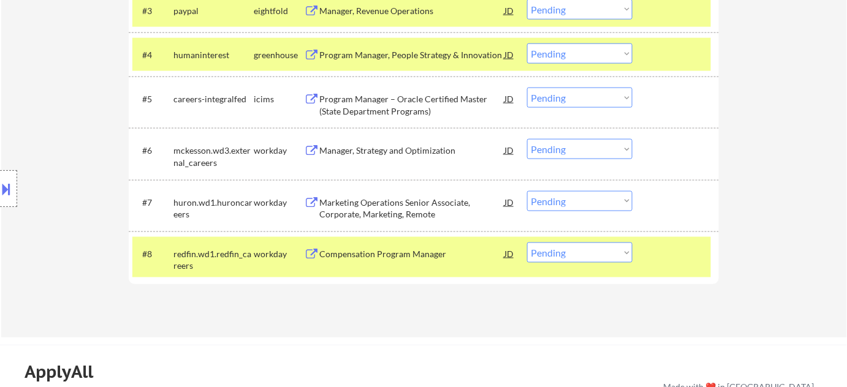
scroll to position [446, 0]
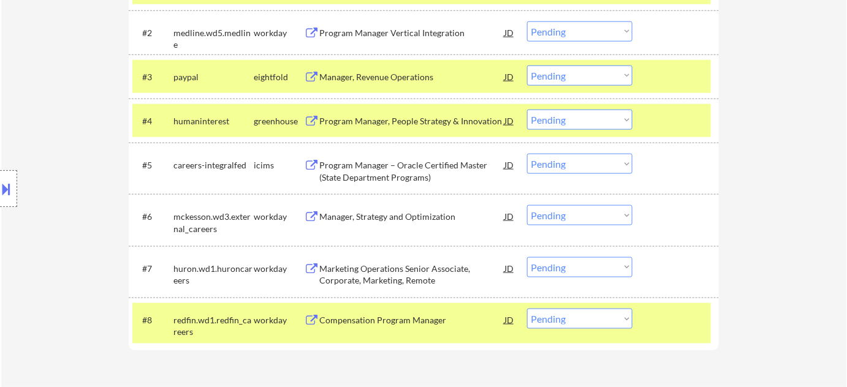
click at [384, 215] on div "Manager, Strategy and Optimization" at bounding box center [411, 217] width 185 height 12
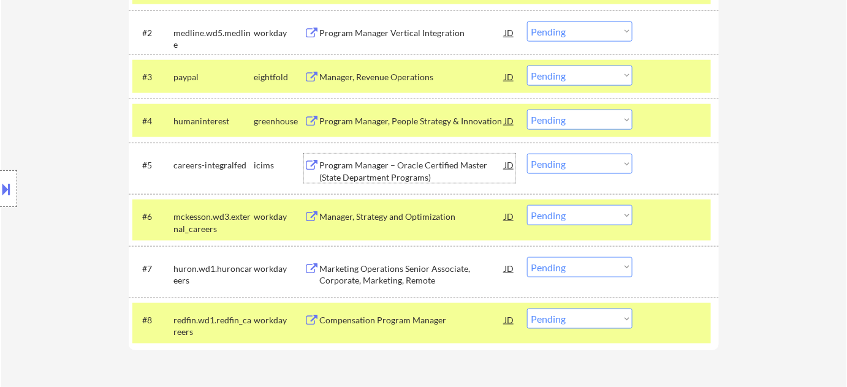
click at [376, 160] on div "Program Manager – Oracle Certified Master (State Department Programs)" at bounding box center [411, 171] width 185 height 24
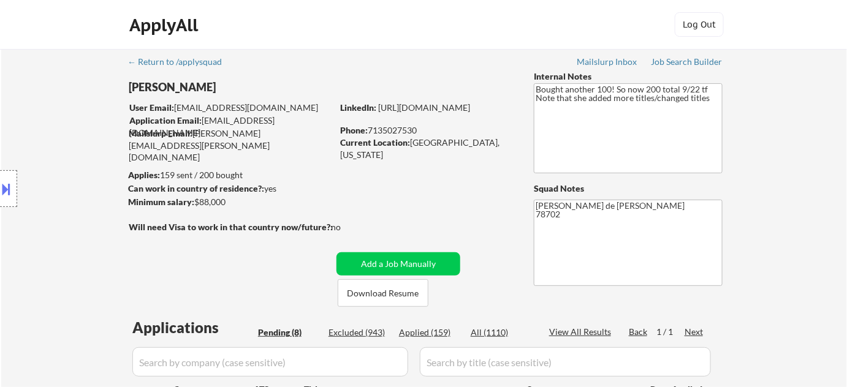
scroll to position [390, 0]
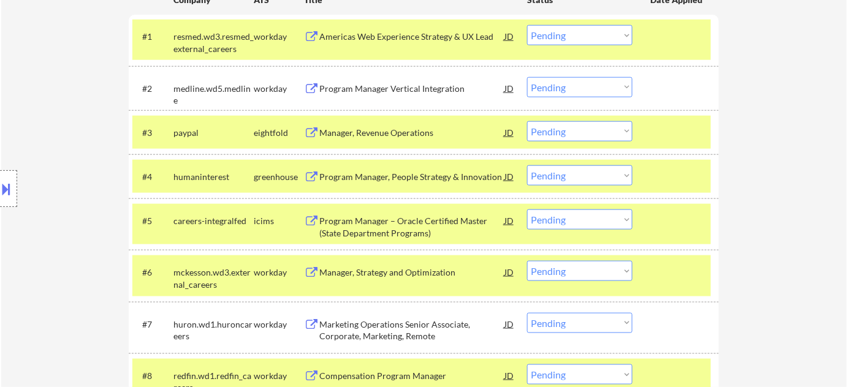
click at [574, 176] on select "Choose an option... Pending Applied Excluded (Questions) Excluded (Expired) Exc…" at bounding box center [579, 175] width 105 height 20
click at [758, 200] on div "← Return to /applysquad Mailslurp Inbox Job Search Builder Logan Sceroler User …" at bounding box center [424, 59] width 846 height 800
click at [580, 178] on select "Choose an option... Pending Applied Excluded (Questions) Excluded (Expired) Exc…" at bounding box center [579, 175] width 105 height 20
click at [527, 165] on select "Choose an option... Pending Applied Excluded (Questions) Excluded (Expired) Exc…" at bounding box center [579, 175] width 105 height 20
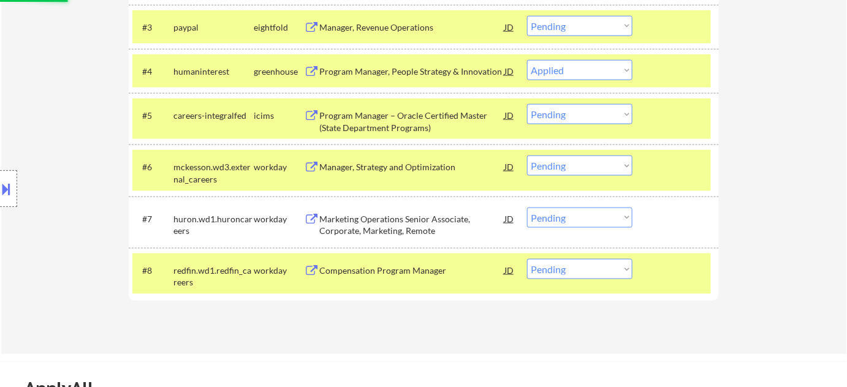
scroll to position [501, 0]
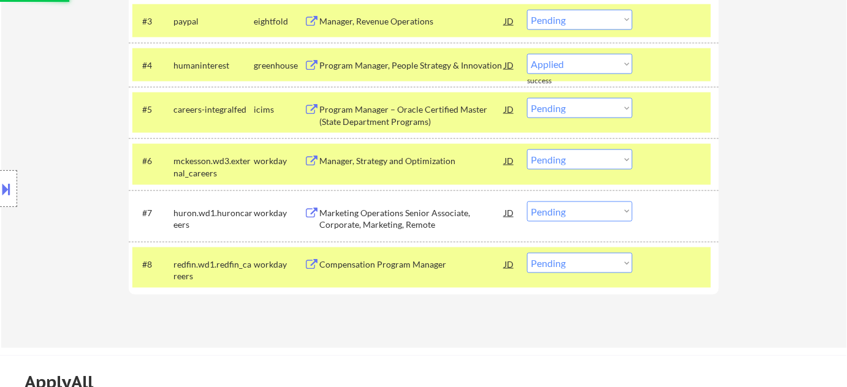
select select ""pending""
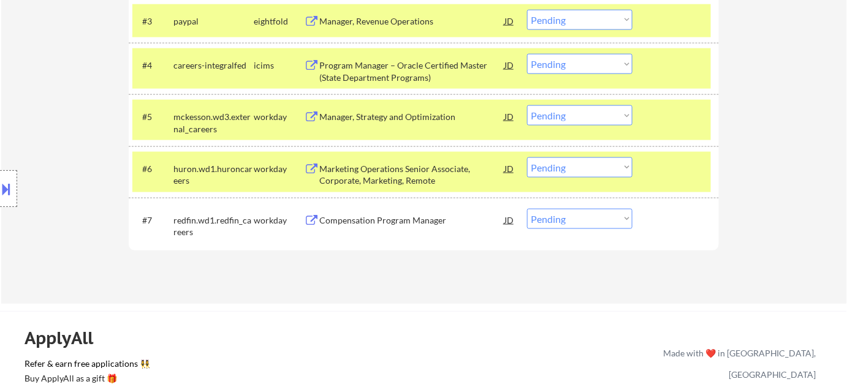
click at [405, 120] on div "Manager, Strategy and Optimization" at bounding box center [411, 117] width 185 height 12
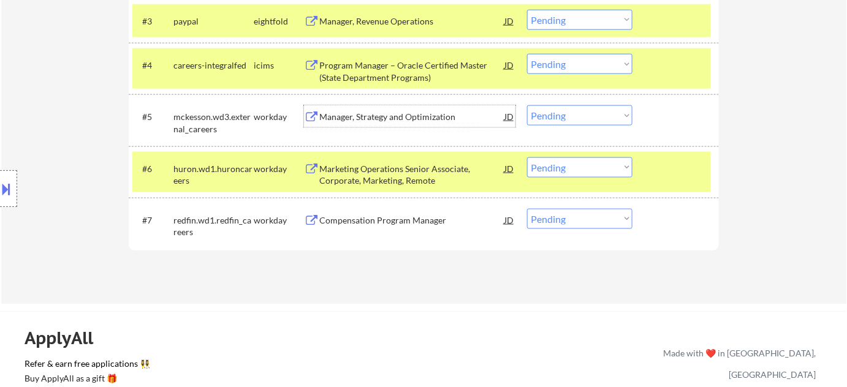
click at [386, 225] on div "Compensation Program Manager" at bounding box center [411, 221] width 185 height 12
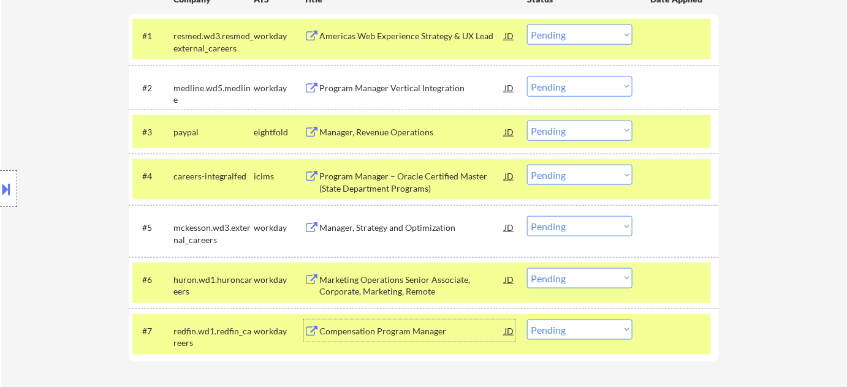
scroll to position [390, 0]
click at [389, 88] on div "Program Manager Vertical Integration" at bounding box center [411, 89] width 185 height 12
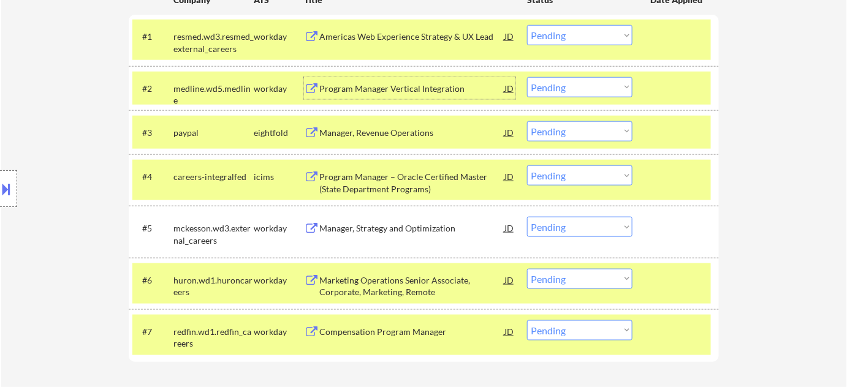
click at [361, 36] on div "Americas Web Experience Strategy & UX Lead" at bounding box center [411, 37] width 185 height 12
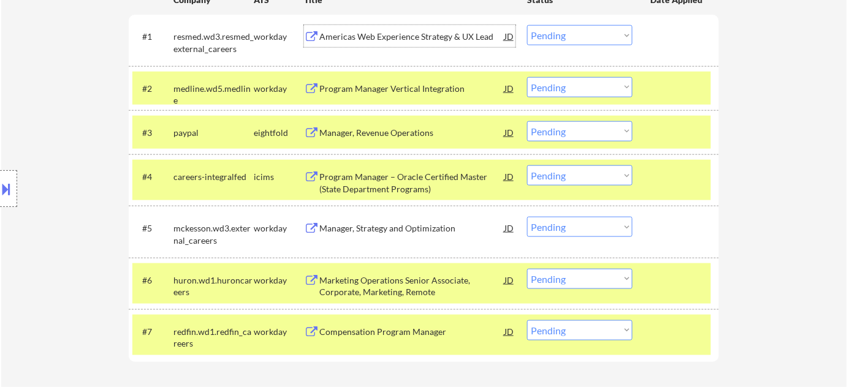
click at [567, 239] on div "#5 mckesson.wd3.external_careers workday Manager, Strategy and Optimization JD …" at bounding box center [421, 231] width 579 height 40
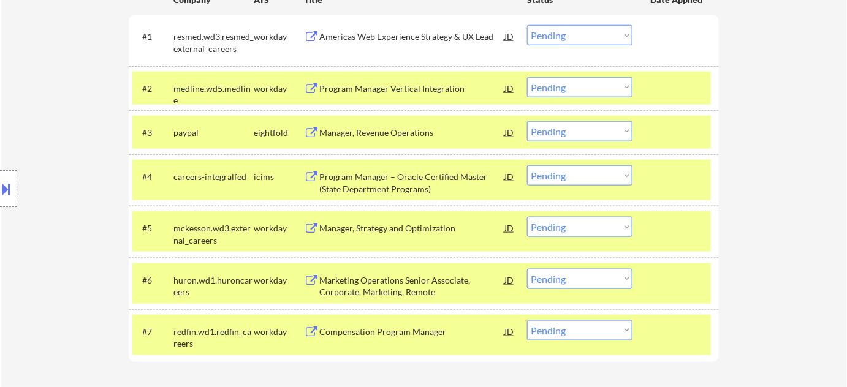
click at [567, 230] on select "Choose an option... Pending Applied Excluded (Questions) Excluded (Expired) Exc…" at bounding box center [579, 227] width 105 height 20
click at [527, 217] on select "Choose an option... Pending Applied Excluded (Questions) Excluded (Expired) Exc…" at bounding box center [579, 227] width 105 height 20
select select ""pending""
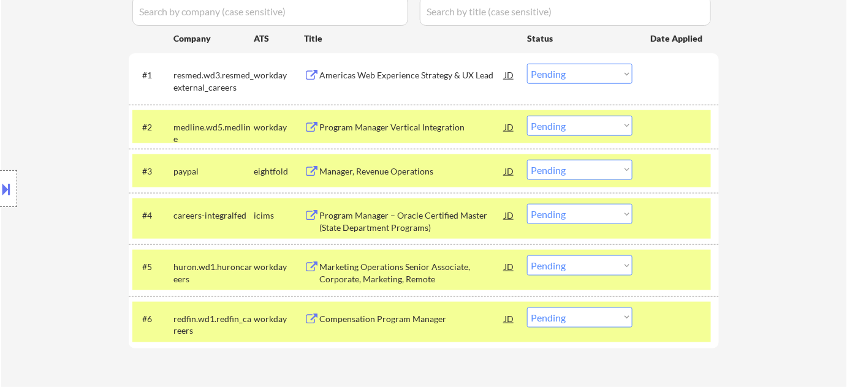
scroll to position [334, 0]
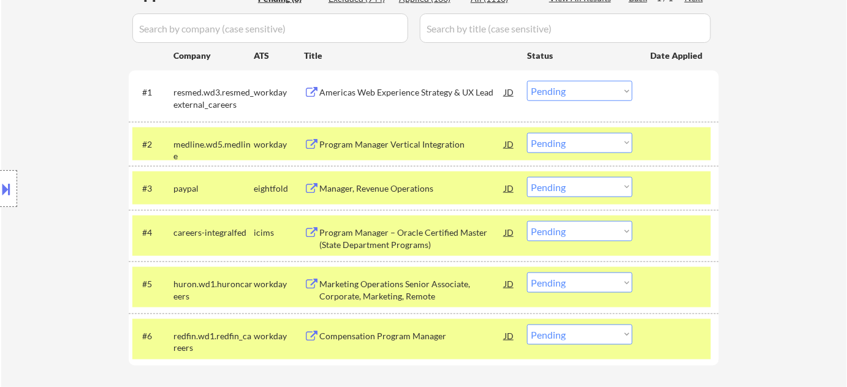
click at [582, 225] on select "Choose an option... Pending Applied Excluded (Questions) Excluded (Expired) Exc…" at bounding box center [579, 231] width 105 height 20
click at [527, 221] on select "Choose an option... Pending Applied Excluded (Questions) Excluded (Expired) Exc…" at bounding box center [579, 231] width 105 height 20
select select ""pending""
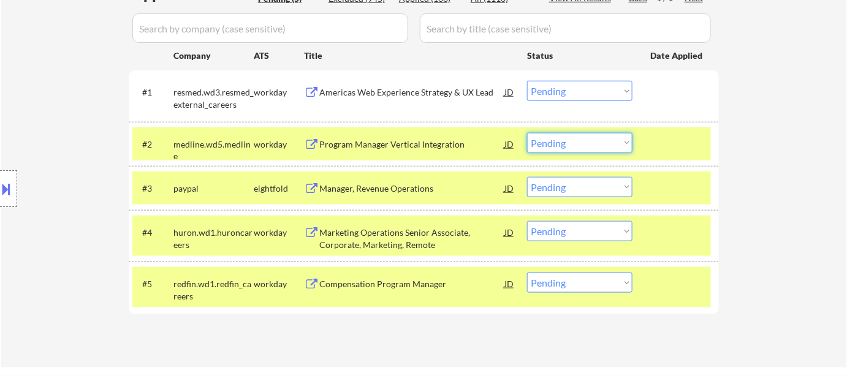
click at [604, 140] on select "Choose an option... Pending Applied Excluded (Questions) Excluded (Expired) Exc…" at bounding box center [579, 143] width 105 height 20
select select ""excluded__bad_match_""
click at [527, 133] on select "Choose an option... Pending Applied Excluded (Questions) Excluded (Expired) Exc…" at bounding box center [579, 143] width 105 height 20
click at [408, 235] on div "Marketing Operations Senior Associate, Corporate, Marketing, Remote" at bounding box center [411, 239] width 185 height 24
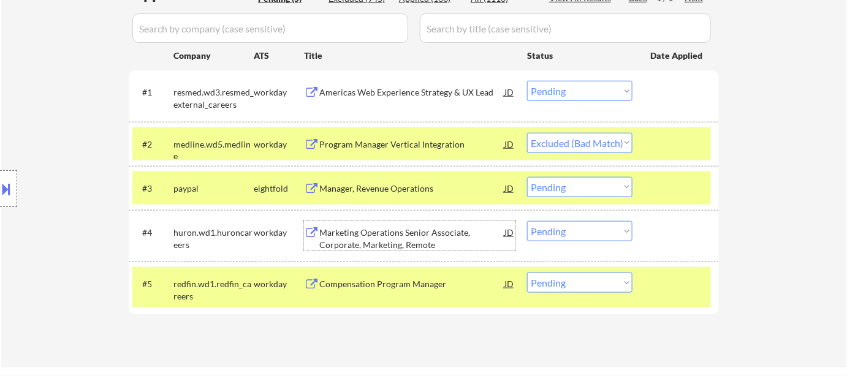
click at [601, 234] on select "Choose an option... Pending Applied Excluded (Questions) Excluded (Expired) Exc…" at bounding box center [579, 231] width 105 height 20
select select ""excluded__bad_match_""
click at [527, 221] on select "Choose an option... Pending Applied Excluded (Questions) Excluded (Expired) Exc…" at bounding box center [579, 231] width 105 height 20
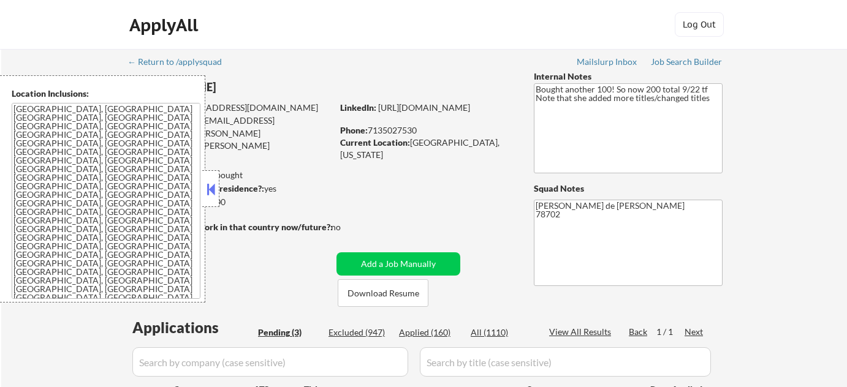
select select ""pending""
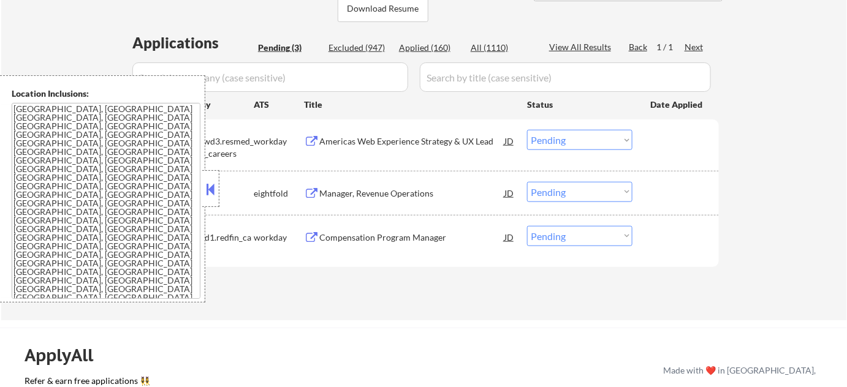
scroll to position [334, 0]
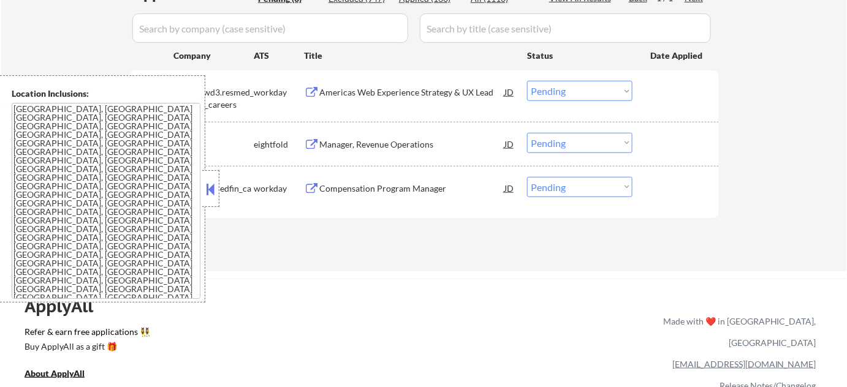
click at [219, 187] on div "redfin.wd1.redfin_careers" at bounding box center [213, 195] width 80 height 24
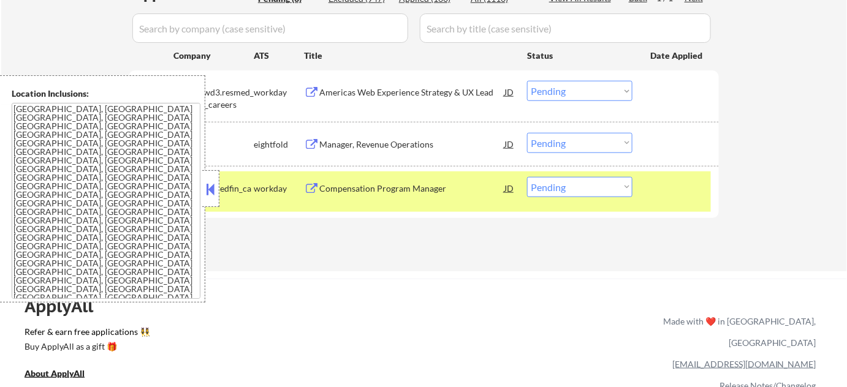
click at [209, 186] on button at bounding box center [210, 189] width 13 height 18
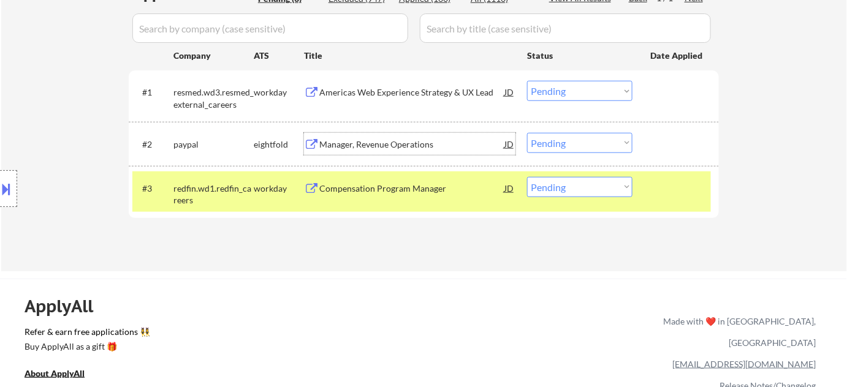
click at [419, 146] on div "Manager, Revenue Operations" at bounding box center [411, 145] width 185 height 12
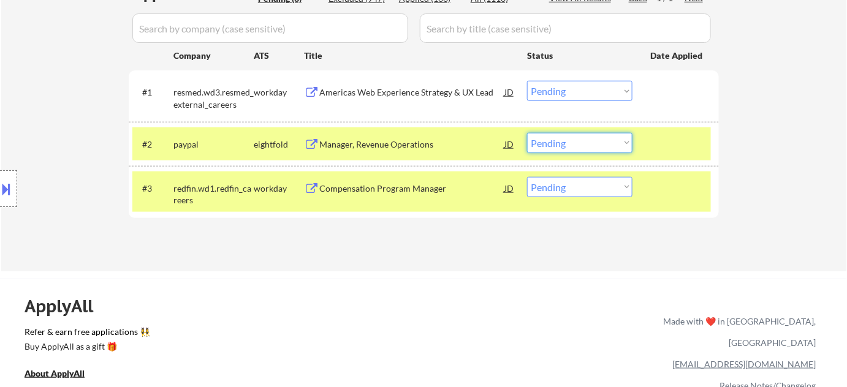
drag, startPoint x: 572, startPoint y: 142, endPoint x: 577, endPoint y: 150, distance: 8.5
click at [572, 142] on select "Choose an option... Pending Applied Excluded (Questions) Excluded (Expired) Exc…" at bounding box center [579, 143] width 105 height 20
click at [527, 133] on select "Choose an option... Pending Applied Excluded (Questions) Excluded (Expired) Exc…" at bounding box center [579, 143] width 105 height 20
select select ""pending""
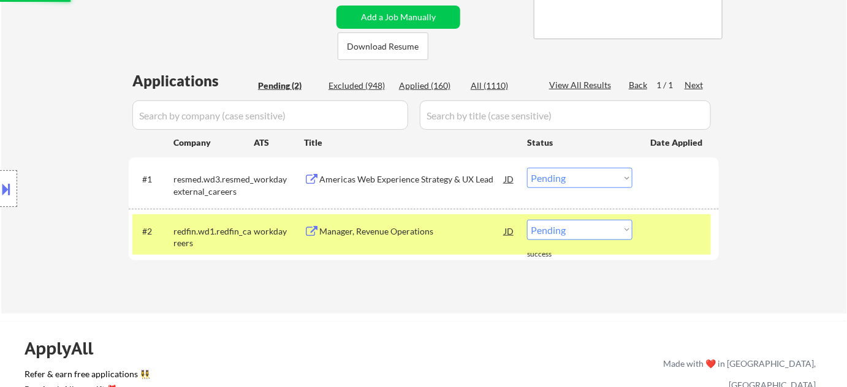
scroll to position [167, 0]
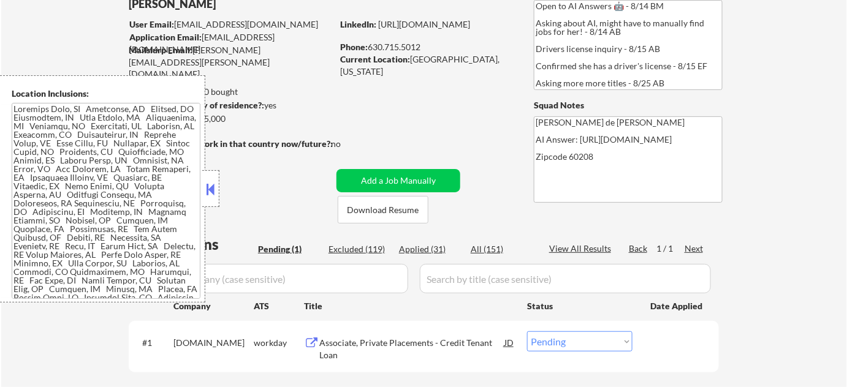
scroll to position [278, 0]
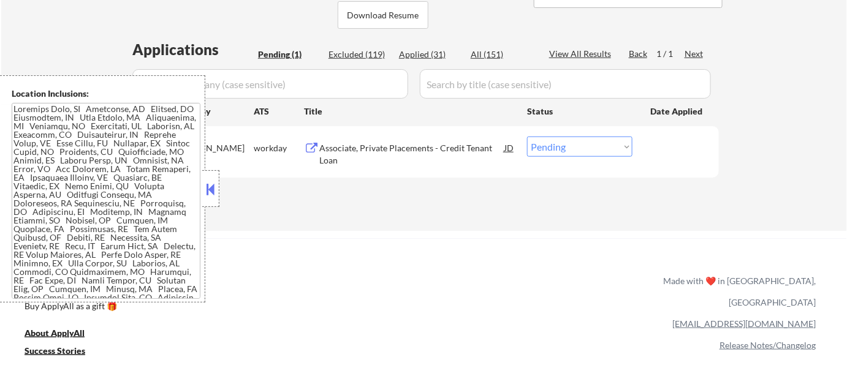
click at [220, 194] on div "Applications Pending (1) Excluded (119) Applied (31) All (151) View All Results…" at bounding box center [424, 123] width 590 height 169
click at [215, 200] on div at bounding box center [210, 188] width 17 height 37
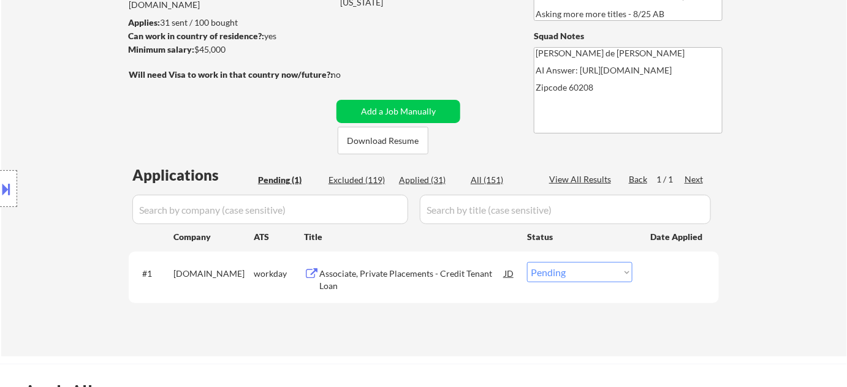
scroll to position [222, 0]
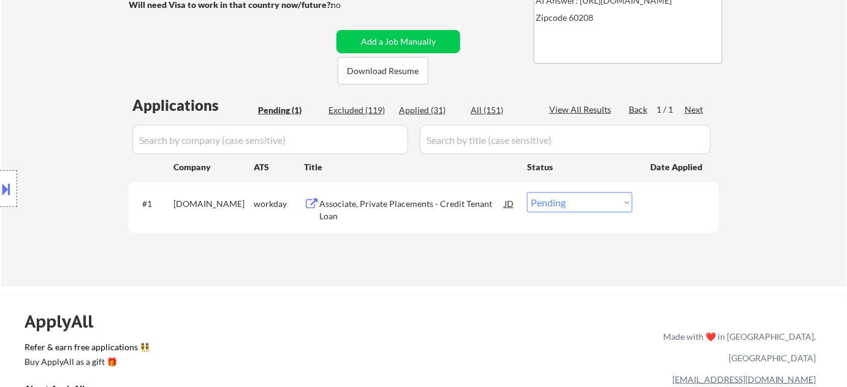
click at [384, 207] on div "Associate, Private Placements - Credit Tenant Loan" at bounding box center [411, 210] width 185 height 24
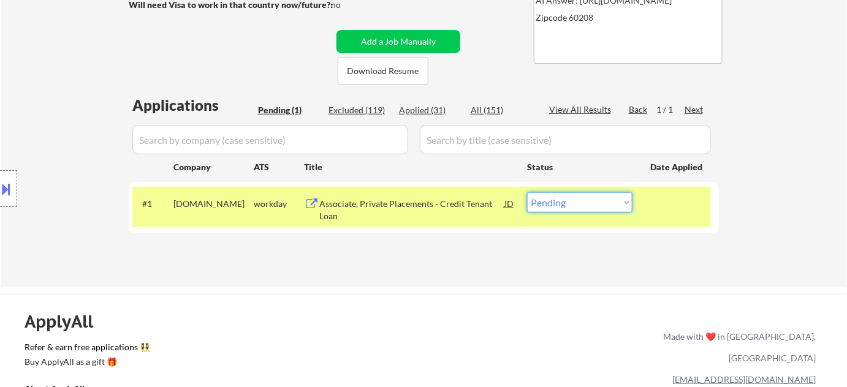
click at [595, 202] on select "Choose an option... Pending Applied Excluded (Questions) Excluded (Expired) Exc…" at bounding box center [579, 202] width 105 height 20
select select ""excluded__bad_match_""
click at [527, 192] on select "Choose an option... Pending Applied Excluded (Questions) Excluded (Expired) Exc…" at bounding box center [579, 202] width 105 height 20
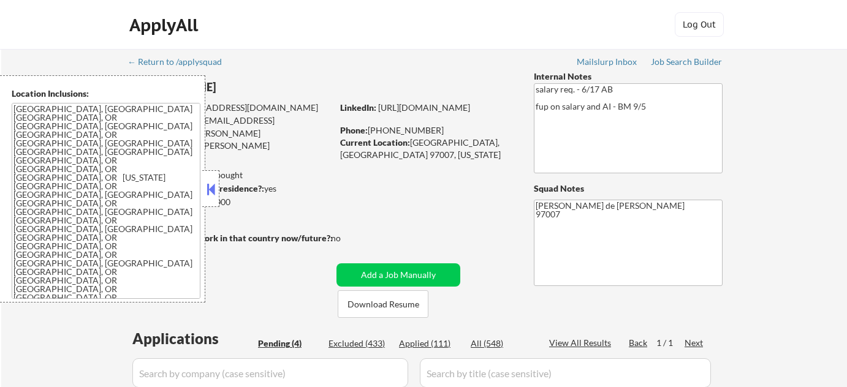
select select ""pending""
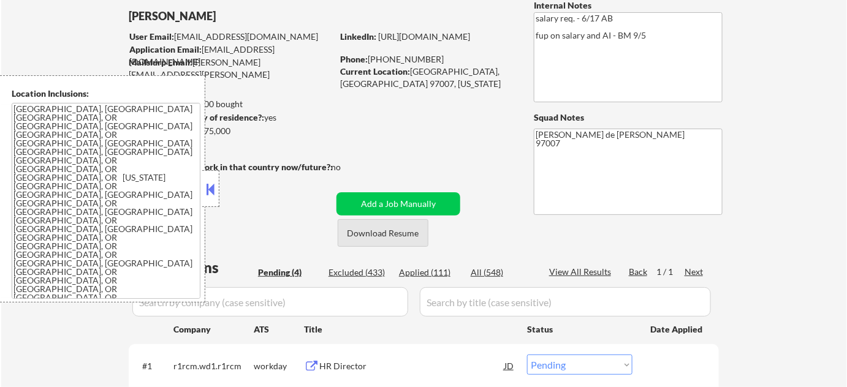
scroll to position [167, 0]
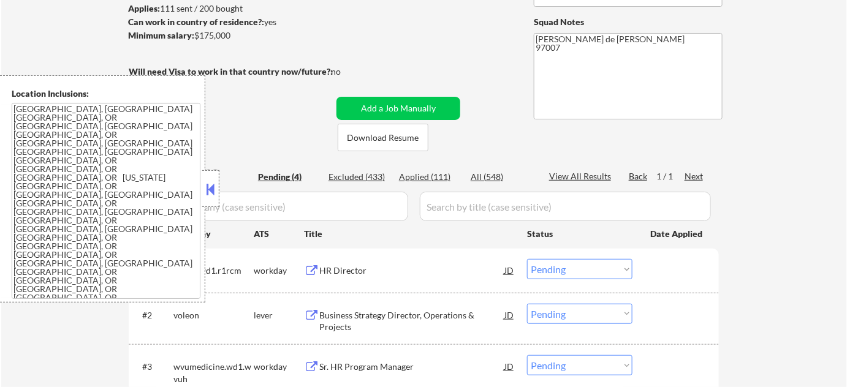
click at [216, 186] on button at bounding box center [210, 189] width 13 height 18
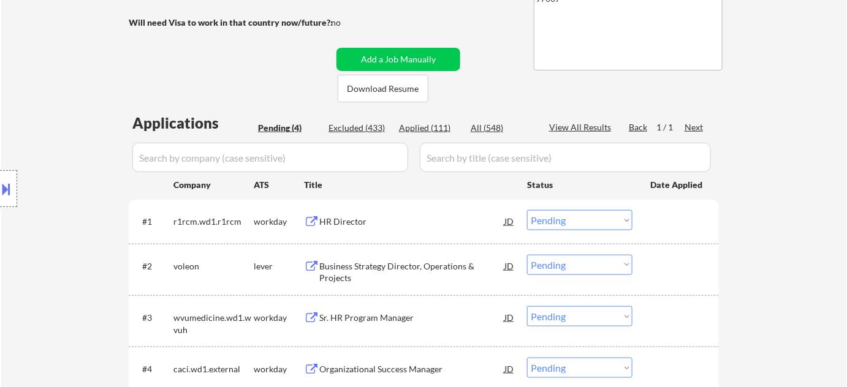
scroll to position [334, 0]
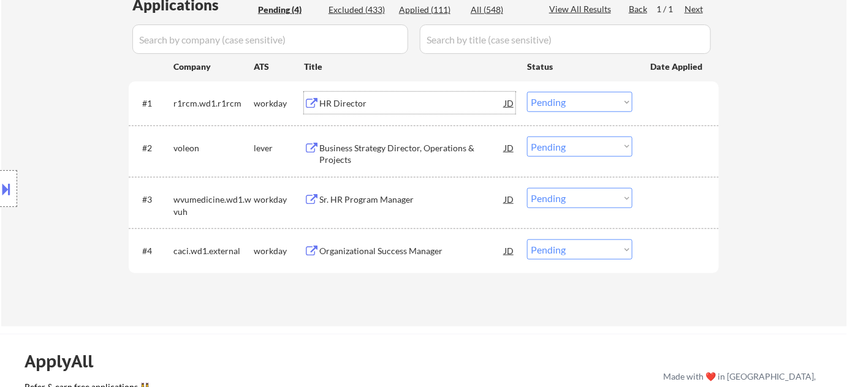
click at [349, 105] on div "HR Director" at bounding box center [411, 103] width 185 height 12
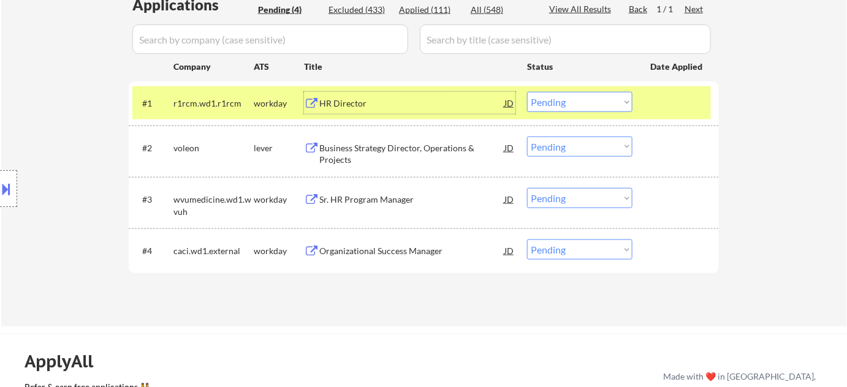
click at [359, 153] on div "Business Strategy Director, Operations & Projects" at bounding box center [411, 154] width 185 height 24
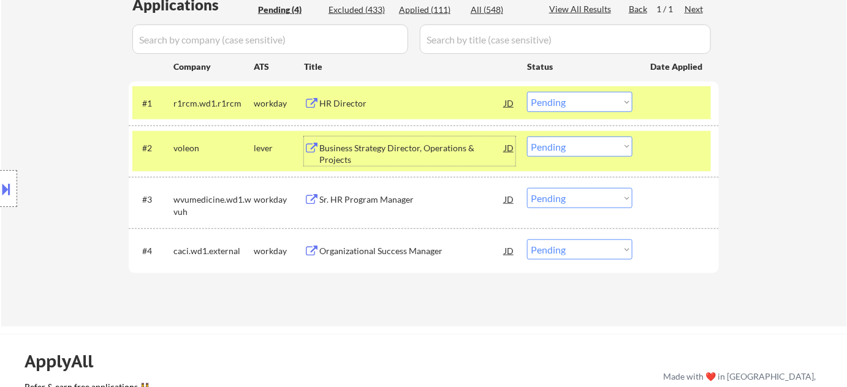
click at [395, 192] on div "Sr. HR Program Manager" at bounding box center [411, 199] width 185 height 22
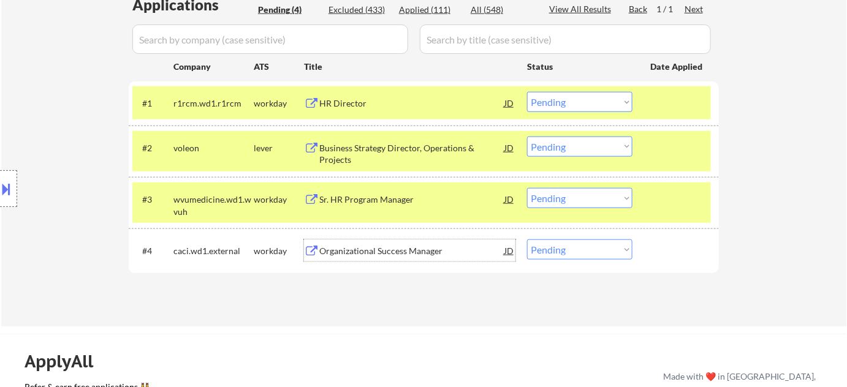
click at [368, 253] on div "Organizational Success Manager" at bounding box center [411, 251] width 185 height 12
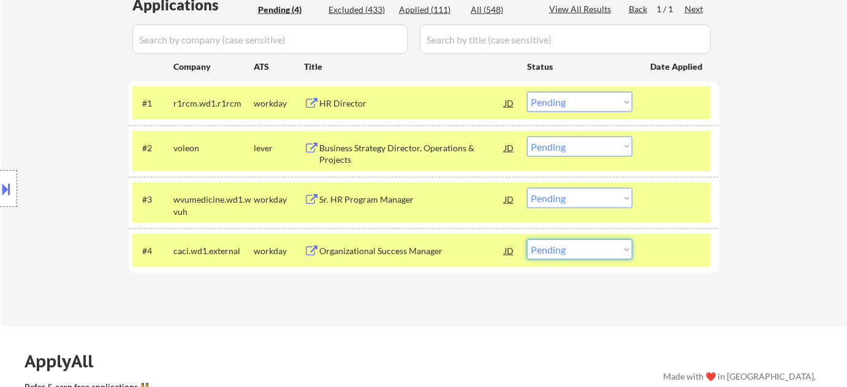
click at [580, 254] on select "Choose an option... Pending Applied Excluded (Questions) Excluded (Expired) Exc…" at bounding box center [579, 250] width 105 height 20
select select ""excluded__bad_match_""
click at [527, 240] on select "Choose an option... Pending Applied Excluded (Questions) Excluded (Expired) Exc…" at bounding box center [579, 250] width 105 height 20
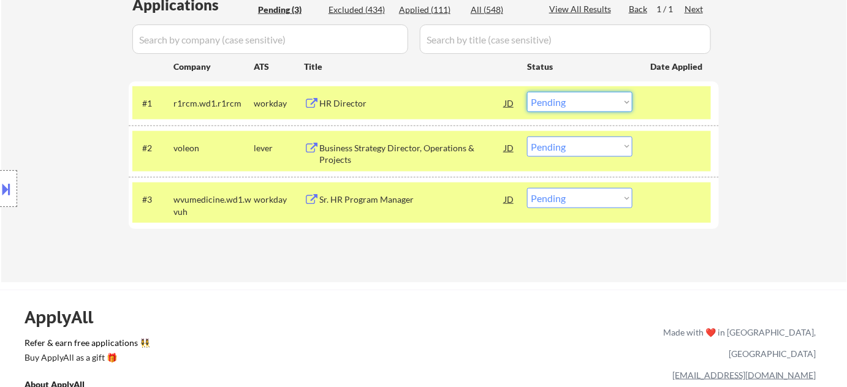
click at [556, 101] on select "Choose an option... Pending Applied Excluded (Questions) Excluded (Expired) Exc…" at bounding box center [579, 102] width 105 height 20
click at [527, 92] on select "Choose an option... Pending Applied Excluded (Questions) Excluded (Expired) Exc…" at bounding box center [579, 102] width 105 height 20
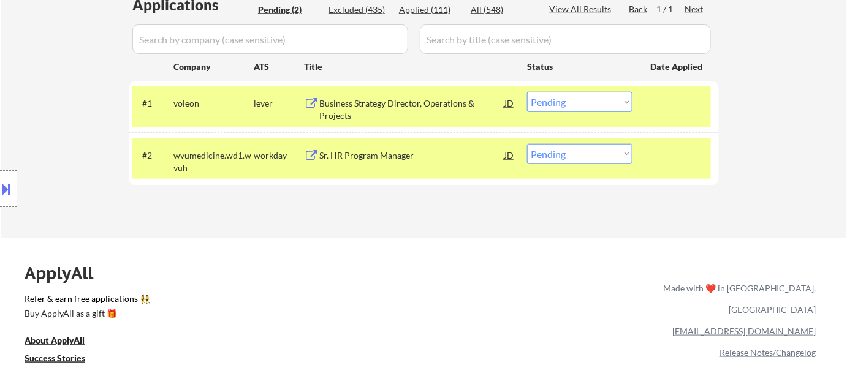
click at [572, 96] on select "Choose an option... Pending Applied Excluded (Questions) Excluded (Expired) Exc…" at bounding box center [579, 102] width 105 height 20
click at [527, 92] on select "Choose an option... Pending Applied Excluded (Questions) Excluded (Expired) Exc…" at bounding box center [579, 102] width 105 height 20
select select ""pending""
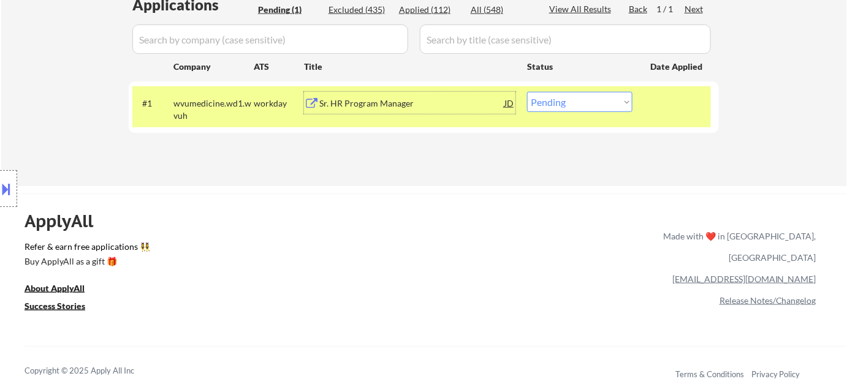
click at [389, 101] on div "Sr. HR Program Manager" at bounding box center [411, 103] width 185 height 12
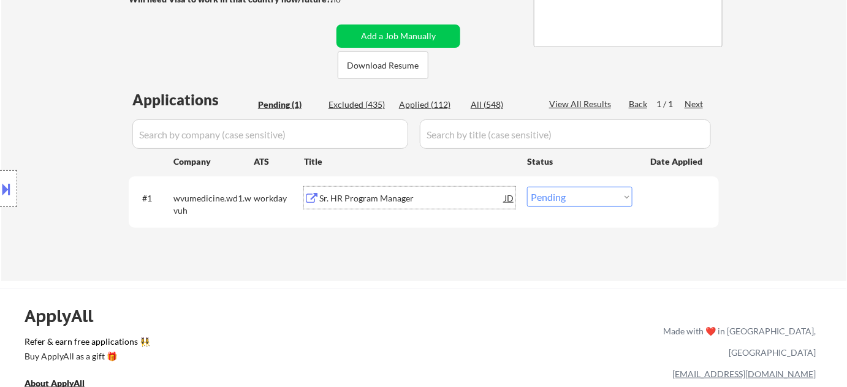
scroll to position [222, 0]
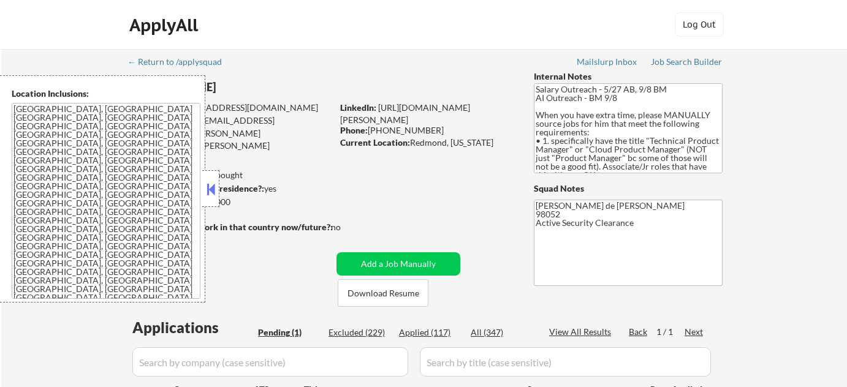
select select ""pending""
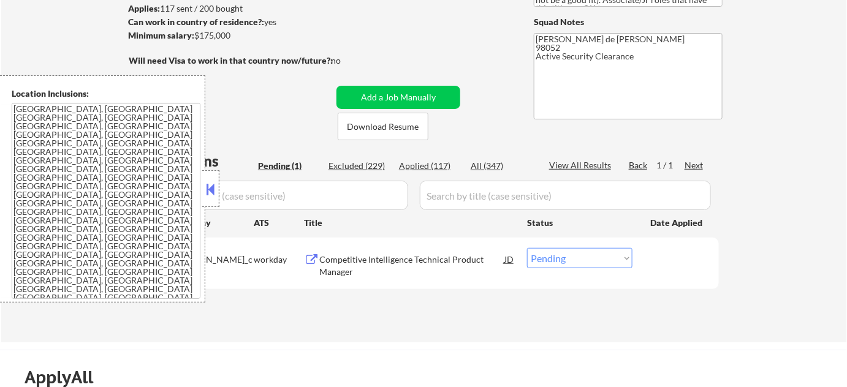
scroll to position [167, 0]
click at [341, 256] on div "Competitive Intelligence Technical Product Manager" at bounding box center [411, 266] width 185 height 24
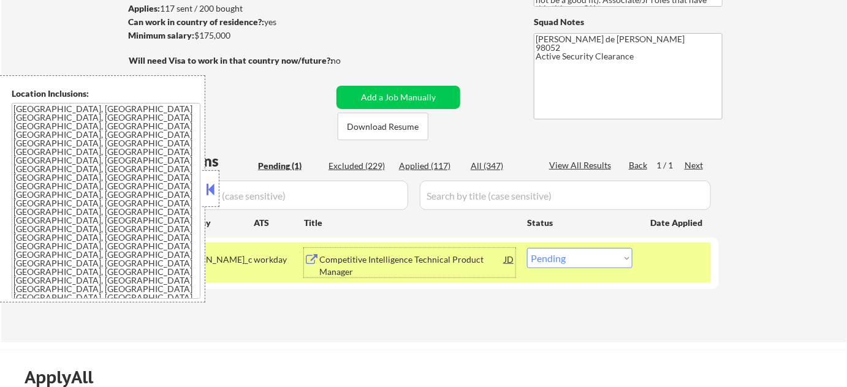
click at [203, 187] on div at bounding box center [210, 188] width 17 height 37
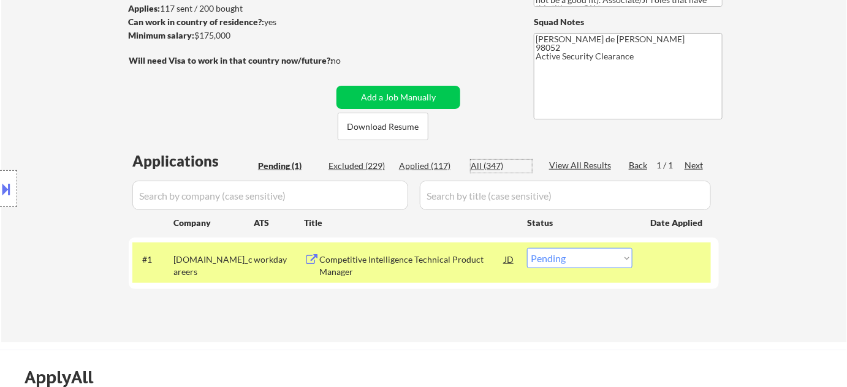
click at [495, 163] on div "All (347)" at bounding box center [501, 166] width 61 height 12
click at [353, 185] on input "input" at bounding box center [270, 195] width 276 height 29
click at [335, 191] on input "input" at bounding box center [270, 195] width 276 height 29
select select ""applied""
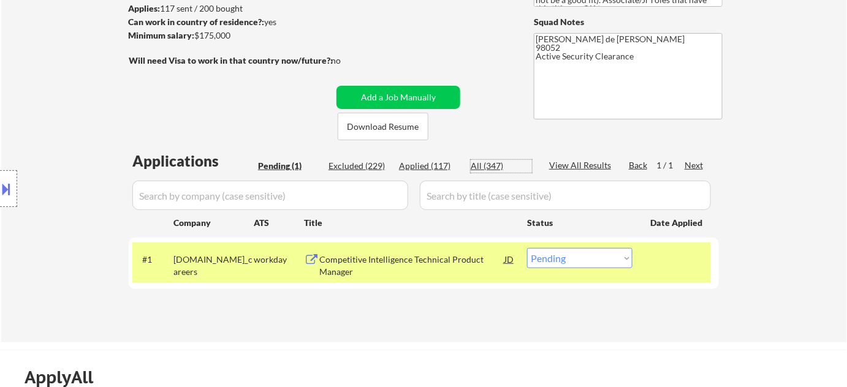
select select ""applied""
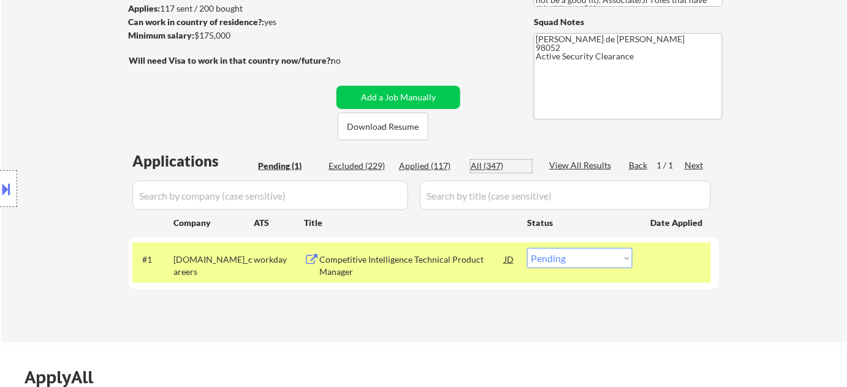
select select ""applied""
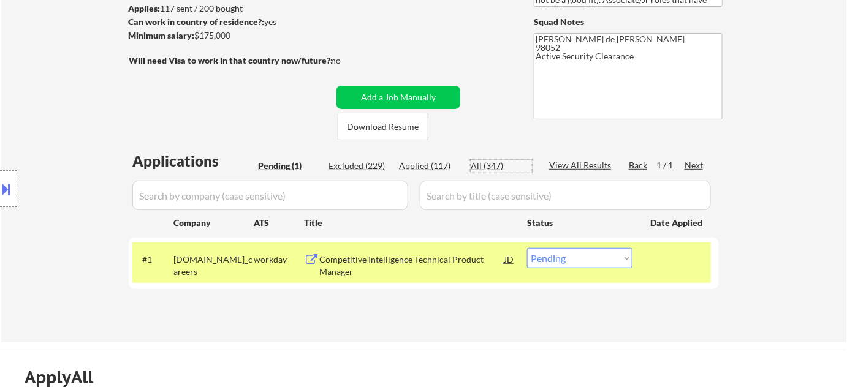
select select ""applied""
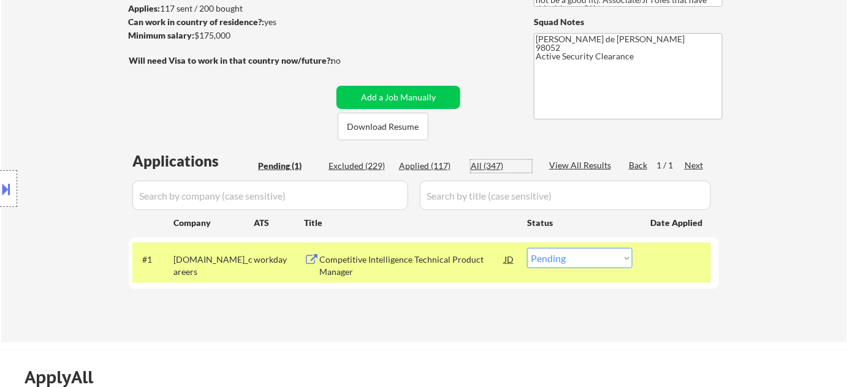
select select ""applied""
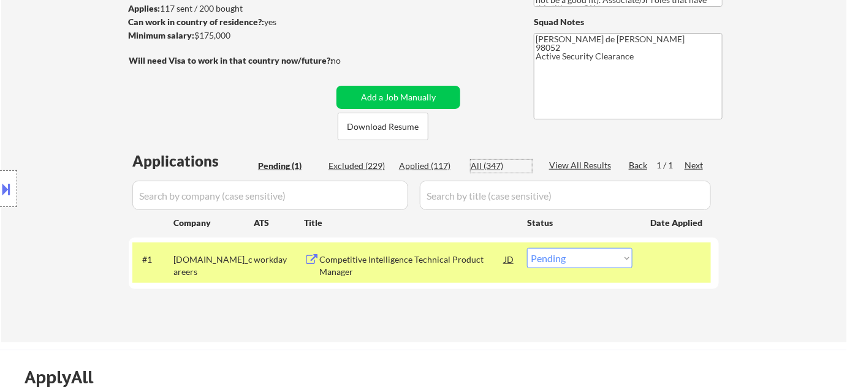
select select ""applied""
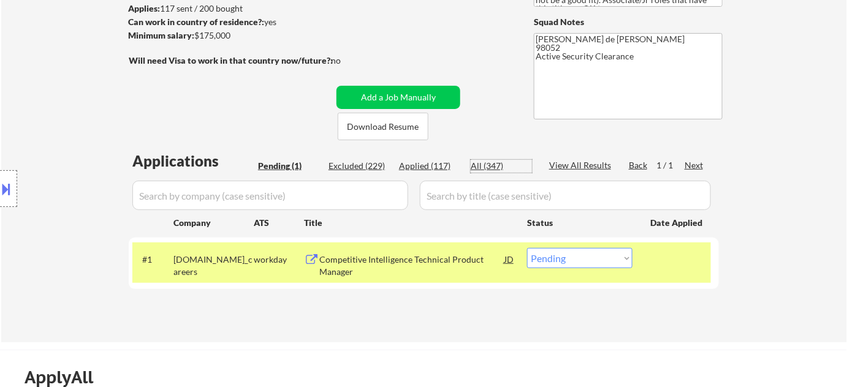
select select ""applied""
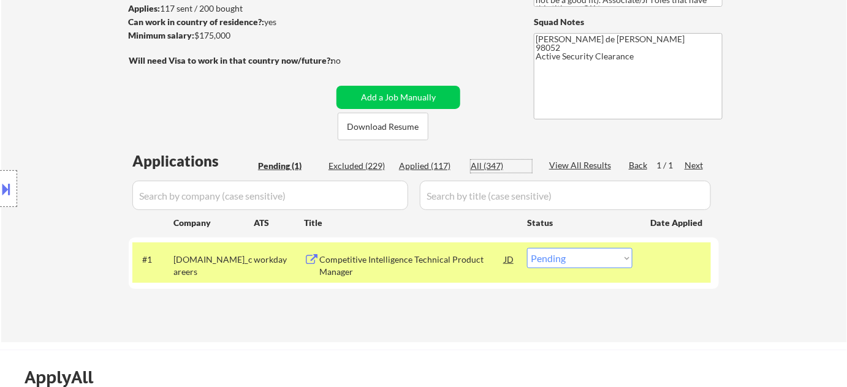
select select ""applied""
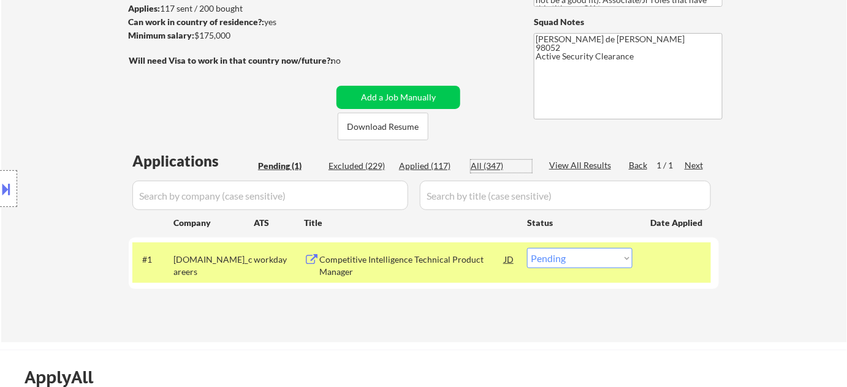
select select ""applied""
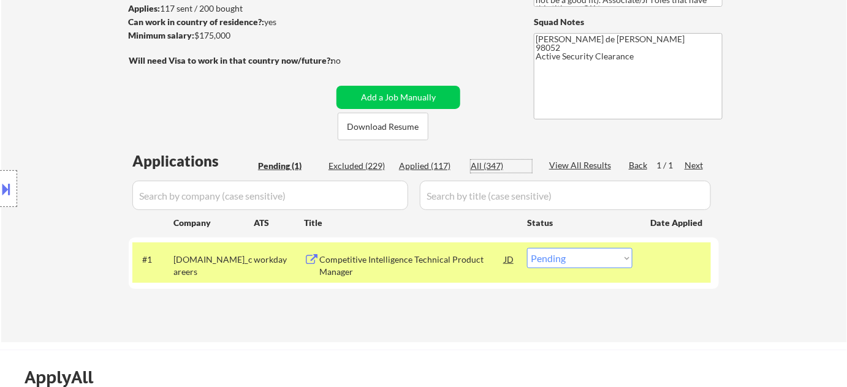
select select ""applied""
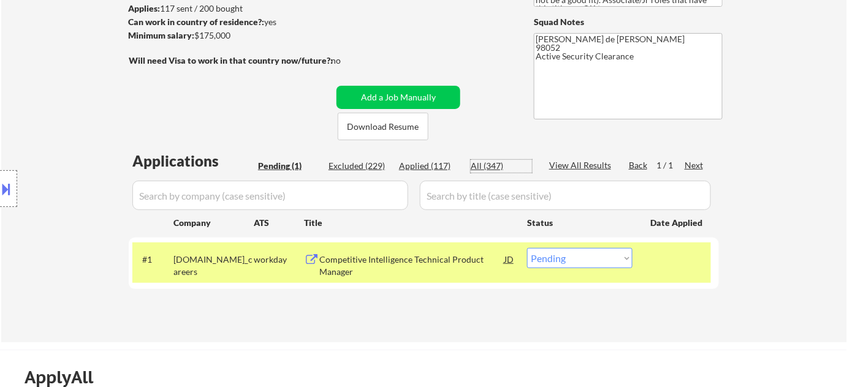
select select ""applied""
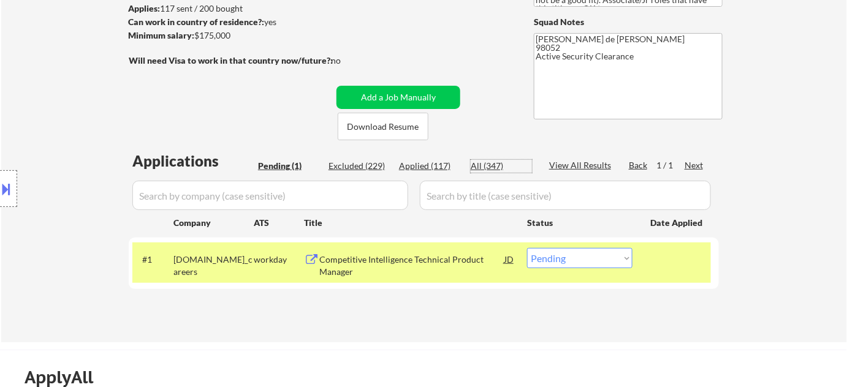
select select ""applied""
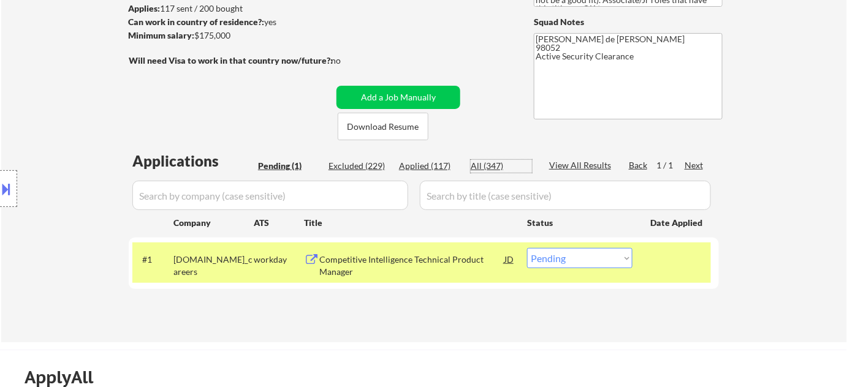
select select ""applied""
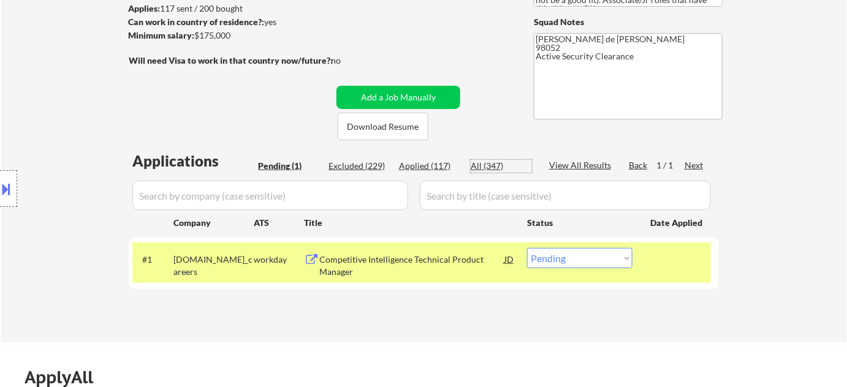
select select ""applied""
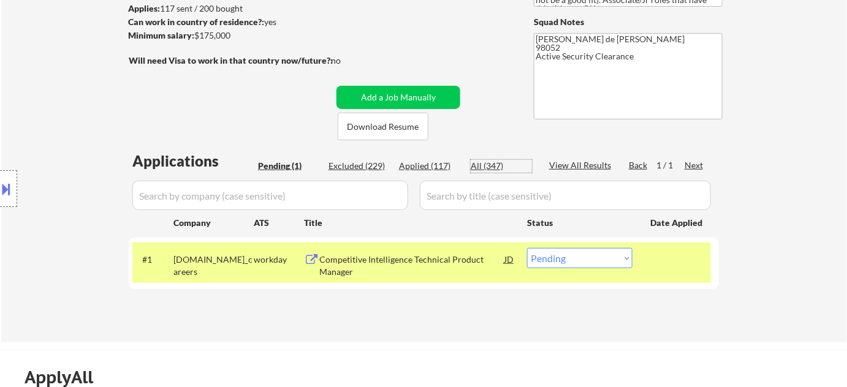
select select ""applied""
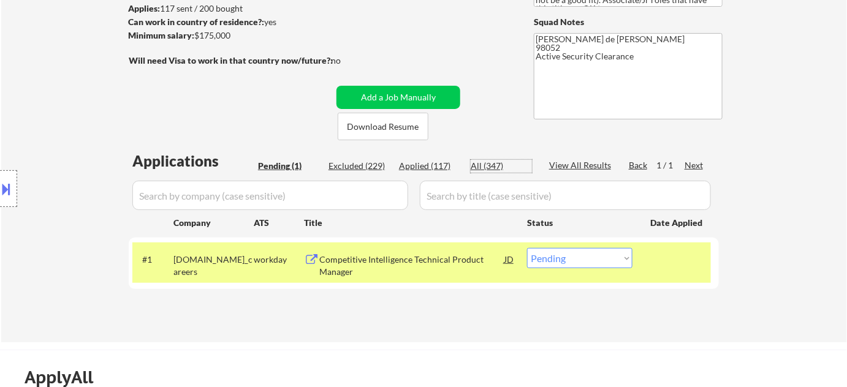
select select ""applied""
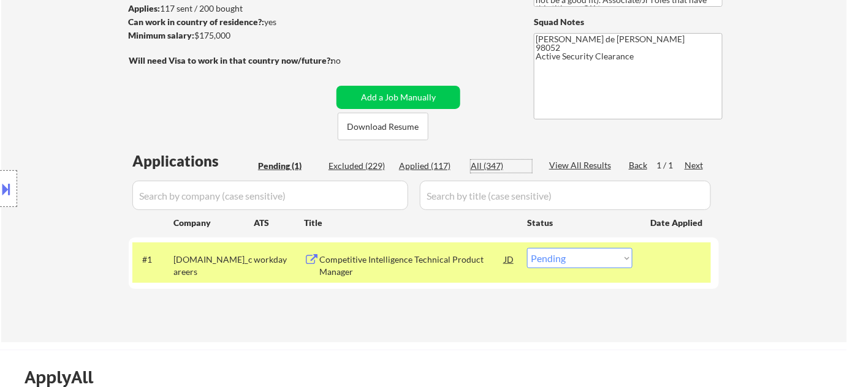
select select ""applied""
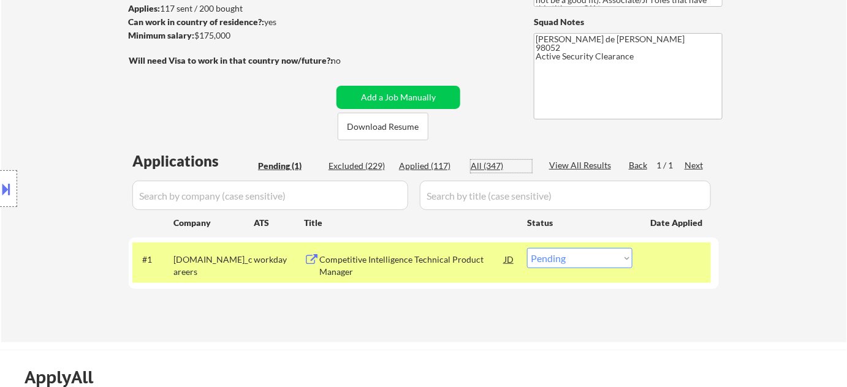
select select ""applied""
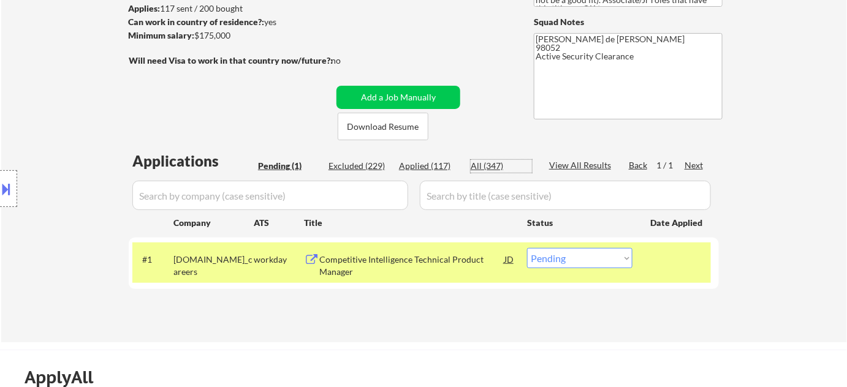
select select ""applied""
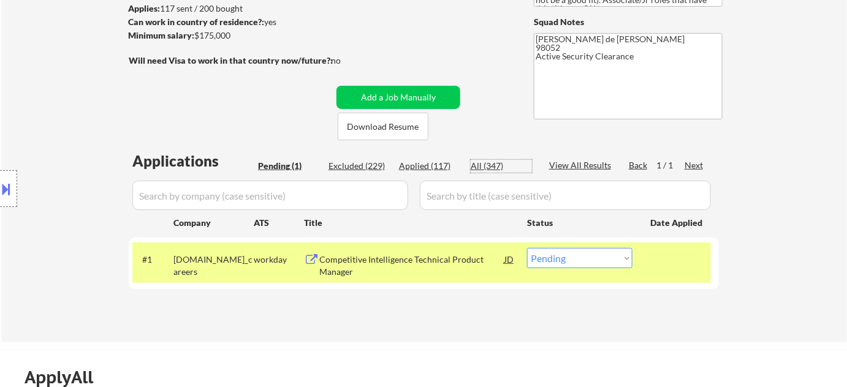
select select ""applied""
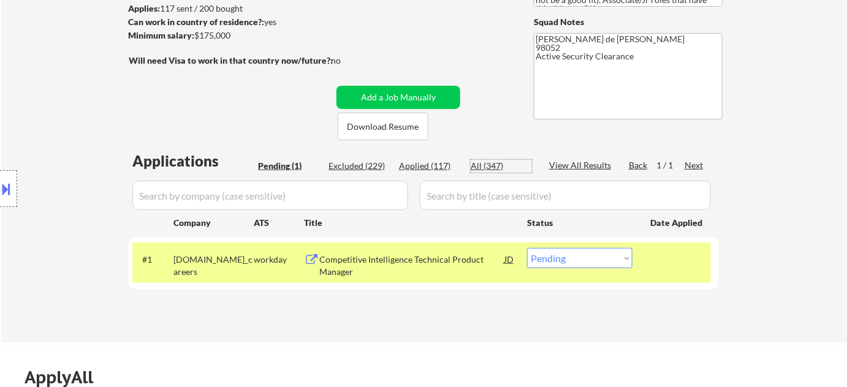
select select ""applied""
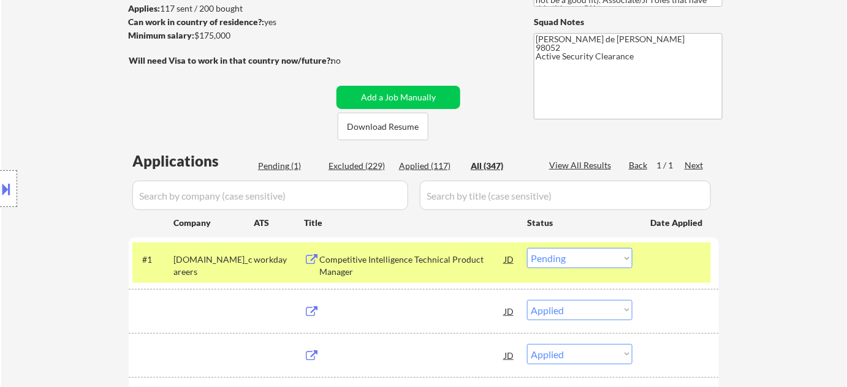
select select ""applied""
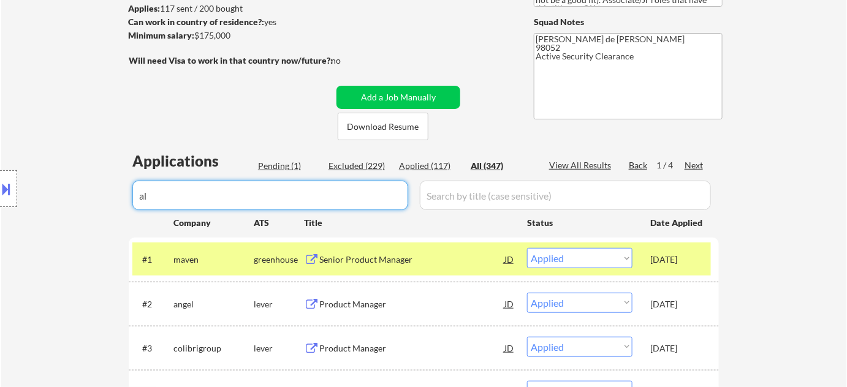
type input "all"
select select ""excluded__salary_""
select select ""excluded__expired_""
select select ""excluded""
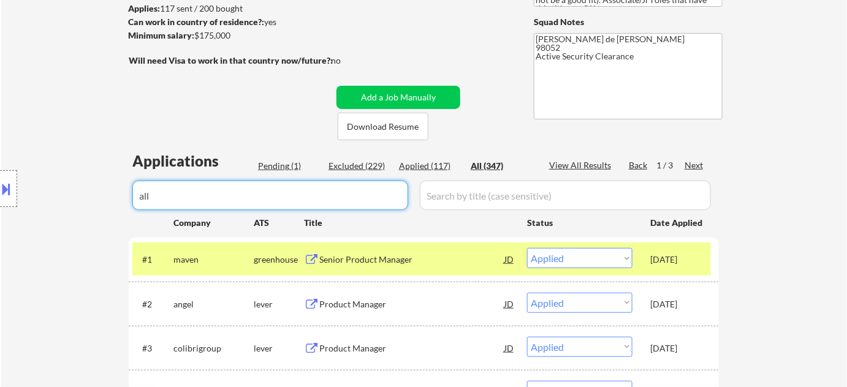
select select ""excluded__salary_""
select select ""excluded__expired_""
select select ""excluded__salary_""
select select ""excluded__expired_""
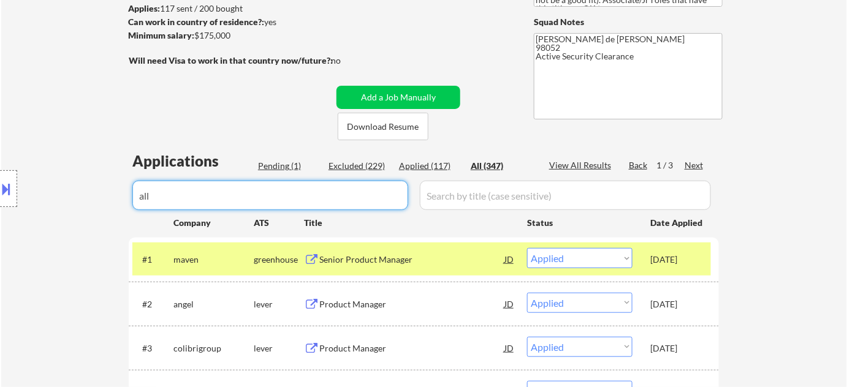
select select ""excluded__expired_""
select select ""excluded""
select select ""pending""
select select ""excluded__location_""
select select ""excluded__expired_""
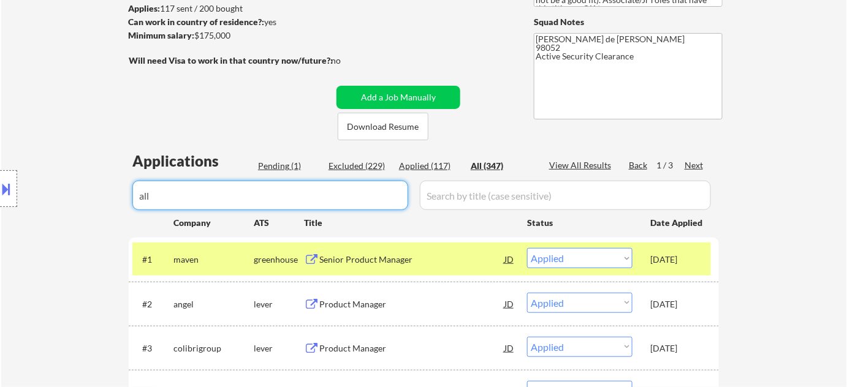
select select ""excluded__salary_""
select select ""excluded__expired_""
select select ""excluded__salary_""
select select ""excluded__other_""
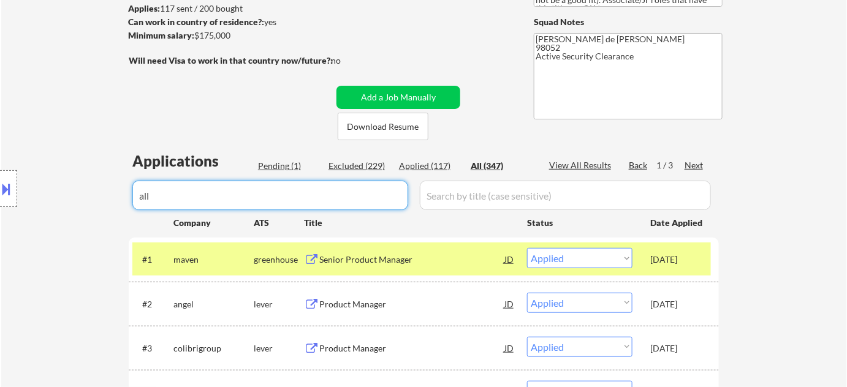
select select ""excluded__salary_""
select select ""excluded__bad_match_""
select select ""excluded__expired_""
select select ""excluded""
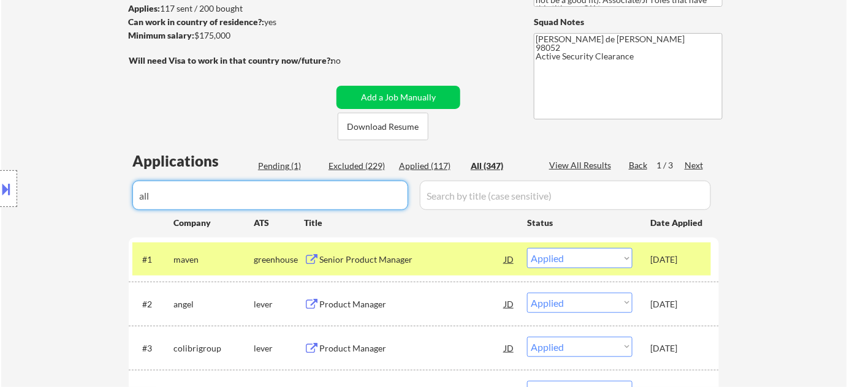
select select ""excluded__salary_""
select select ""pending""
select select ""excluded__salary_""
select select ""excluded__other_""
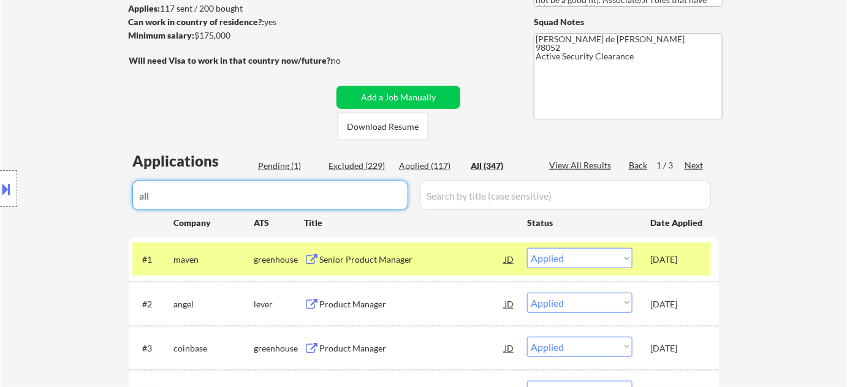
select select ""excluded__salary_""
select select ""excluded__location_""
select select ""excluded__salary_""
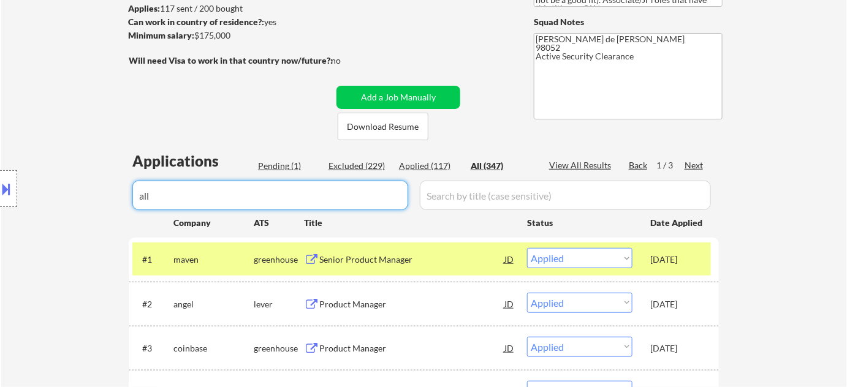
select select ""excluded__location_""
select select ""excluded__salary_""
select select ""excluded__location_""
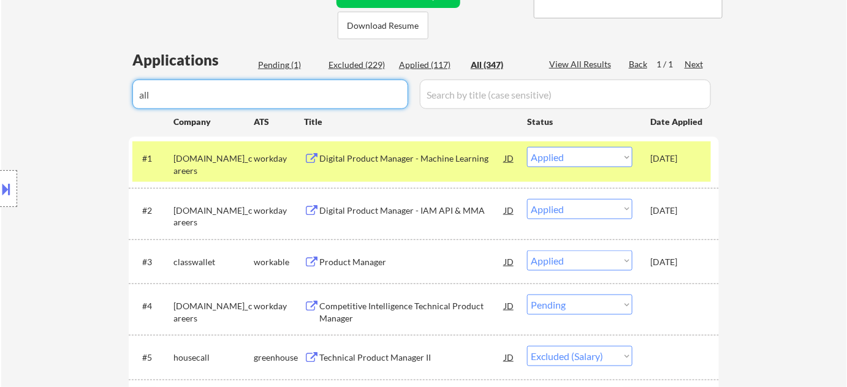
scroll to position [222, 0]
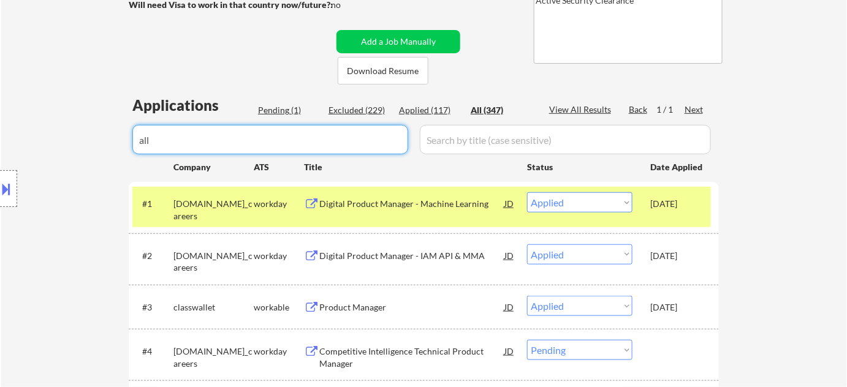
type input "all"
drag, startPoint x: 348, startPoint y: 136, endPoint x: 73, endPoint y: 127, distance: 275.3
select select ""applied""
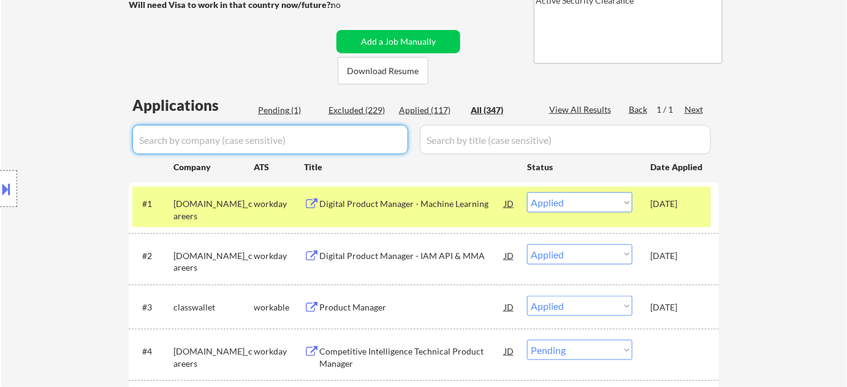
select select ""applied""
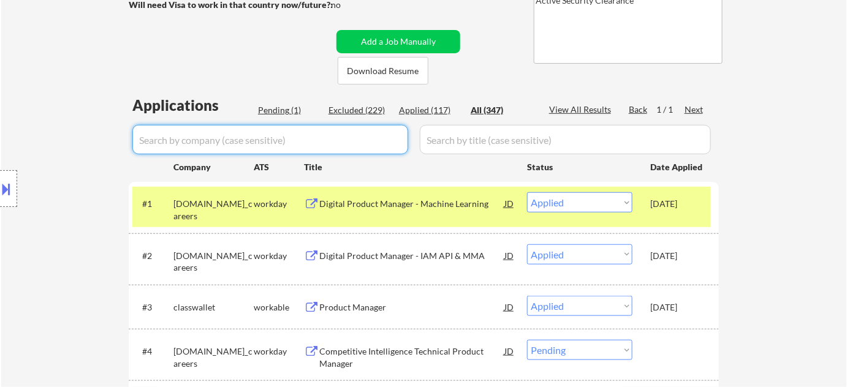
select select ""applied""
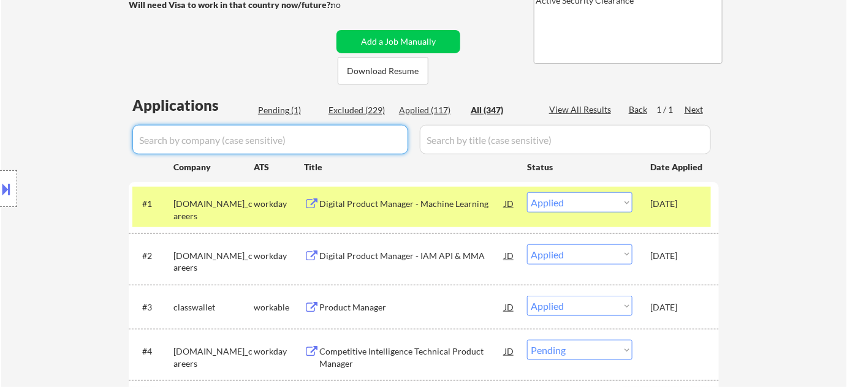
select select ""applied""
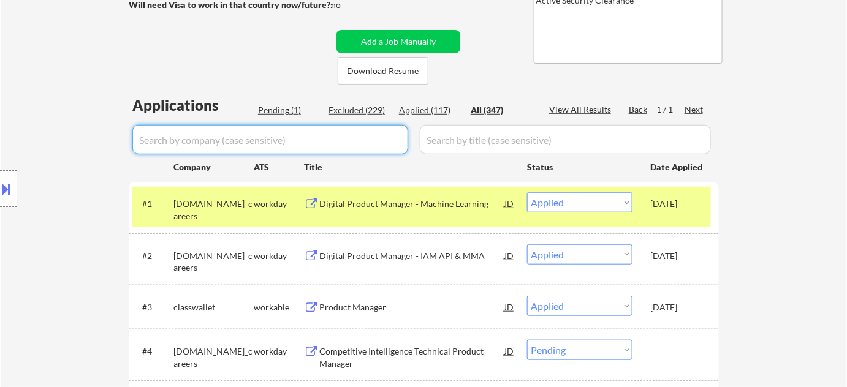
select select ""applied""
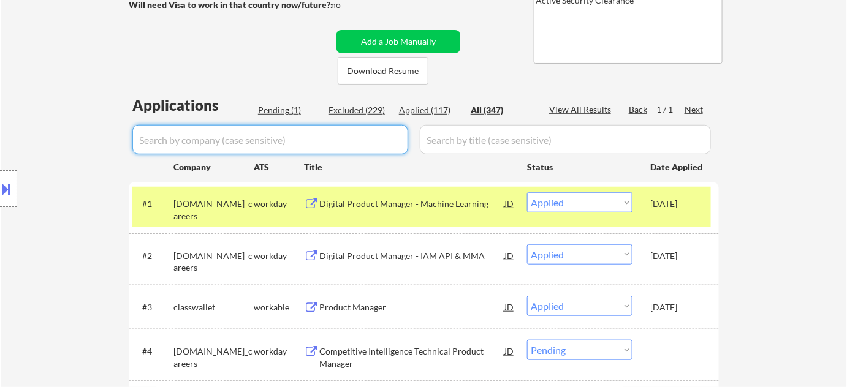
select select ""applied""
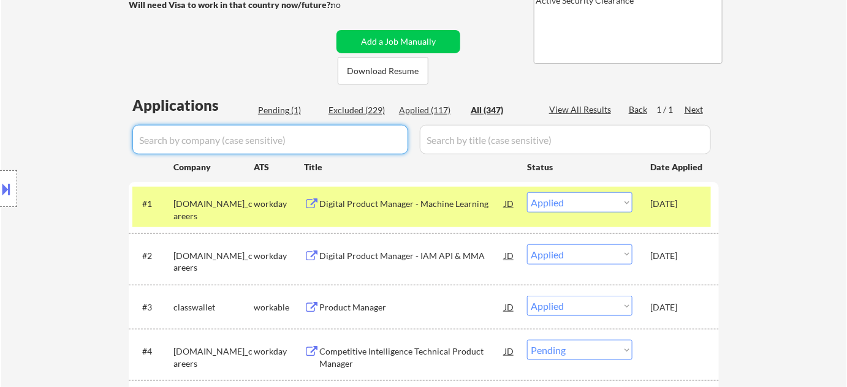
select select ""applied""
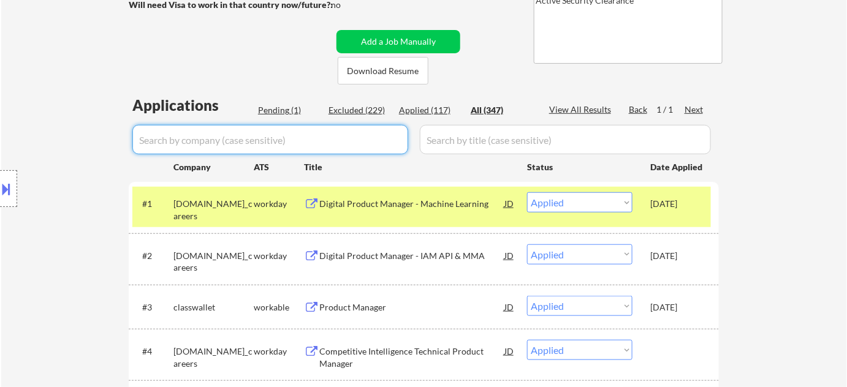
select select ""applied""
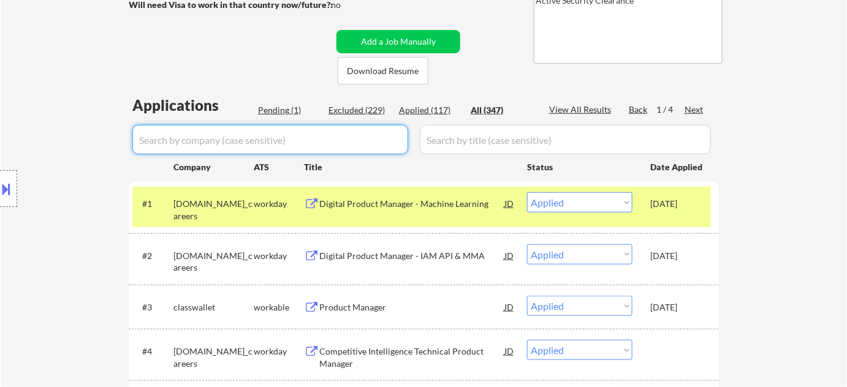
click at [287, 108] on div "Pending (1)" at bounding box center [288, 110] width 61 height 12
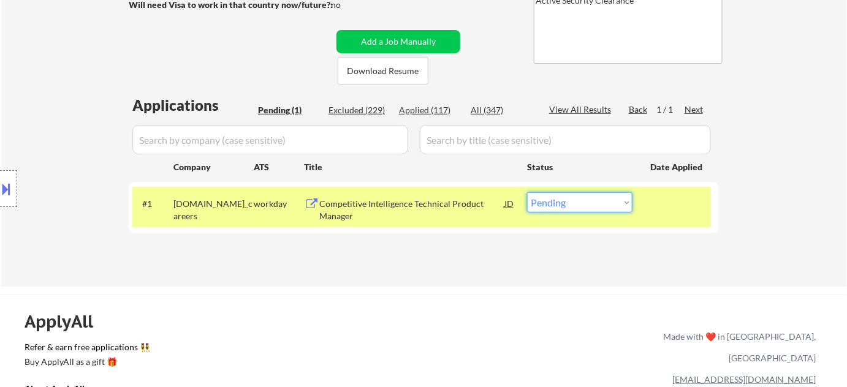
click at [599, 206] on select "Choose an option... Pending Applied Excluded (Questions) Excluded (Expired) Exc…" at bounding box center [579, 202] width 105 height 20
click at [527, 192] on select "Choose an option... Pending Applied Excluded (Questions) Excluded (Expired) Exc…" at bounding box center [579, 202] width 105 height 20
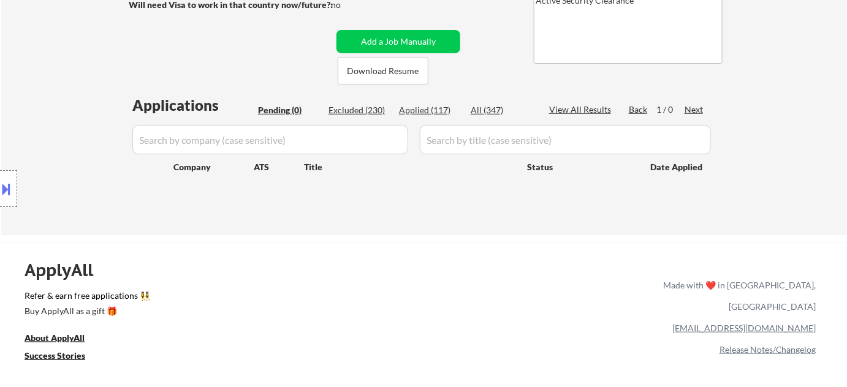
click at [422, 95] on div "Applications Pending (0) Excluded (230) Applied (117) All (347) View All Result…" at bounding box center [424, 153] width 590 height 117
click at [432, 110] on div "Applied (117)" at bounding box center [429, 110] width 61 height 12
select select ""applied""
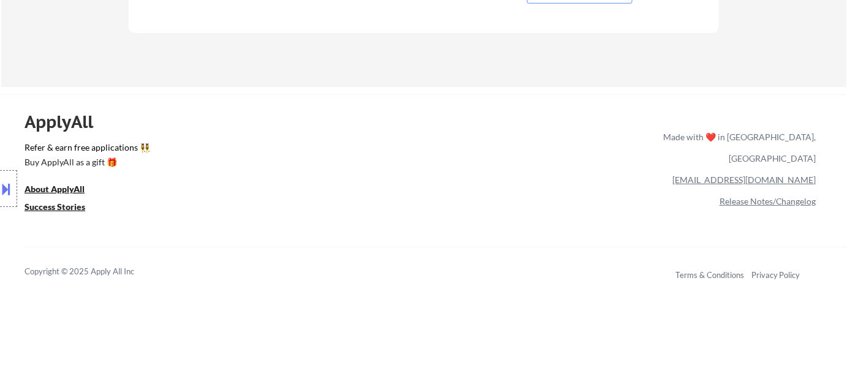
scroll to position [4736, 0]
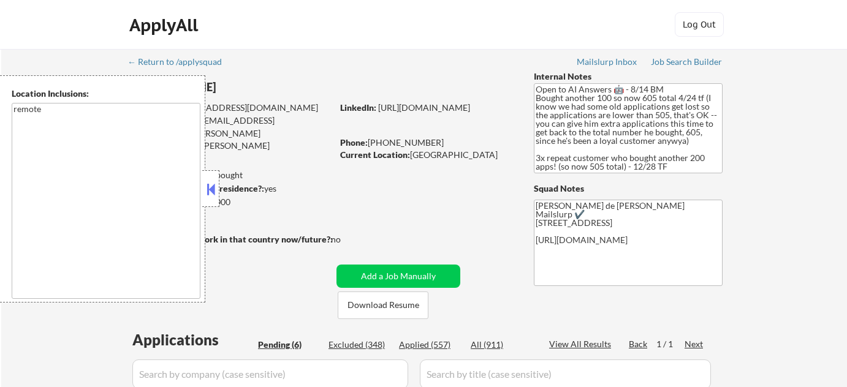
select select ""pending""
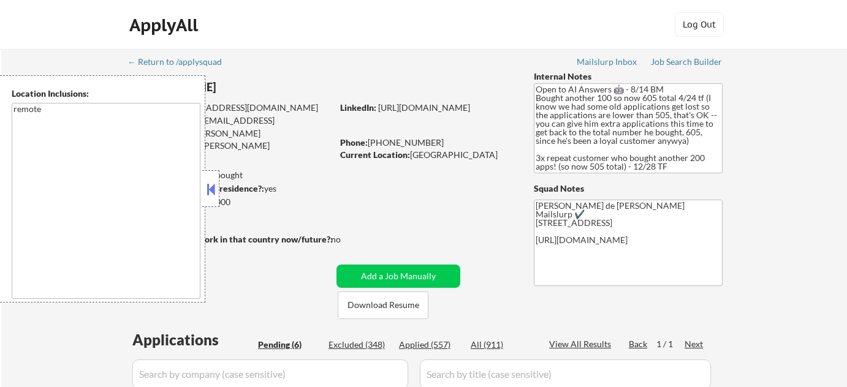
select select ""pending""
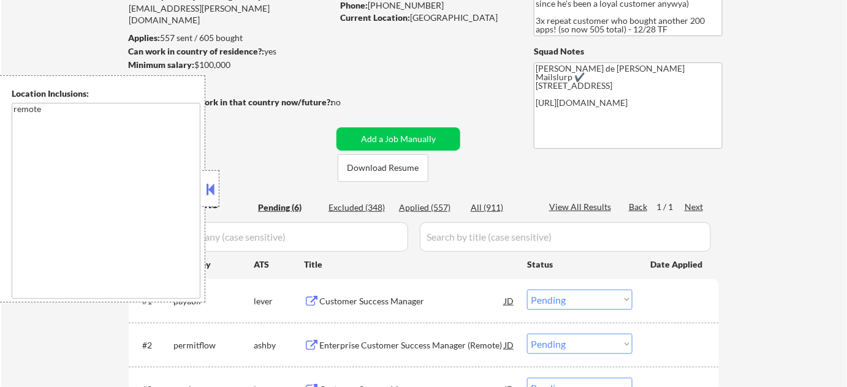
scroll to position [278, 0]
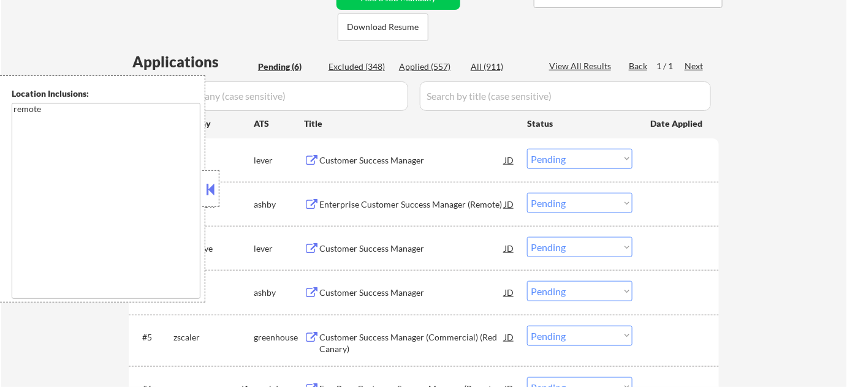
click at [213, 186] on button at bounding box center [210, 189] width 13 height 18
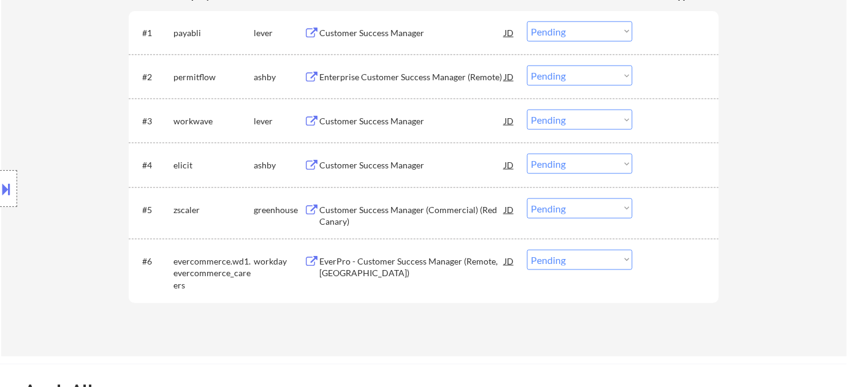
scroll to position [613, 0]
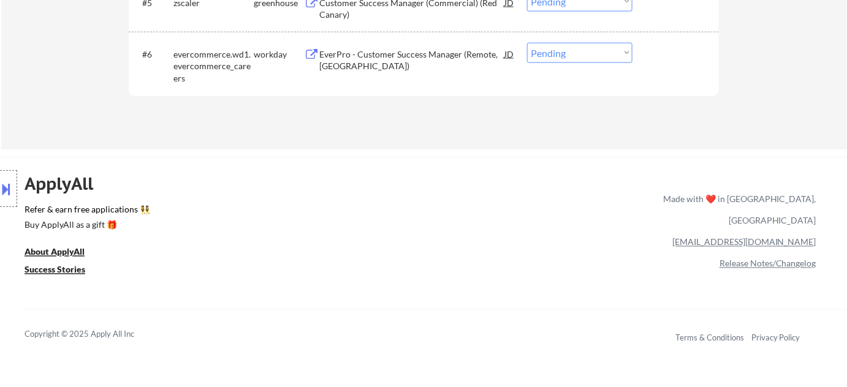
click at [376, 189] on div "ApplyAll Refer & earn free applications 👯‍♀️ Buy ApplyAll as a gift 🎁 About App…" at bounding box center [423, 262] width 847 height 194
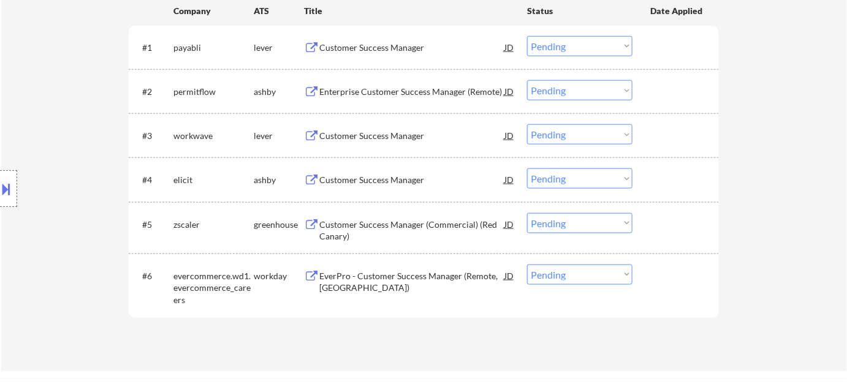
scroll to position [334, 0]
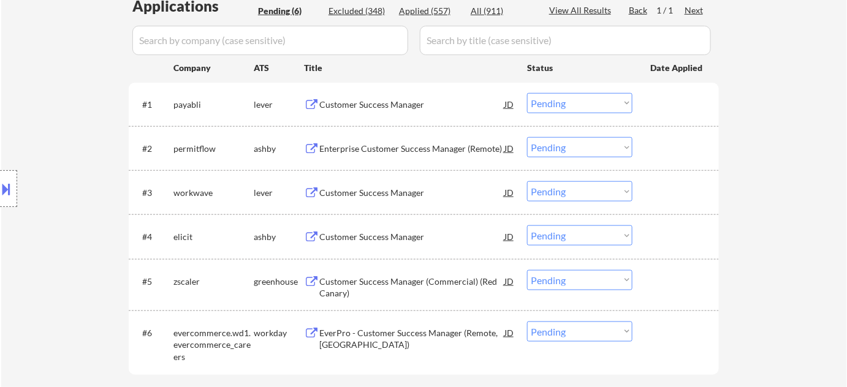
click at [368, 104] on div "Customer Success Manager" at bounding box center [411, 105] width 185 height 12
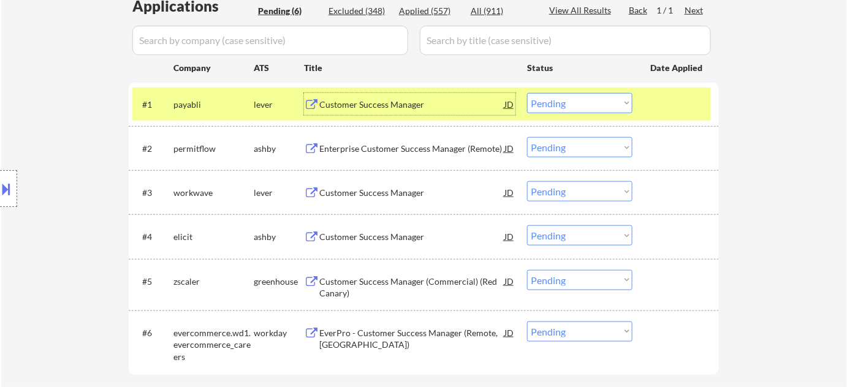
click at [371, 145] on div "Enterprise Customer Success Manager (Remote)" at bounding box center [411, 149] width 185 height 12
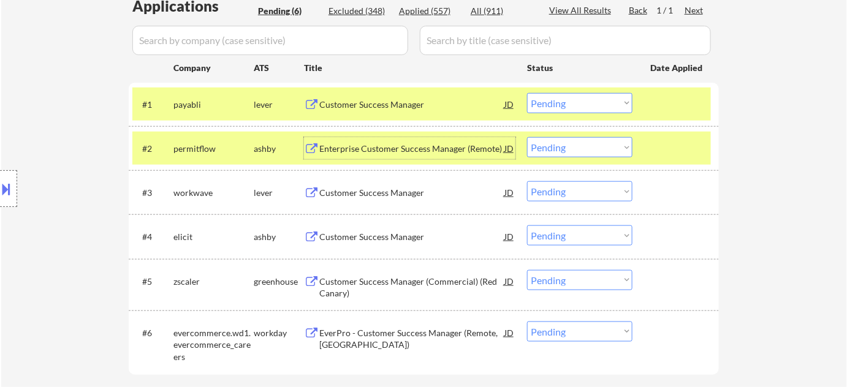
click at [374, 191] on div "Customer Success Manager" at bounding box center [411, 193] width 185 height 12
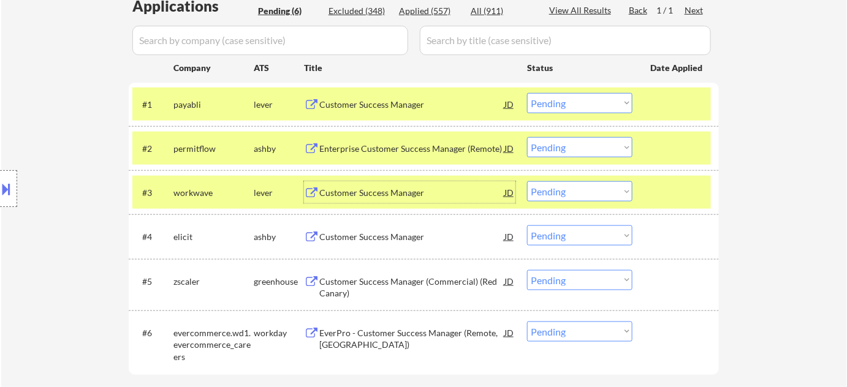
click at [380, 232] on div "Customer Success Manager" at bounding box center [411, 237] width 185 height 12
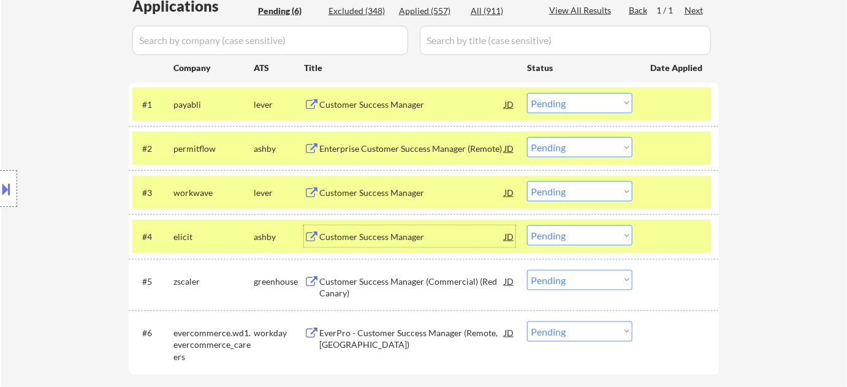
click at [338, 293] on div "Customer Success Manager (Commercial) (Red Canary)" at bounding box center [411, 288] width 185 height 24
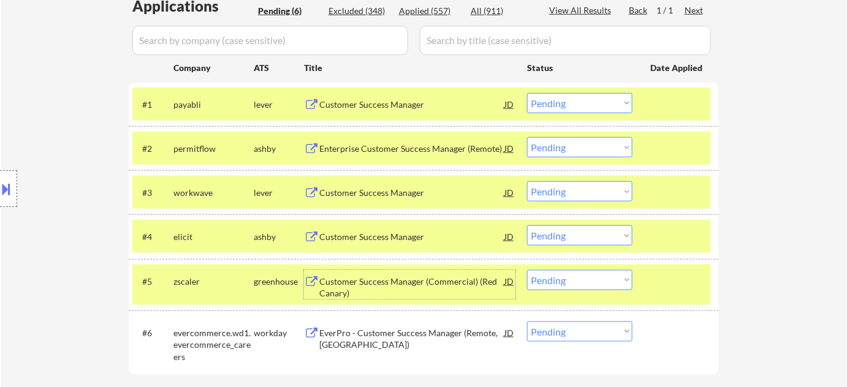
click at [554, 278] on select "Choose an option... Pending Applied Excluded (Questions) Excluded (Expired) Exc…" at bounding box center [579, 280] width 105 height 20
click at [527, 270] on select "Choose an option... Pending Applied Excluded (Questions) Excluded (Expired) Exc…" at bounding box center [579, 280] width 105 height 20
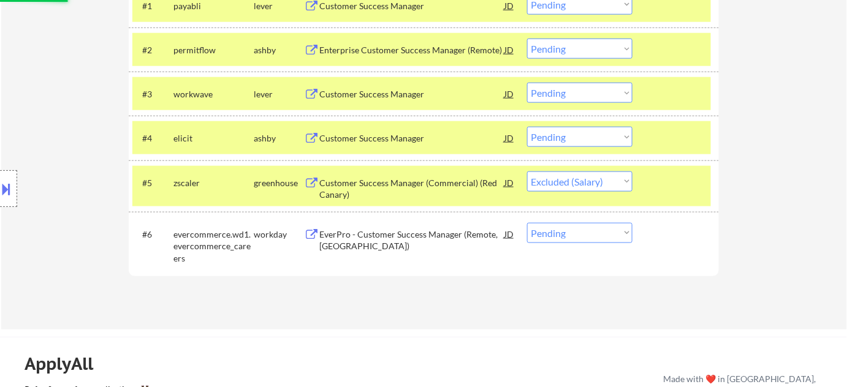
scroll to position [446, 0]
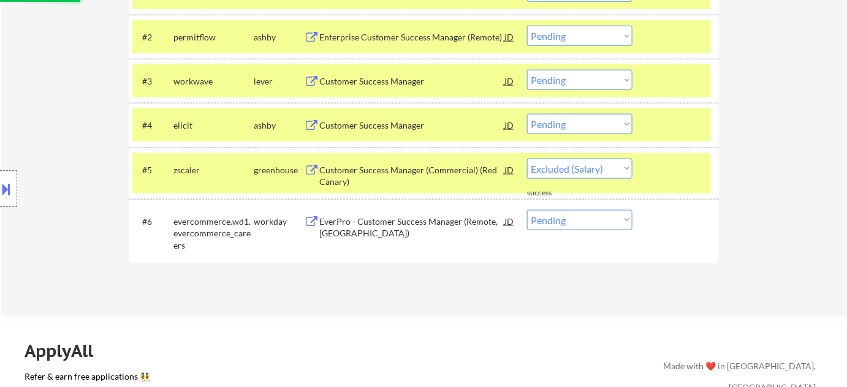
select select ""pending""
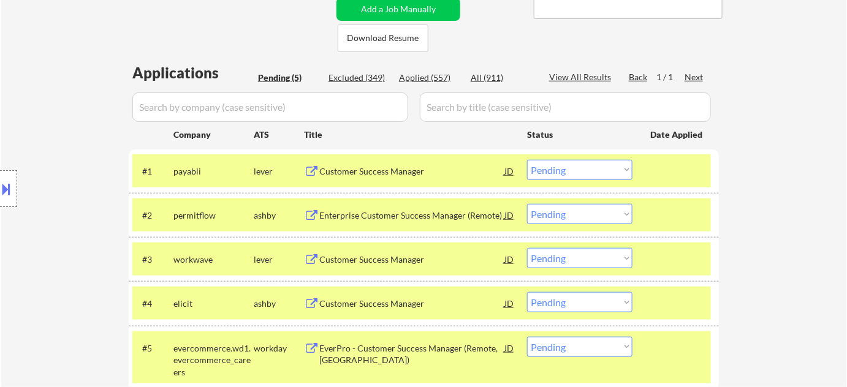
scroll to position [222, 0]
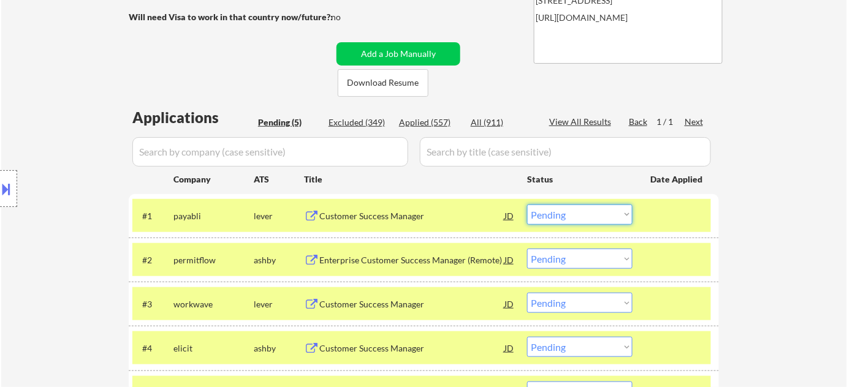
click at [572, 215] on select "Choose an option... Pending Applied Excluded (Questions) Excluded (Expired) Exc…" at bounding box center [579, 215] width 105 height 20
click at [527, 205] on select "Choose an option... Pending Applied Excluded (Questions) Excluded (Expired) Exc…" at bounding box center [579, 215] width 105 height 20
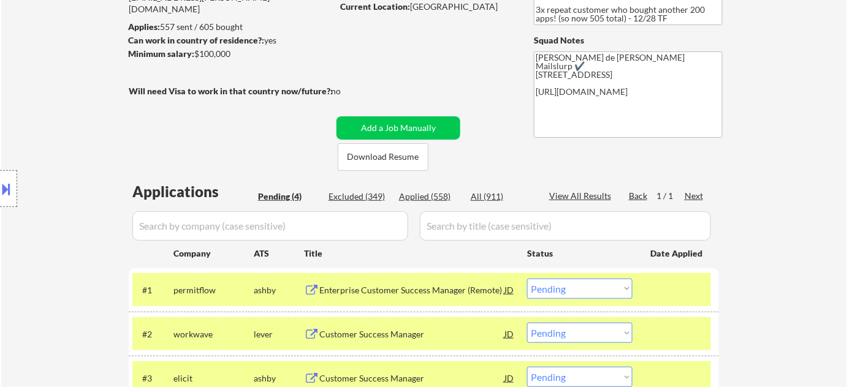
scroll to position [0, 0]
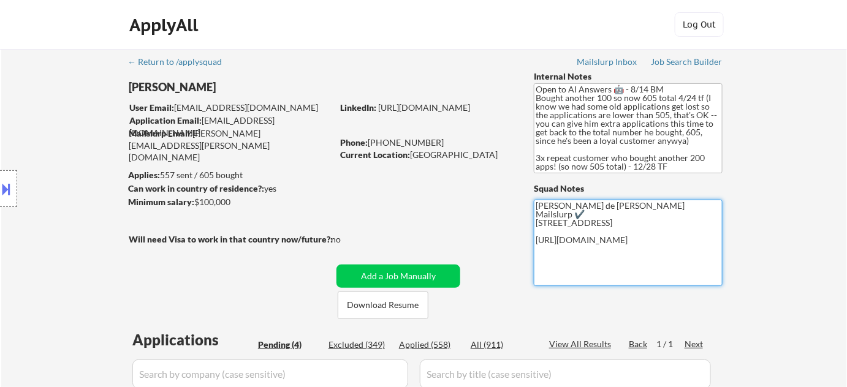
drag, startPoint x: 660, startPoint y: 216, endPoint x: 712, endPoint y: 216, distance: 51.5
click at [712, 216] on textarea "Flor de Mae Mailslurp ✔️ 2455 West Serene Ave, Unit 940 Las Vegas, NV 89123 htt…" at bounding box center [628, 243] width 189 height 86
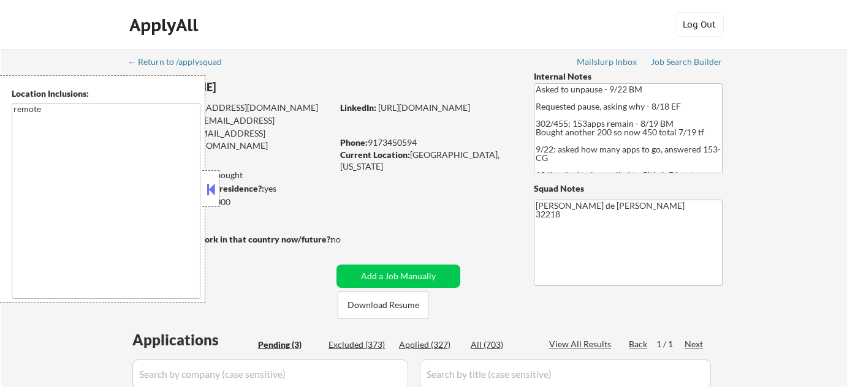
select select ""pending""
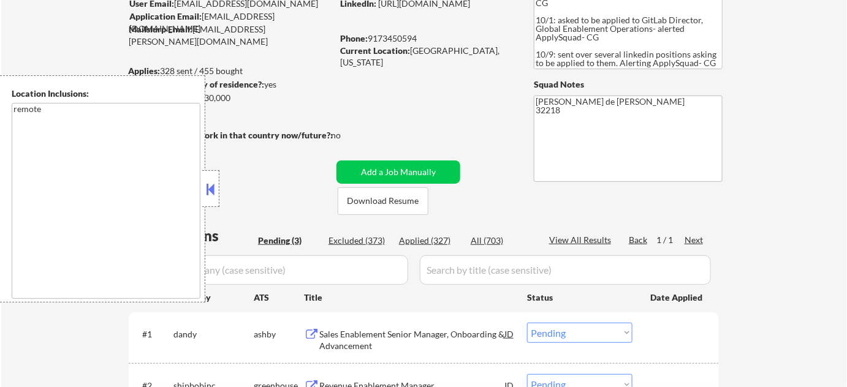
scroll to position [167, 0]
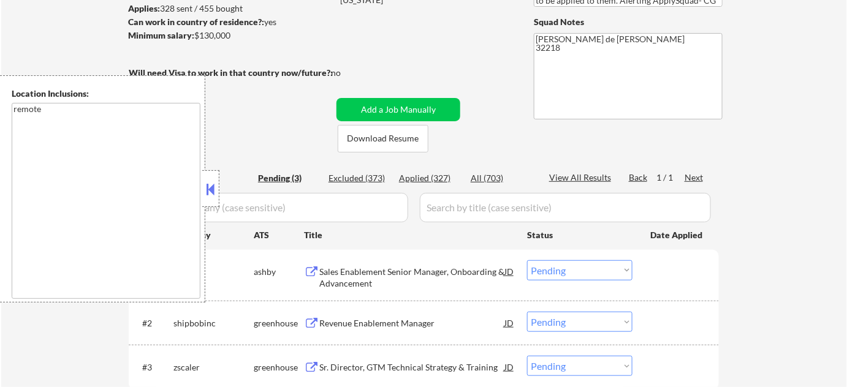
click at [214, 183] on button at bounding box center [210, 189] width 13 height 18
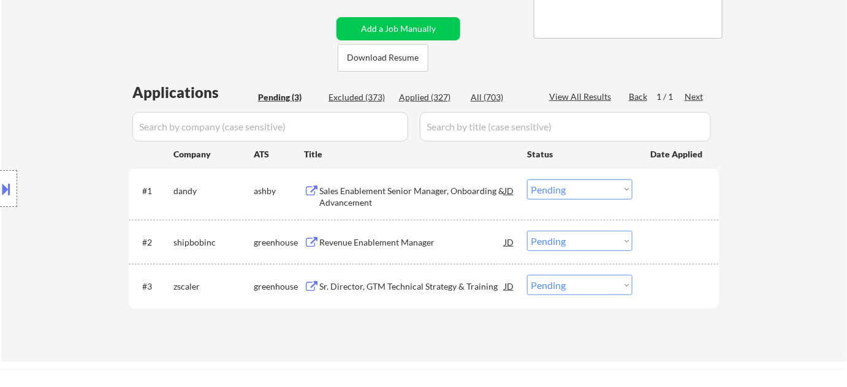
scroll to position [278, 0]
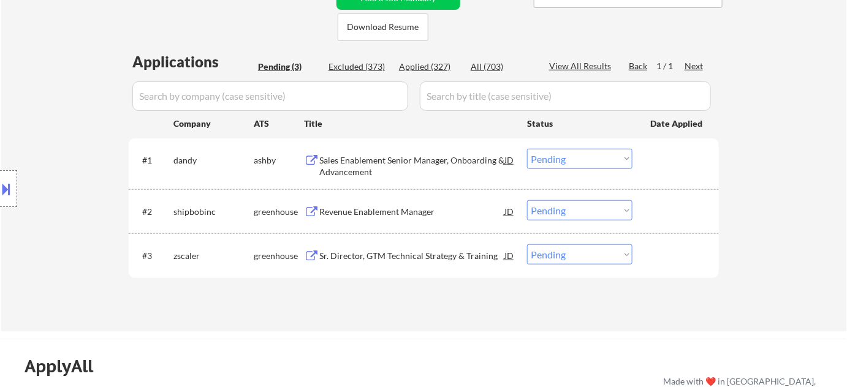
click at [425, 63] on div "Applied (327)" at bounding box center [429, 67] width 61 height 12
select select ""applied""
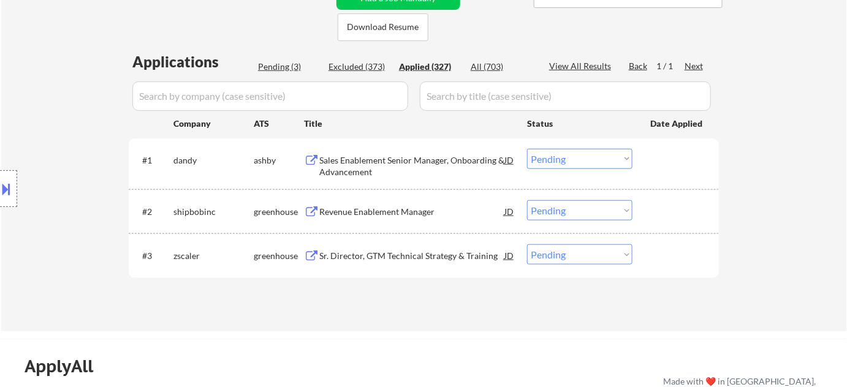
select select ""applied""
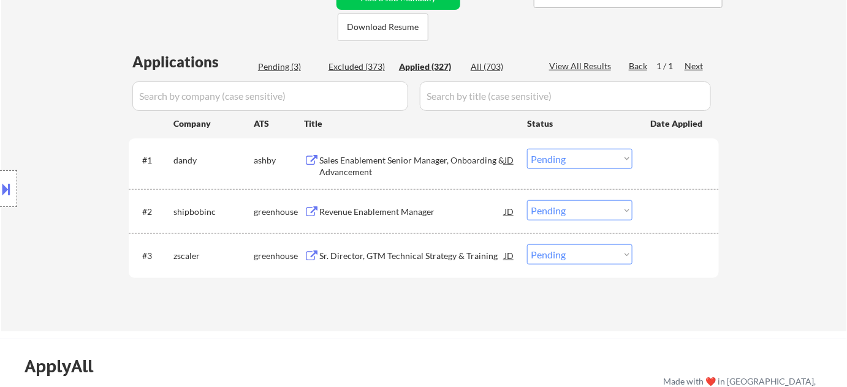
select select ""applied""
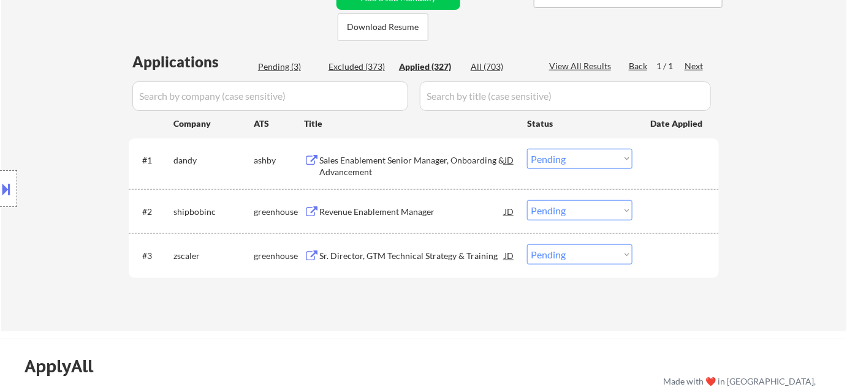
select select ""applied""
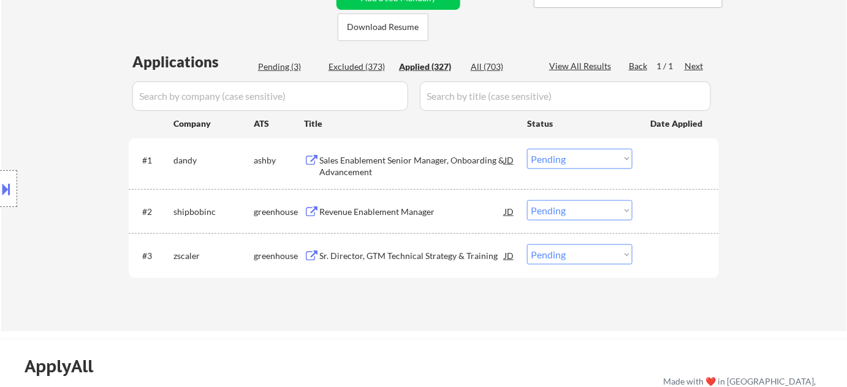
select select ""applied""
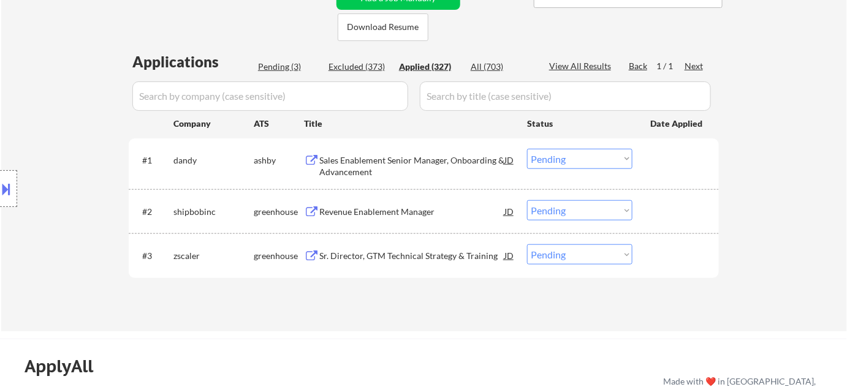
select select ""applied""
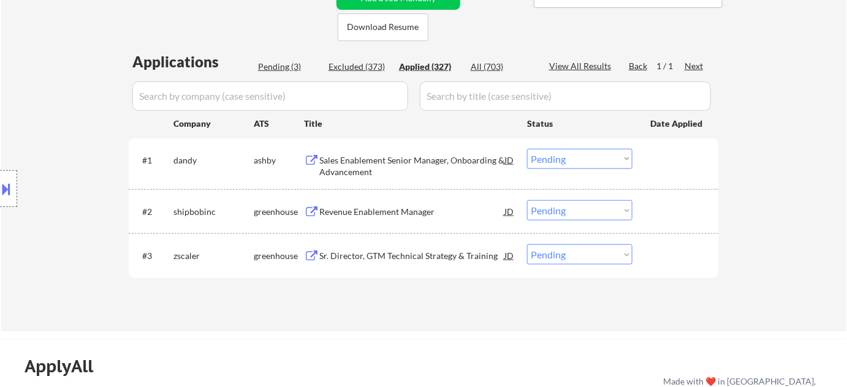
select select ""applied""
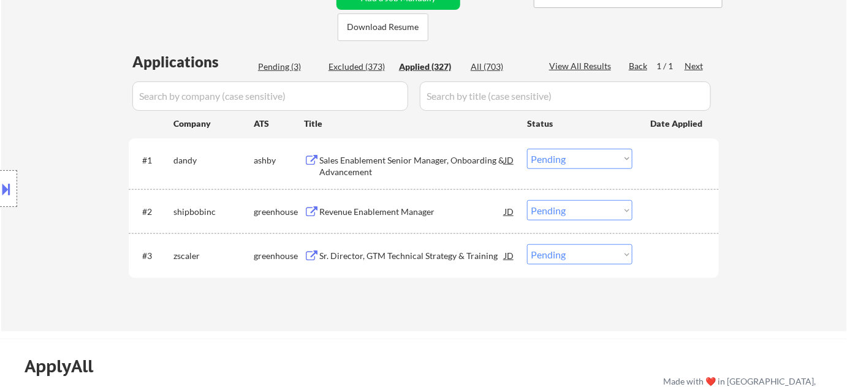
select select ""applied""
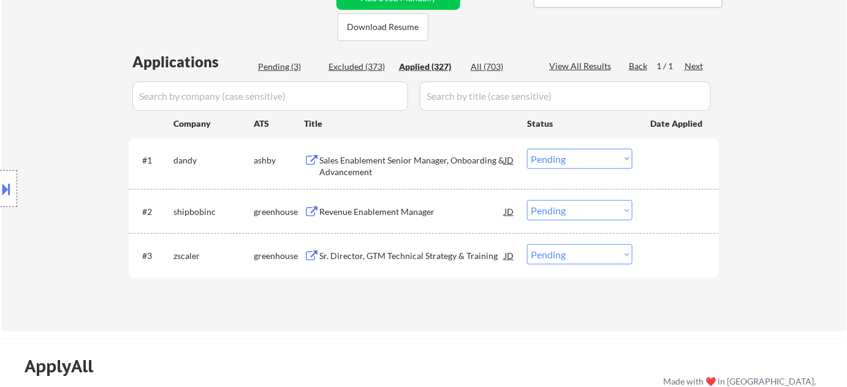
select select ""applied""
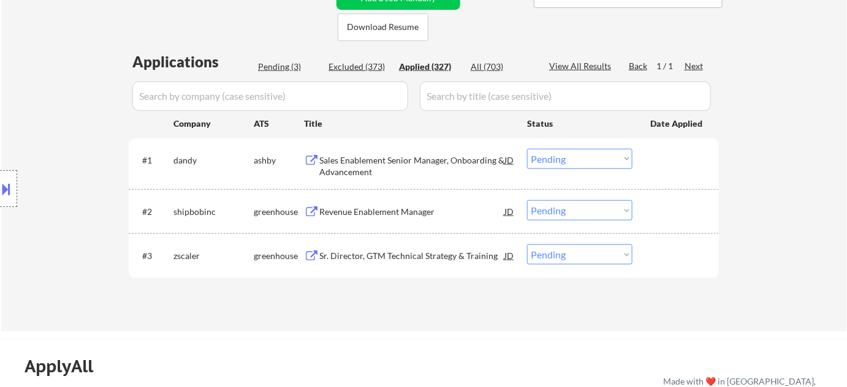
select select ""applied""
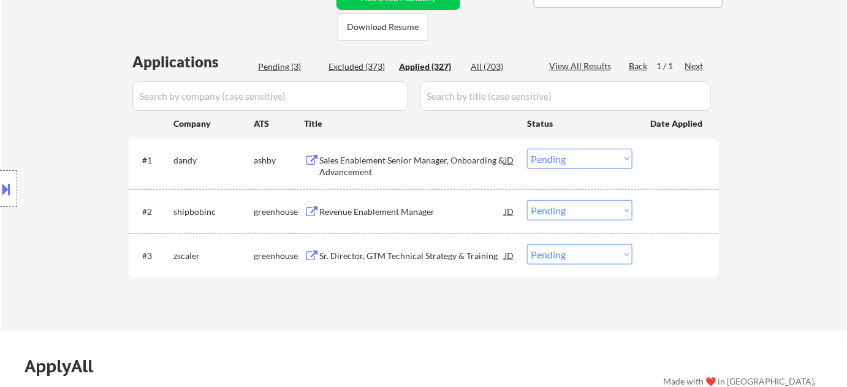
select select ""applied""
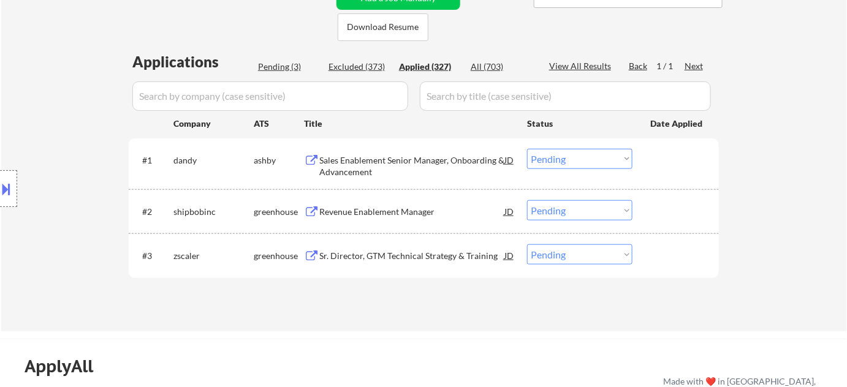
select select ""applied""
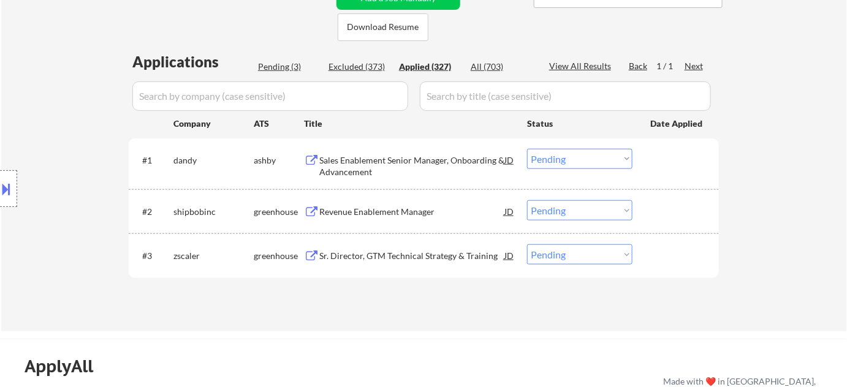
select select ""applied""
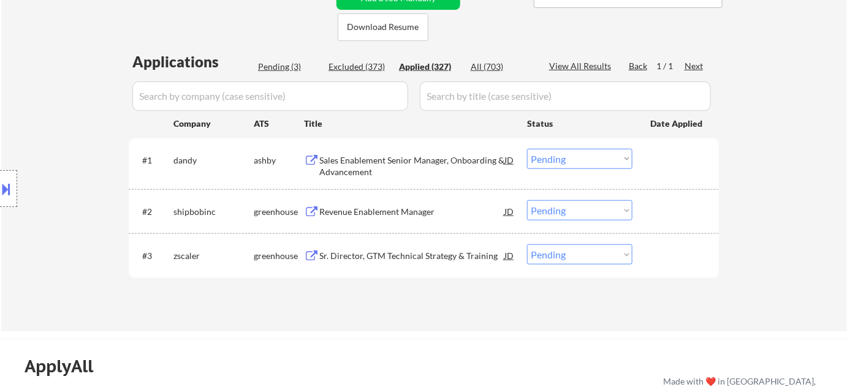
select select ""applied""
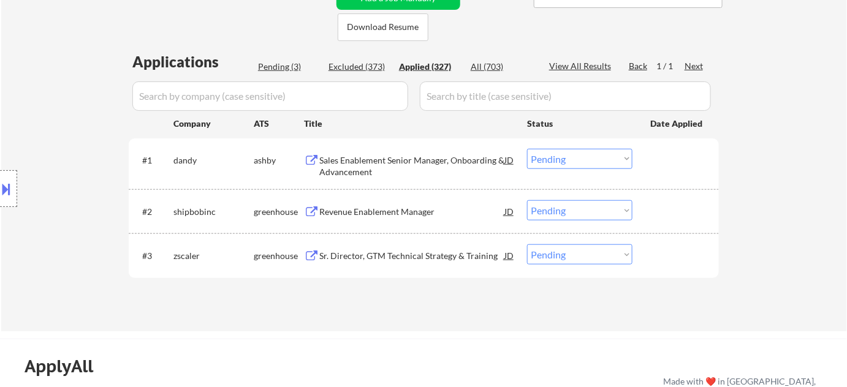
select select ""applied""
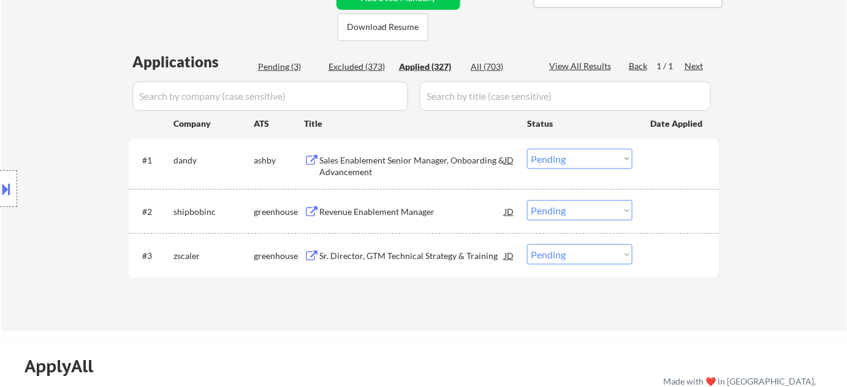
select select ""applied""
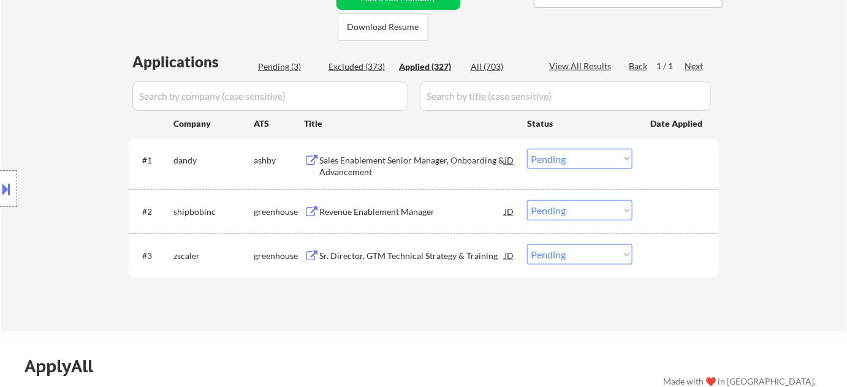
select select ""applied""
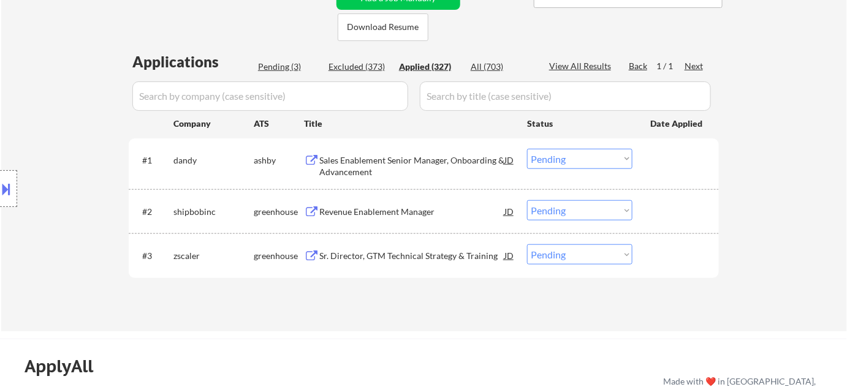
select select ""applied""
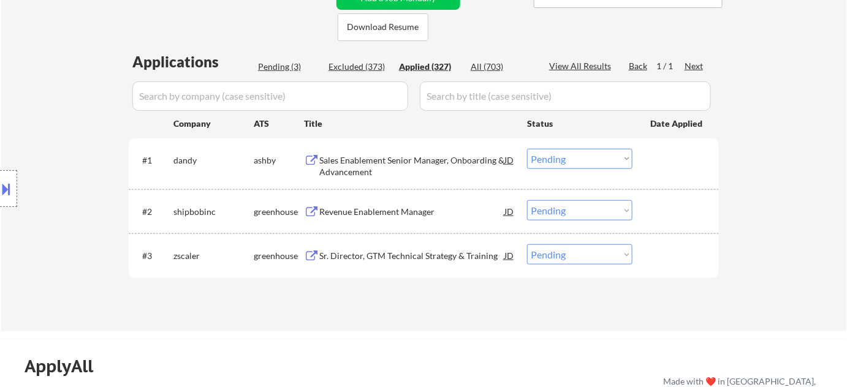
select select ""applied""
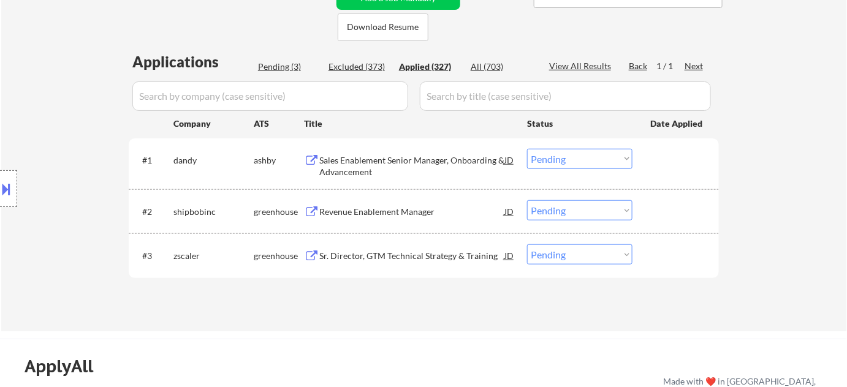
select select ""applied""
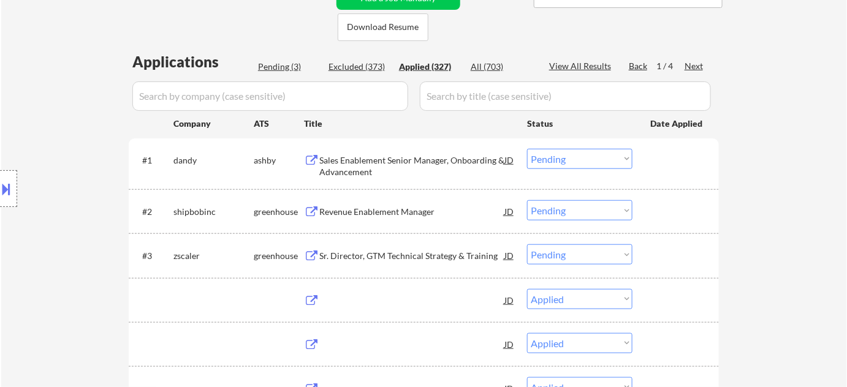
select select ""applied""
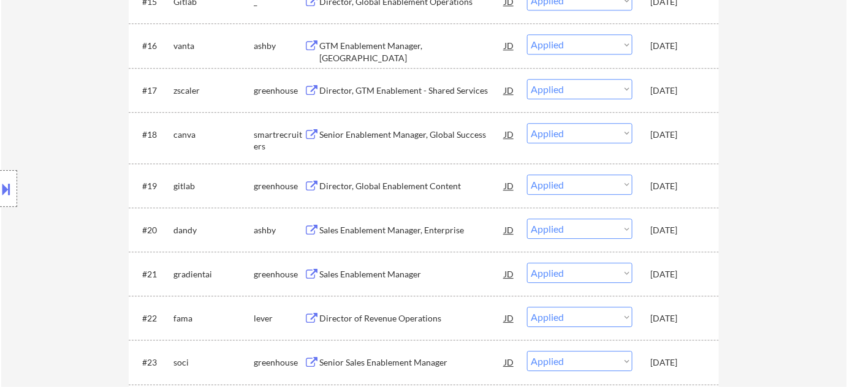
scroll to position [1114, 0]
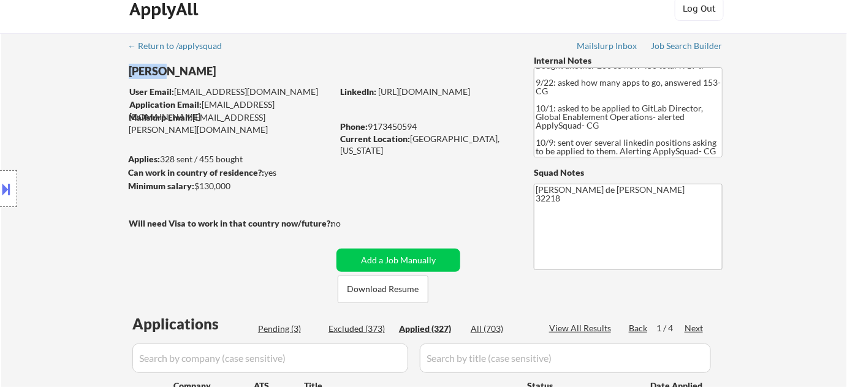
scroll to position [0, 0]
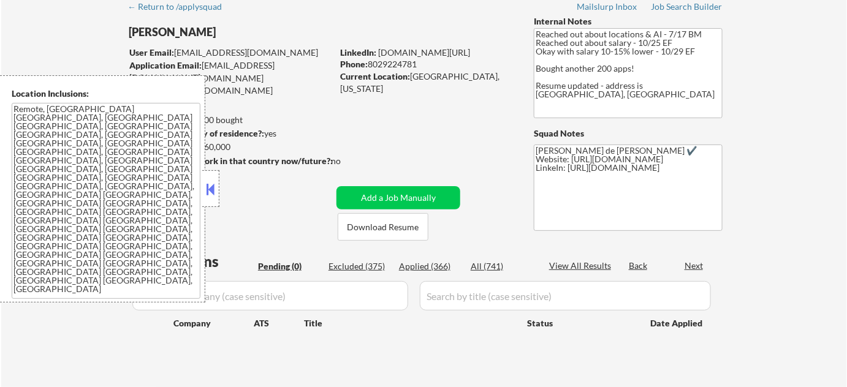
scroll to position [55, 0]
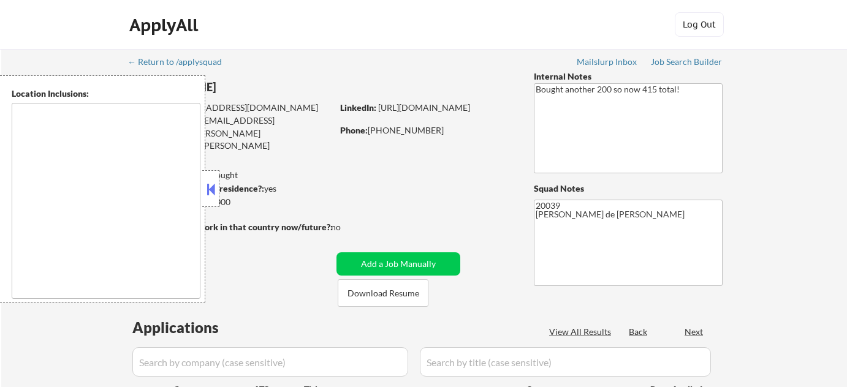
select select ""pending""
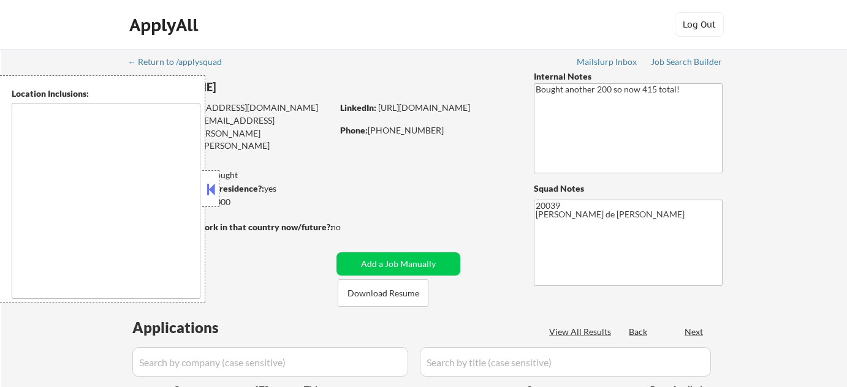
select select ""pending""
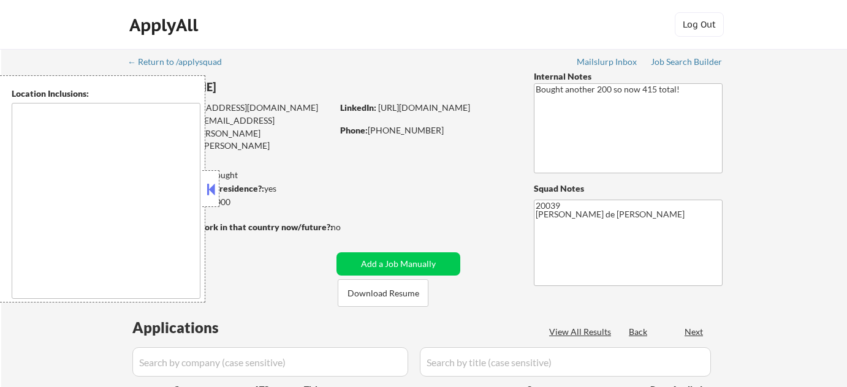
select select ""pending""
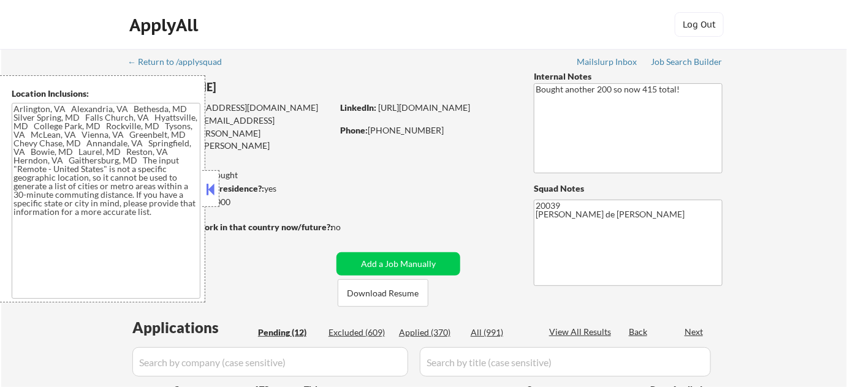
type textarea "[GEOGRAPHIC_DATA], [GEOGRAPHIC_DATA] [GEOGRAPHIC_DATA], [GEOGRAPHIC_DATA] [GEOG…"
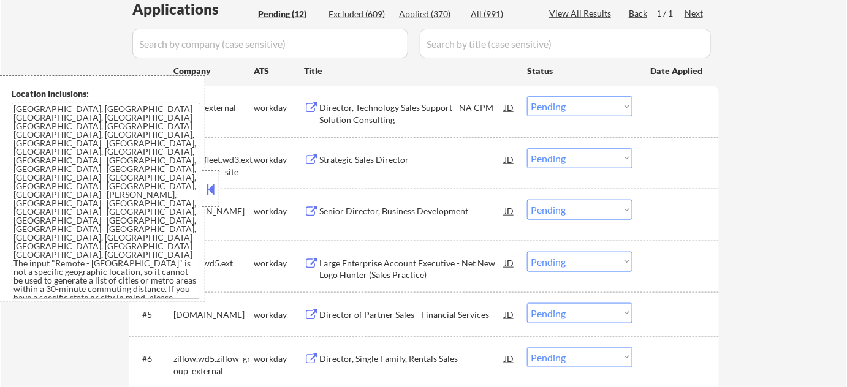
scroll to position [334, 0]
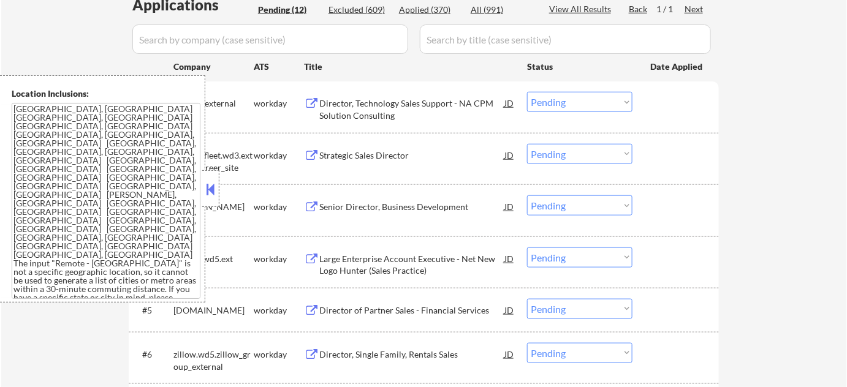
click at [209, 197] on button at bounding box center [210, 189] width 13 height 18
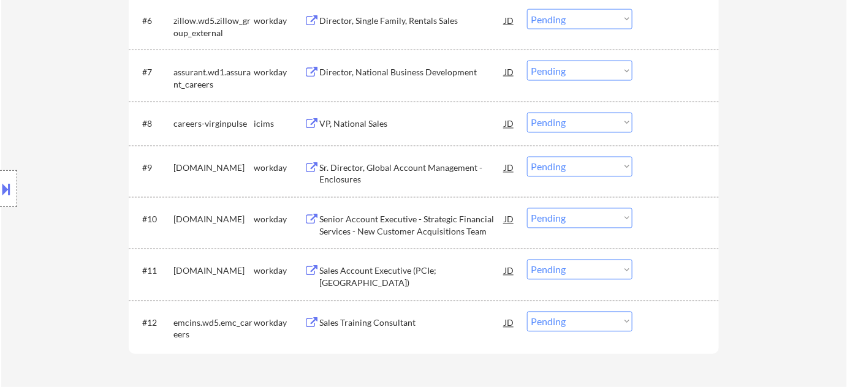
scroll to position [390, 0]
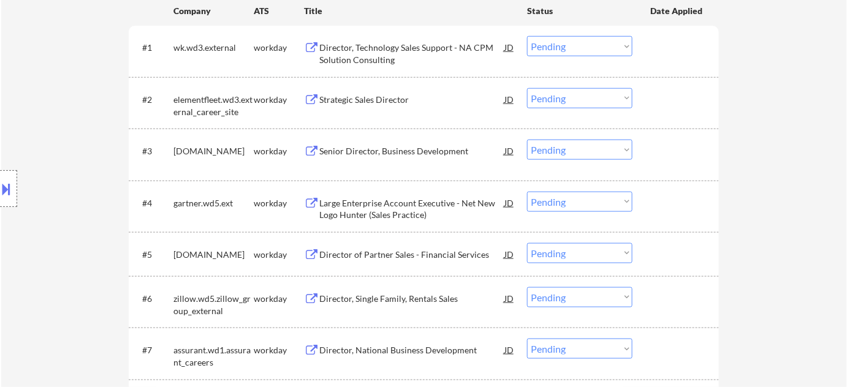
click at [378, 48] on div "Director, Technology Sales Support - NA CPM Solution Consulting" at bounding box center [411, 54] width 185 height 24
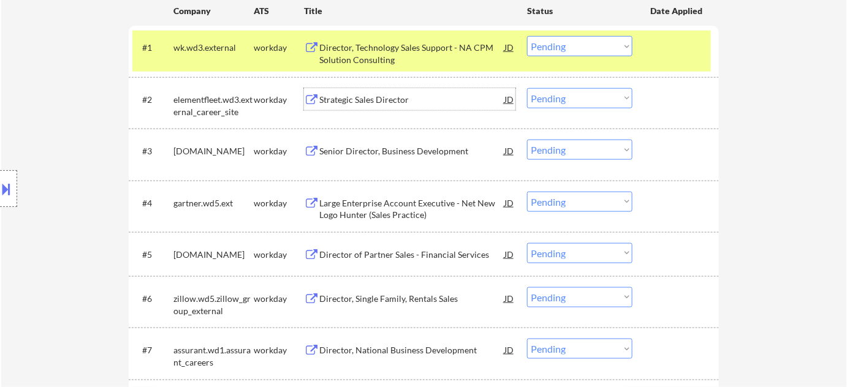
click at [368, 107] on div "Strategic Sales Director" at bounding box center [411, 99] width 185 height 22
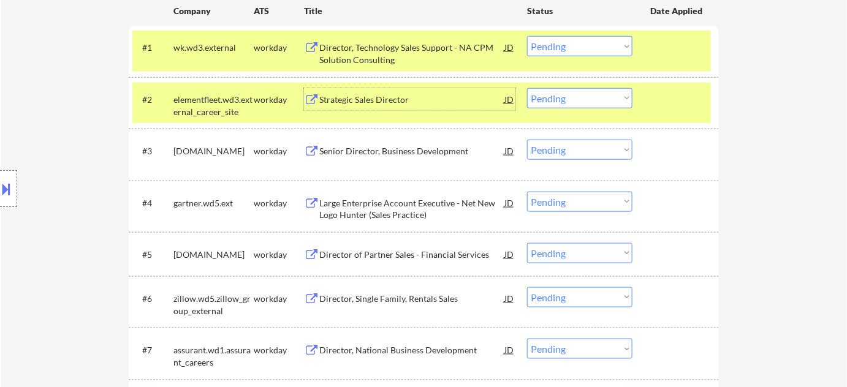
click at [395, 151] on div "Senior Director, Business Development" at bounding box center [411, 151] width 185 height 12
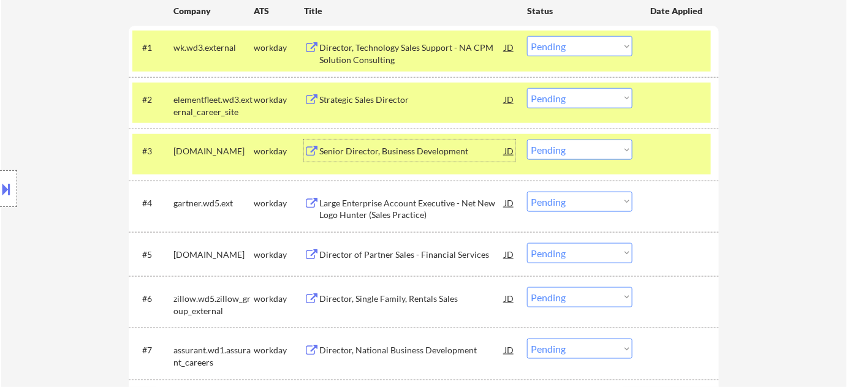
click at [360, 204] on div "Large Enterprise Account Executive - Net New Logo Hunter (Sales Practice)" at bounding box center [411, 209] width 185 height 24
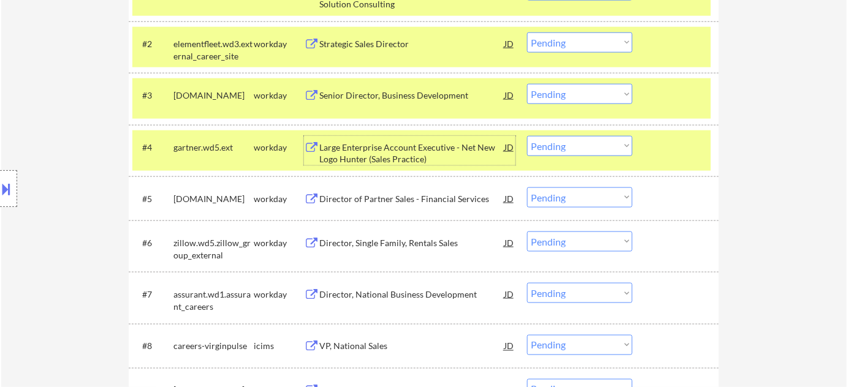
scroll to position [334, 0]
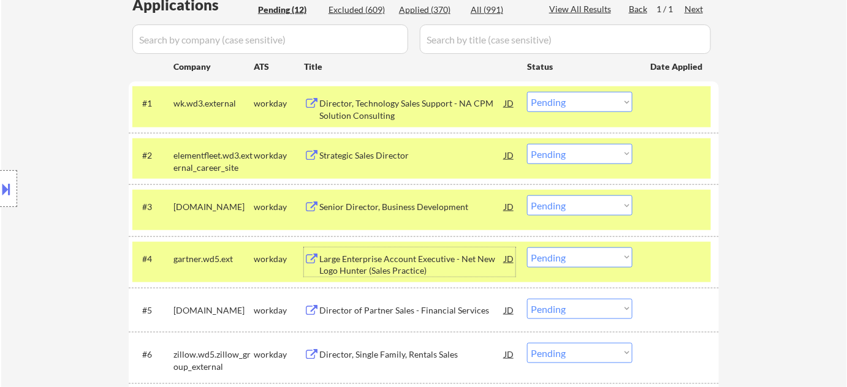
click at [560, 107] on select "Choose an option... Pending Applied Excluded (Questions) Excluded (Expired) Exc…" at bounding box center [579, 102] width 105 height 20
click at [527, 92] on select "Choose an option... Pending Applied Excluded (Questions) Excluded (Expired) Exc…" at bounding box center [579, 102] width 105 height 20
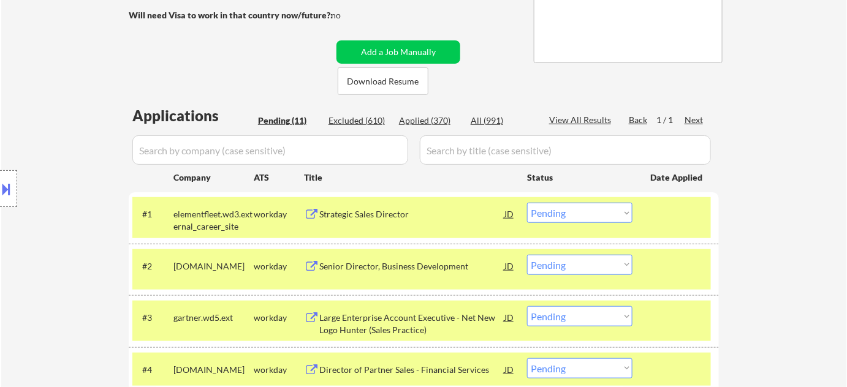
scroll to position [111, 0]
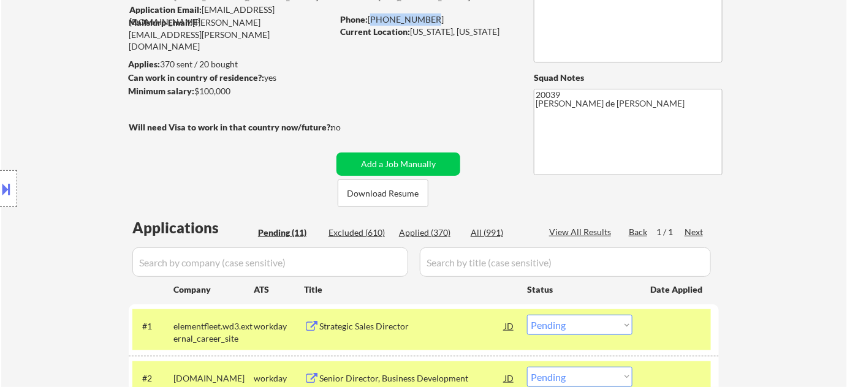
drag, startPoint x: 371, startPoint y: 20, endPoint x: 435, endPoint y: 19, distance: 63.7
click at [435, 19] on div "Phone: [PHONE_NUMBER]" at bounding box center [426, 19] width 173 height 12
copy div "[PHONE_NUMBER]"
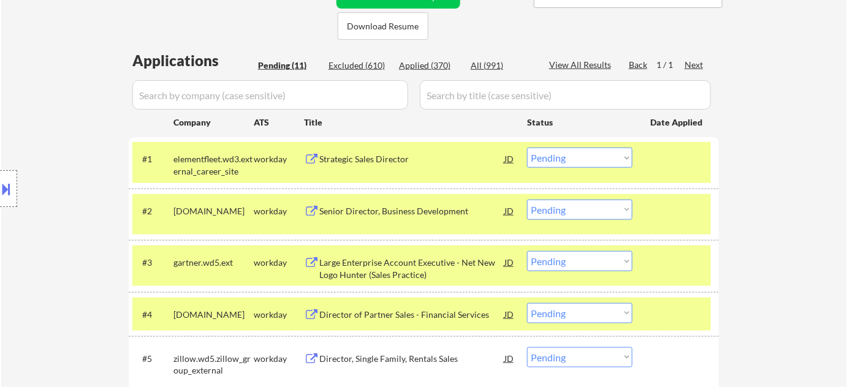
click at [554, 159] on select "Choose an option... Pending Applied Excluded (Questions) Excluded (Expired) Exc…" at bounding box center [579, 158] width 105 height 20
click at [527, 148] on select "Choose an option... Pending Applied Excluded (Questions) Excluded (Expired) Exc…" at bounding box center [579, 158] width 105 height 20
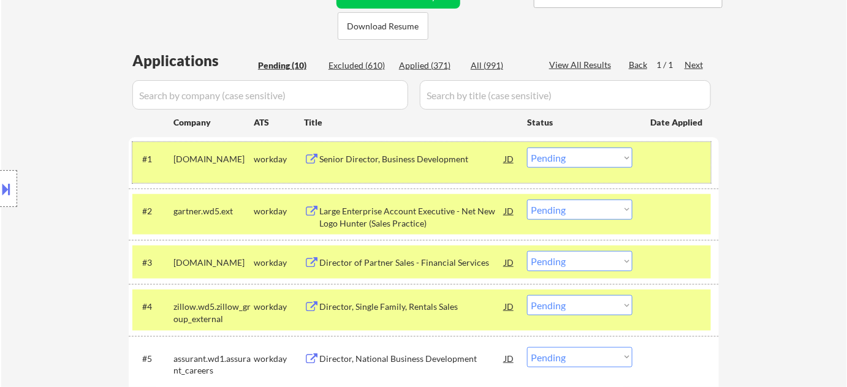
click at [575, 169] on div "#1 [DOMAIN_NAME] workday Senior Director, Business Development JD Choose an opt…" at bounding box center [421, 162] width 579 height 40
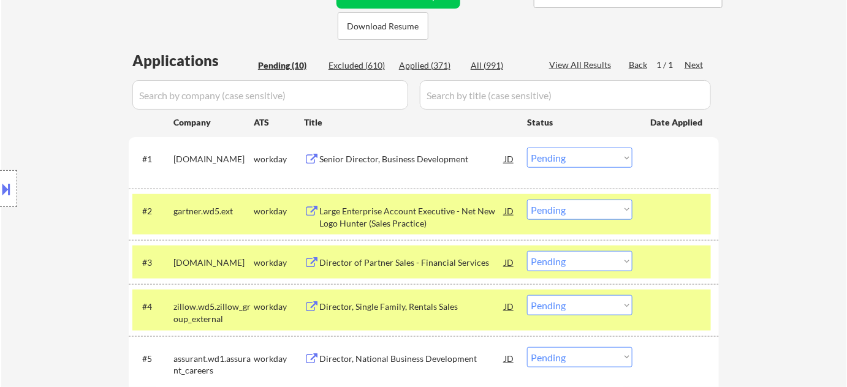
click at [587, 164] on select "Choose an option... Pending Applied Excluded (Questions) Excluded (Expired) Exc…" at bounding box center [579, 158] width 105 height 20
click at [527, 148] on select "Choose an option... Pending Applied Excluded (Questions) Excluded (Expired) Exc…" at bounding box center [579, 158] width 105 height 20
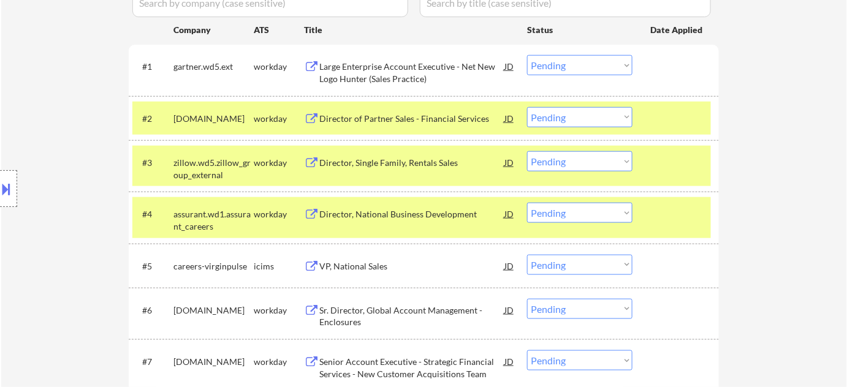
scroll to position [390, 0]
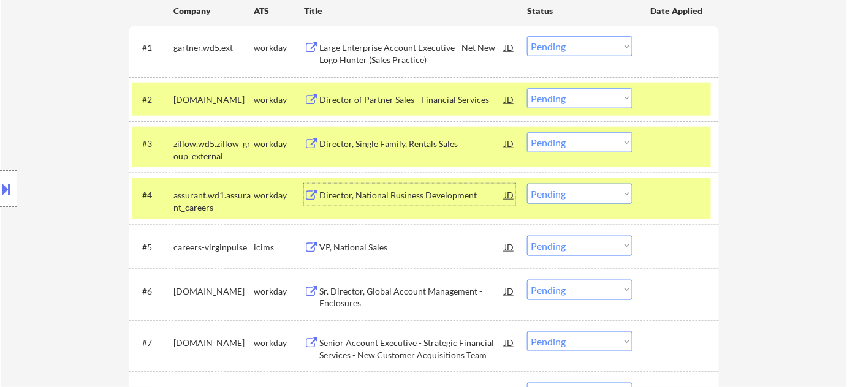
click at [405, 194] on div "Director, National Business Development" at bounding box center [411, 195] width 185 height 12
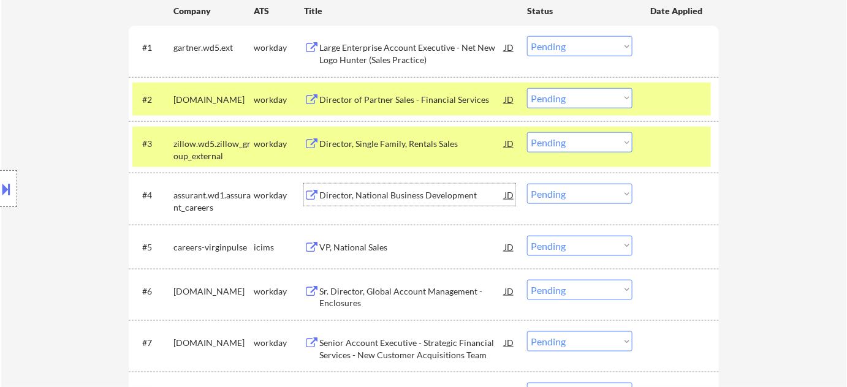
scroll to position [501, 0]
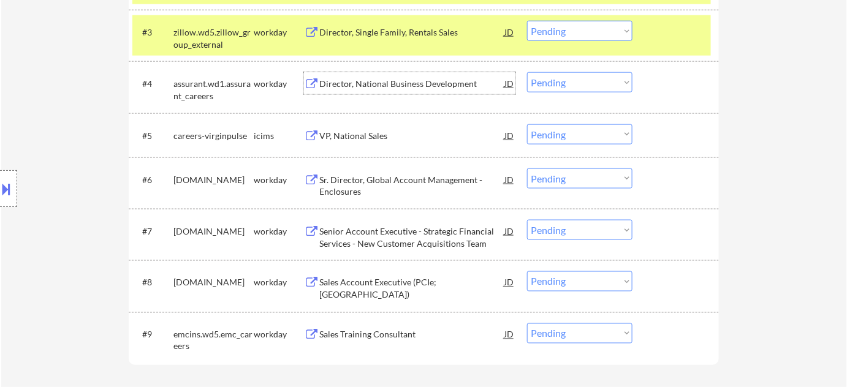
click at [374, 290] on div "Sales Account Executive (PCIe; [GEOGRAPHIC_DATA])" at bounding box center [411, 289] width 185 height 24
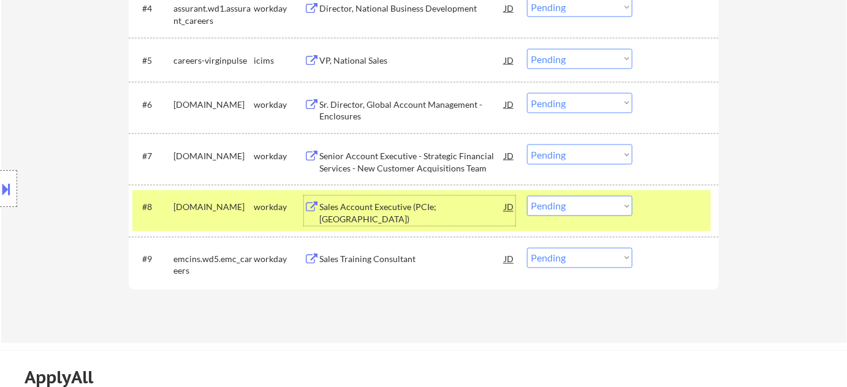
scroll to position [613, 0]
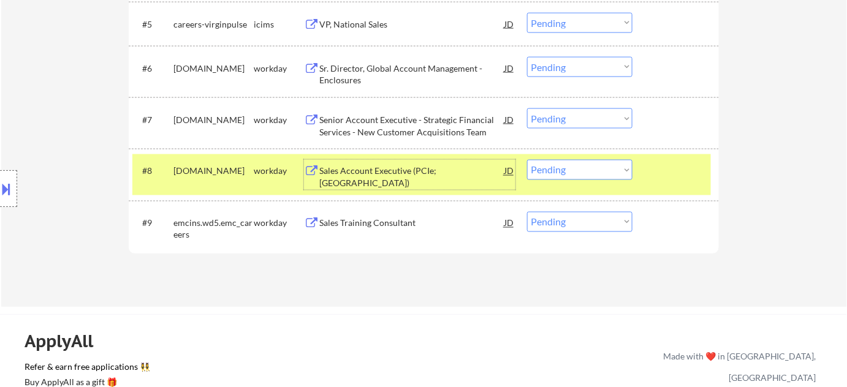
click at [374, 222] on div "Sales Training Consultant" at bounding box center [411, 224] width 185 height 12
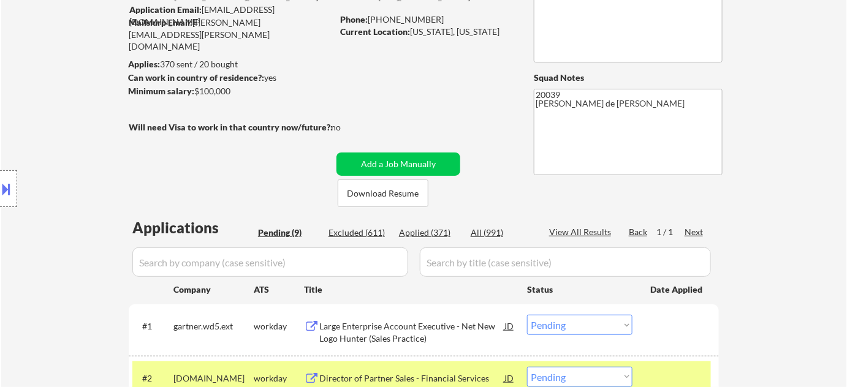
scroll to position [0, 0]
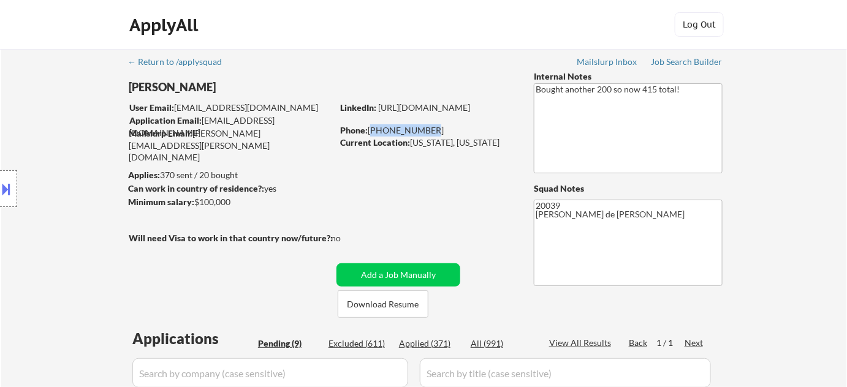
drag, startPoint x: 369, startPoint y: 127, endPoint x: 425, endPoint y: 135, distance: 56.3
click at [425, 135] on div "Phone: 336-803-1541" at bounding box center [426, 130] width 173 height 12
copy div "336-803-1541"
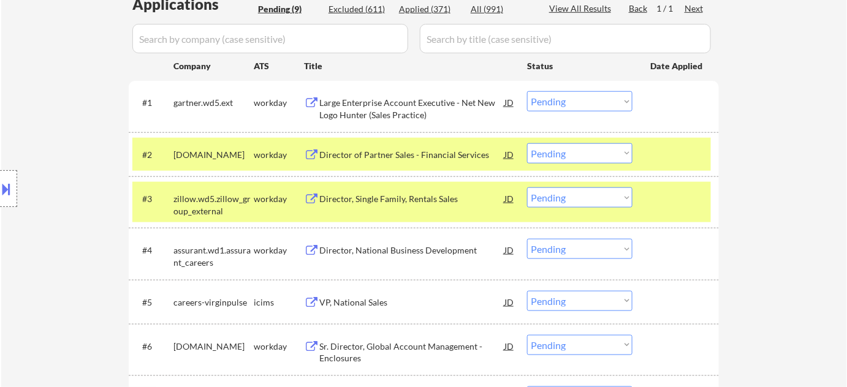
scroll to position [334, 0]
drag, startPoint x: 583, startPoint y: 102, endPoint x: 580, endPoint y: 110, distance: 8.2
click at [583, 102] on select "Choose an option... Pending Applied Excluded (Questions) Excluded (Expired) Exc…" at bounding box center [579, 102] width 105 height 20
click at [527, 92] on select "Choose an option... Pending Applied Excluded (Questions) Excluded (Expired) Exc…" at bounding box center [579, 102] width 105 height 20
select select ""pending""
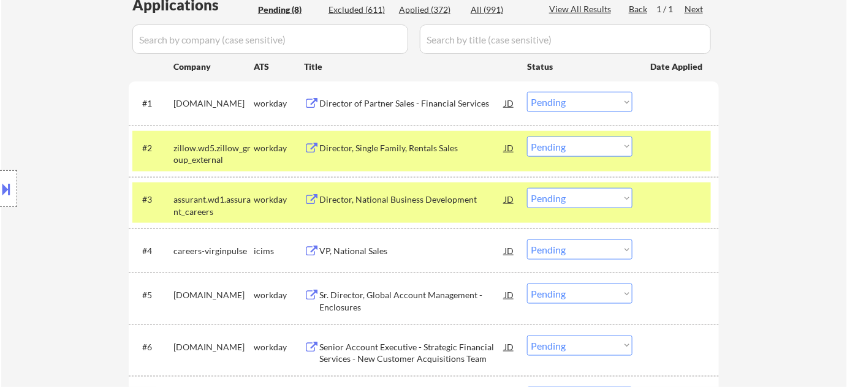
click at [550, 197] on select "Choose an option... Pending Applied Excluded (Questions) Excluded (Expired) Exc…" at bounding box center [579, 198] width 105 height 20
click at [527, 188] on select "Choose an option... Pending Applied Excluded (Questions) Excluded (Expired) Exc…" at bounding box center [579, 198] width 105 height 20
select select ""pending""
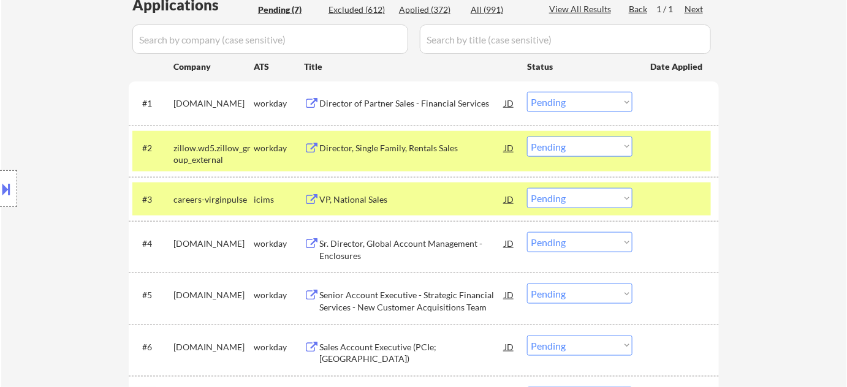
click at [351, 148] on div "Director, Single Family, Rentals Sales" at bounding box center [411, 148] width 185 height 12
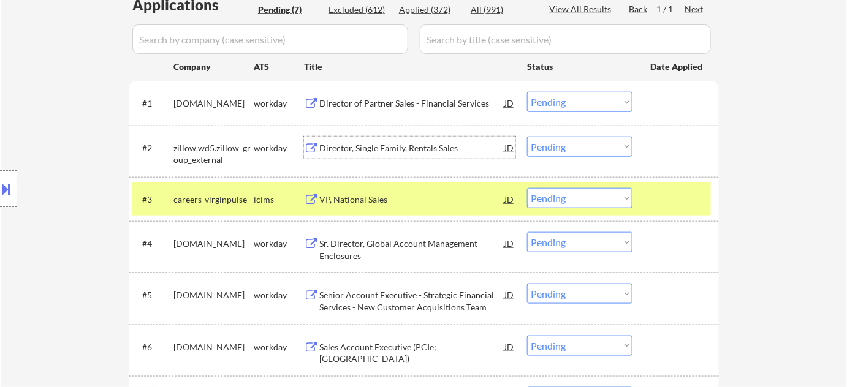
click at [381, 198] on div "VP, National Sales" at bounding box center [411, 200] width 185 height 12
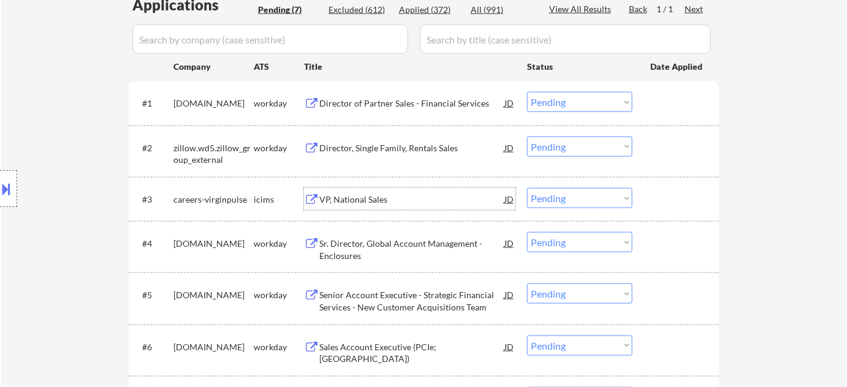
scroll to position [446, 0]
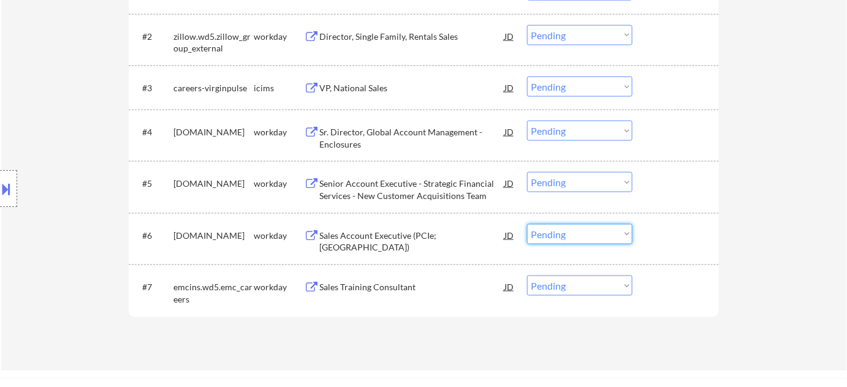
click at [567, 234] on select "Choose an option... Pending Applied Excluded (Questions) Excluded (Expired) Exc…" at bounding box center [579, 234] width 105 height 20
click at [527, 224] on select "Choose an option... Pending Applied Excluded (Questions) Excluded (Expired) Exc…" at bounding box center [579, 234] width 105 height 20
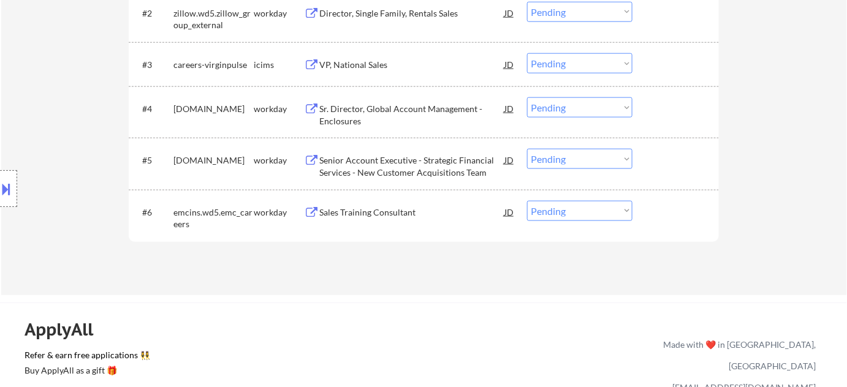
scroll to position [501, 0]
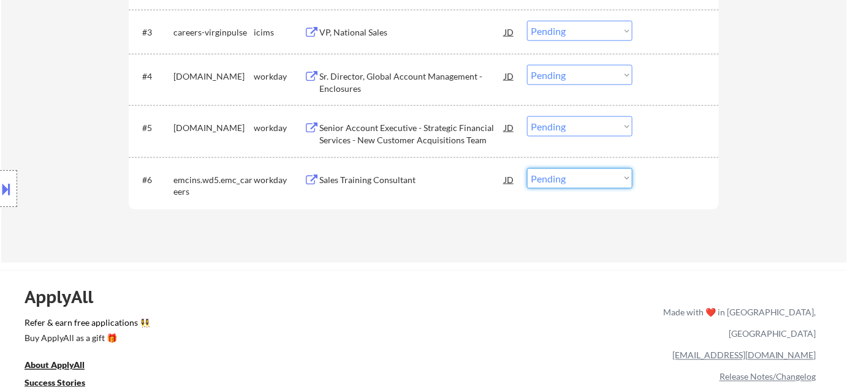
click at [552, 186] on select "Choose an option... Pending Applied Excluded (Questions) Excluded (Expired) Exc…" at bounding box center [579, 179] width 105 height 20
select select ""excluded__bad_match_""
click at [527, 169] on select "Choose an option... Pending Applied Excluded (Questions) Excluded (Expired) Exc…" at bounding box center [579, 179] width 105 height 20
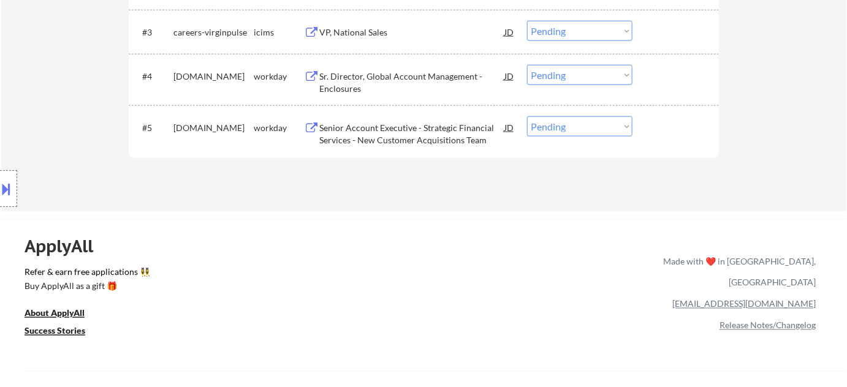
scroll to position [390, 0]
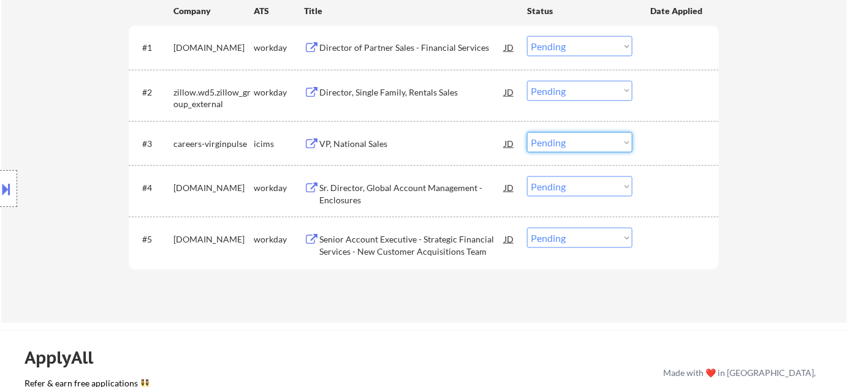
click at [563, 142] on select "Choose an option... Pending Applied Excluded (Questions) Excluded (Expired) Exc…" at bounding box center [579, 142] width 105 height 20
click at [527, 132] on select "Choose an option... Pending Applied Excluded (Questions) Excluded (Expired) Exc…" at bounding box center [579, 142] width 105 height 20
select select ""pending""
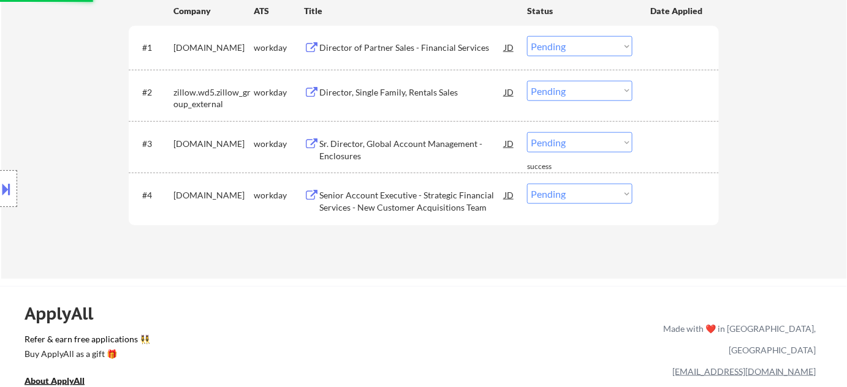
click at [342, 153] on div "Sr. Director, Global Account Management - Enclosures" at bounding box center [411, 150] width 185 height 24
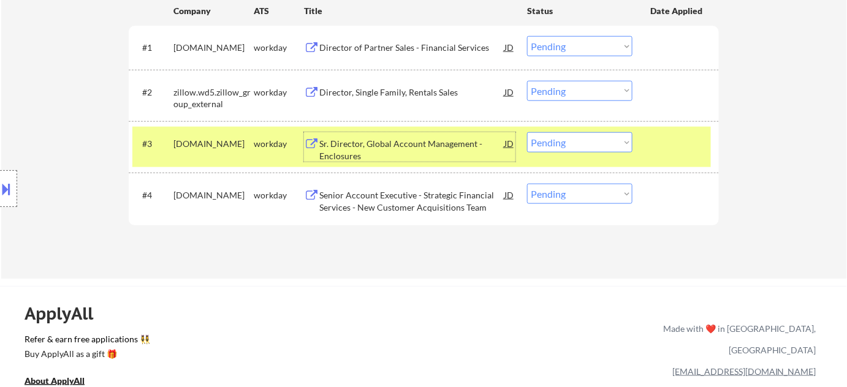
click at [368, 207] on div "Senior Account Executive - Strategic Financial Services - New Customer Acquisit…" at bounding box center [411, 201] width 185 height 24
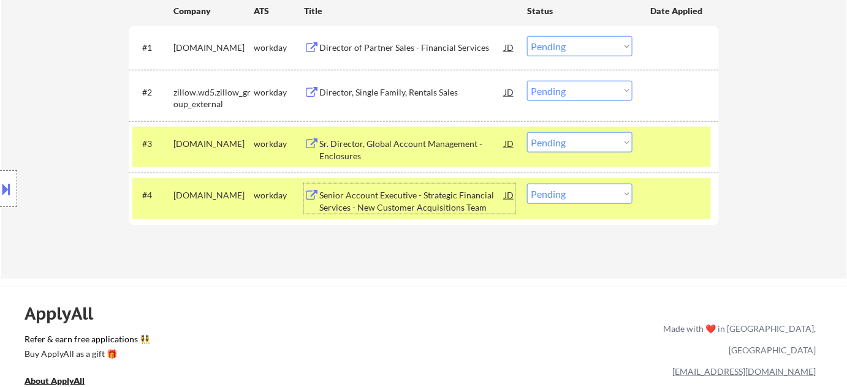
click at [596, 186] on select "Choose an option... Pending Applied Excluded (Questions) Excluded (Expired) Exc…" at bounding box center [579, 194] width 105 height 20
select select ""excluded__other_""
click at [527, 184] on select "Choose an option... Pending Applied Excluded (Questions) Excluded (Expired) Exc…" at bounding box center [579, 194] width 105 height 20
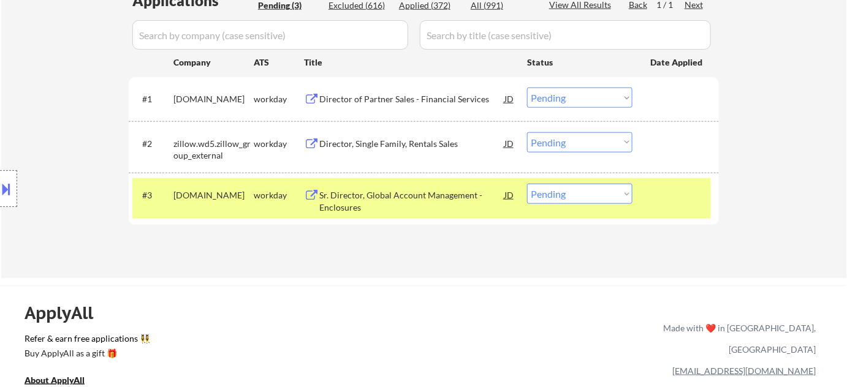
scroll to position [222, 0]
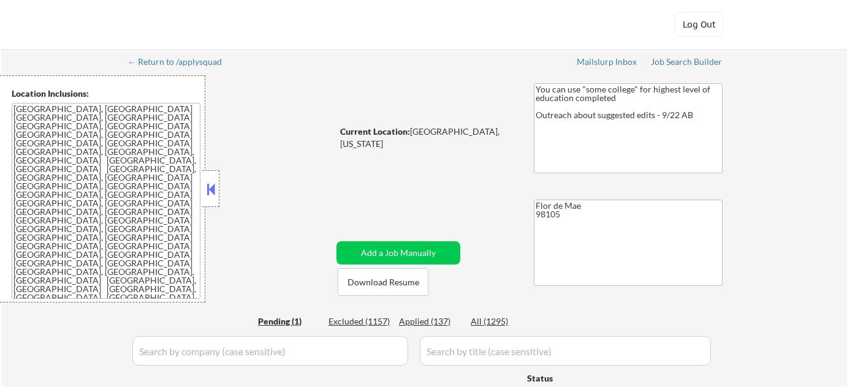
select select ""pending""
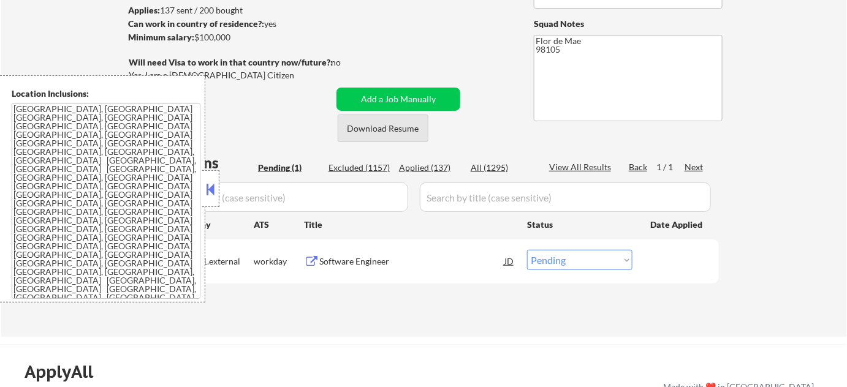
scroll to position [167, 0]
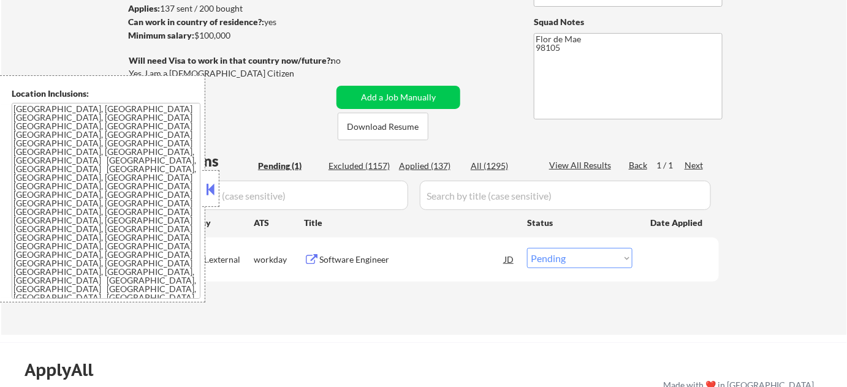
click at [216, 189] on button at bounding box center [210, 189] width 13 height 18
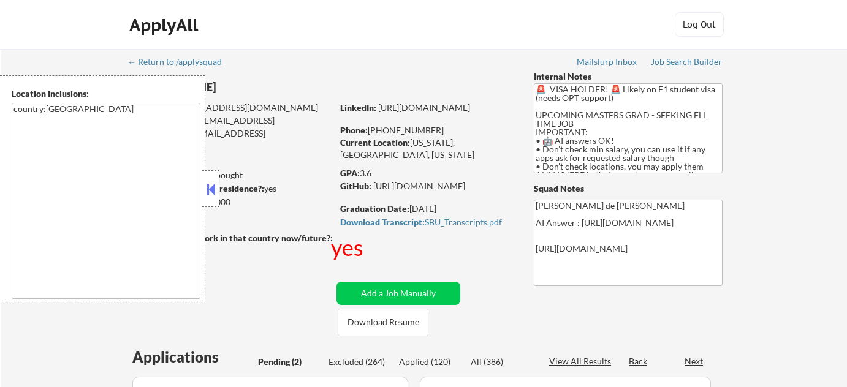
select select ""pending""
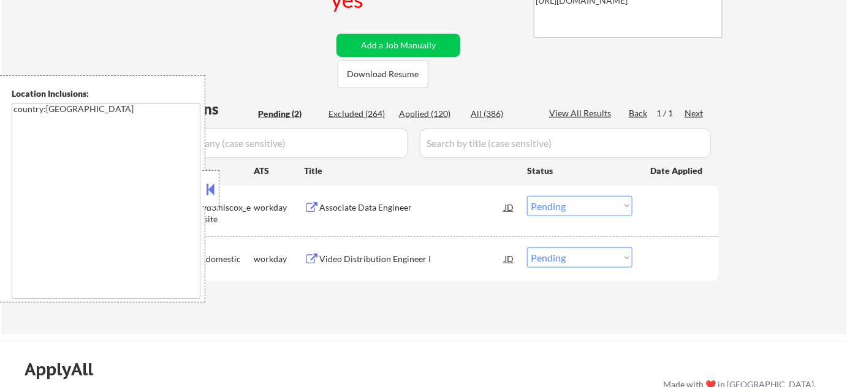
scroll to position [334, 0]
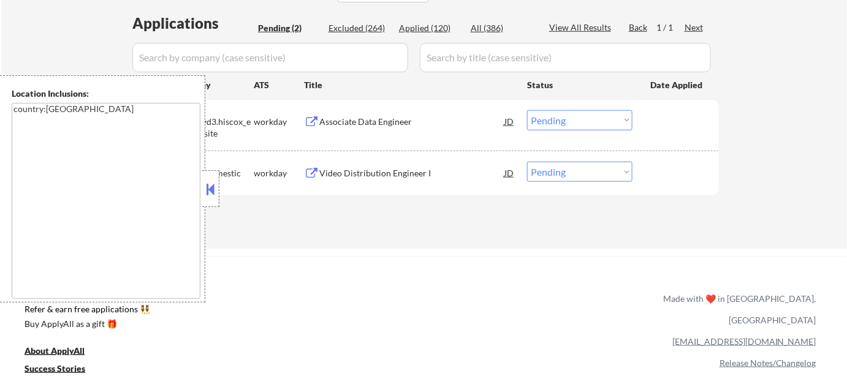
click at [217, 179] on div at bounding box center [210, 188] width 17 height 37
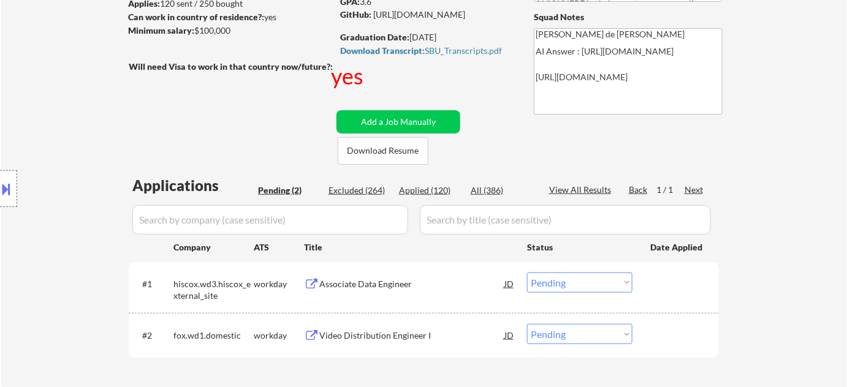
scroll to position [167, 0]
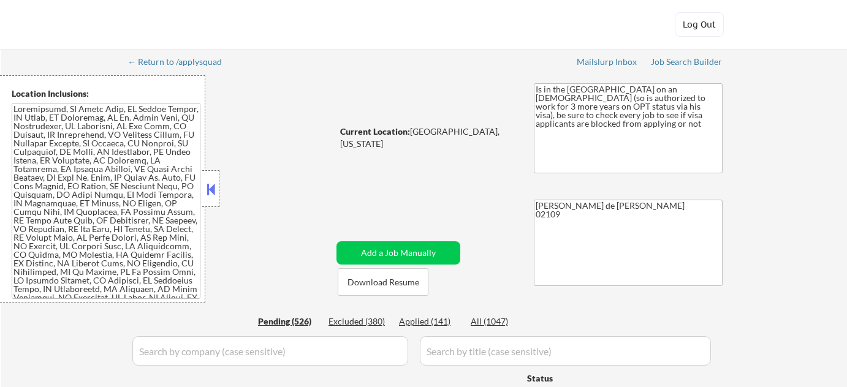
select select ""pending""
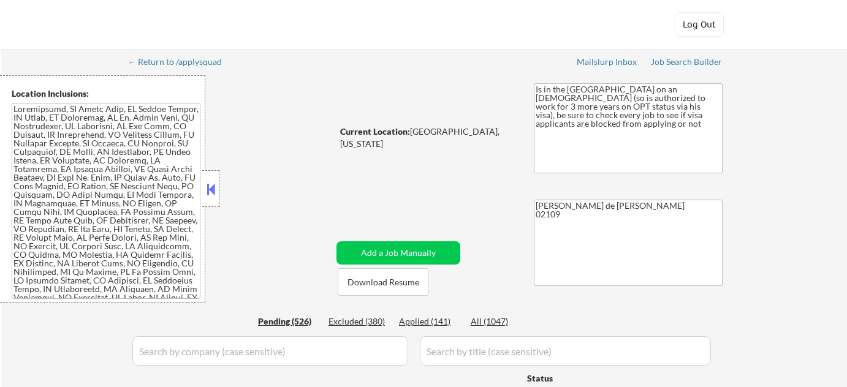
select select ""pending""
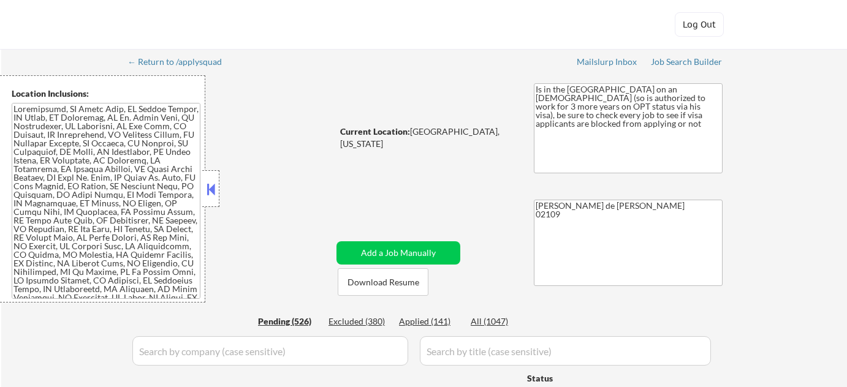
select select ""pending""
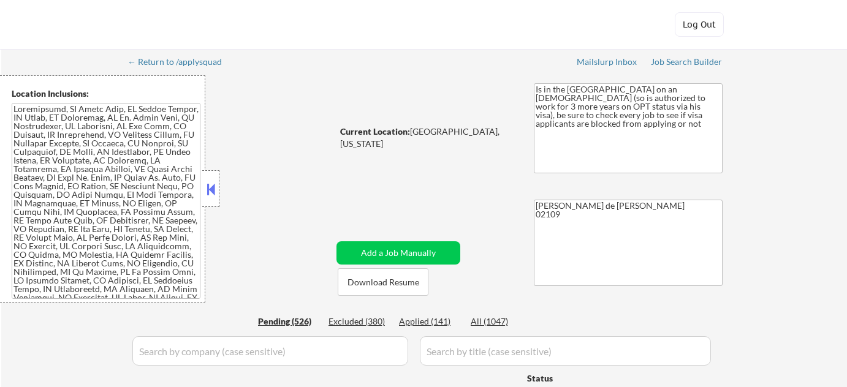
select select ""pending""
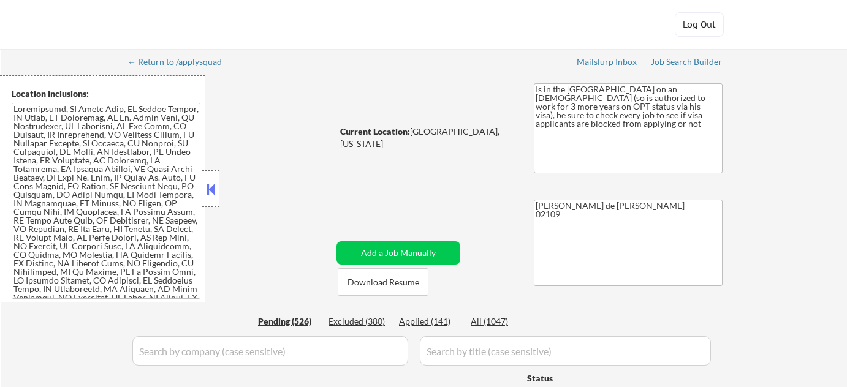
select select ""pending""
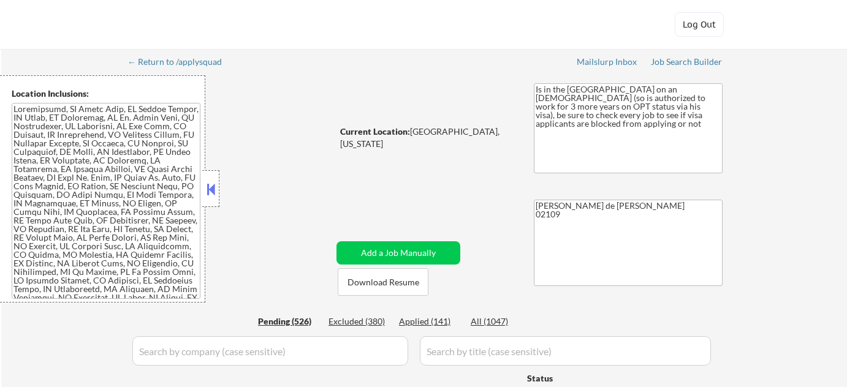
select select ""pending""
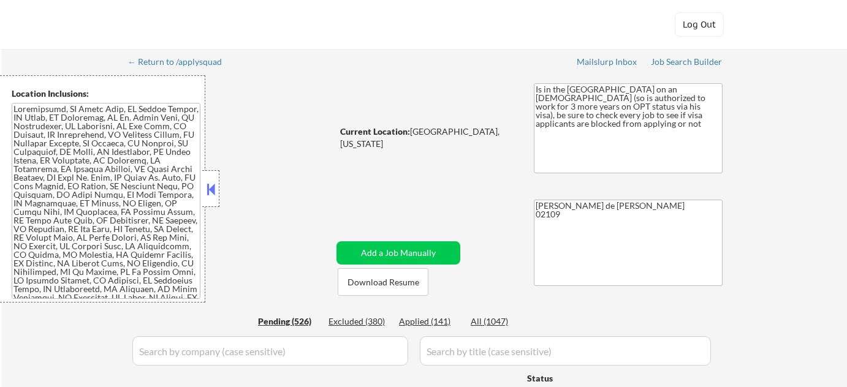
select select ""pending""
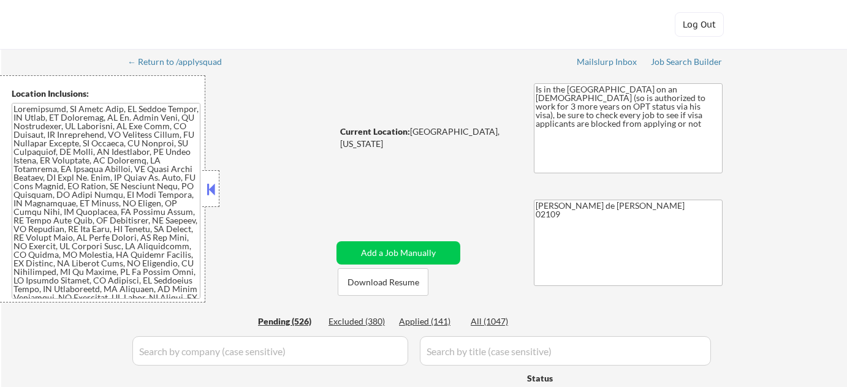
select select ""pending""
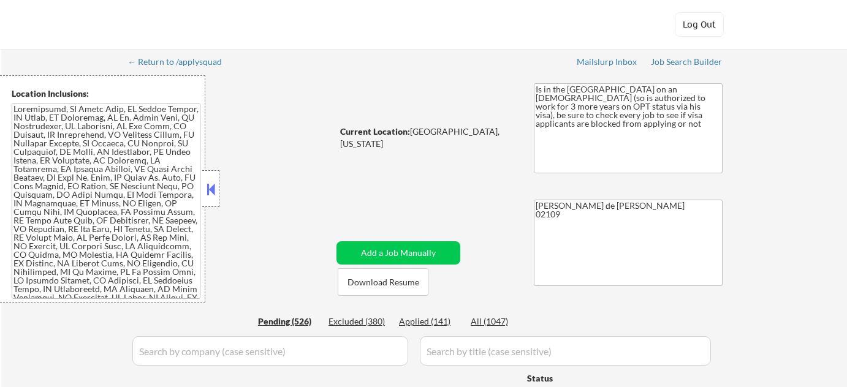
select select ""pending""
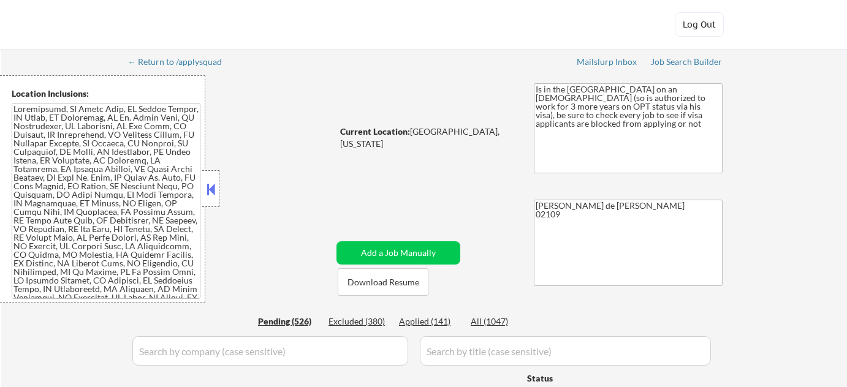
select select ""pending""
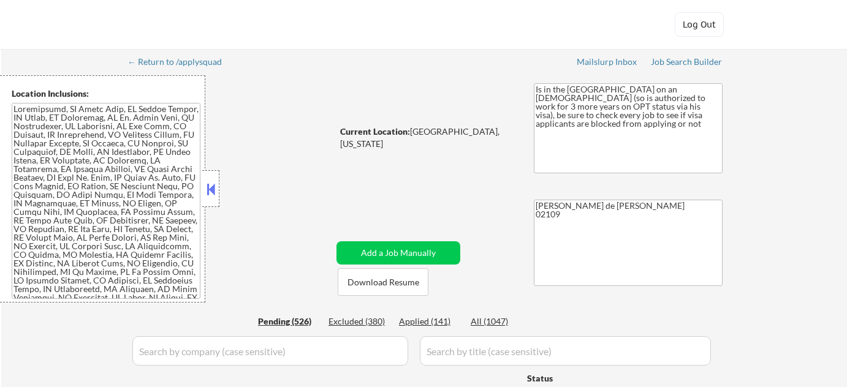
select select ""pending""
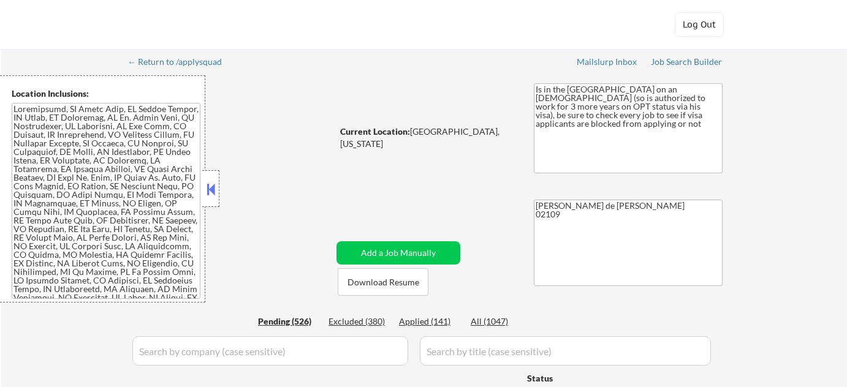
select select ""pending""
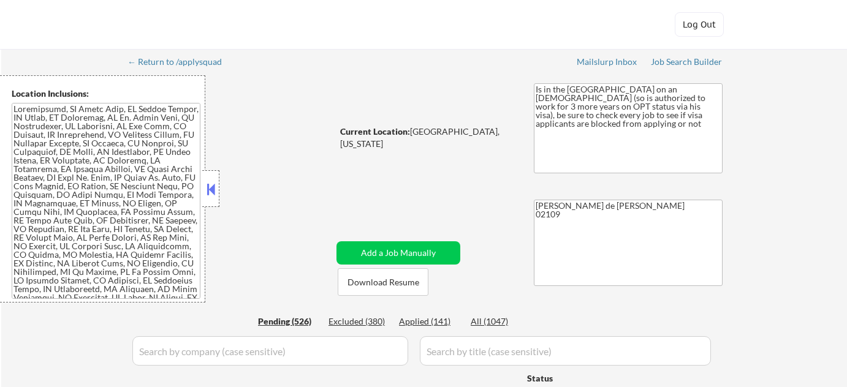
select select ""pending""
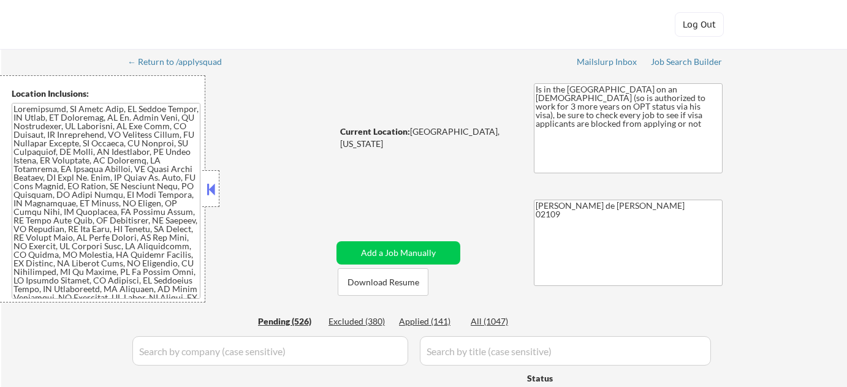
select select ""pending""
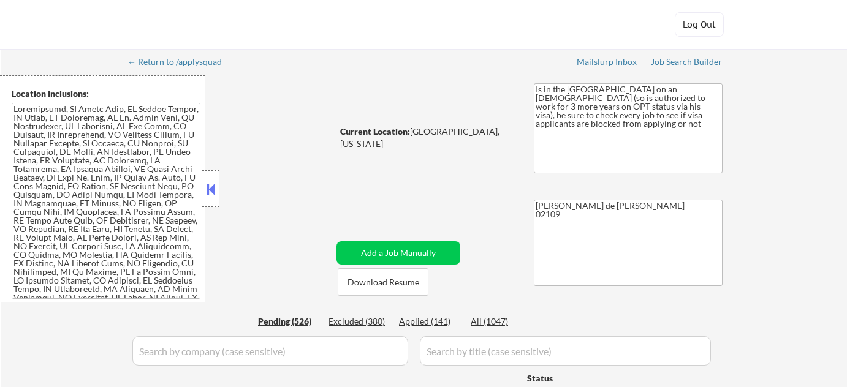
select select ""pending""
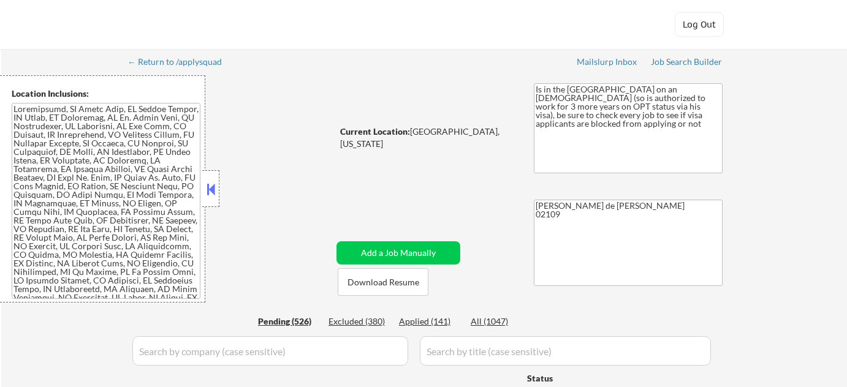
select select ""pending""
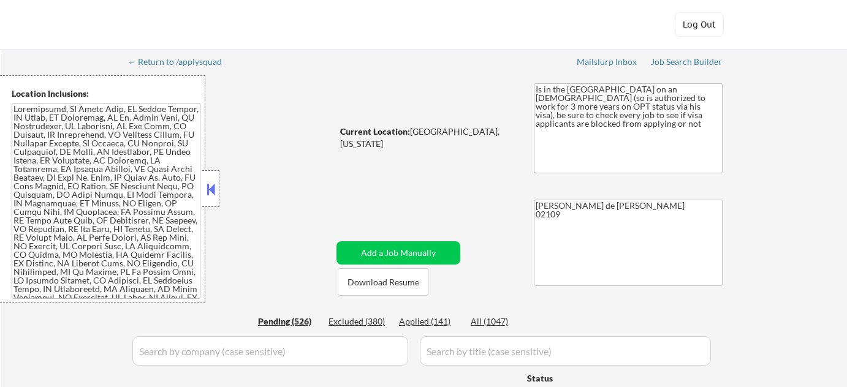
select select ""pending""
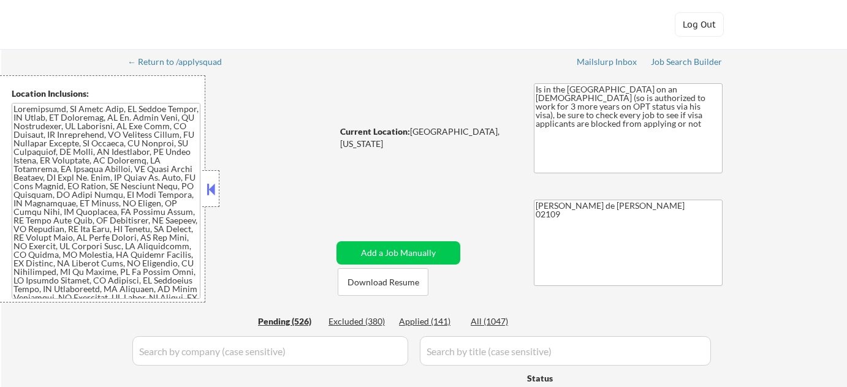
select select ""pending""
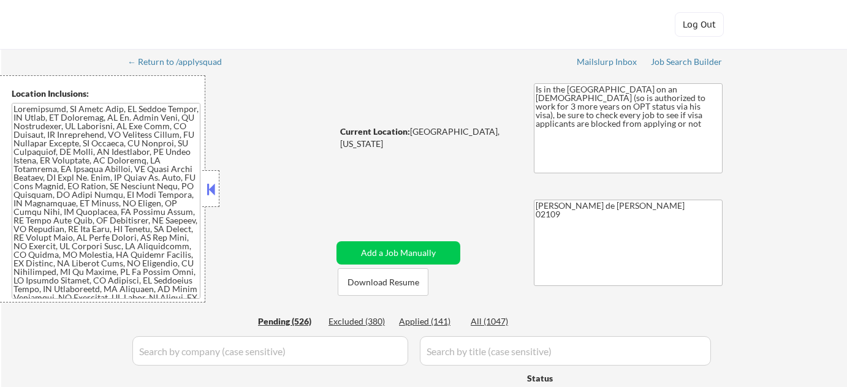
select select ""pending""
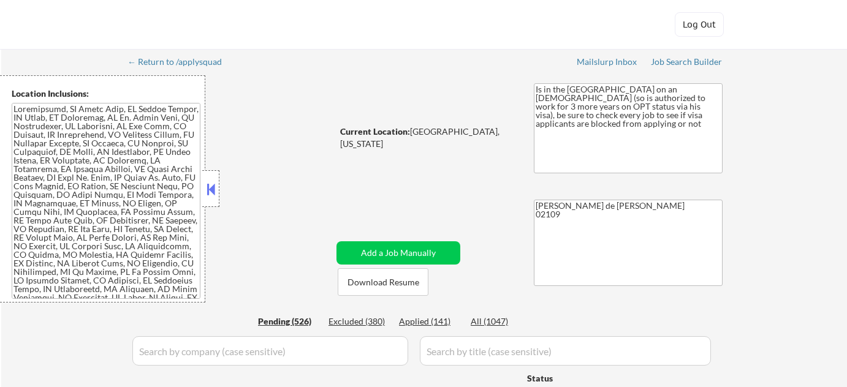
select select ""pending""
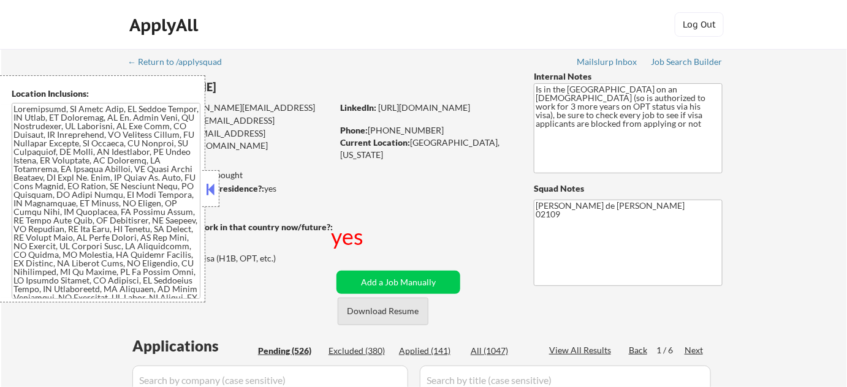
scroll to position [167, 0]
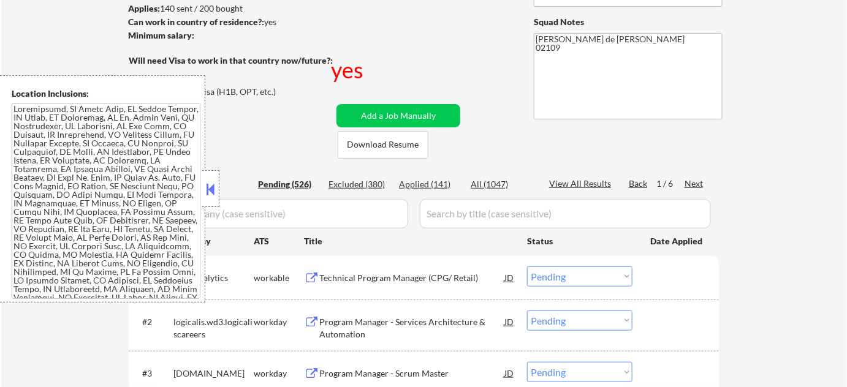
click at [209, 180] on button at bounding box center [210, 189] width 13 height 18
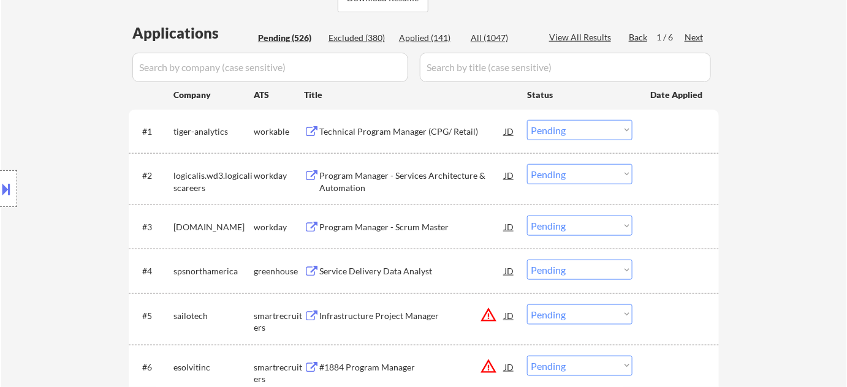
scroll to position [334, 0]
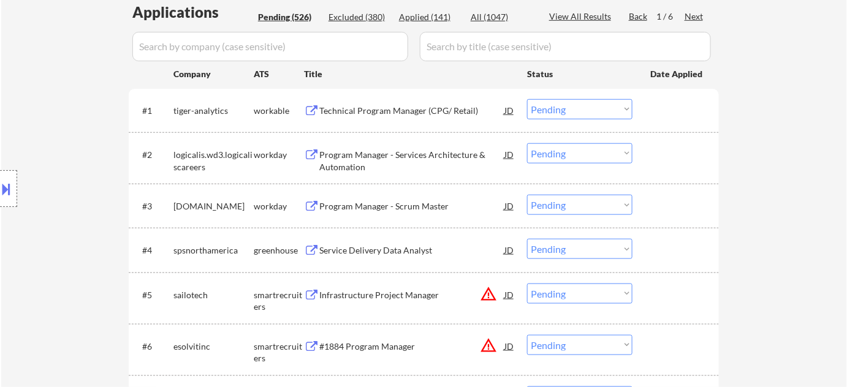
click at [377, 120] on div "Technical Program Manager (CPG/ Retail)" at bounding box center [411, 110] width 185 height 22
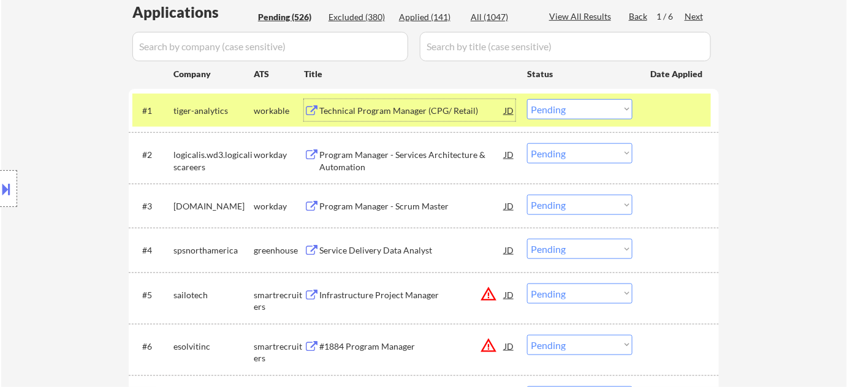
click at [363, 163] on div "Program Manager - Services Architecture & Automation" at bounding box center [411, 161] width 185 height 24
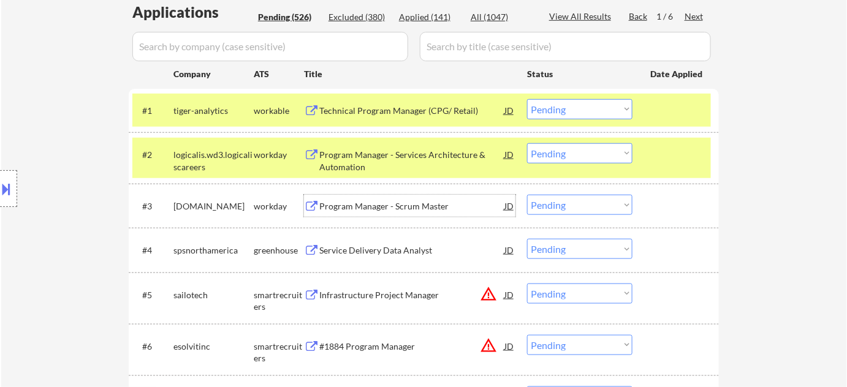
click at [383, 202] on div "Program Manager - Scrum Master" at bounding box center [411, 206] width 185 height 12
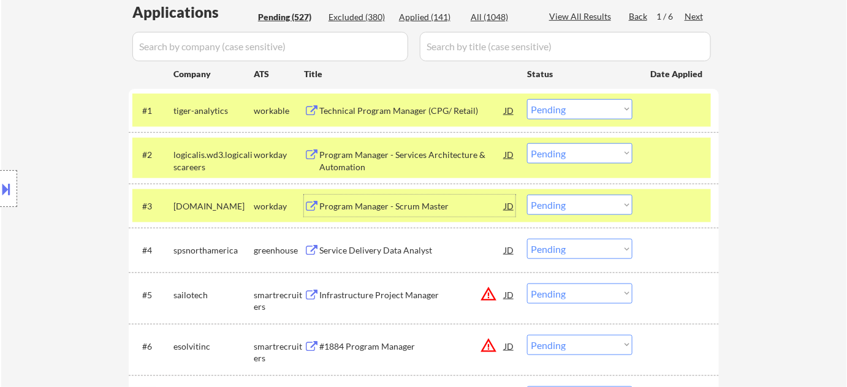
click at [580, 208] on select "Choose an option... Pending Applied Excluded (Questions) Excluded (Expired) Exc…" at bounding box center [579, 205] width 105 height 20
click at [527, 195] on select "Choose an option... Pending Applied Excluded (Questions) Excluded (Expired) Exc…" at bounding box center [579, 205] width 105 height 20
select select ""pending""
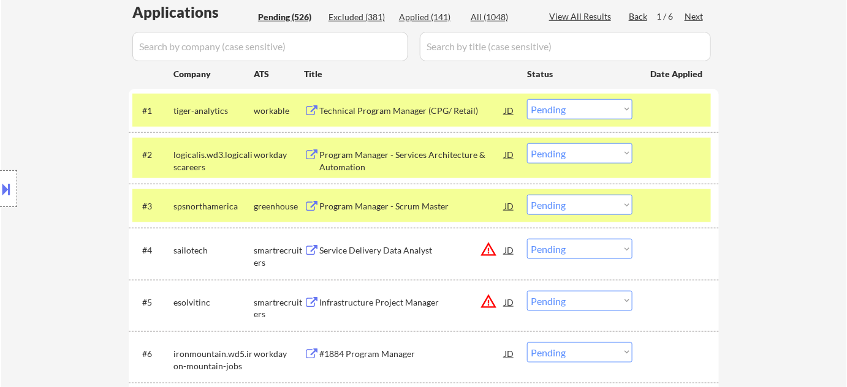
click at [567, 111] on select "Choose an option... Pending Applied Excluded (Questions) Excluded (Expired) Exc…" at bounding box center [579, 109] width 105 height 20
click at [527, 99] on select "Choose an option... Pending Applied Excluded (Questions) Excluded (Expired) Exc…" at bounding box center [579, 109] width 105 height 20
select select ""pending""
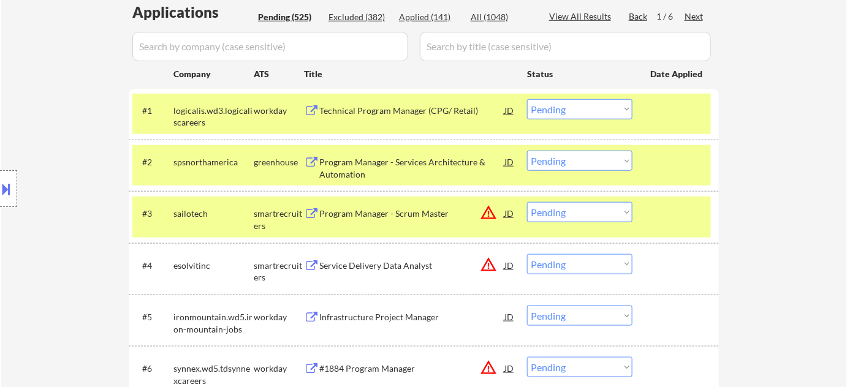
click at [389, 215] on div "Program Manager - Scrum Master" at bounding box center [411, 213] width 185 height 22
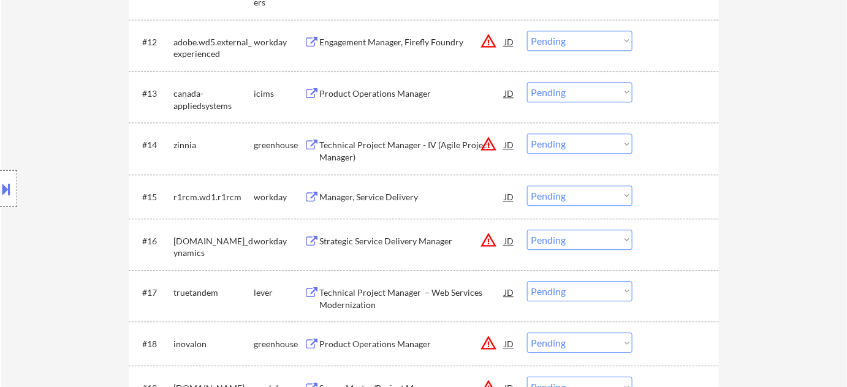
scroll to position [1058, 0]
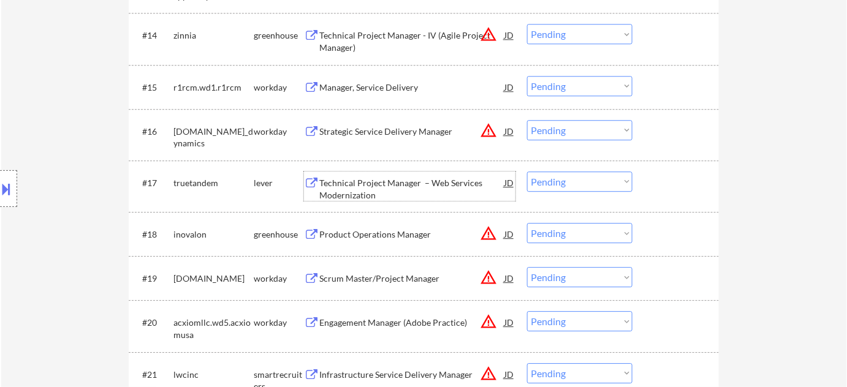
click at [374, 181] on div "Technical Project Manager – Web Services Modernization" at bounding box center [411, 189] width 185 height 24
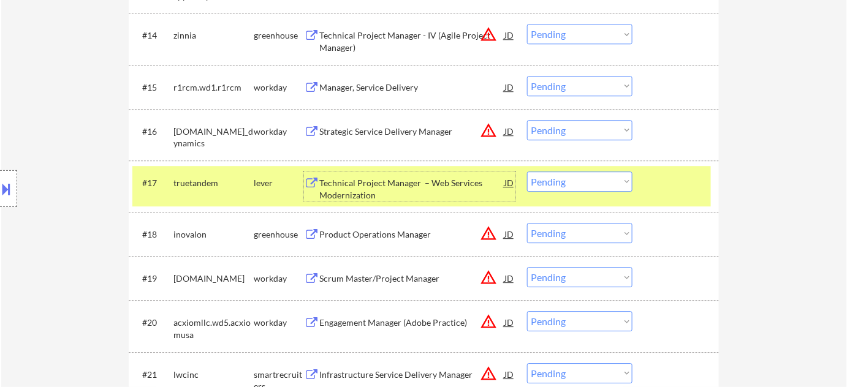
click at [16, 179] on div at bounding box center [8, 188] width 17 height 37
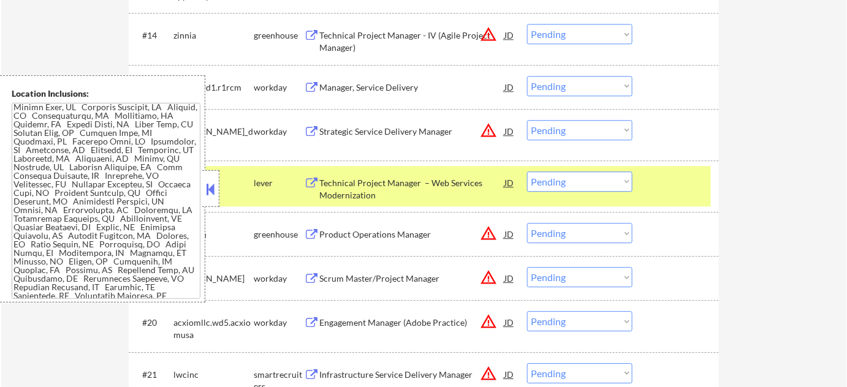
scroll to position [2010, 0]
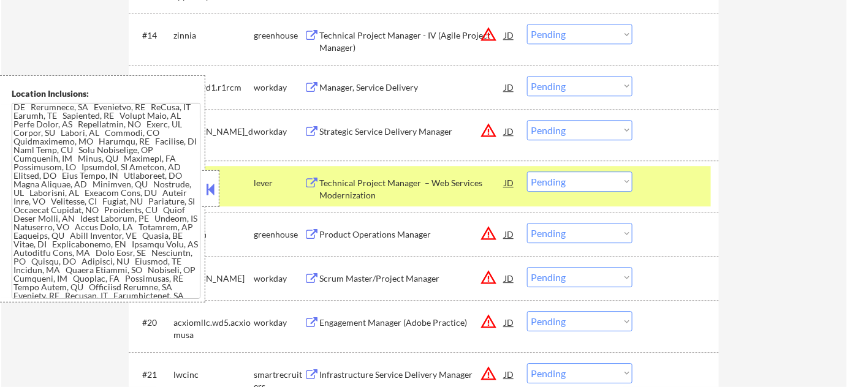
click at [210, 181] on button at bounding box center [210, 189] width 13 height 18
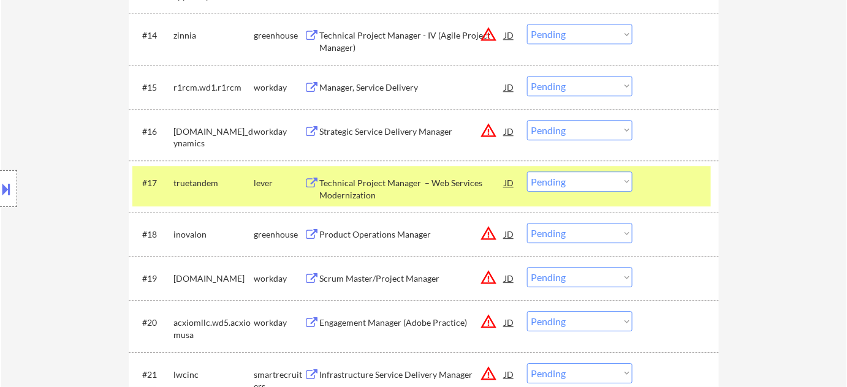
click at [561, 191] on select "Choose an option... Pending Applied Excluded (Questions) Excluded (Expired) Exc…" at bounding box center [579, 182] width 105 height 20
click at [527, 172] on select "Choose an option... Pending Applied Excluded (Questions) Excluded (Expired) Exc…" at bounding box center [579, 182] width 105 height 20
select select ""pending""
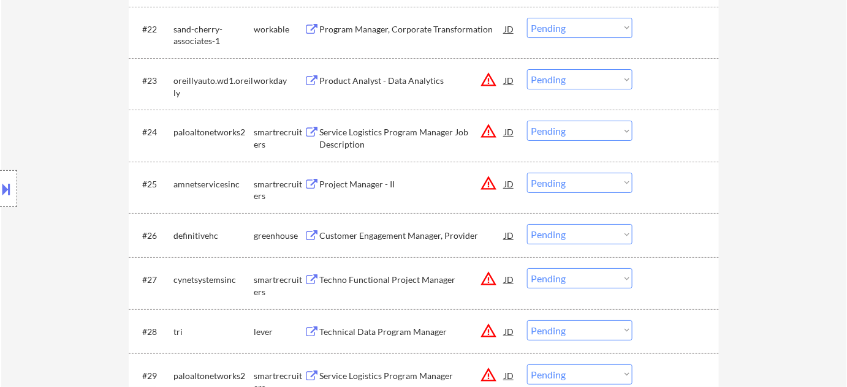
scroll to position [1560, 0]
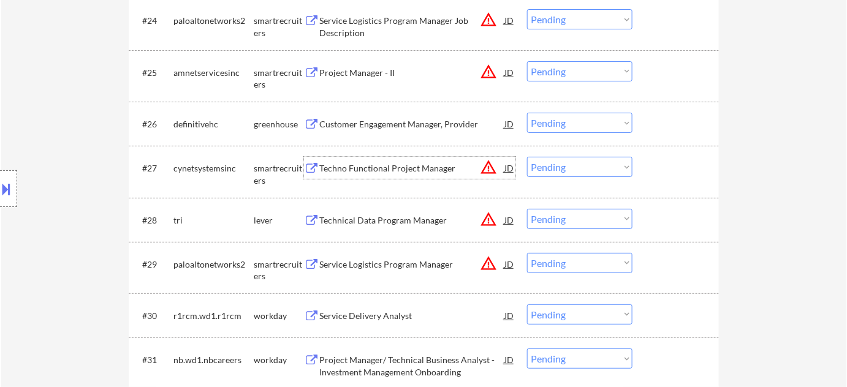
click at [415, 165] on div "Techno Functional Project Manager" at bounding box center [411, 168] width 185 height 12
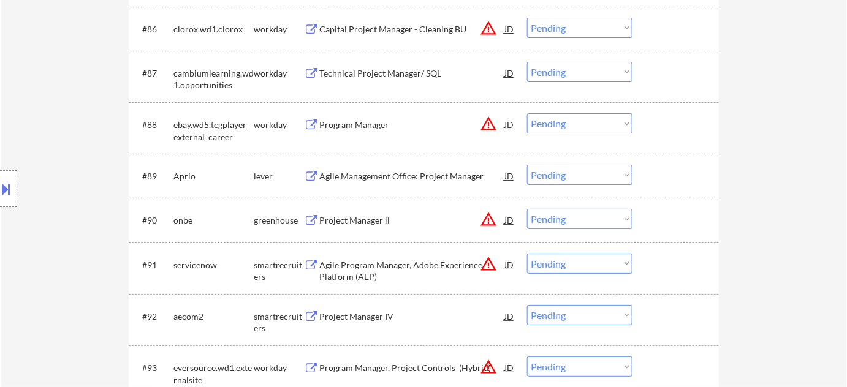
scroll to position [4568, 0]
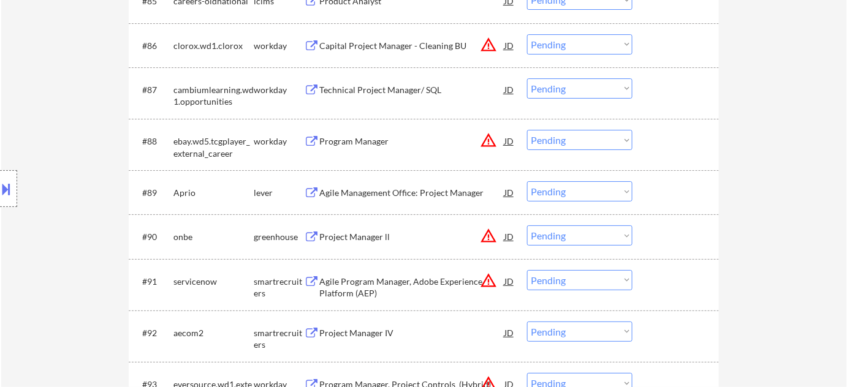
click at [369, 145] on div "Program Manager" at bounding box center [411, 141] width 185 height 12
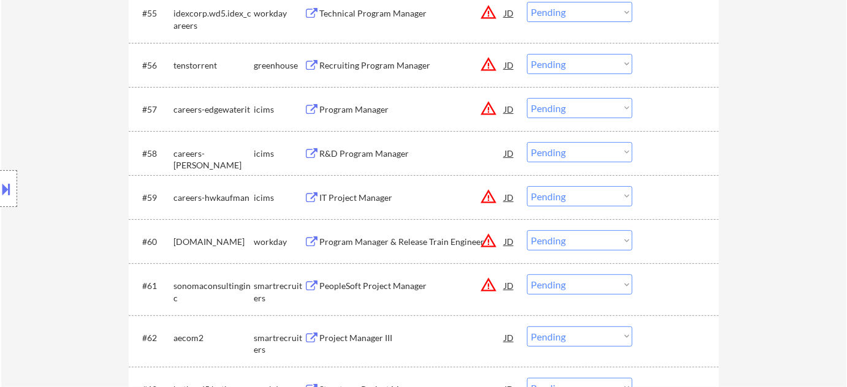
scroll to position [3064, 0]
click at [371, 105] on div "Program Manager" at bounding box center [411, 110] width 185 height 12
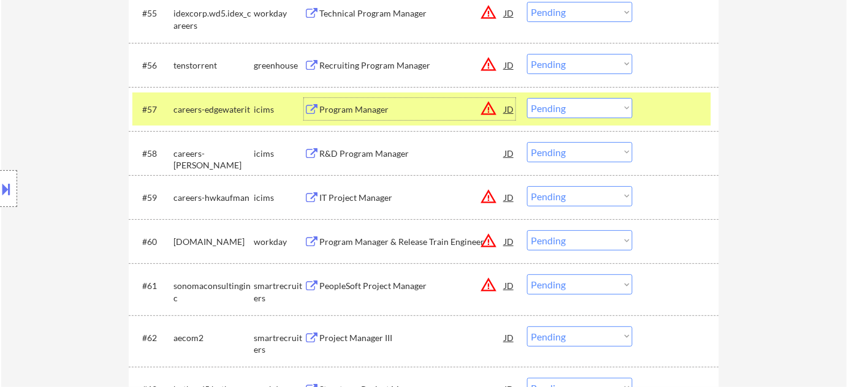
click at [360, 186] on div "#59 careers-hwkaufman icims IT Project Manager JD warning_amber Choose an optio…" at bounding box center [421, 197] width 579 height 33
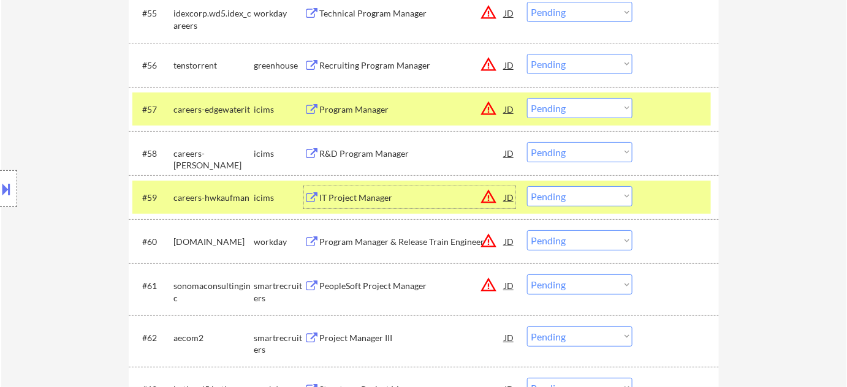
click at [353, 194] on div "IT Project Manager" at bounding box center [411, 198] width 185 height 12
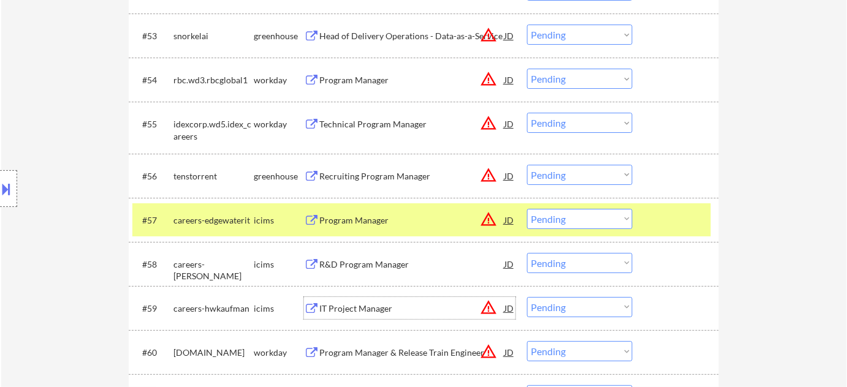
scroll to position [2897, 0]
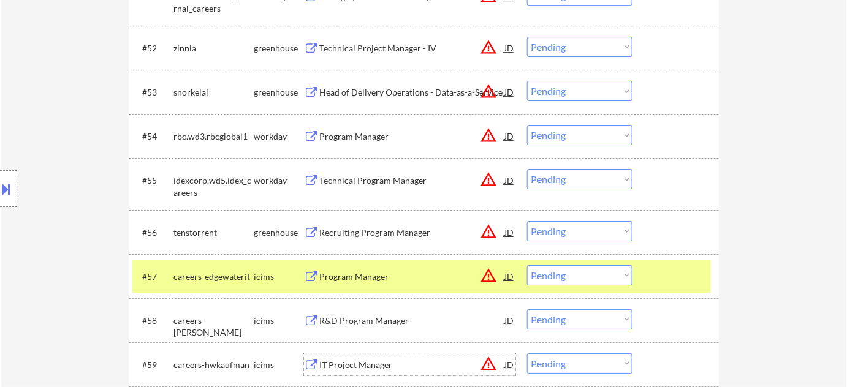
click at [374, 142] on div "Program Manager" at bounding box center [411, 137] width 185 height 12
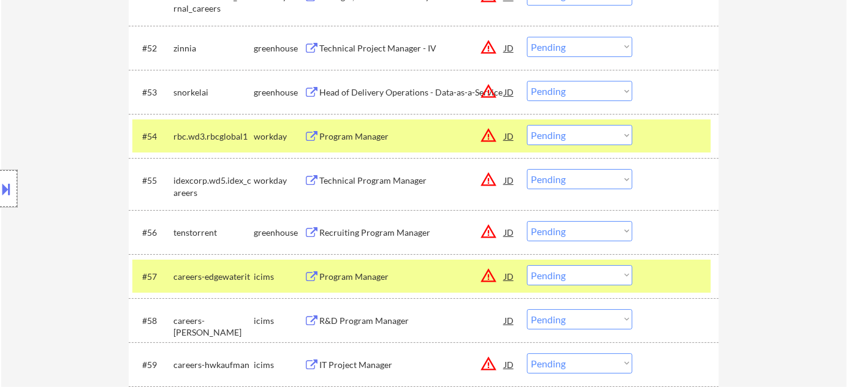
click at [15, 183] on div at bounding box center [8, 188] width 17 height 37
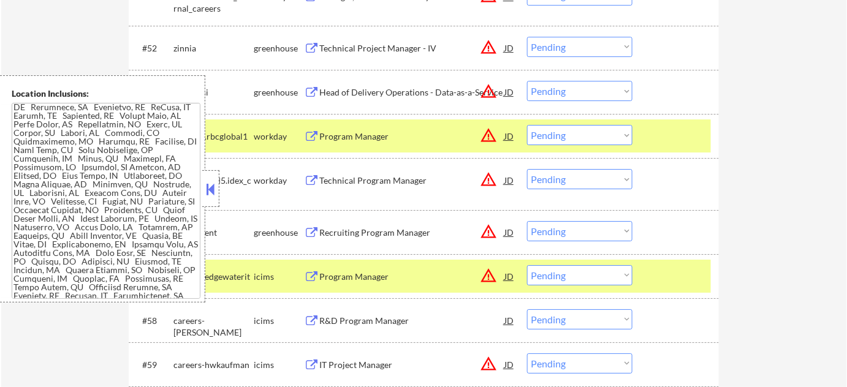
scroll to position [225, 0]
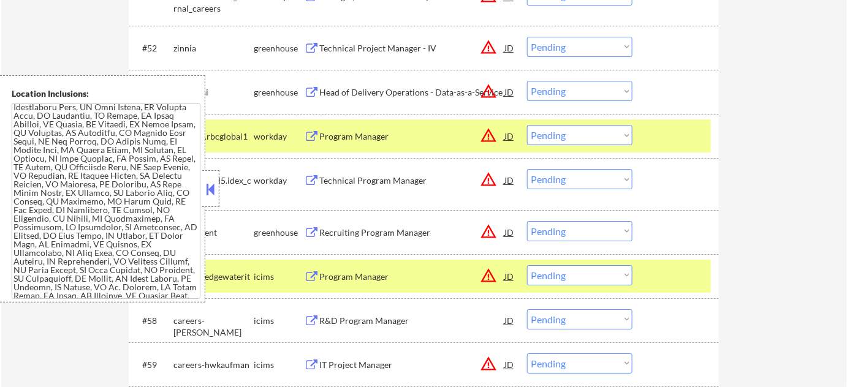
click at [211, 191] on button at bounding box center [210, 189] width 13 height 18
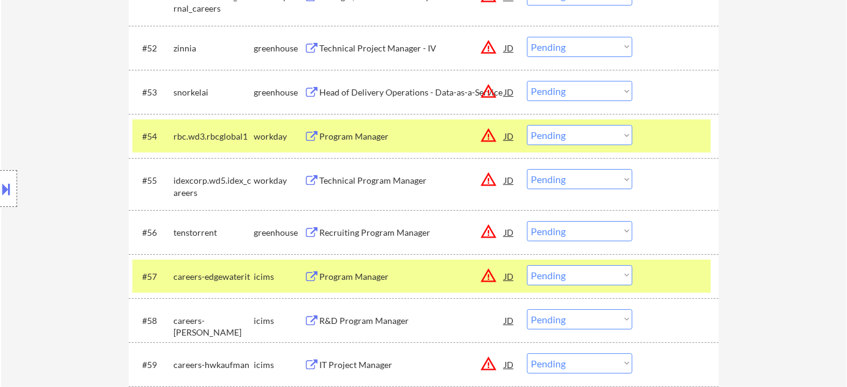
click at [560, 279] on select "Choose an option... Pending Applied Excluded (Questions) Excluded (Expired) Exc…" at bounding box center [579, 275] width 105 height 20
click at [527, 265] on select "Choose an option... Pending Applied Excluded (Questions) Excluded (Expired) Exc…" at bounding box center [579, 275] width 105 height 20
select select ""pending""
click at [560, 316] on select "Choose an option... Pending Applied Excluded (Questions) Excluded (Expired) Exc…" at bounding box center [579, 320] width 105 height 20
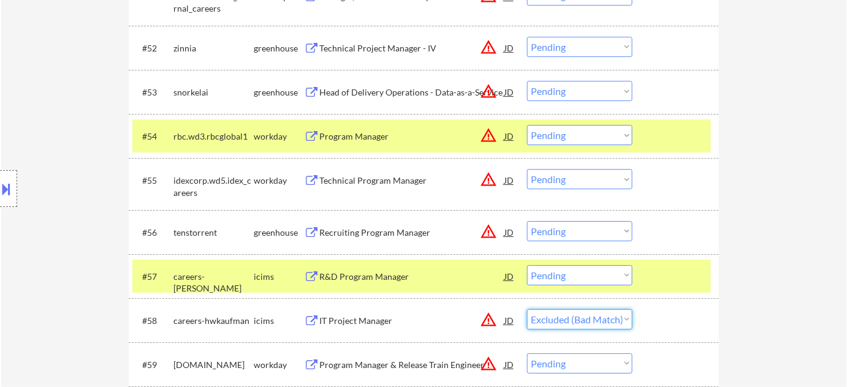
click at [527, 310] on select "Choose an option... Pending Applied Excluded (Questions) Excluded (Expired) Exc…" at bounding box center [579, 320] width 105 height 20
select select ""pending""
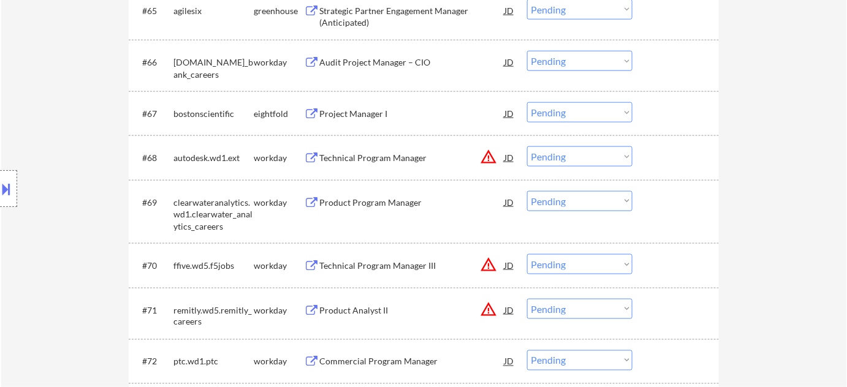
scroll to position [3566, 0]
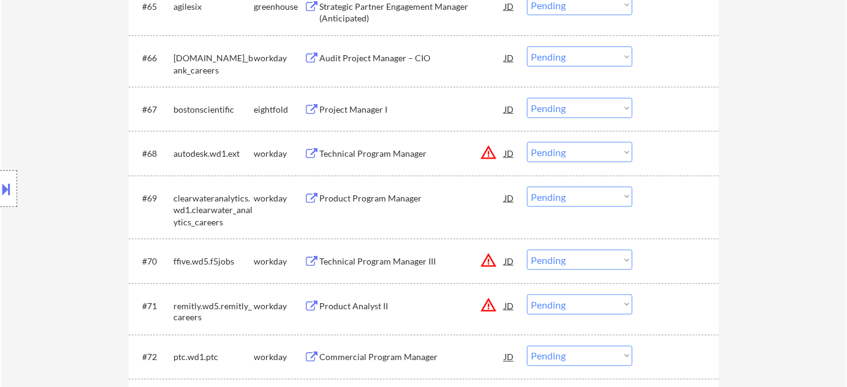
click at [373, 200] on div "Product Program Manager" at bounding box center [411, 198] width 185 height 12
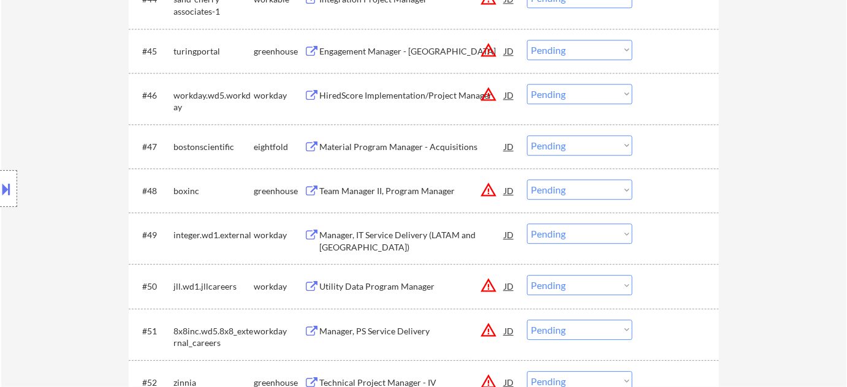
scroll to position [2841, 0]
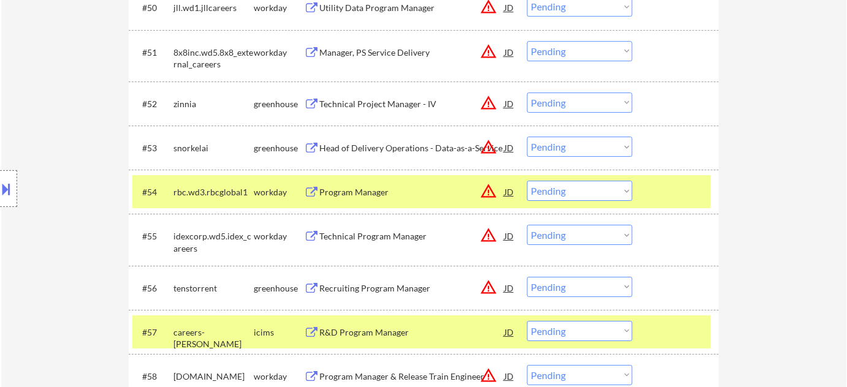
click at [558, 190] on select "Choose an option... Pending Applied Excluded (Questions) Excluded (Expired) Exc…" at bounding box center [579, 191] width 105 height 20
click at [527, 181] on select "Choose an option... Pending Applied Excluded (Questions) Excluded (Expired) Exc…" at bounding box center [579, 191] width 105 height 20
select select ""pending""
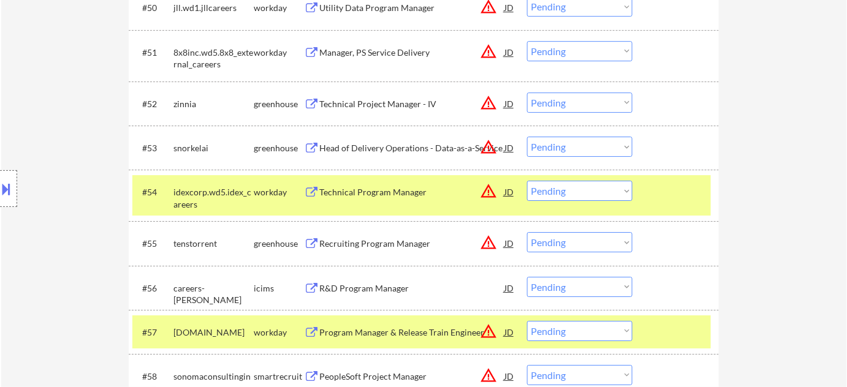
scroll to position [3525, 0]
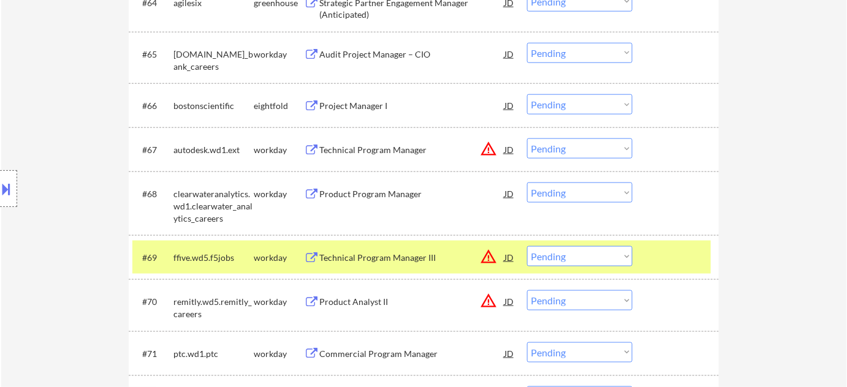
click at [580, 191] on select "Choose an option... Pending Applied Excluded (Questions) Excluded (Expired) Exc…" at bounding box center [579, 193] width 105 height 20
click at [527, 183] on select "Choose an option... Pending Applied Excluded (Questions) Excluded (Expired) Exc…" at bounding box center [579, 193] width 105 height 20
select select ""pending""
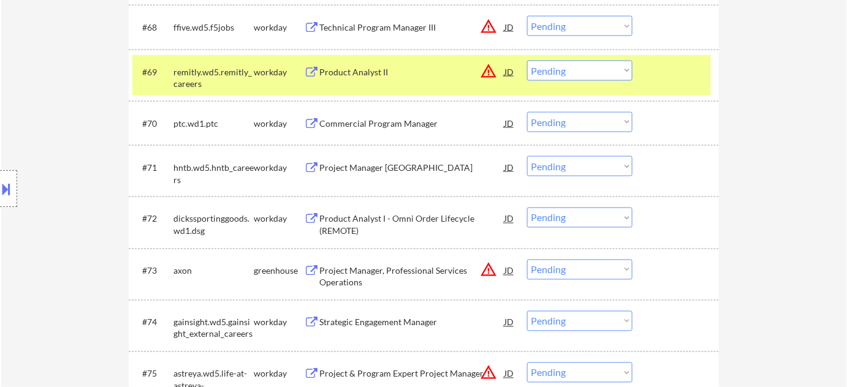
scroll to position [3693, 0]
click at [389, 132] on div "Commercial Program Manager" at bounding box center [411, 123] width 185 height 22
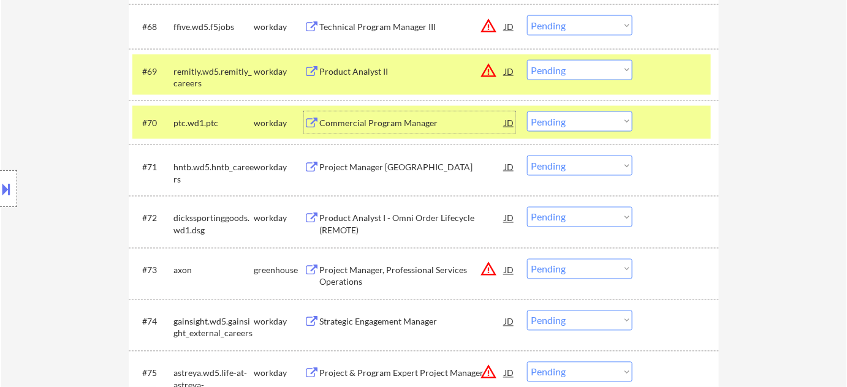
click at [579, 112] on select "Choose an option... Pending Applied Excluded (Questions) Excluded (Expired) Exc…" at bounding box center [579, 122] width 105 height 20
click at [527, 112] on select "Choose an option... Pending Applied Excluded (Questions) Excluded (Expired) Exc…" at bounding box center [579, 122] width 105 height 20
select select ""pending""
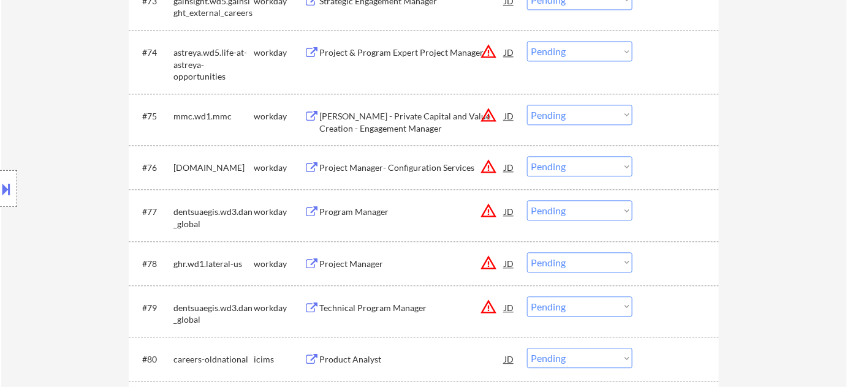
scroll to position [3971, 0]
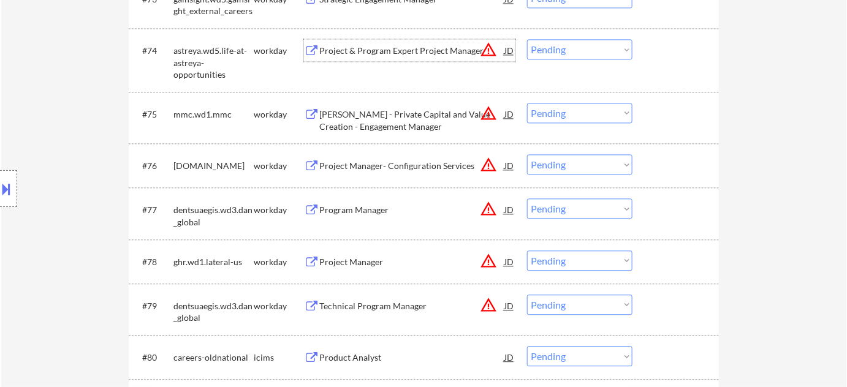
click at [393, 51] on div "Project & Program Expert Project Manager" at bounding box center [411, 51] width 185 height 12
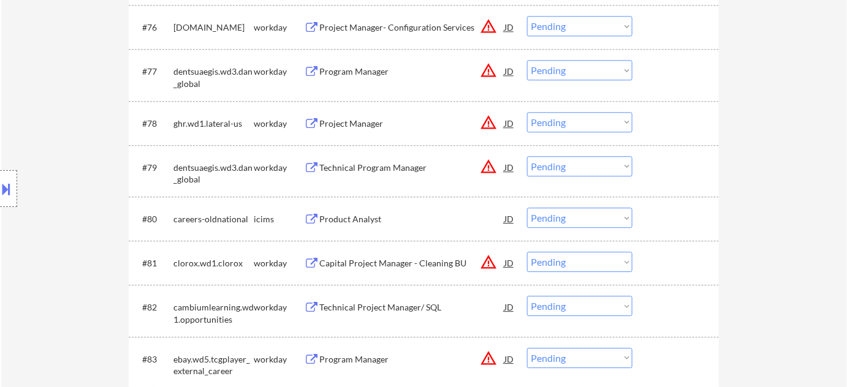
scroll to position [4138, 0]
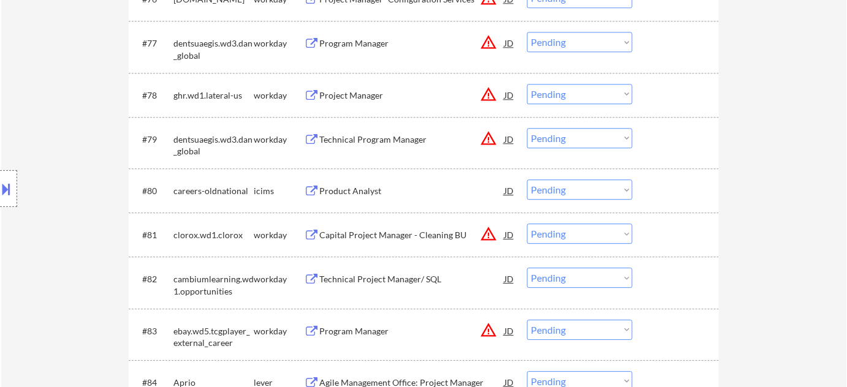
click at [362, 192] on div "Product Analyst" at bounding box center [411, 191] width 185 height 12
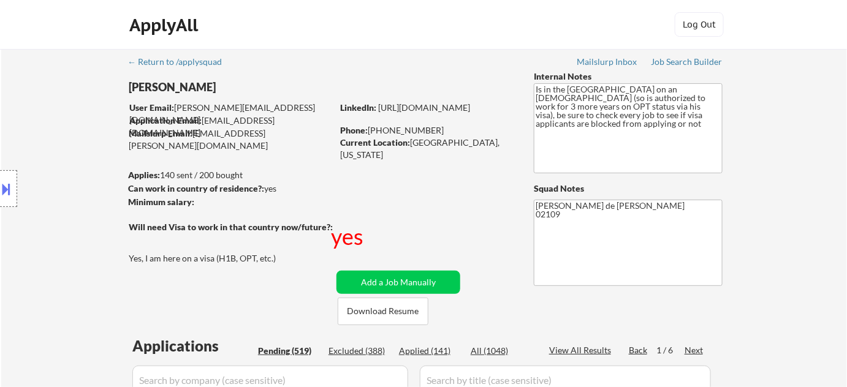
scroll to position [3828, 0]
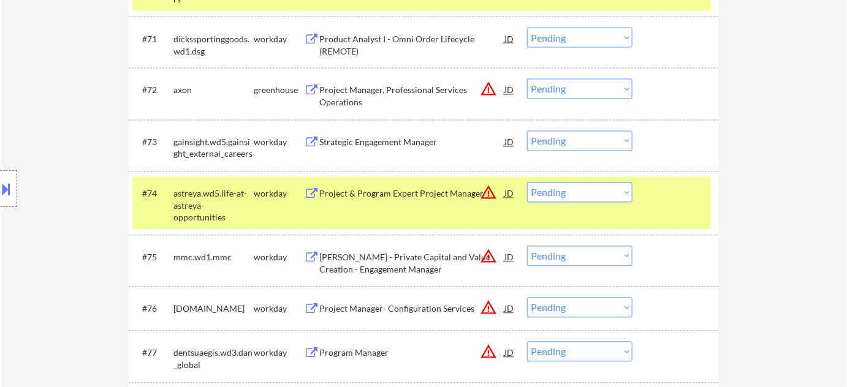
click at [606, 196] on select "Choose an option... Pending Applied Excluded (Questions) Excluded (Expired) Exc…" at bounding box center [579, 193] width 105 height 20
click at [527, 183] on select "Choose an option... Pending Applied Excluded (Questions) Excluded (Expired) Exc…" at bounding box center [579, 193] width 105 height 20
select select ""pending""
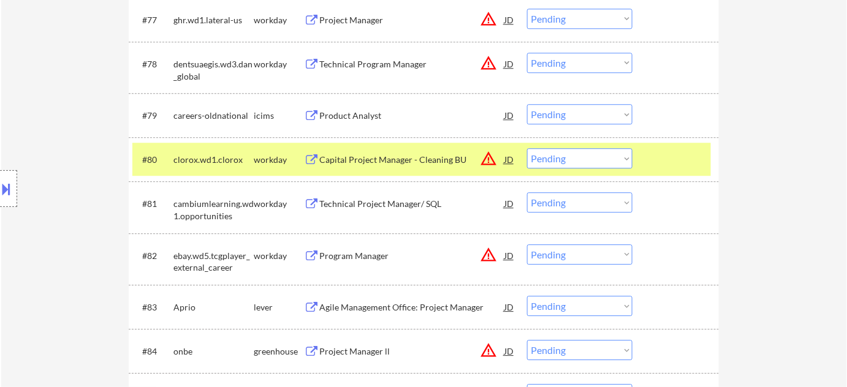
scroll to position [4218, 0]
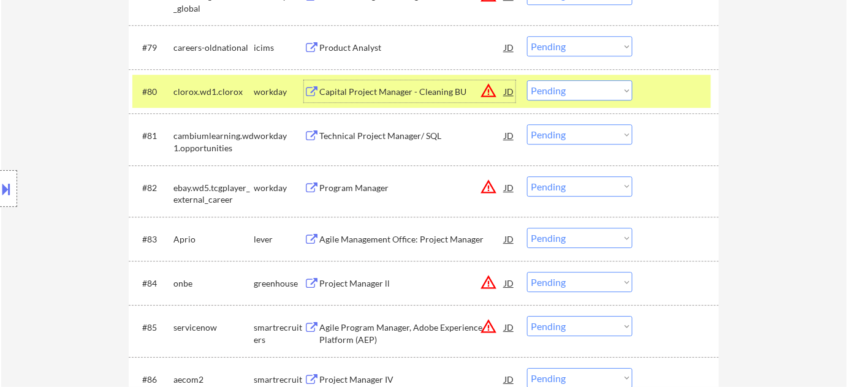
click at [411, 86] on div "Capital Project Manager - Cleaning BU" at bounding box center [411, 92] width 185 height 12
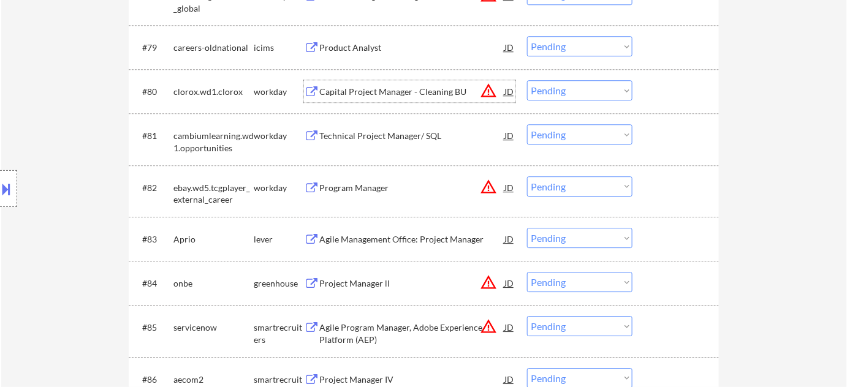
click at [0, 189] on button at bounding box center [6, 189] width 13 height 20
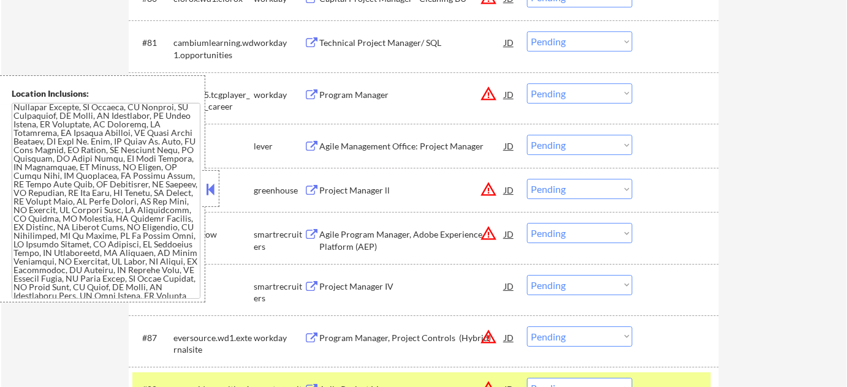
scroll to position [4329, 0]
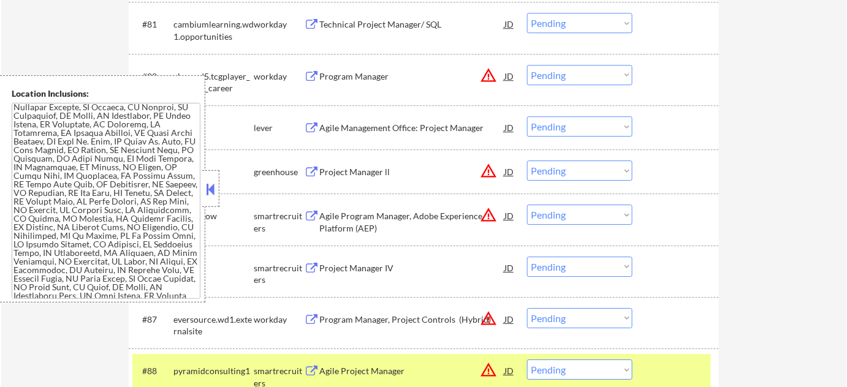
click at [207, 191] on button at bounding box center [210, 189] width 13 height 18
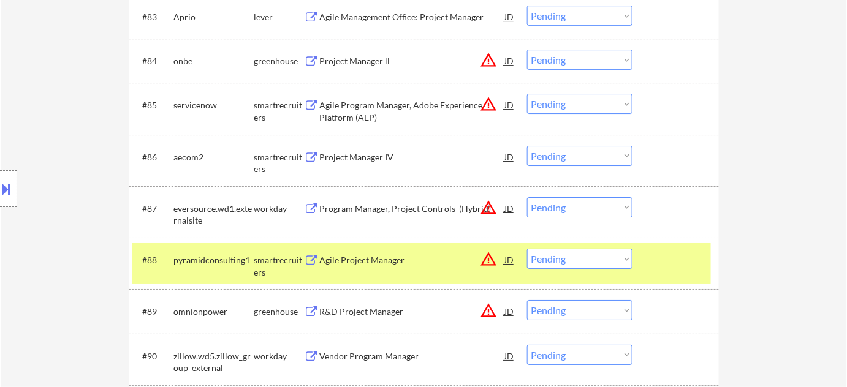
scroll to position [4441, 0]
click at [422, 210] on div "Program Manager, Project Controls (Hybrid)" at bounding box center [411, 208] width 185 height 12
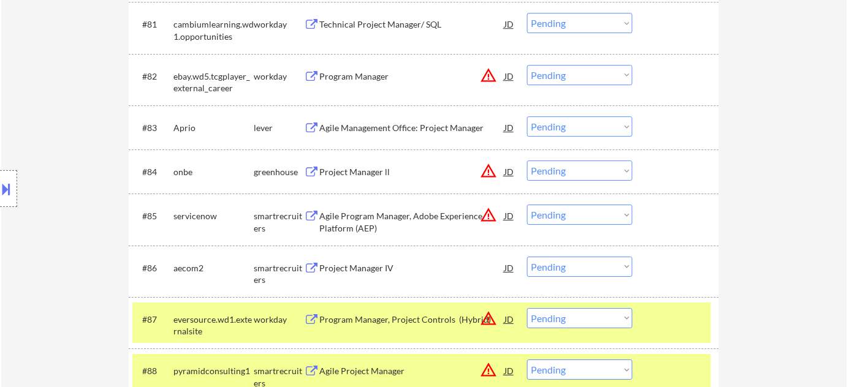
scroll to position [4115, 0]
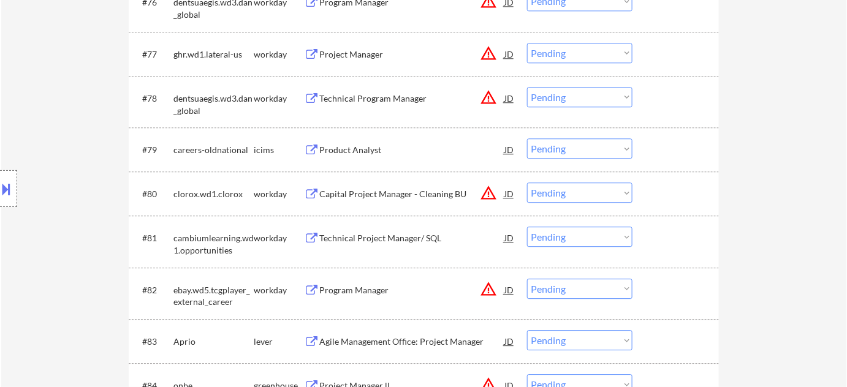
click at [588, 197] on select "Choose an option... Pending Applied Excluded (Questions) Excluded (Expired) Exc…" at bounding box center [579, 193] width 105 height 20
click at [527, 183] on select "Choose an option... Pending Applied Excluded (Questions) Excluded (Expired) Exc…" at bounding box center [579, 193] width 105 height 20
select select ""pending""
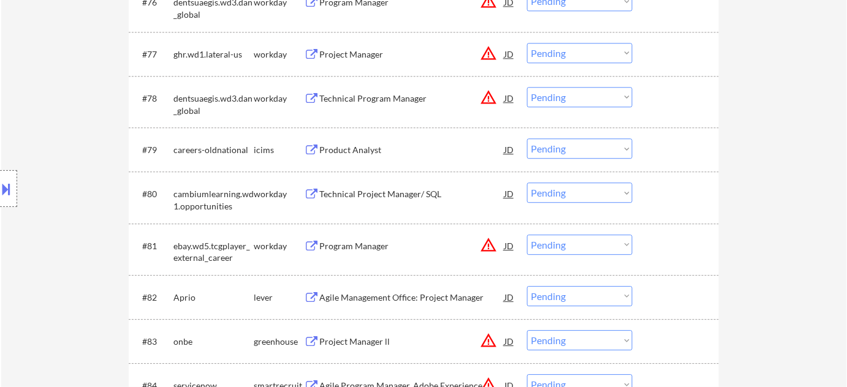
click at [444, 297] on div "Agile Management Office: Project Manager" at bounding box center [411, 298] width 185 height 12
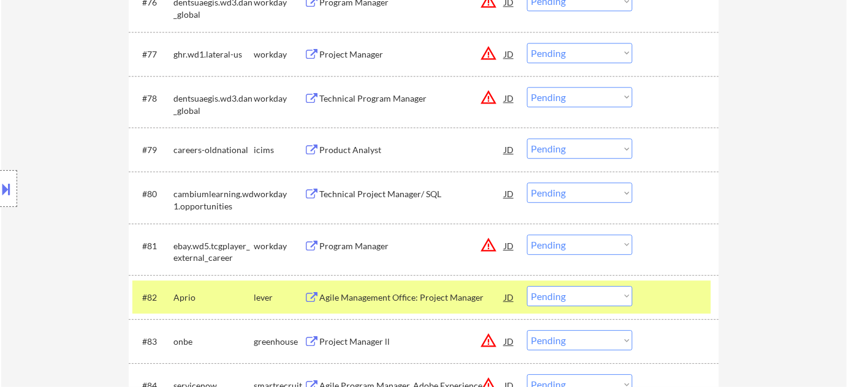
scroll to position [4411, 0]
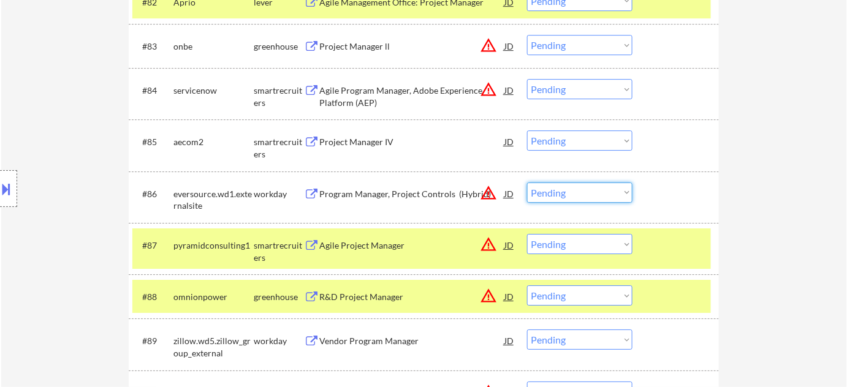
drag, startPoint x: 577, startPoint y: 189, endPoint x: 577, endPoint y: 200, distance: 11.0
click at [577, 189] on select "Choose an option... Pending Applied Excluded (Questions) Excluded (Expired) Exc…" at bounding box center [579, 193] width 105 height 20
click at [527, 183] on select "Choose an option... Pending Applied Excluded (Questions) Excluded (Expired) Exc…" at bounding box center [579, 193] width 105 height 20
select select ""pending""
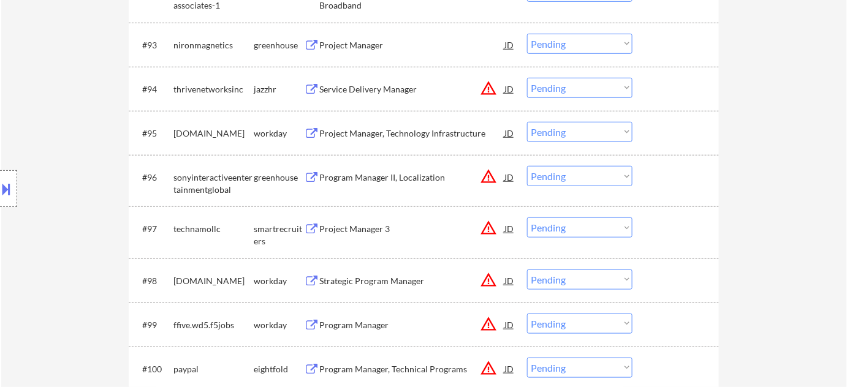
scroll to position [4968, 0]
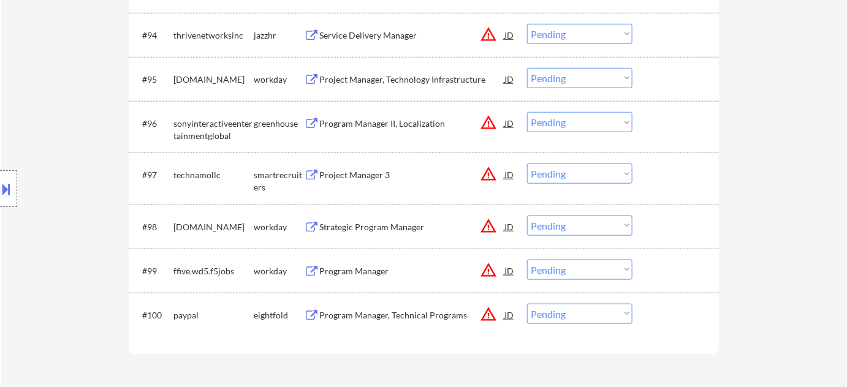
click at [392, 226] on div "Strategic Program Manager" at bounding box center [411, 227] width 185 height 12
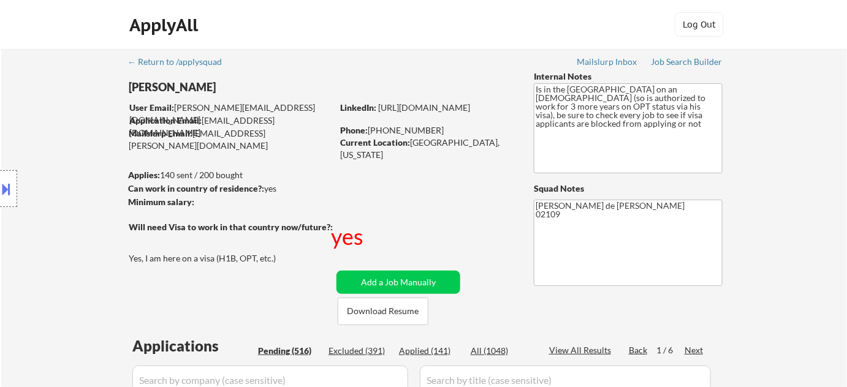
scroll to position [167, 0]
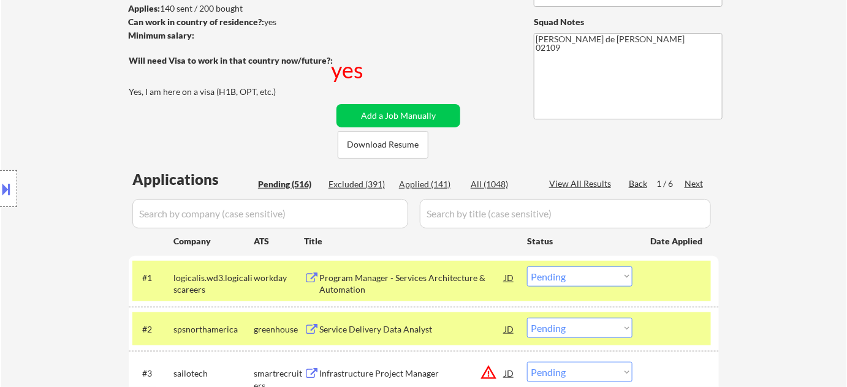
click at [695, 183] on div "Next" at bounding box center [695, 184] width 20 height 12
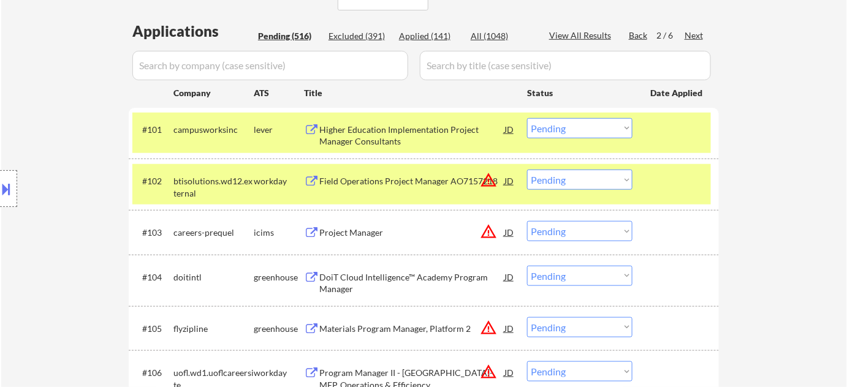
scroll to position [334, 0]
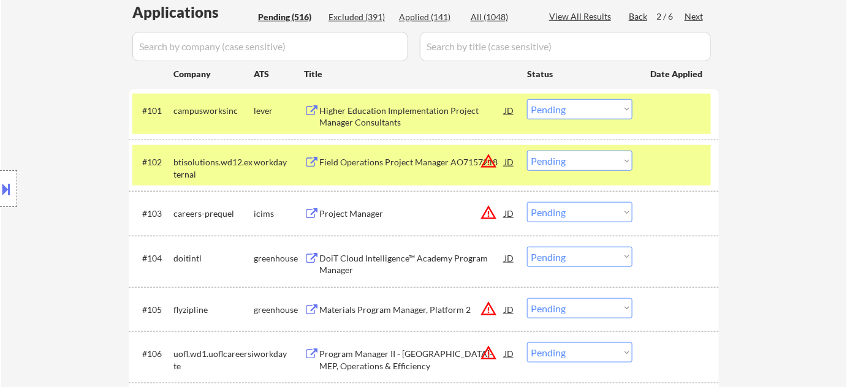
click at [381, 210] on div "Project Manager" at bounding box center [411, 214] width 185 height 12
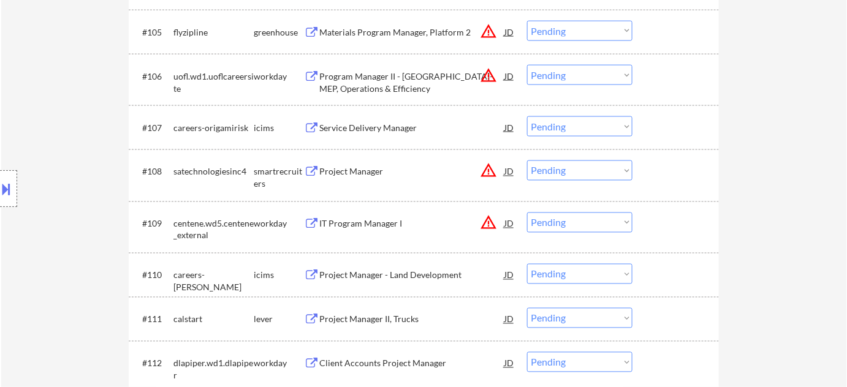
scroll to position [668, 0]
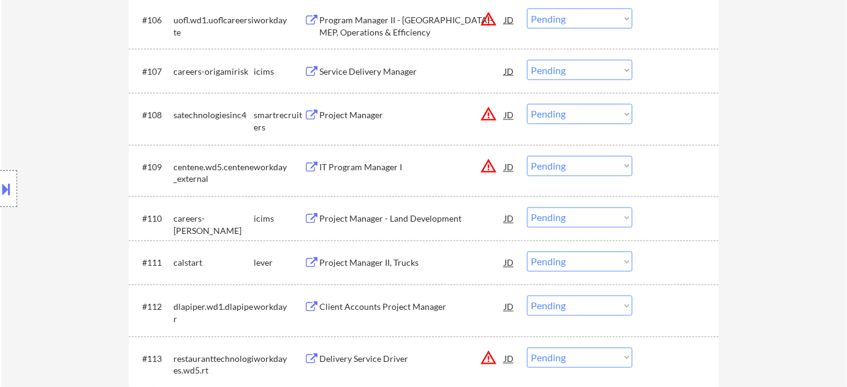
click at [381, 213] on div "Project Manager - Land Development" at bounding box center [411, 219] width 185 height 12
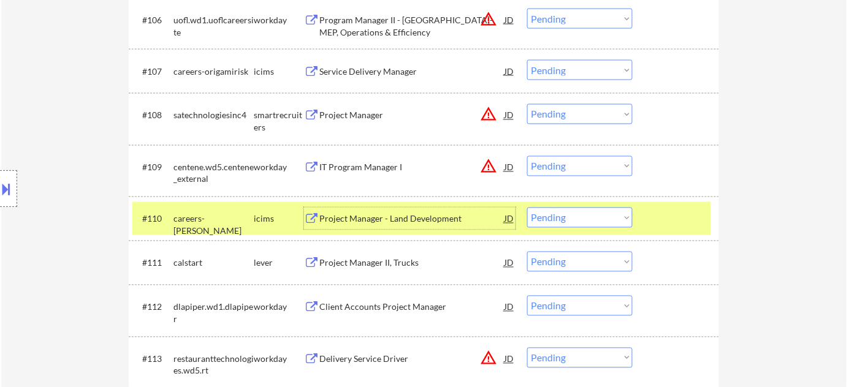
click at [550, 223] on select "Choose an option... Pending Applied Excluded (Questions) Excluded (Expired) Exc…" at bounding box center [579, 218] width 105 height 20
click at [527, 208] on select "Choose an option... Pending Applied Excluded (Questions) Excluded (Expired) Exc…" at bounding box center [579, 218] width 105 height 20
select select ""pending""
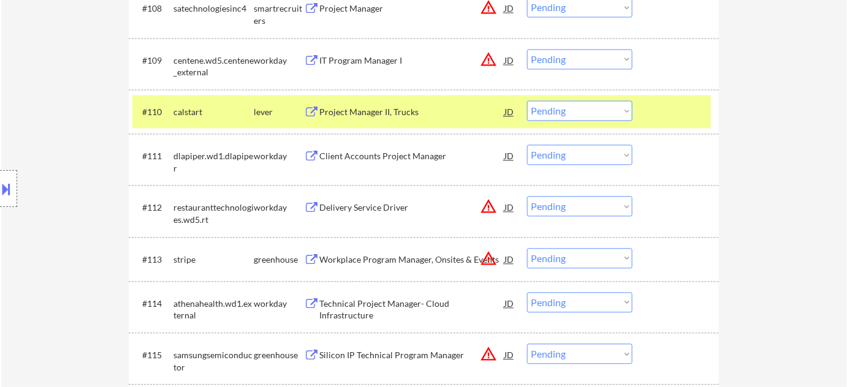
scroll to position [780, 0]
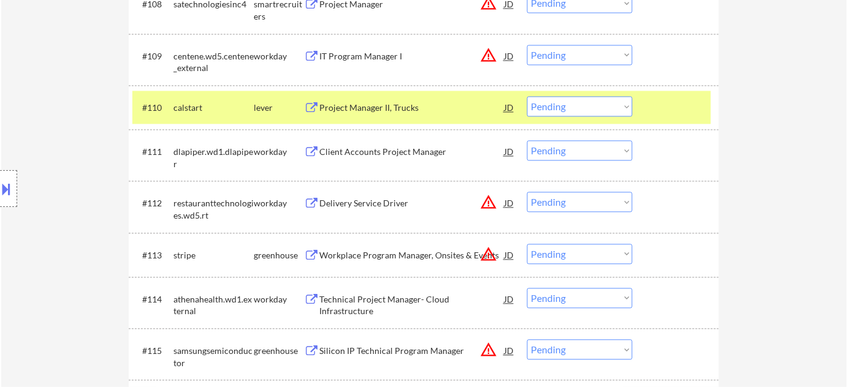
click at [389, 150] on div "Client Accounts Project Manager" at bounding box center [411, 152] width 185 height 12
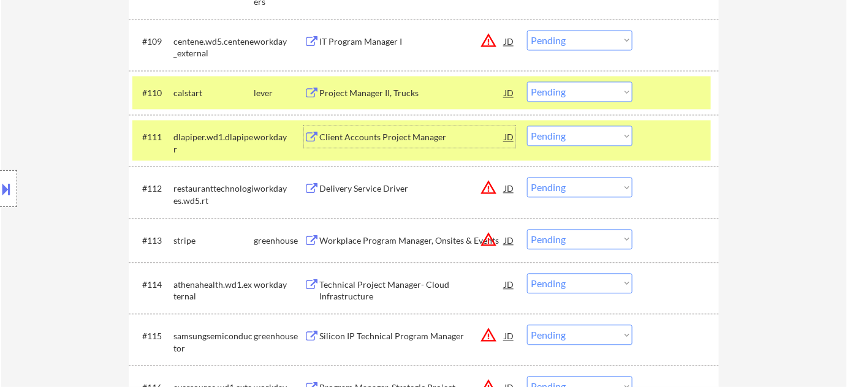
scroll to position [835, 0]
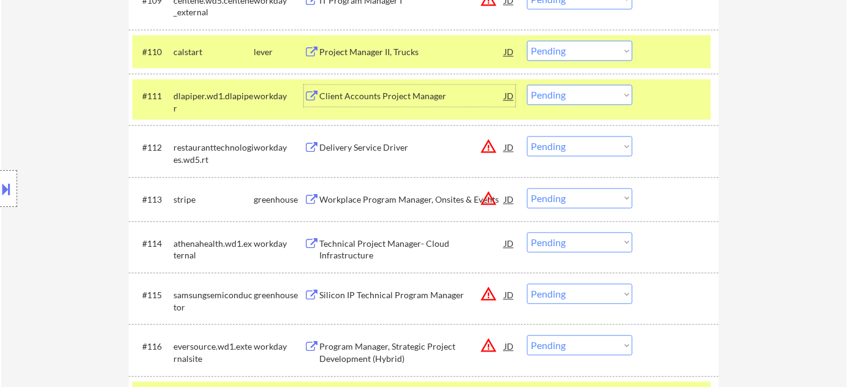
drag, startPoint x: 579, startPoint y: 145, endPoint x: 582, endPoint y: 151, distance: 6.9
click at [579, 145] on select "Choose an option... Pending Applied Excluded (Questions) Excluded (Expired) Exc…" at bounding box center [579, 146] width 105 height 20
click at [527, 136] on select "Choose an option... Pending Applied Excluded (Questions) Excluded (Expired) Exc…" at bounding box center [579, 146] width 105 height 20
select select ""pending""
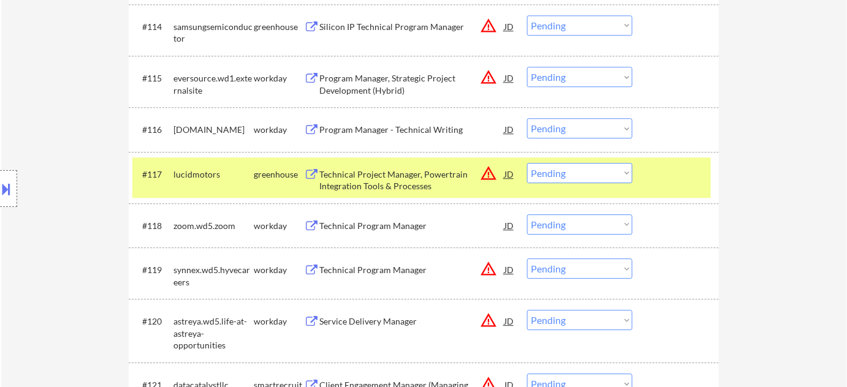
scroll to position [1114, 0]
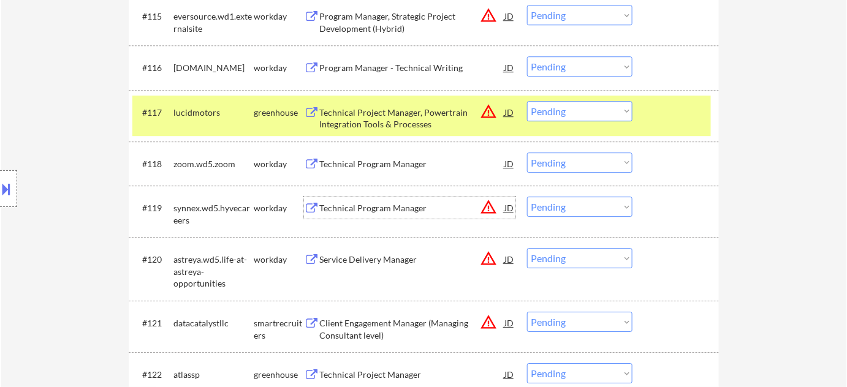
click at [387, 203] on div "Technical Program Manager" at bounding box center [411, 208] width 185 height 12
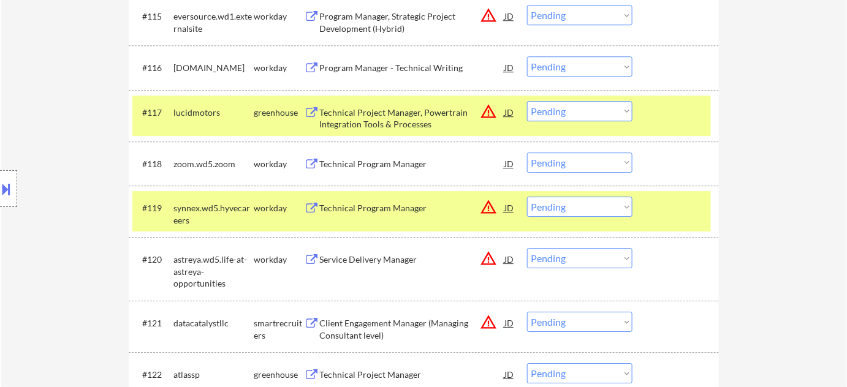
scroll to position [737, 0]
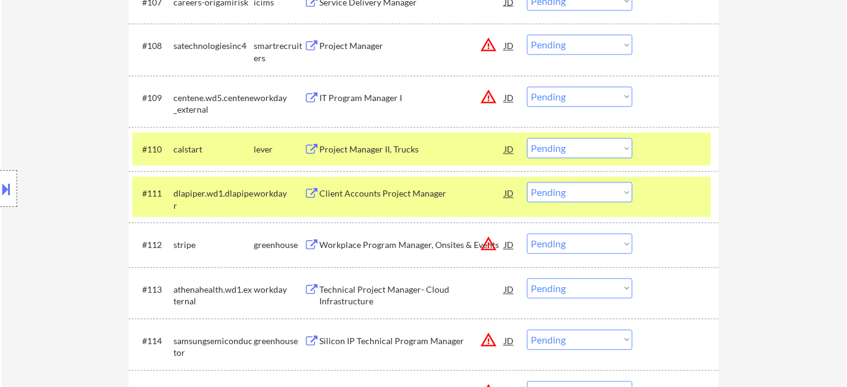
click at [585, 191] on select "Choose an option... Pending Applied Excluded (Questions) Excluded (Expired) Exc…" at bounding box center [579, 193] width 105 height 20
click at [527, 183] on select "Choose an option... Pending Applied Excluded (Questions) Excluded (Expired) Exc…" at bounding box center [579, 193] width 105 height 20
select select ""pending""
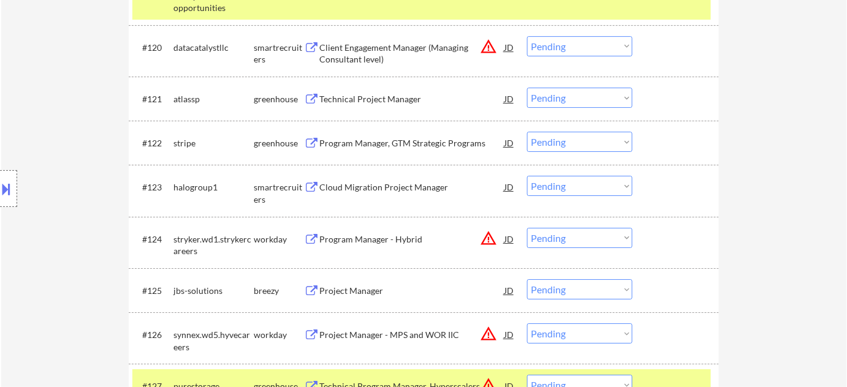
scroll to position [1350, 0]
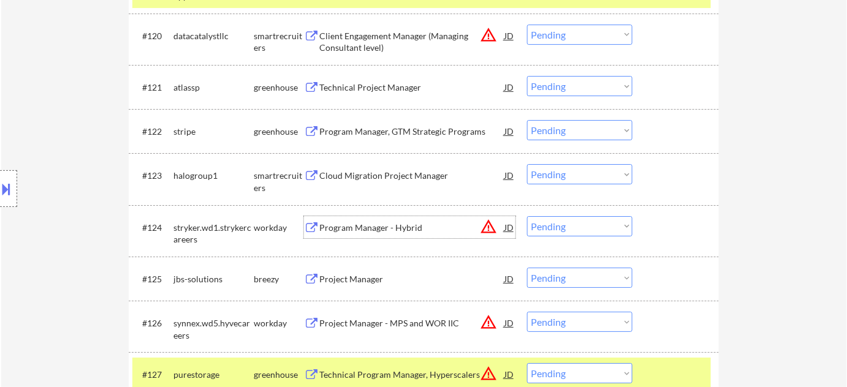
click at [378, 223] on div "Program Manager - Hybrid" at bounding box center [411, 228] width 185 height 12
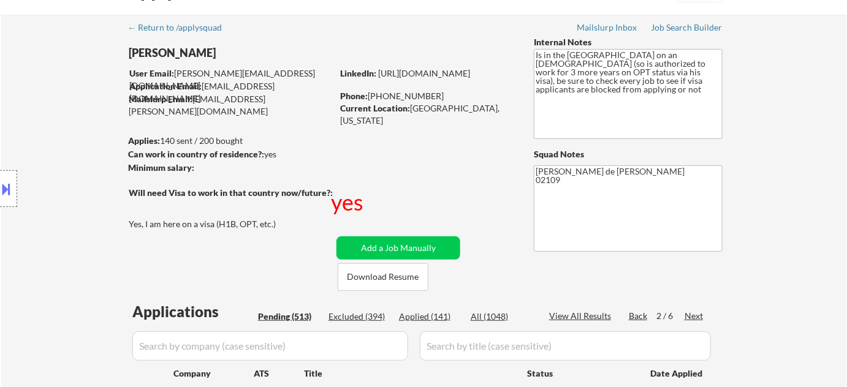
scroll to position [0, 0]
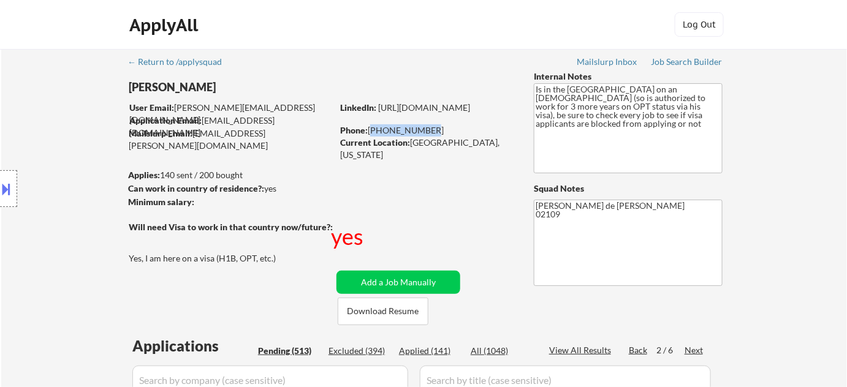
drag, startPoint x: 370, startPoint y: 130, endPoint x: 438, endPoint y: 130, distance: 67.4
click at [438, 130] on div "Phone: 763-313-8241" at bounding box center [426, 130] width 173 height 12
copy div "763-313-8241"
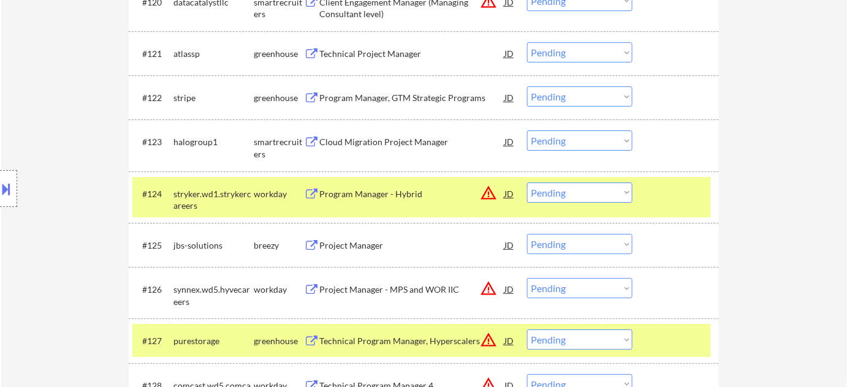
click at [571, 199] on select "Choose an option... Pending Applied Excluded (Questions) Excluded (Expired) Exc…" at bounding box center [579, 193] width 105 height 20
click at [527, 183] on select "Choose an option... Pending Applied Excluded (Questions) Excluded (Expired) Exc…" at bounding box center [579, 193] width 105 height 20
select select ""pending""
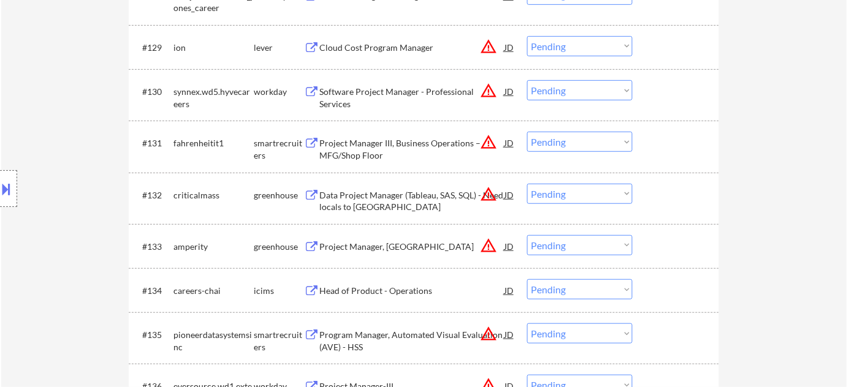
scroll to position [2108, 0]
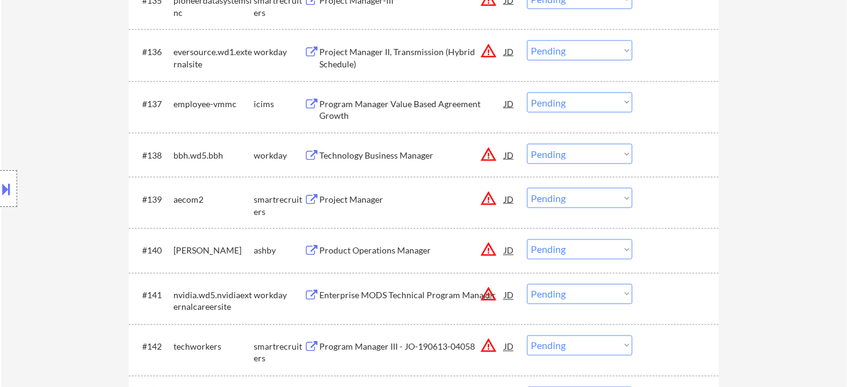
click at [345, 108] on div "Program Manager Value Based Agreement Growth" at bounding box center [411, 110] width 185 height 24
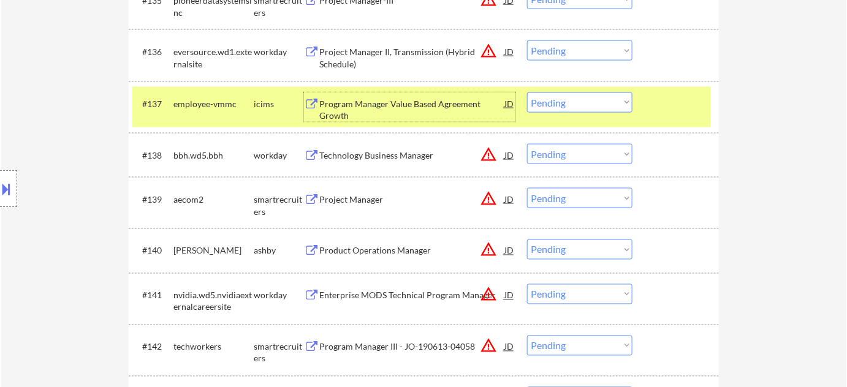
click at [392, 160] on div "Technology Business Manager" at bounding box center [411, 156] width 185 height 12
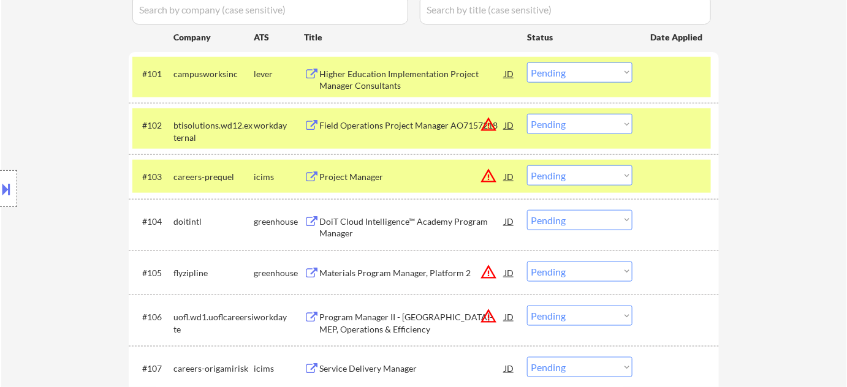
scroll to position [47, 0]
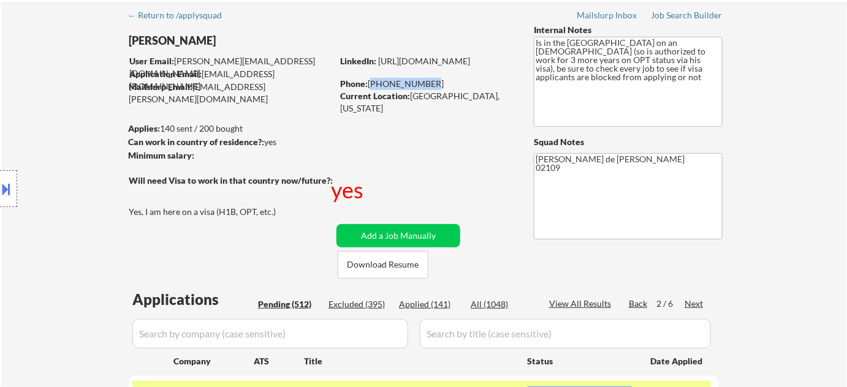
drag, startPoint x: 371, startPoint y: 85, endPoint x: 427, endPoint y: 80, distance: 56.0
click at [427, 80] on div "Phone: 763-313-8241" at bounding box center [426, 84] width 173 height 12
copy div "763-313-8241"
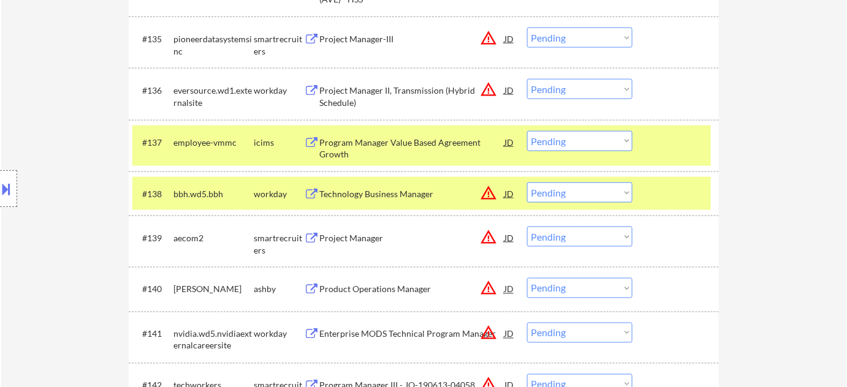
click at [544, 194] on select "Choose an option... Pending Applied Excluded (Questions) Excluded (Expired) Exc…" at bounding box center [579, 193] width 105 height 20
click at [527, 183] on select "Choose an option... Pending Applied Excluded (Questions) Excluded (Expired) Exc…" at bounding box center [579, 193] width 105 height 20
select select ""pending""
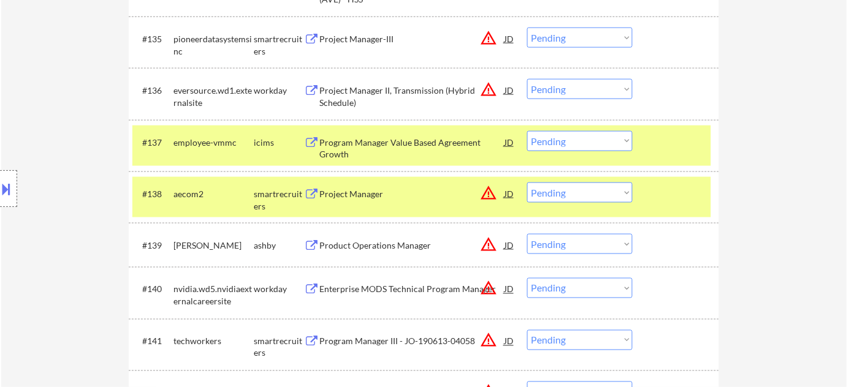
click at [405, 245] on div "Product Operations Manager" at bounding box center [411, 246] width 185 height 12
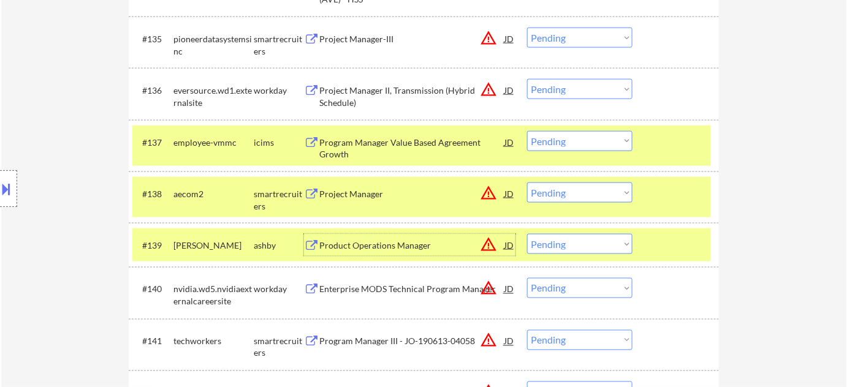
click at [8, 174] on div at bounding box center [8, 188] width 17 height 37
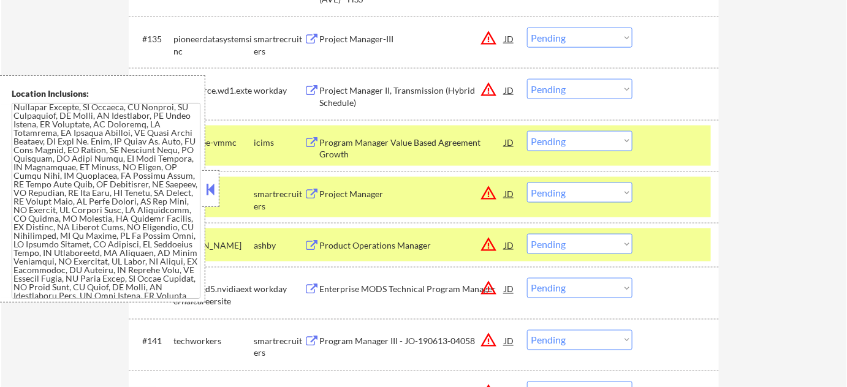
scroll to position [1392, 0]
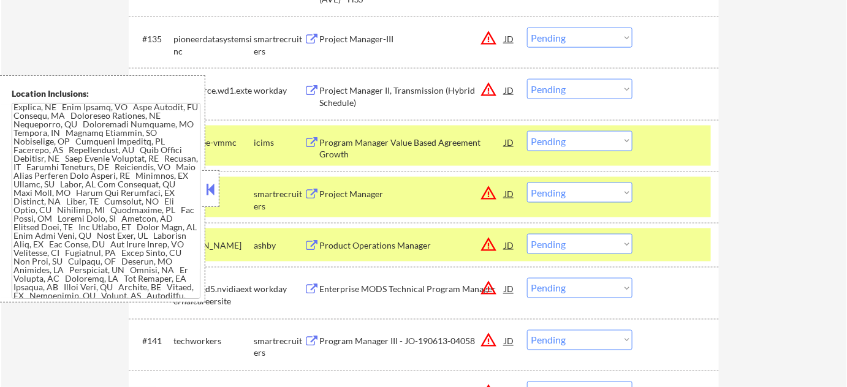
click at [219, 192] on div at bounding box center [210, 188] width 17 height 37
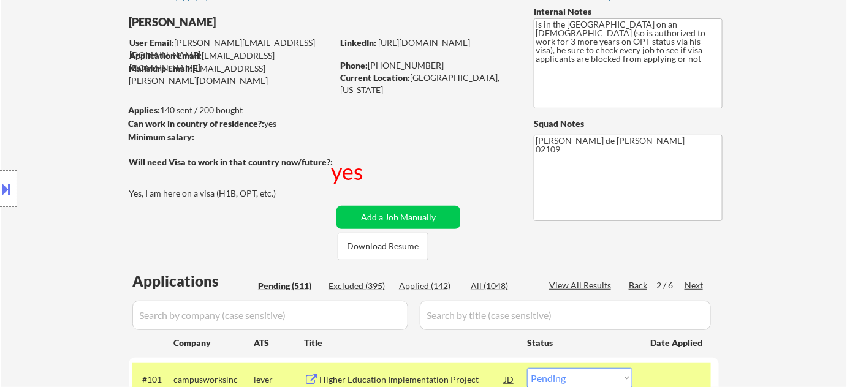
scroll to position [8, 0]
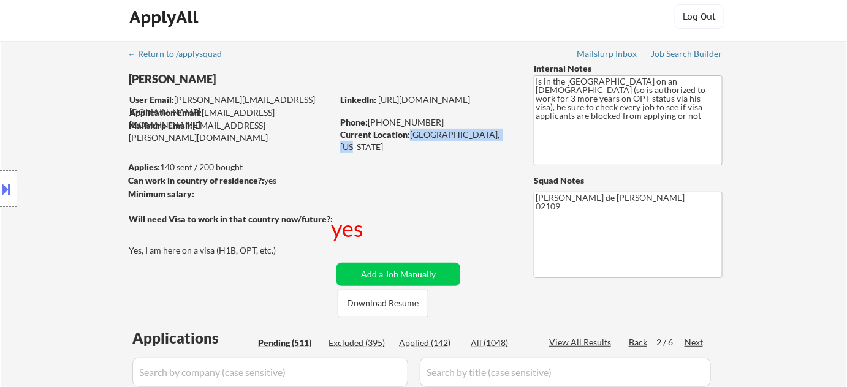
drag, startPoint x: 409, startPoint y: 135, endPoint x: 503, endPoint y: 131, distance: 93.3
click at [503, 131] on div "Current Location: Boston, Massachusetts" at bounding box center [426, 141] width 173 height 24
copy div "Boston, Massachusetts"
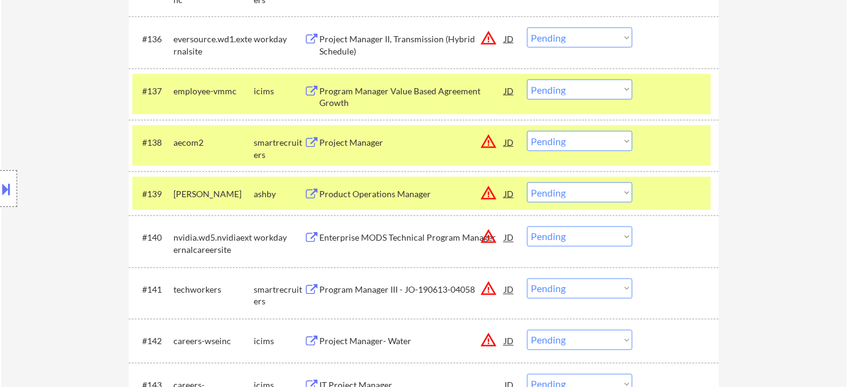
drag, startPoint x: 544, startPoint y: 186, endPoint x: 546, endPoint y: 196, distance: 9.4
click at [544, 186] on select "Choose an option... Pending Applied Excluded (Questions) Excluded (Expired) Exc…" at bounding box center [579, 193] width 105 height 20
click at [527, 183] on select "Choose an option... Pending Applied Excluded (Questions) Excluded (Expired) Exc…" at bounding box center [579, 193] width 105 height 20
select select ""pending""
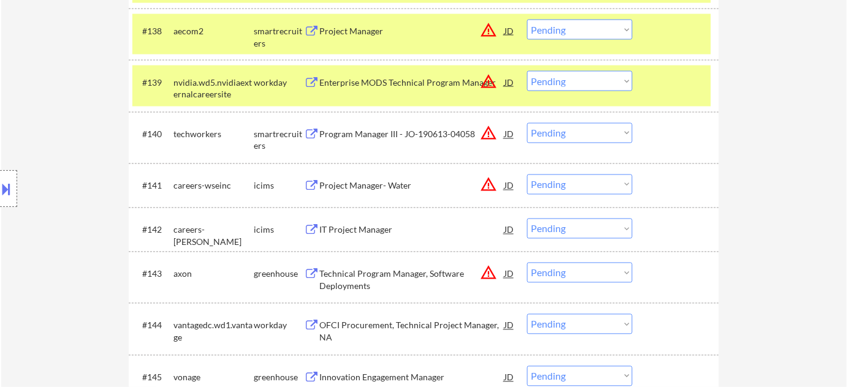
scroll to position [2288, 0]
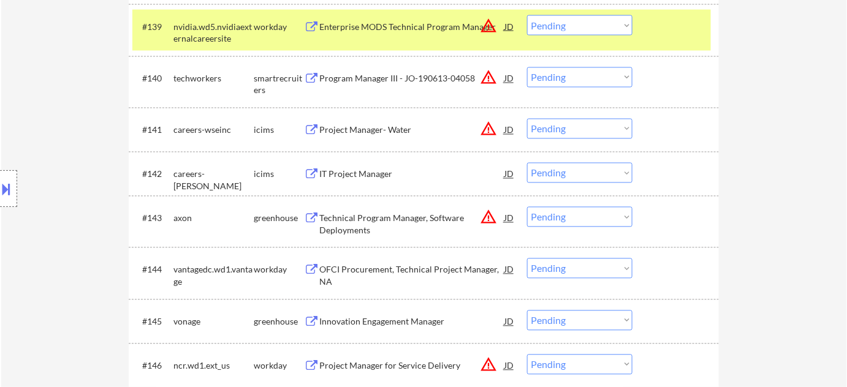
click at [368, 172] on div "IT Project Manager" at bounding box center [411, 175] width 185 height 12
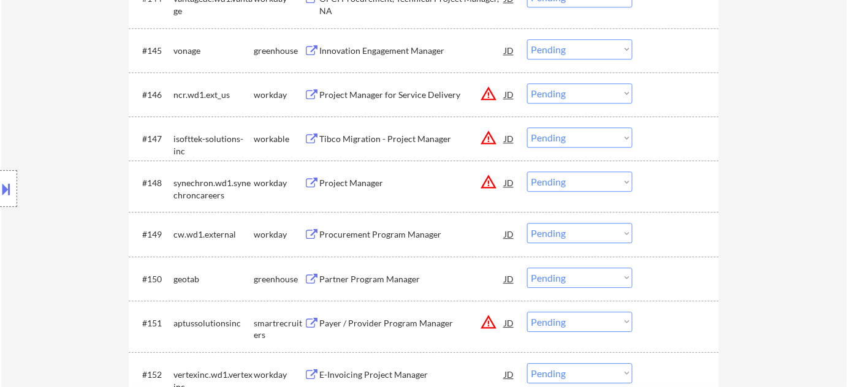
scroll to position [2567, 0]
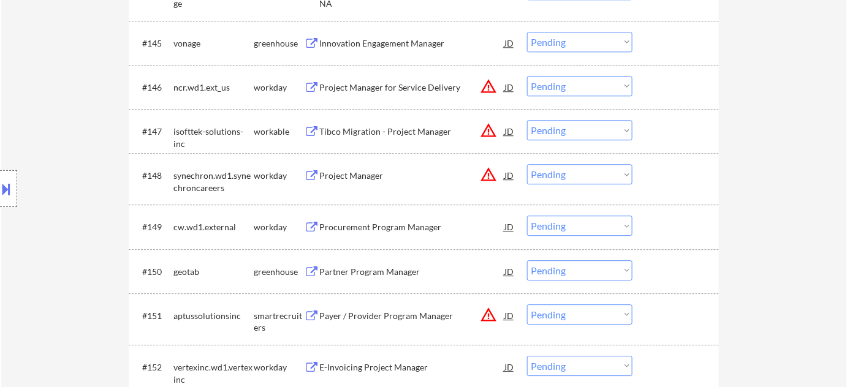
click at [402, 80] on div "Project Manager for Service Delivery" at bounding box center [411, 87] width 185 height 22
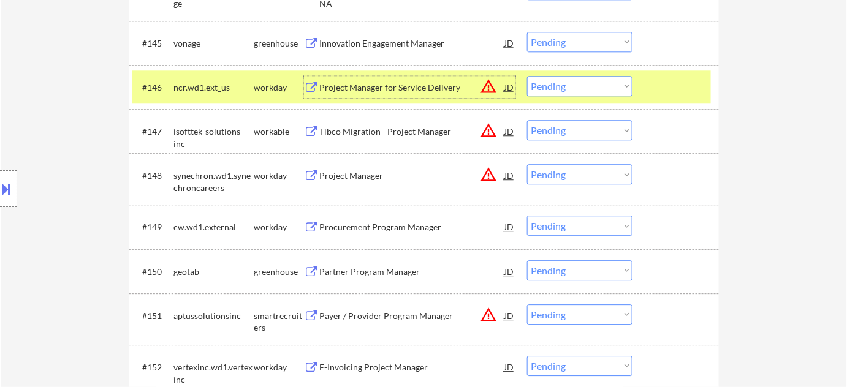
click at [553, 85] on select "Choose an option... Pending Applied Excluded (Questions) Excluded (Expired) Exc…" at bounding box center [579, 86] width 105 height 20
click at [527, 76] on select "Choose an option... Pending Applied Excluded (Questions) Excluded (Expired) Exc…" at bounding box center [579, 86] width 105 height 20
click at [370, 180] on div "Project Manager" at bounding box center [411, 176] width 185 height 12
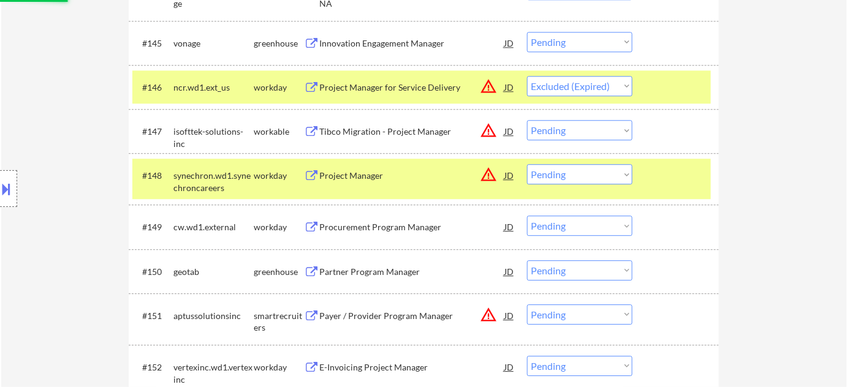
select select ""pending""
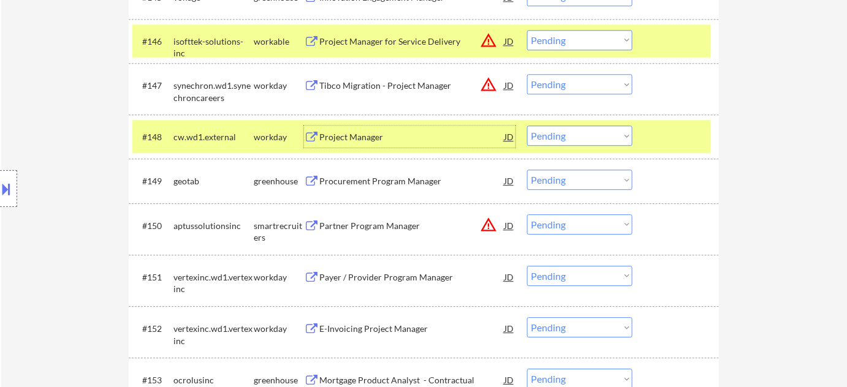
scroll to position [2623, 0]
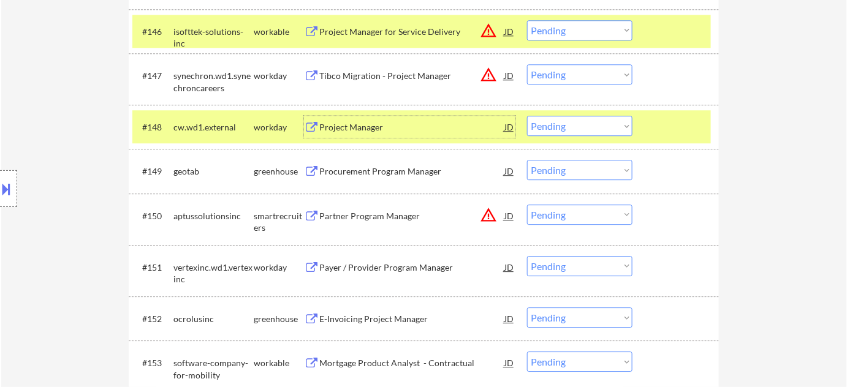
click at [384, 172] on div "Procurement Program Manager" at bounding box center [411, 171] width 185 height 12
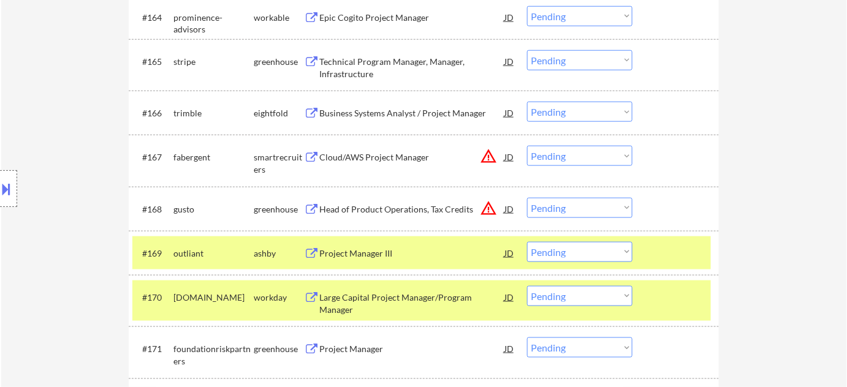
scroll to position [3570, 0]
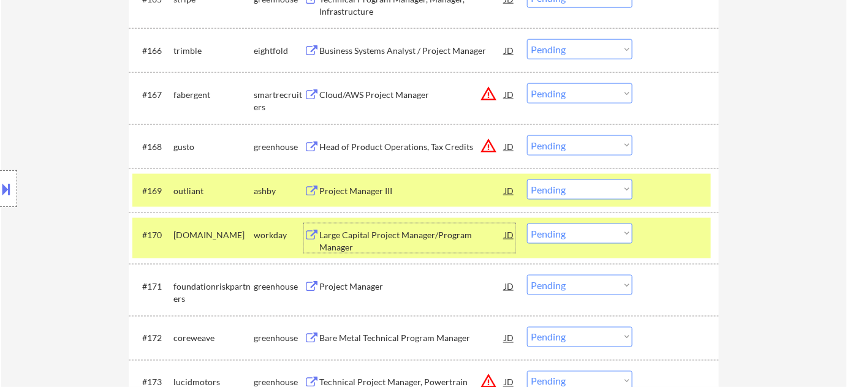
click at [351, 240] on div "Large Capital Project Manager/Program Manager" at bounding box center [411, 241] width 185 height 24
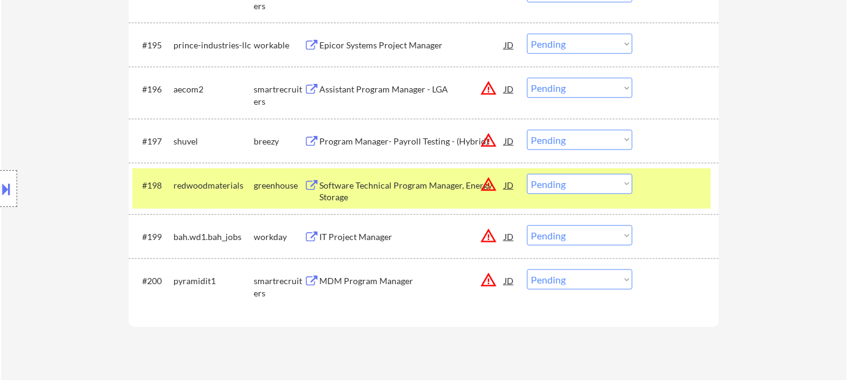
scroll to position [4963, 0]
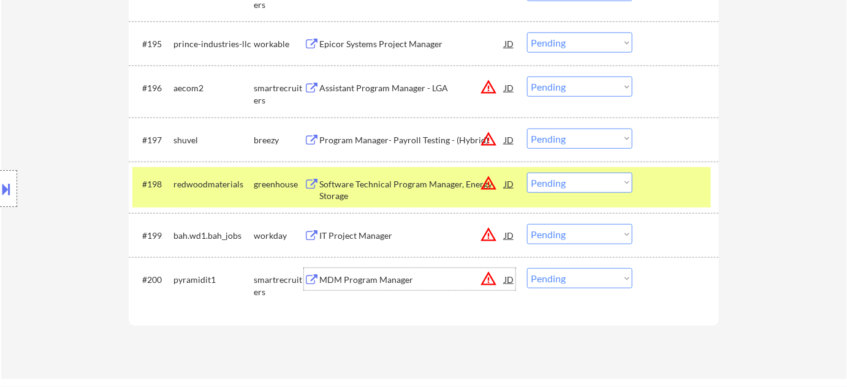
click at [397, 277] on div "MDM Program Manager" at bounding box center [411, 280] width 185 height 12
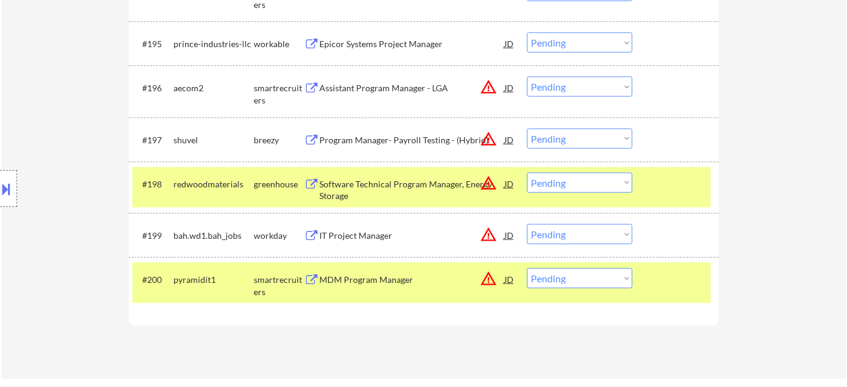
scroll to position [2600, 0]
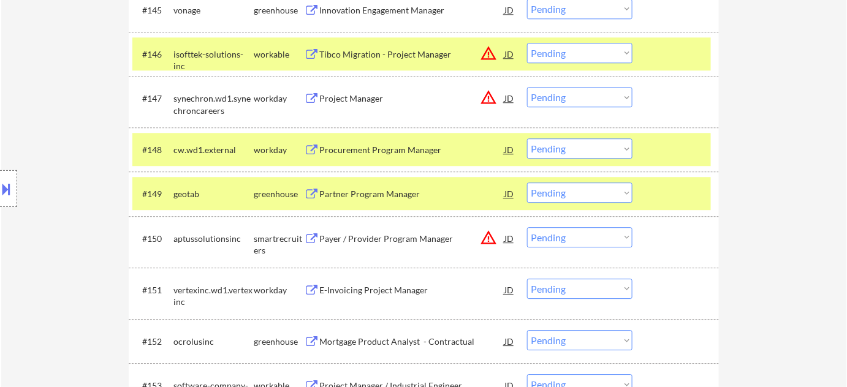
click at [544, 197] on select "Choose an option... Pending Applied Excluded (Questions) Excluded (Expired) Exc…" at bounding box center [579, 193] width 105 height 20
click at [527, 183] on select "Choose an option... Pending Applied Excluded (Questions) Excluded (Expired) Exc…" at bounding box center [579, 193] width 105 height 20
select select ""pending""
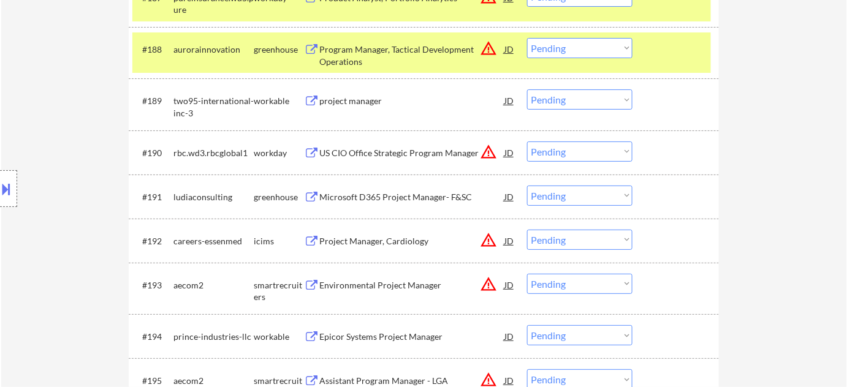
scroll to position [4685, 0]
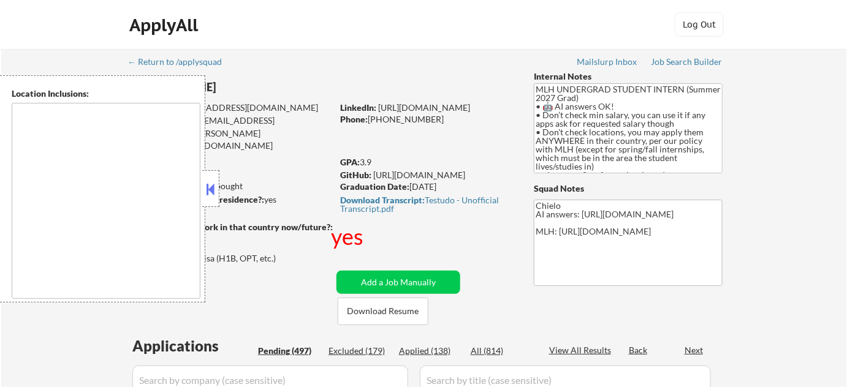
select select ""pending""
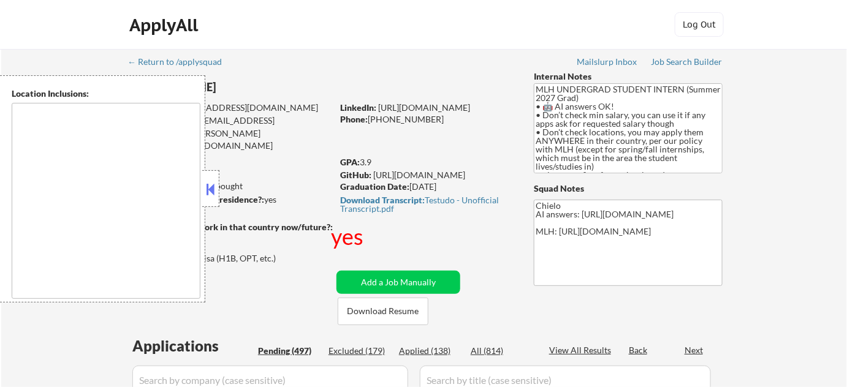
select select ""pending""
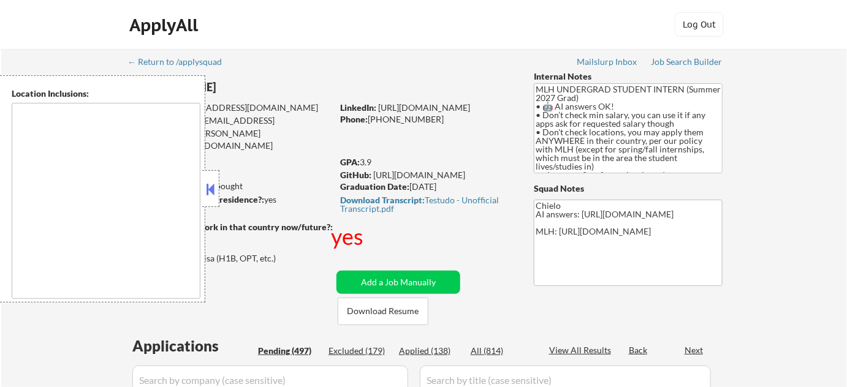
select select ""pending""
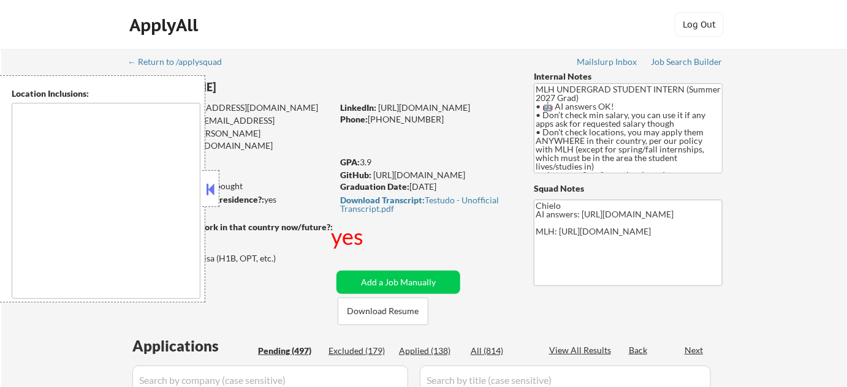
select select ""pending""
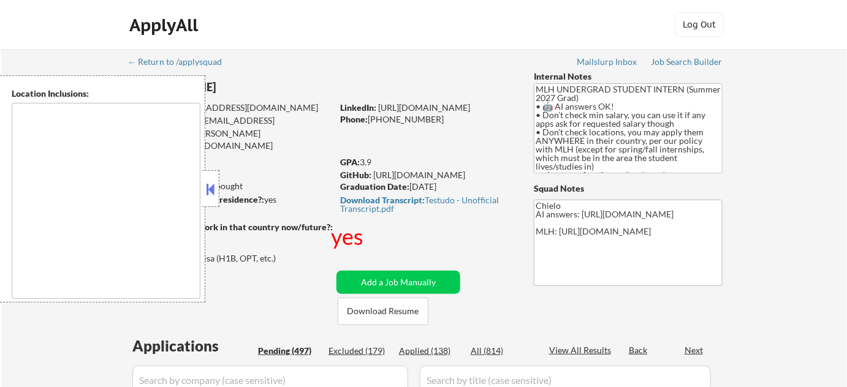
select select ""pending""
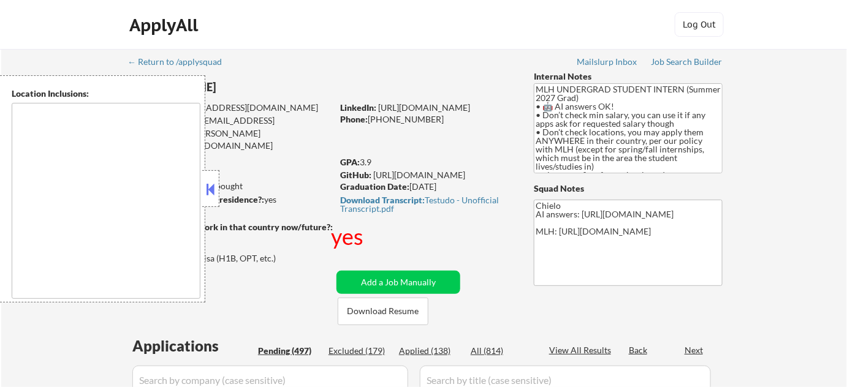
select select ""pending""
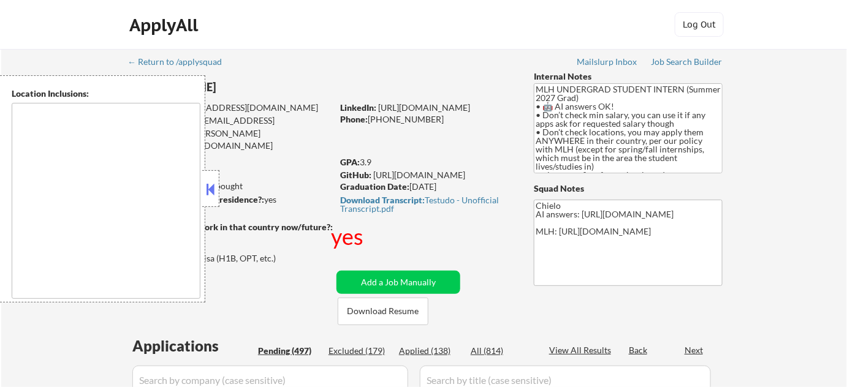
select select ""pending""
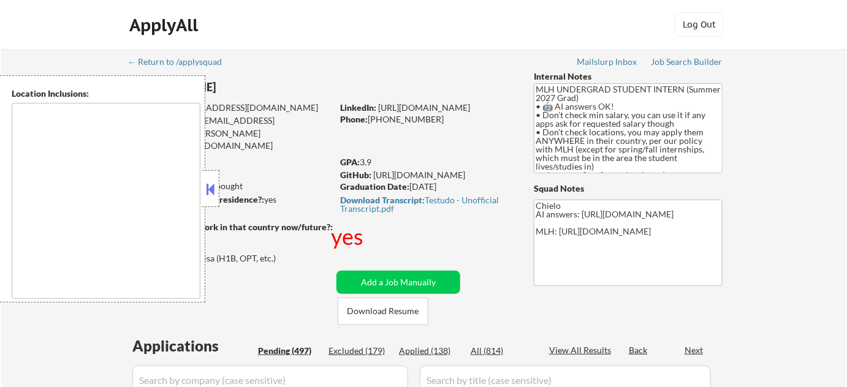
select select ""pending""
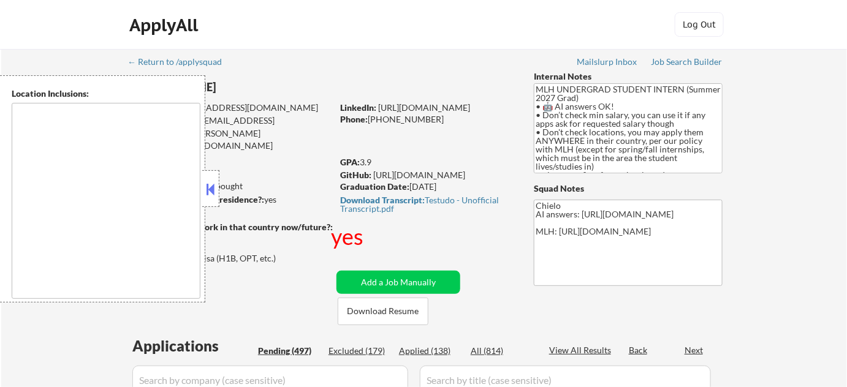
select select ""pending""
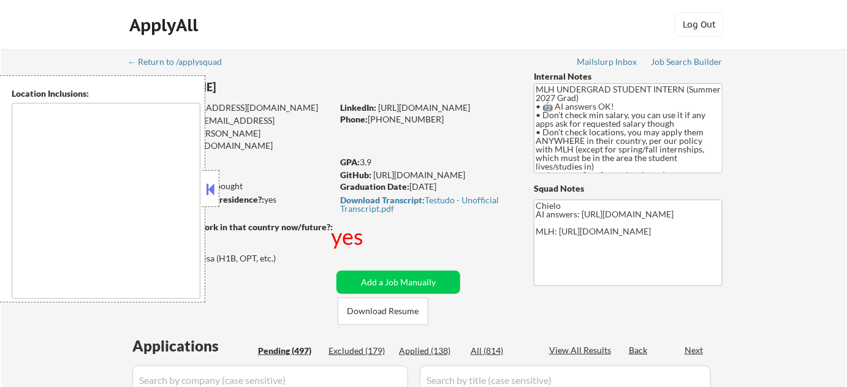
select select ""pending""
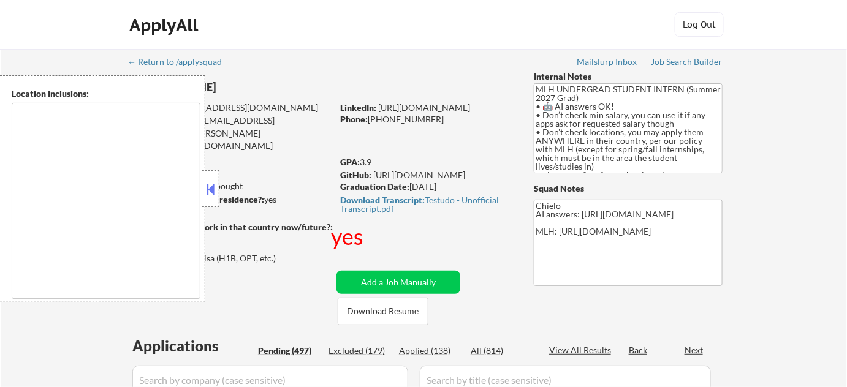
select select ""pending""
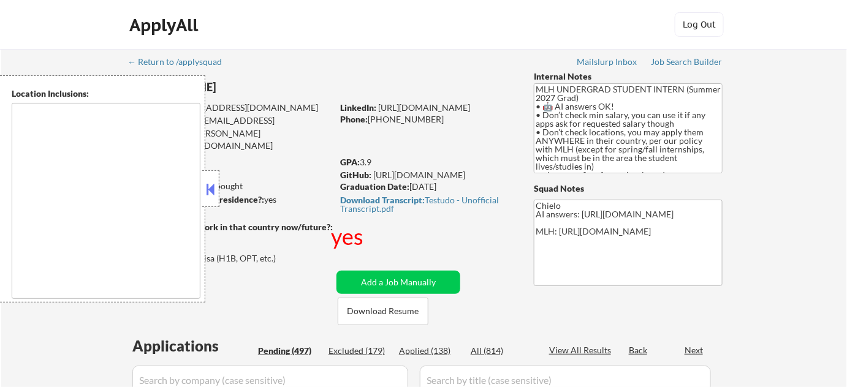
select select ""pending""
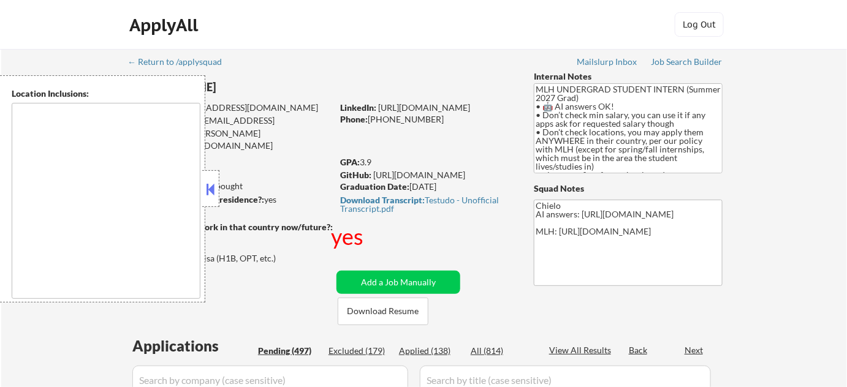
select select ""pending""
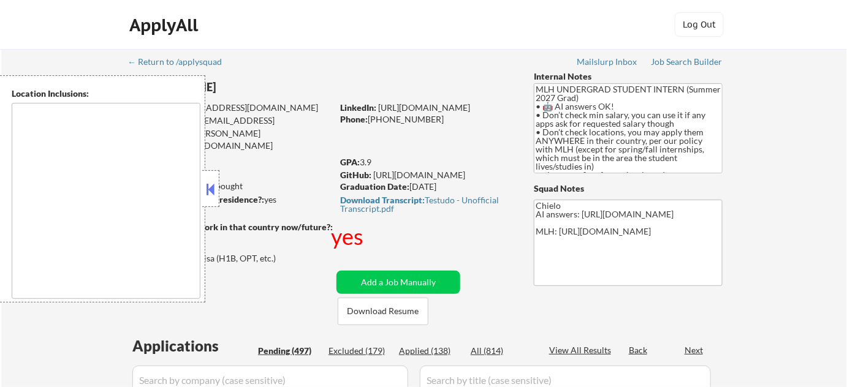
select select ""pending""
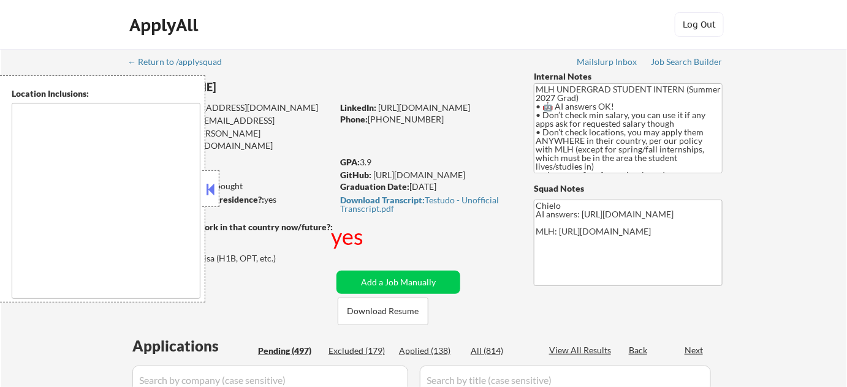
select select ""pending""
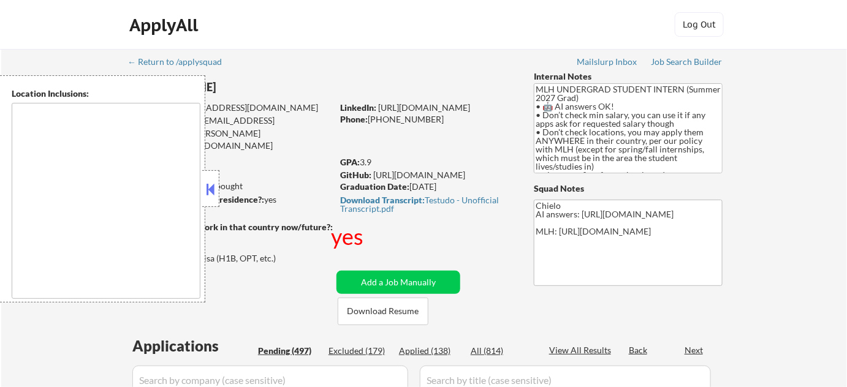
select select ""pending""
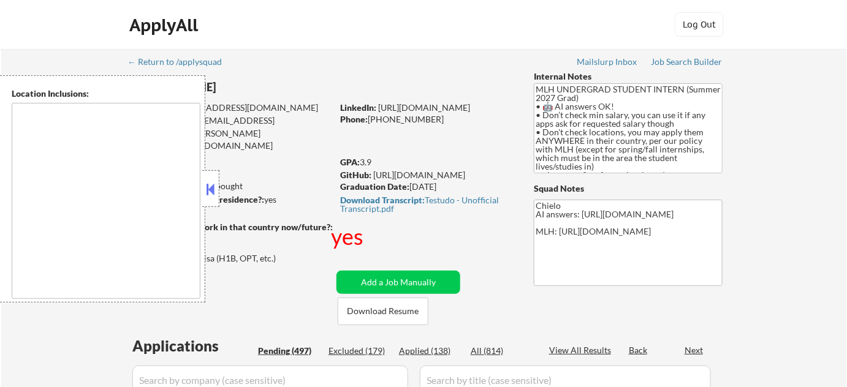
select select ""pending""
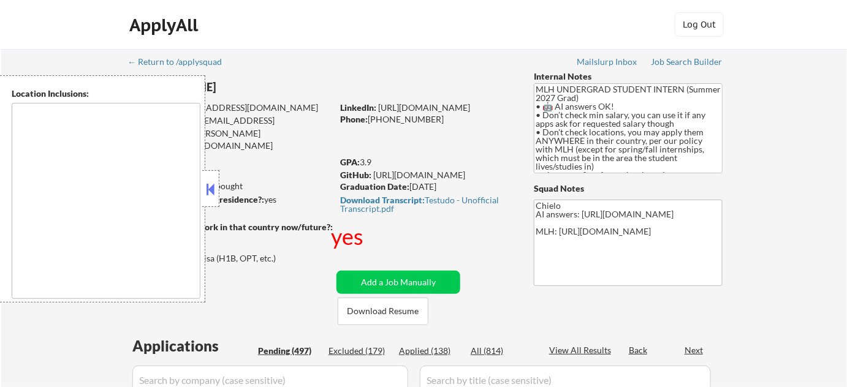
select select ""pending""
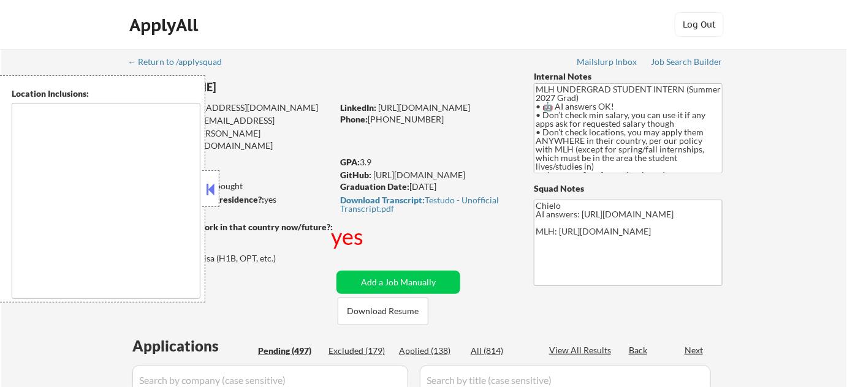
select select ""pending""
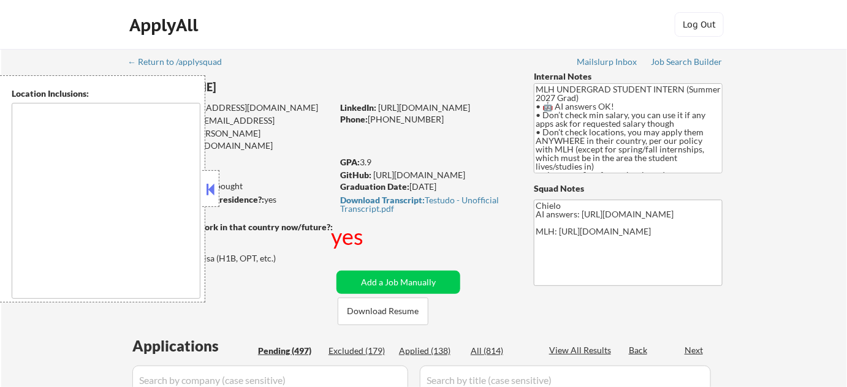
select select ""pending""
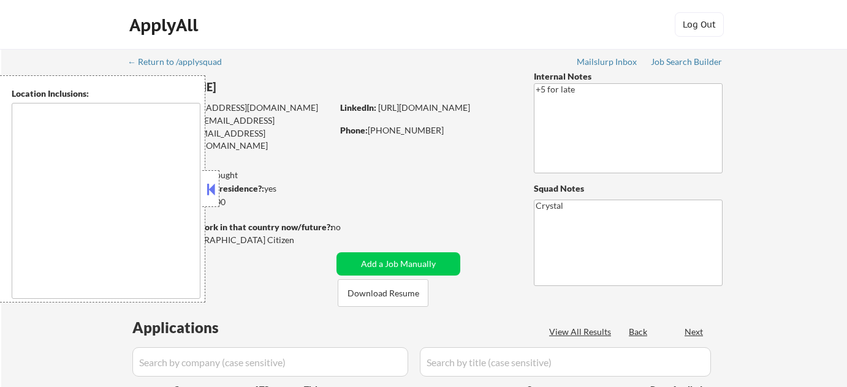
select select ""pending""
type textarea "[GEOGRAPHIC_DATA], IN [GEOGRAPHIC_DATA], IN [GEOGRAPHIC_DATA], IN [GEOGRAPHIC_D…"
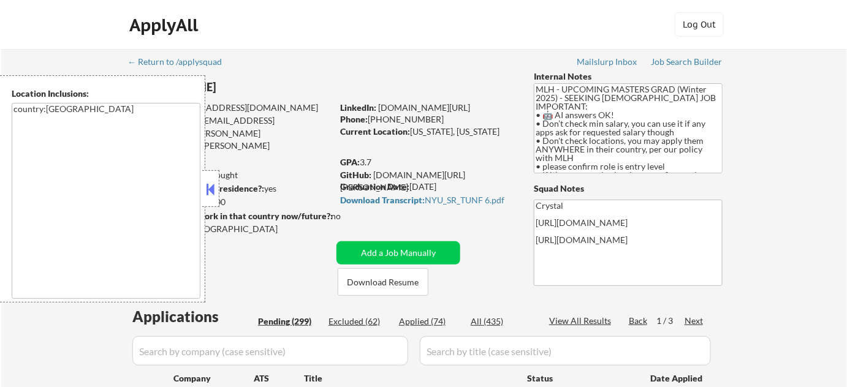
select select ""pending""
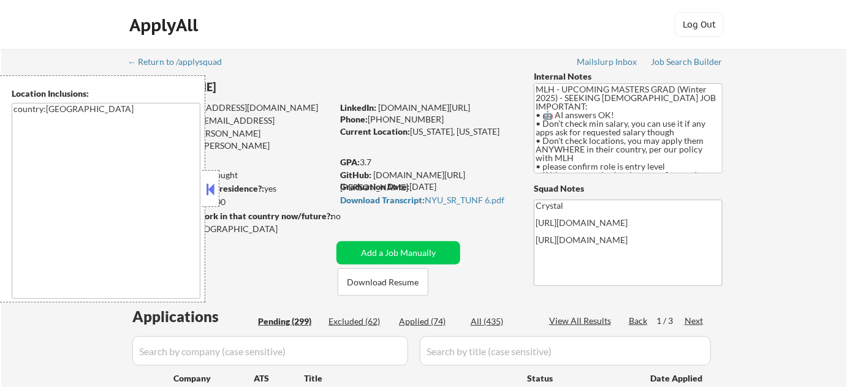
select select ""pending""
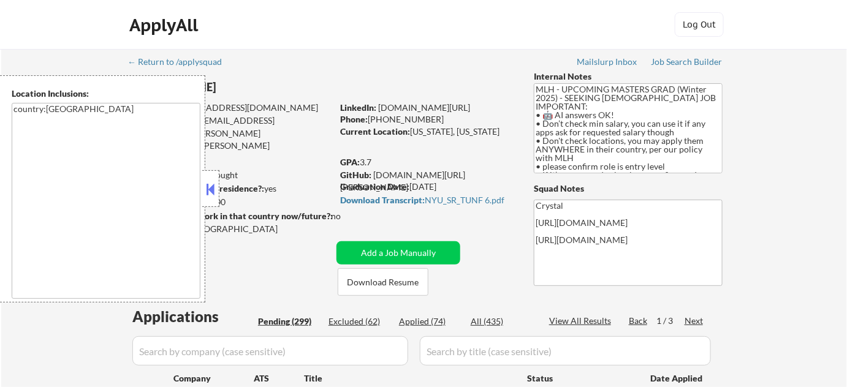
select select ""pending""
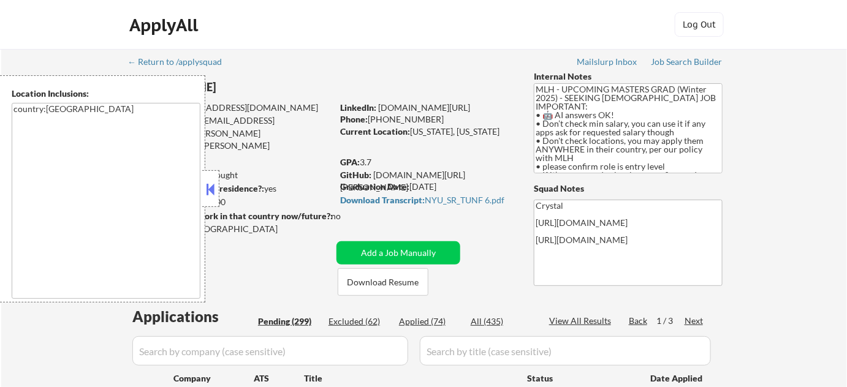
select select ""pending""
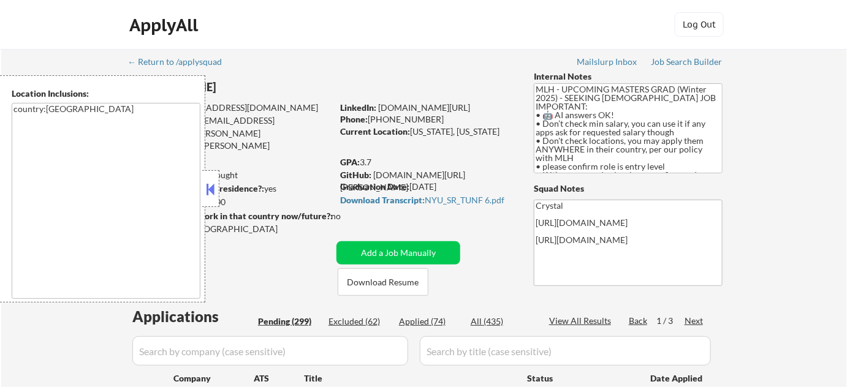
select select ""pending""
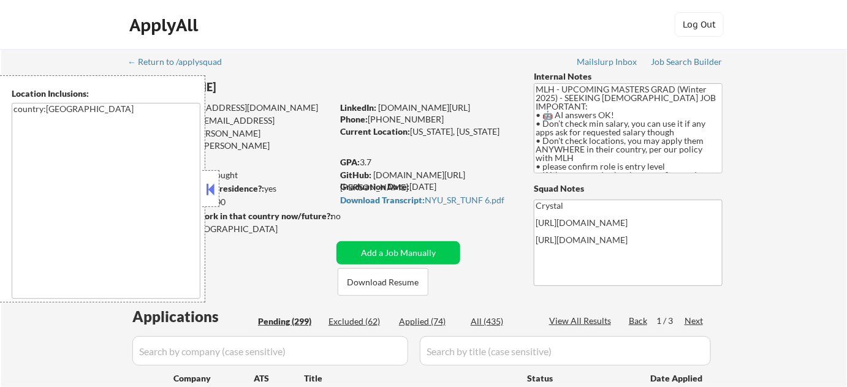
select select ""pending""
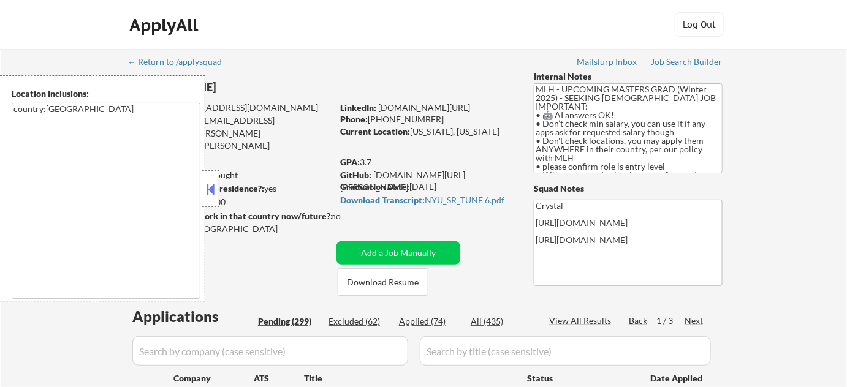
select select ""pending""
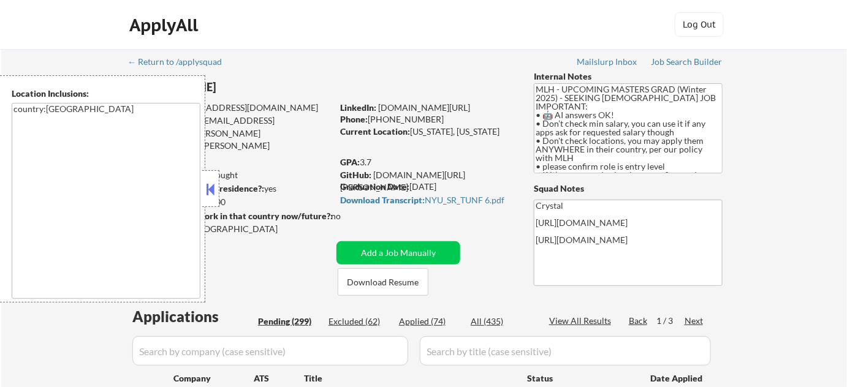
select select ""pending""
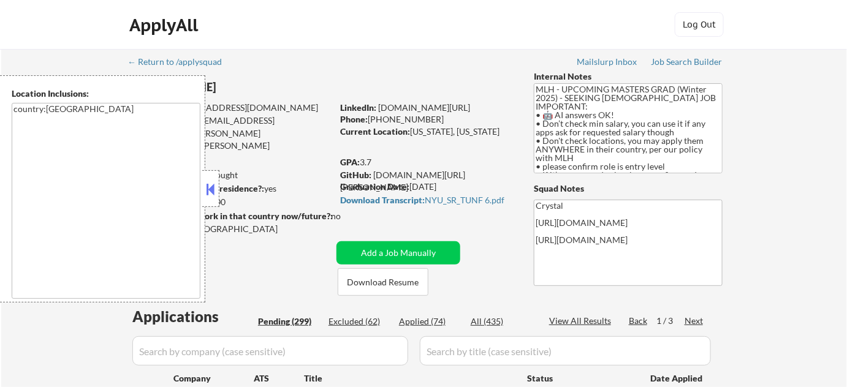
select select ""pending""
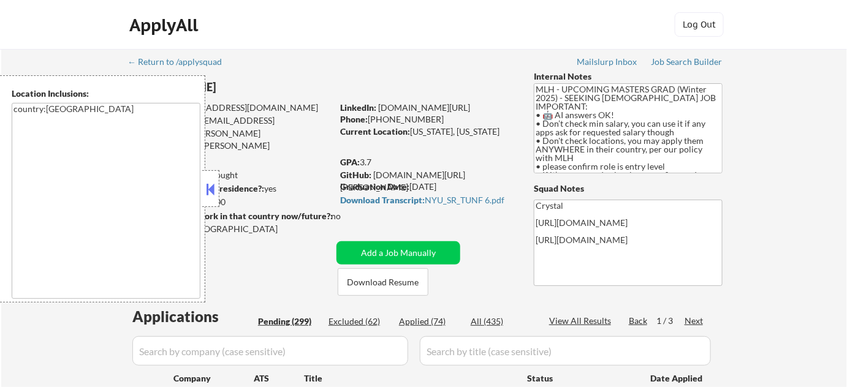
select select ""pending""
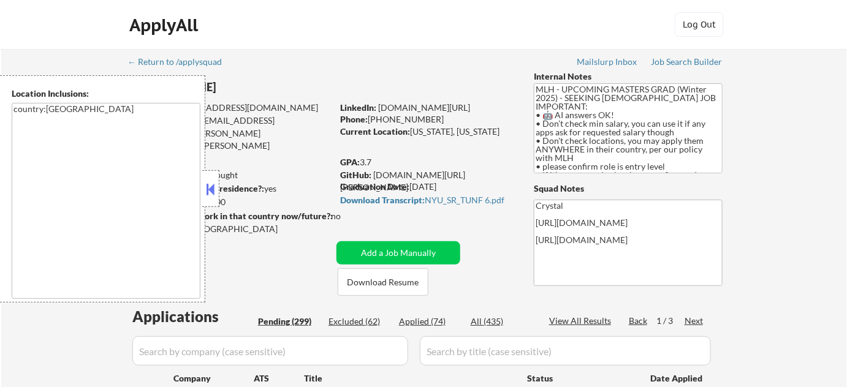
select select ""pending""
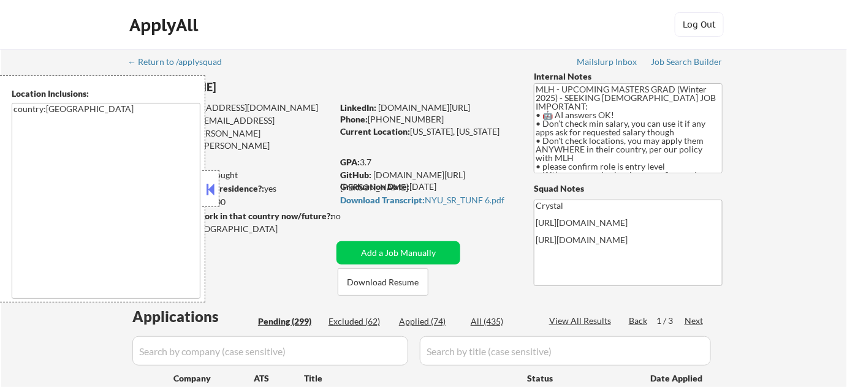
select select ""pending""
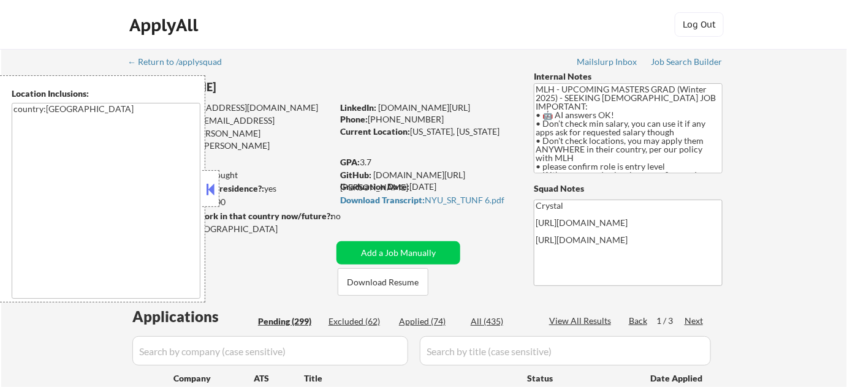
select select ""pending""
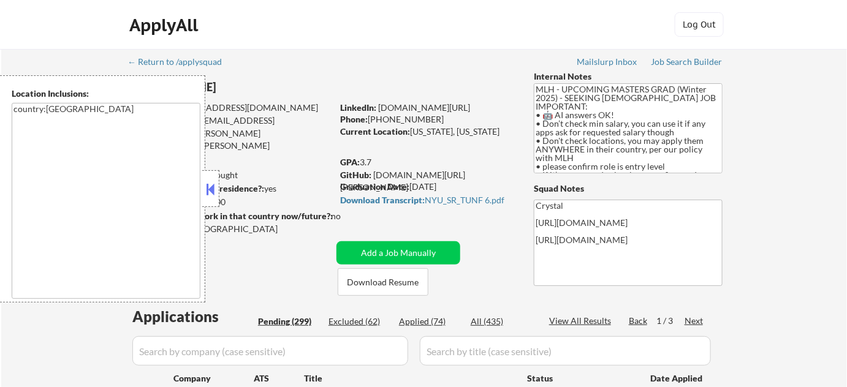
select select ""pending""
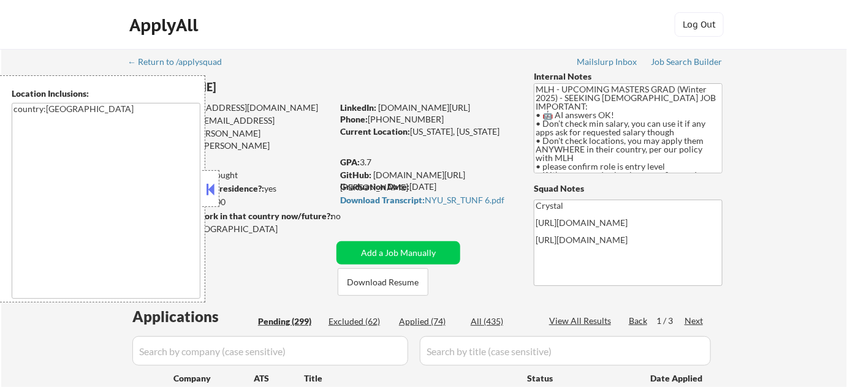
select select ""pending""
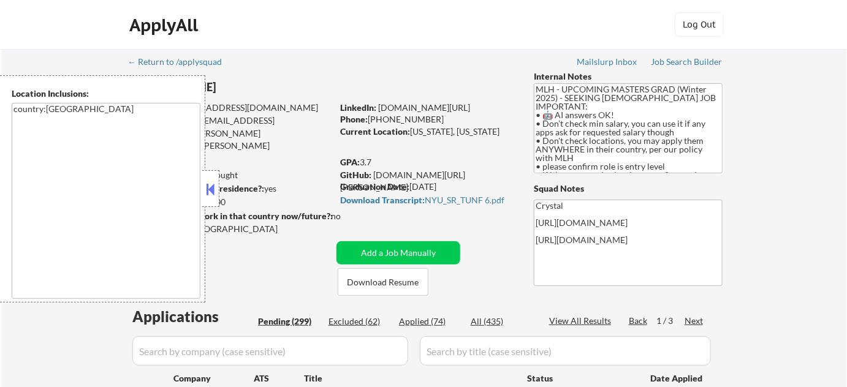
select select ""pending""
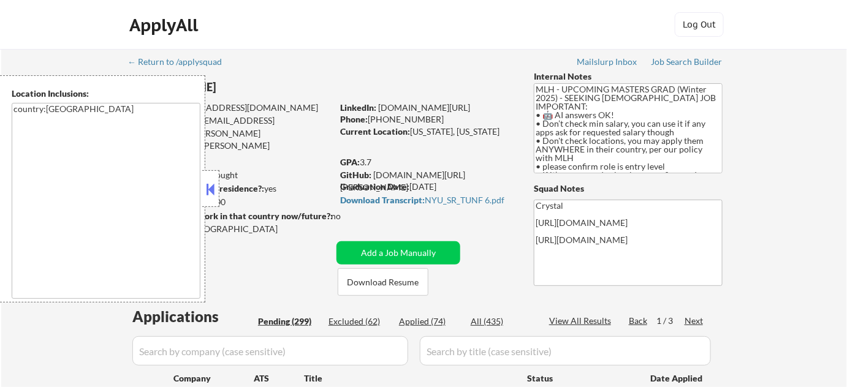
select select ""pending""
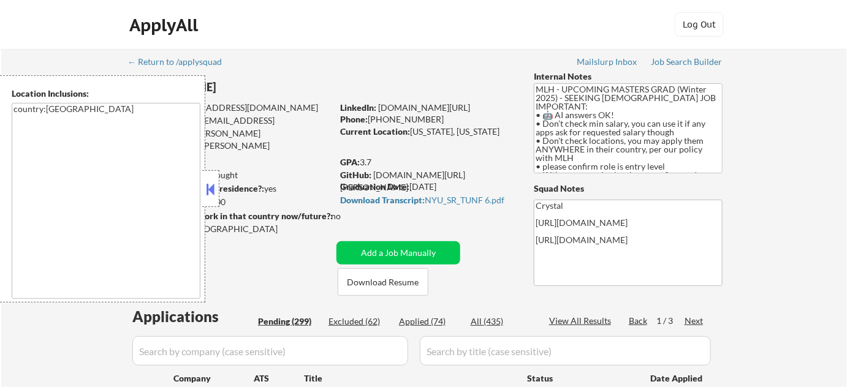
select select ""pending""
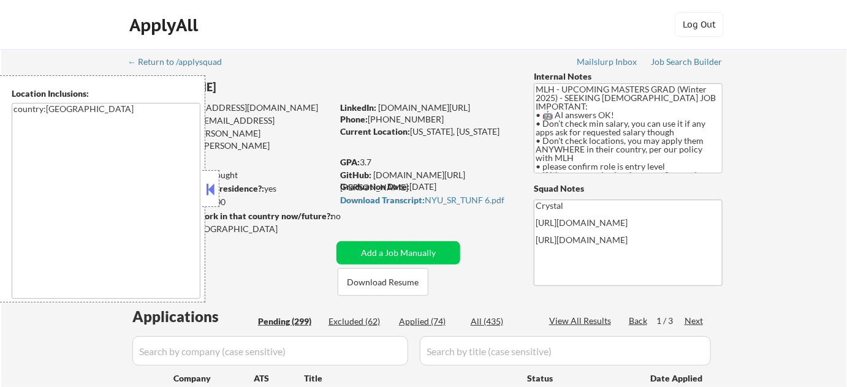
select select ""pending""
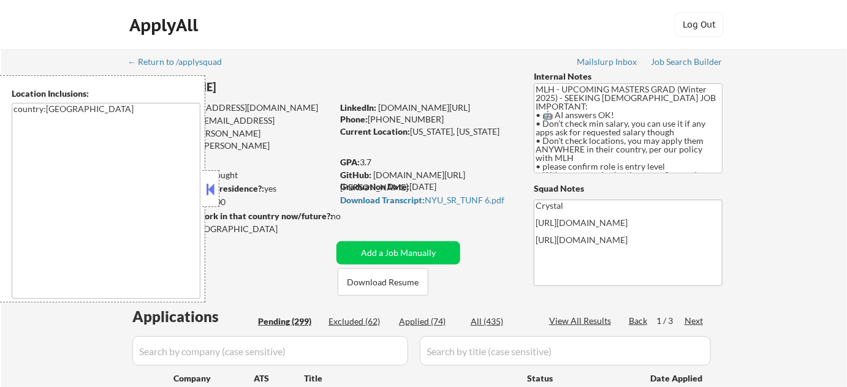
select select ""pending""
